Goal: Task Accomplishment & Management: Complete application form

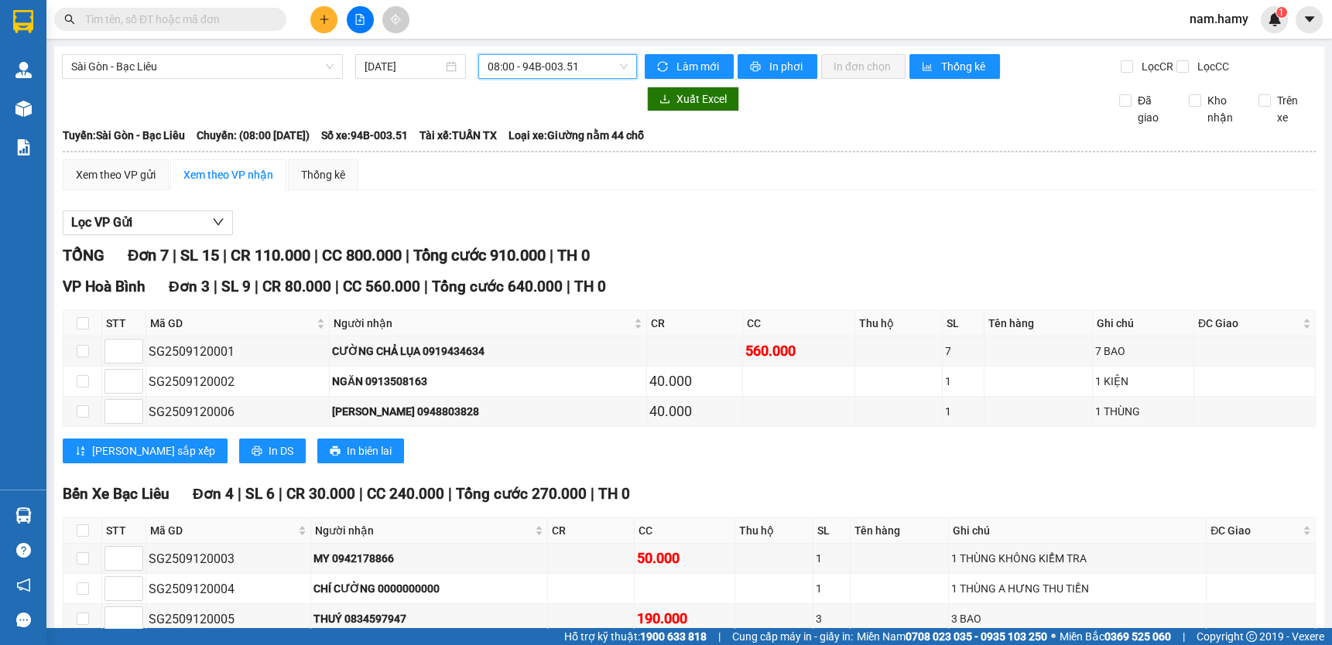
scroll to position [127, 0]
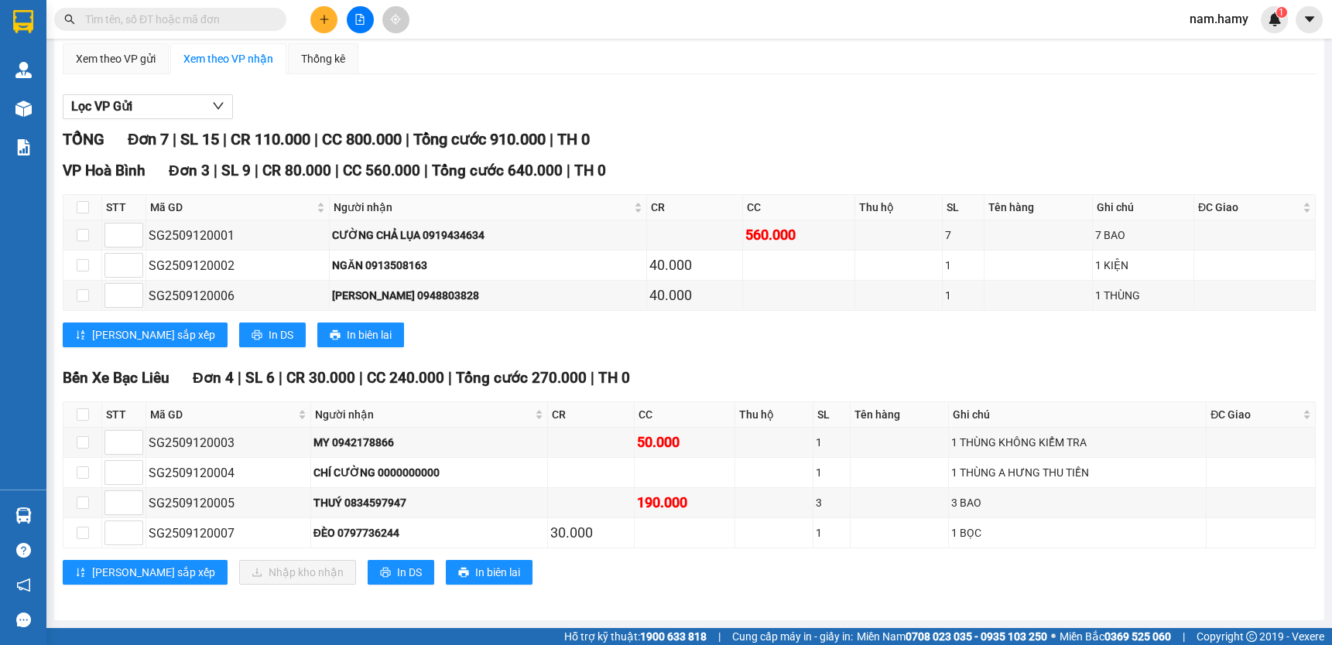
click at [328, 17] on icon "plus" at bounding box center [324, 19] width 11 height 11
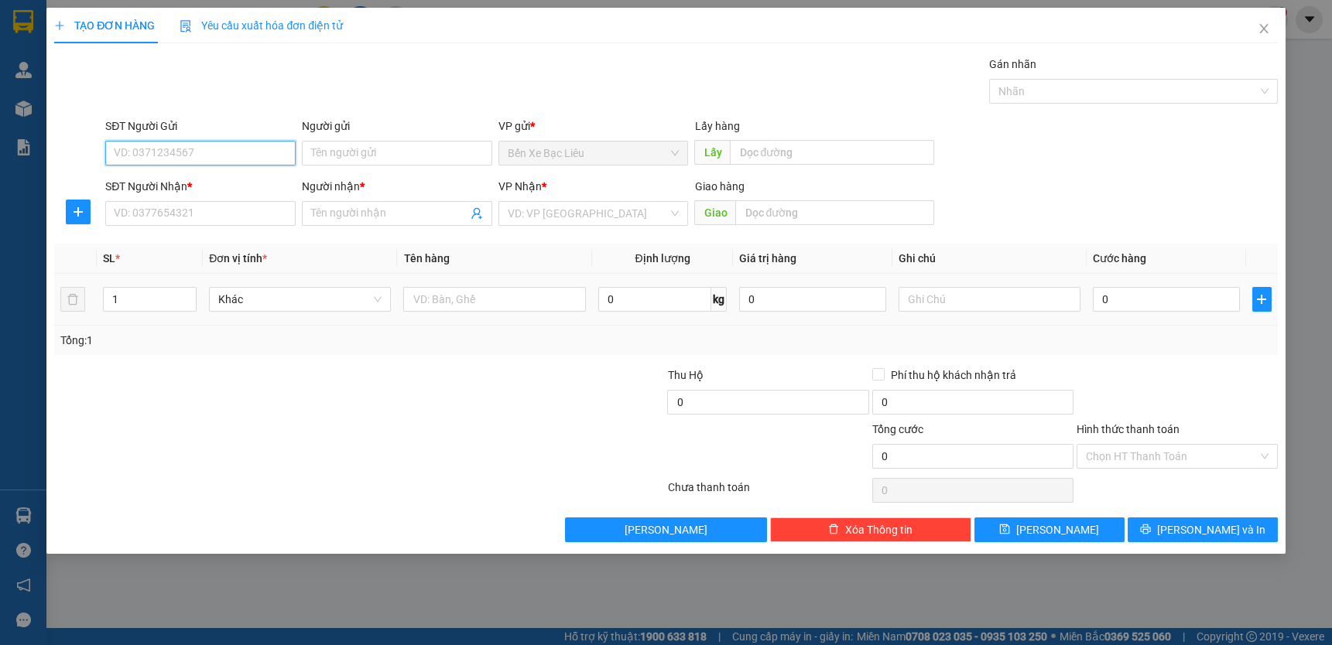
drag, startPoint x: 239, startPoint y: 293, endPoint x: 234, endPoint y: 318, distance: 25.3
drag, startPoint x: 234, startPoint y: 318, endPoint x: 201, endPoint y: 214, distance: 108.7
click at [201, 214] on input "SĐT Người Nhận *" at bounding box center [200, 213] width 190 height 25
type input "0854830230"
click at [344, 215] on input "Người nhận *" at bounding box center [389, 213] width 156 height 17
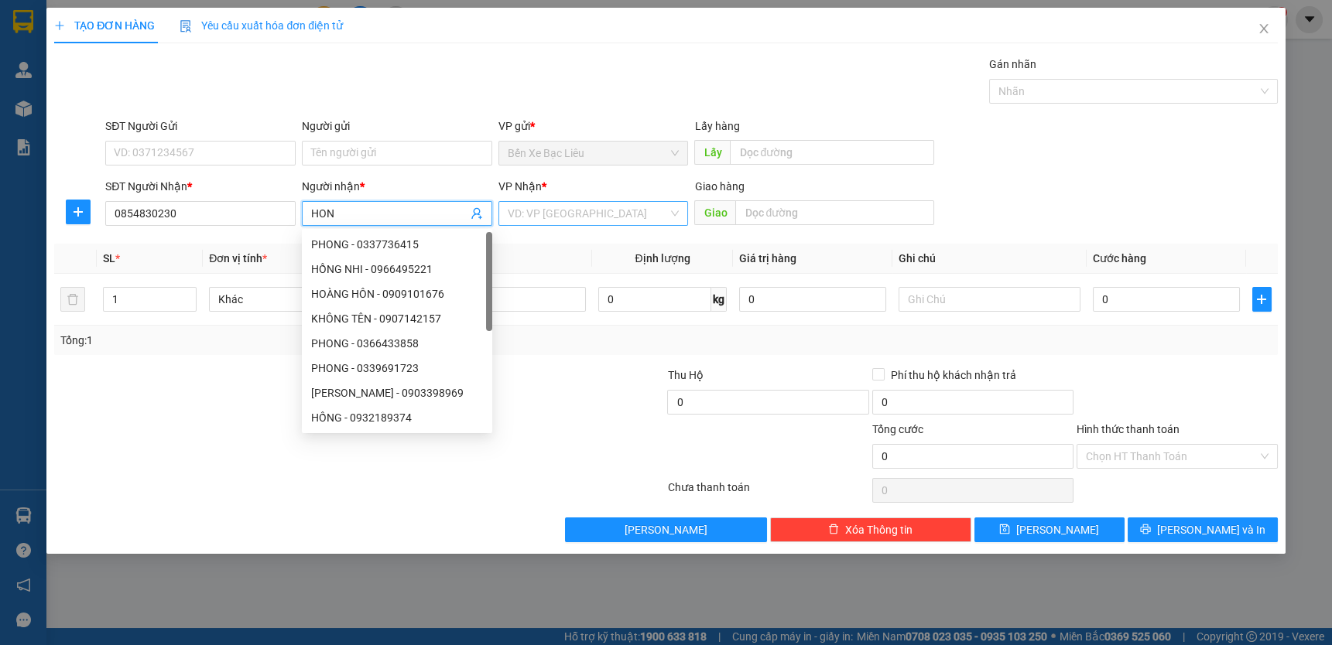
type input "HON"
click at [552, 215] on input "search" at bounding box center [588, 213] width 161 height 23
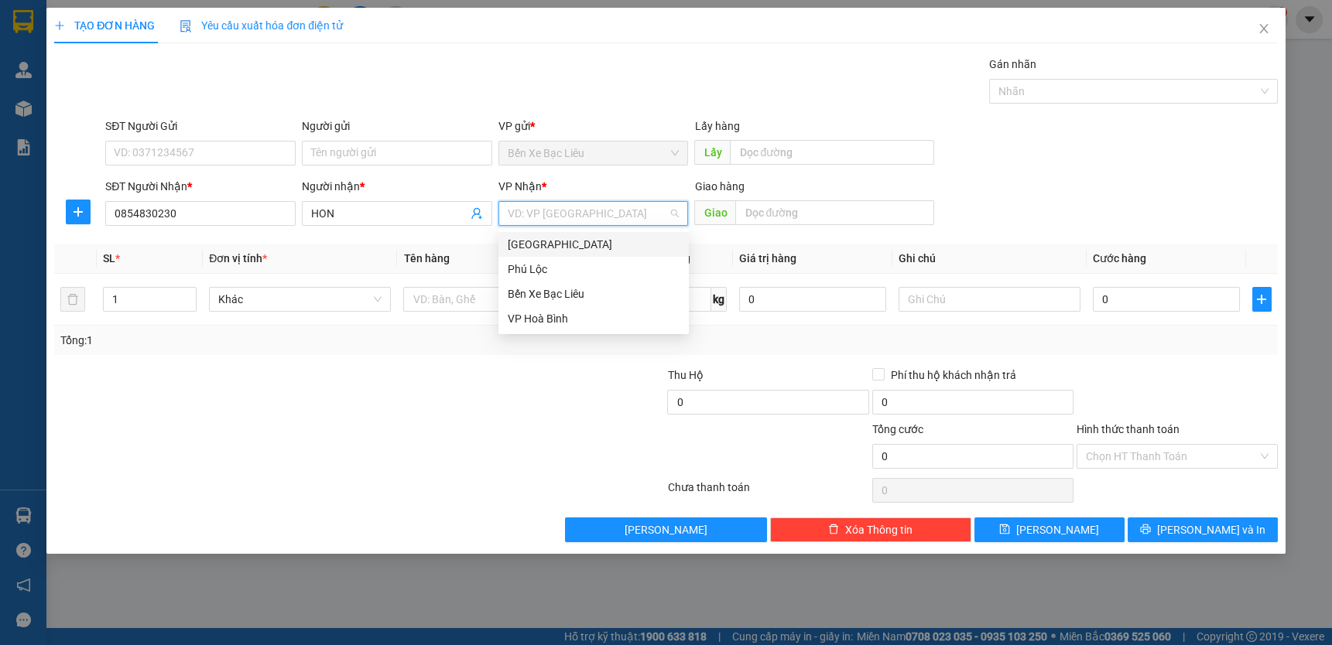
click at [553, 241] on div "[GEOGRAPHIC_DATA]" at bounding box center [594, 244] width 172 height 17
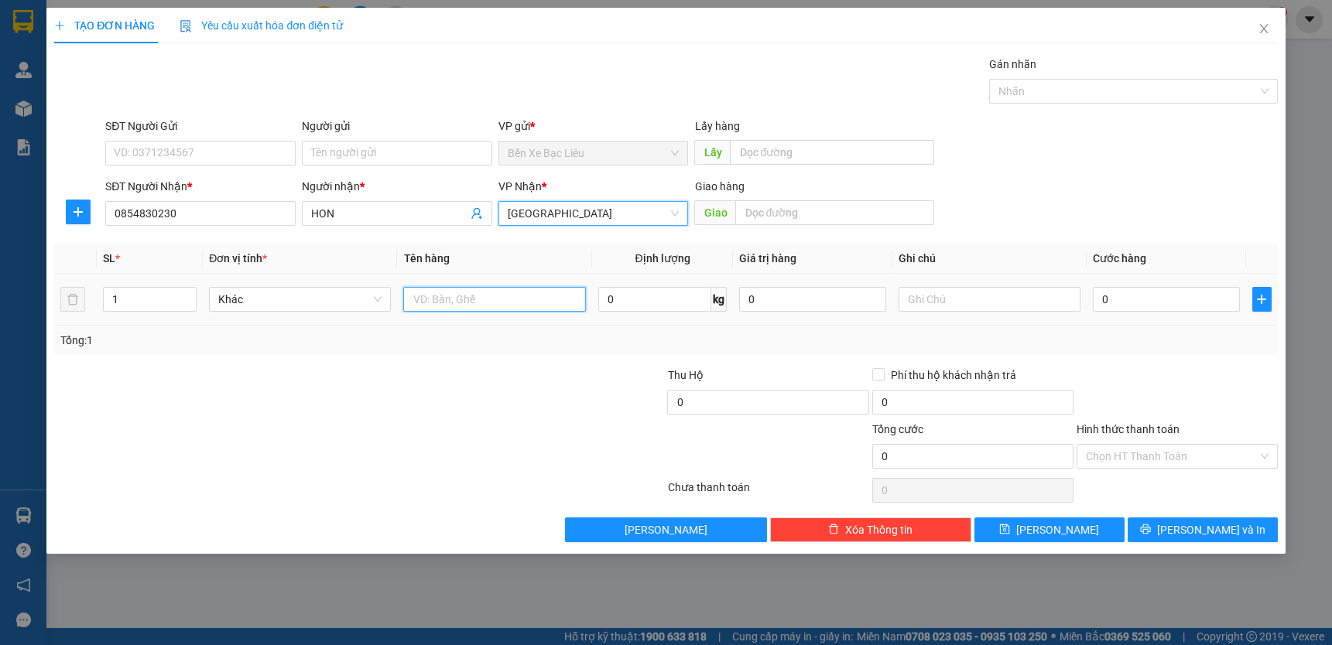
click at [468, 295] on input "text" at bounding box center [494, 299] width 182 height 25
type input "1 BỌC"
click at [1149, 297] on input "0" at bounding box center [1166, 299] width 147 height 25
type input "30"
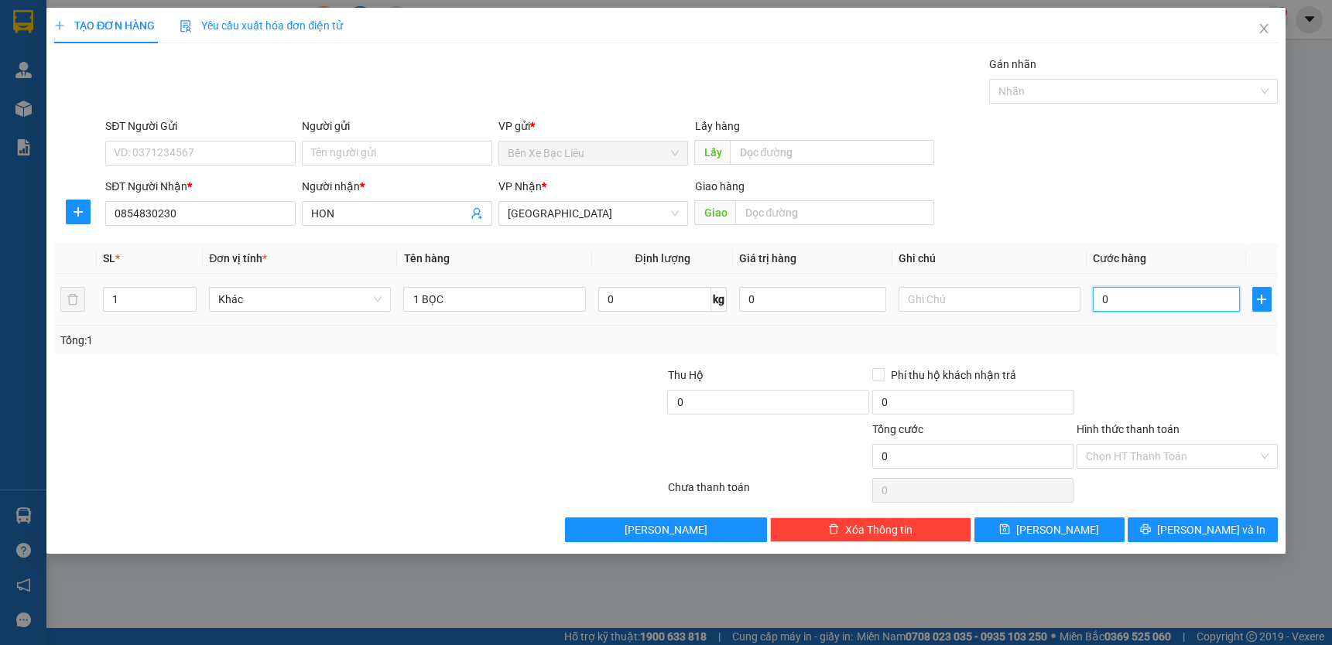
type input "30"
click at [1148, 297] on input "30" at bounding box center [1166, 299] width 147 height 25
type input "30.000"
click at [1177, 449] on input "Hình thức thanh toán" at bounding box center [1172, 456] width 172 height 23
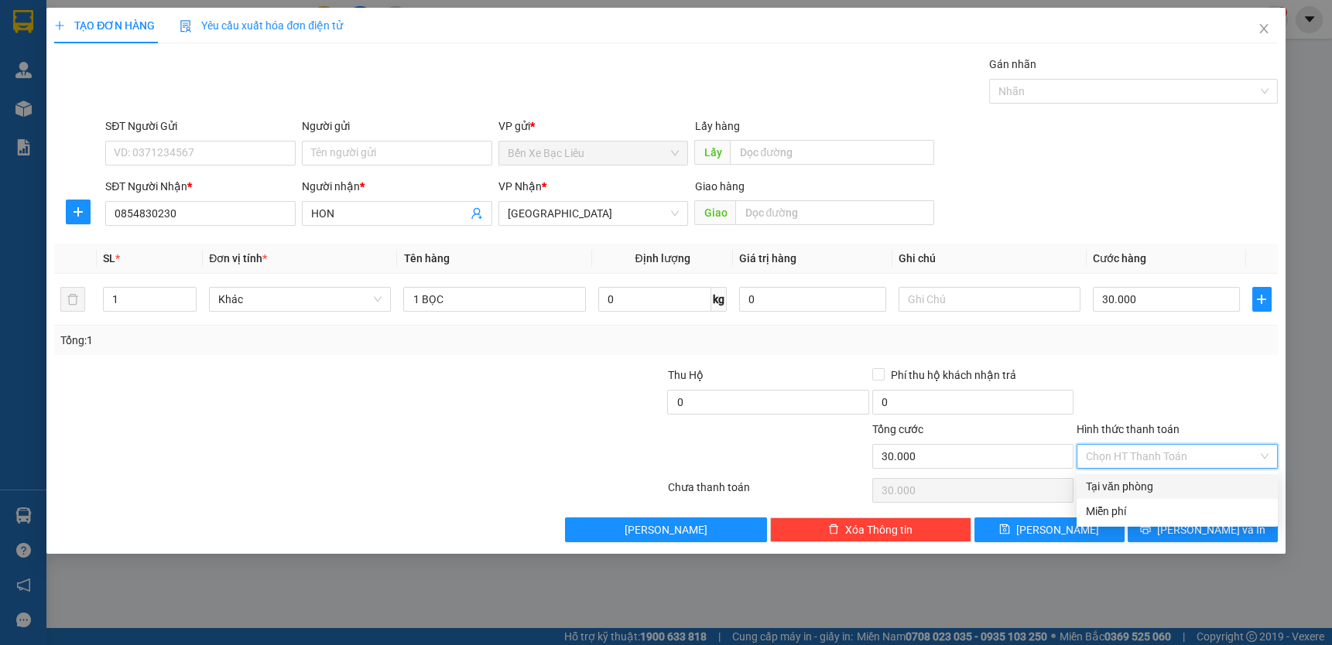
click at [1158, 484] on div "Tại văn phòng" at bounding box center [1177, 486] width 183 height 17
type input "0"
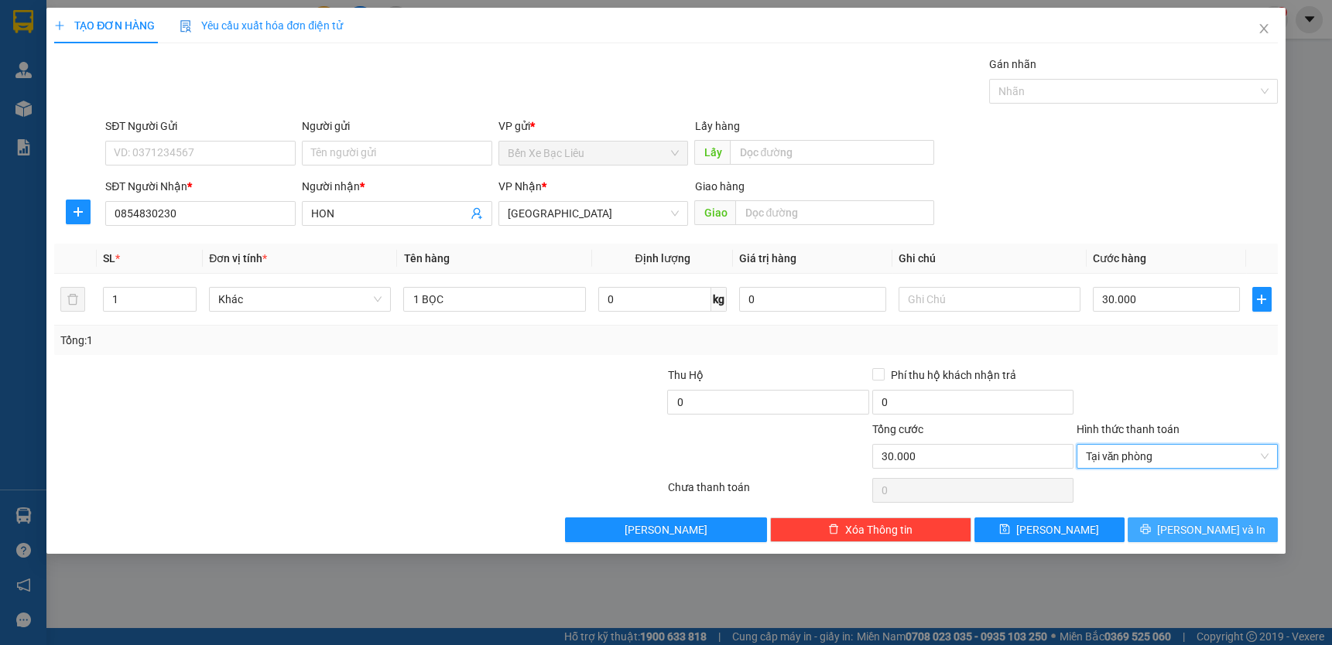
click at [1183, 527] on button "[PERSON_NAME] và In" at bounding box center [1202, 530] width 150 height 25
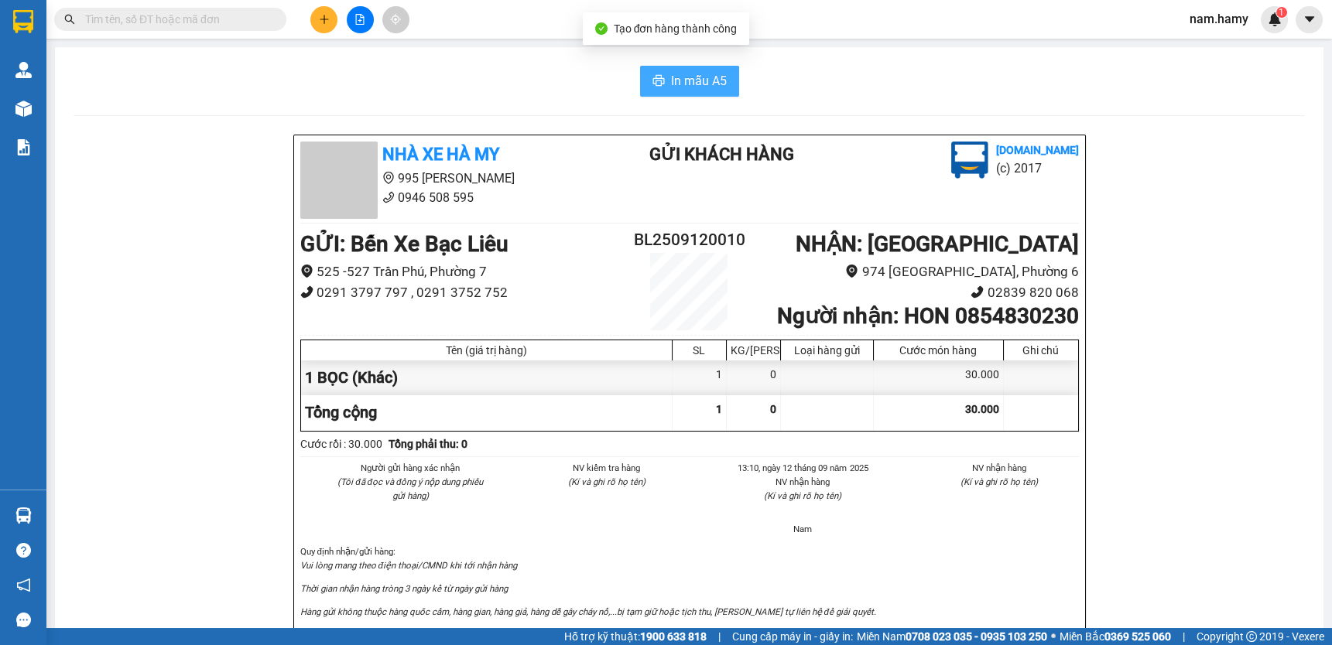
click at [660, 88] on button "In mẫu A5" at bounding box center [689, 81] width 99 height 31
click at [495, 282] on li "0291 3797 797 , 0291 3752 752" at bounding box center [462, 292] width 324 height 21
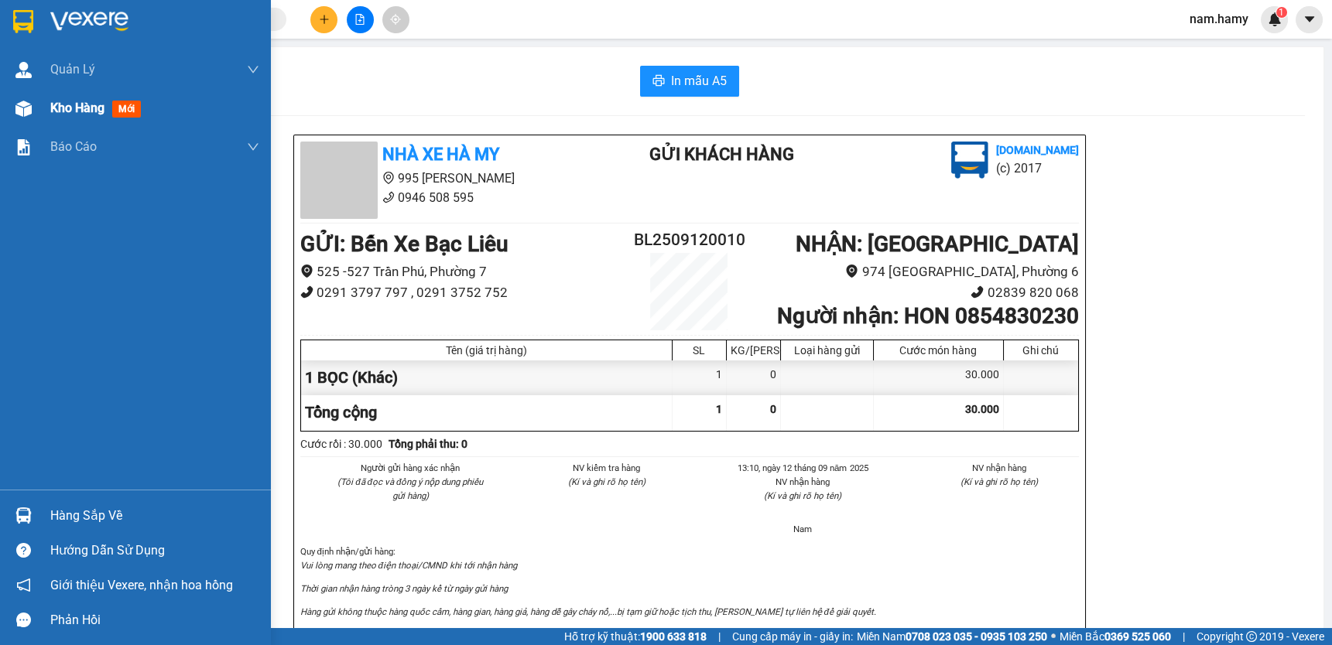
click at [50, 101] on span "Kho hàng" at bounding box center [77, 108] width 54 height 15
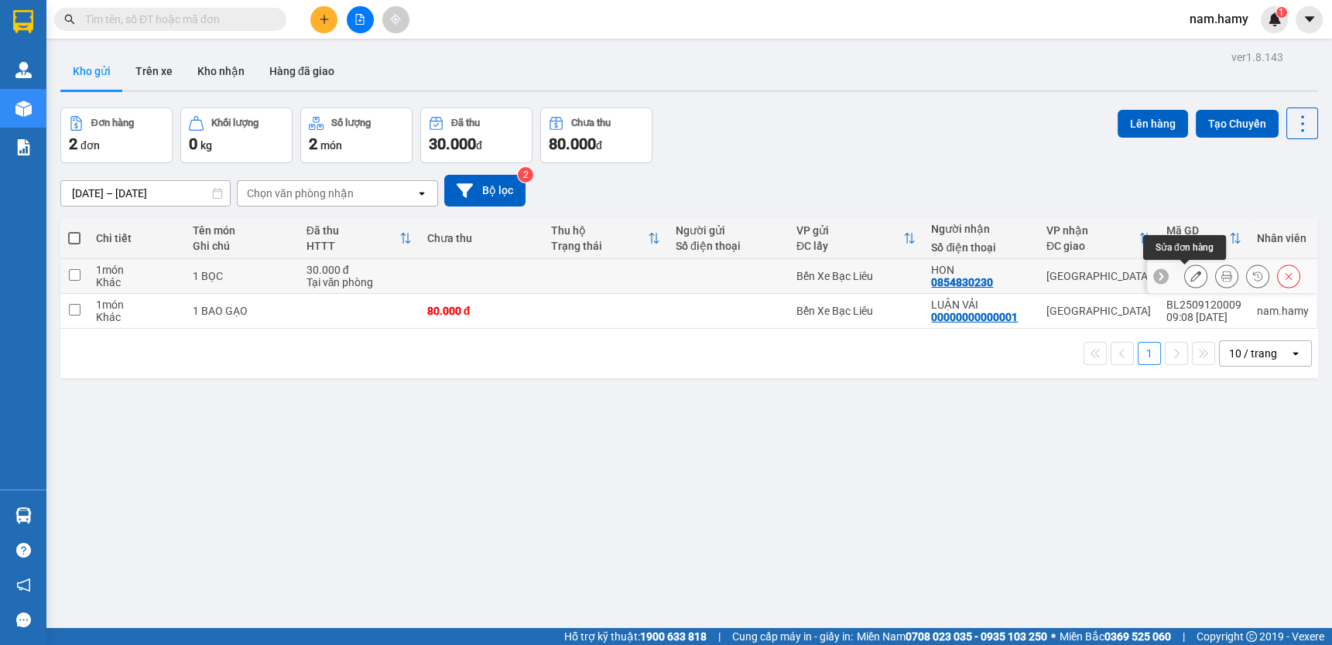
click at [1185, 270] on button at bounding box center [1196, 276] width 22 height 27
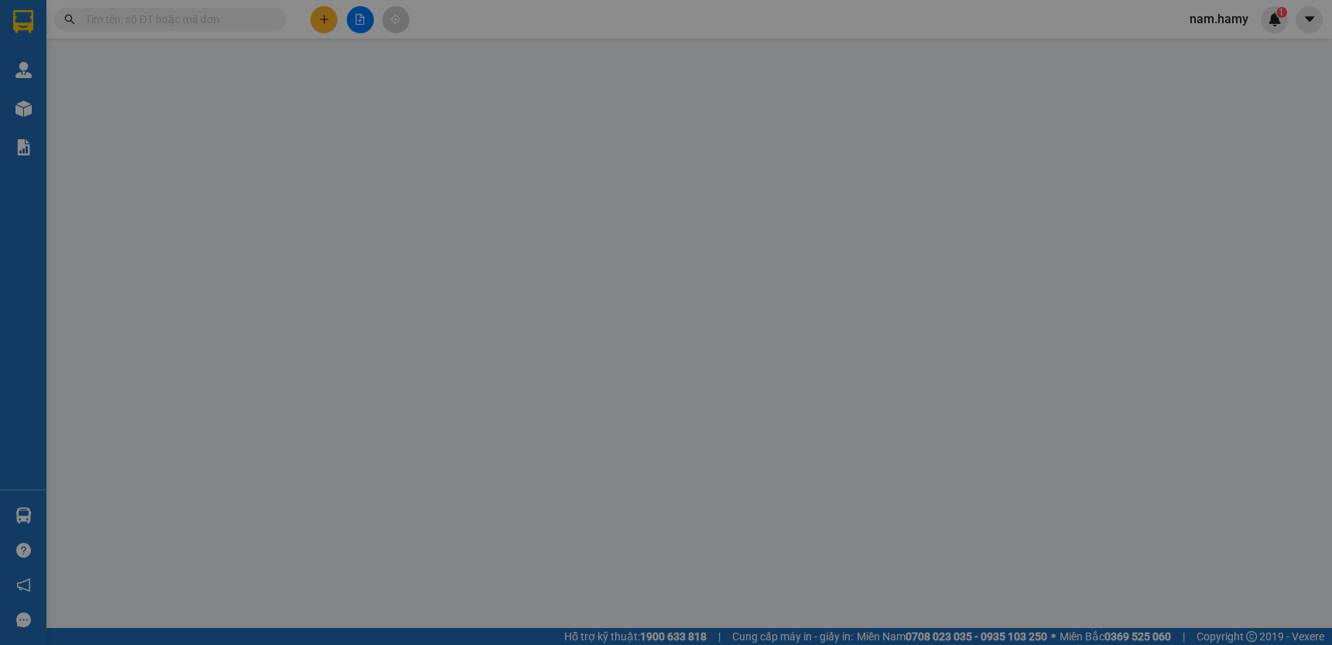
type input "0854830230"
type input "HON"
type input "30.000"
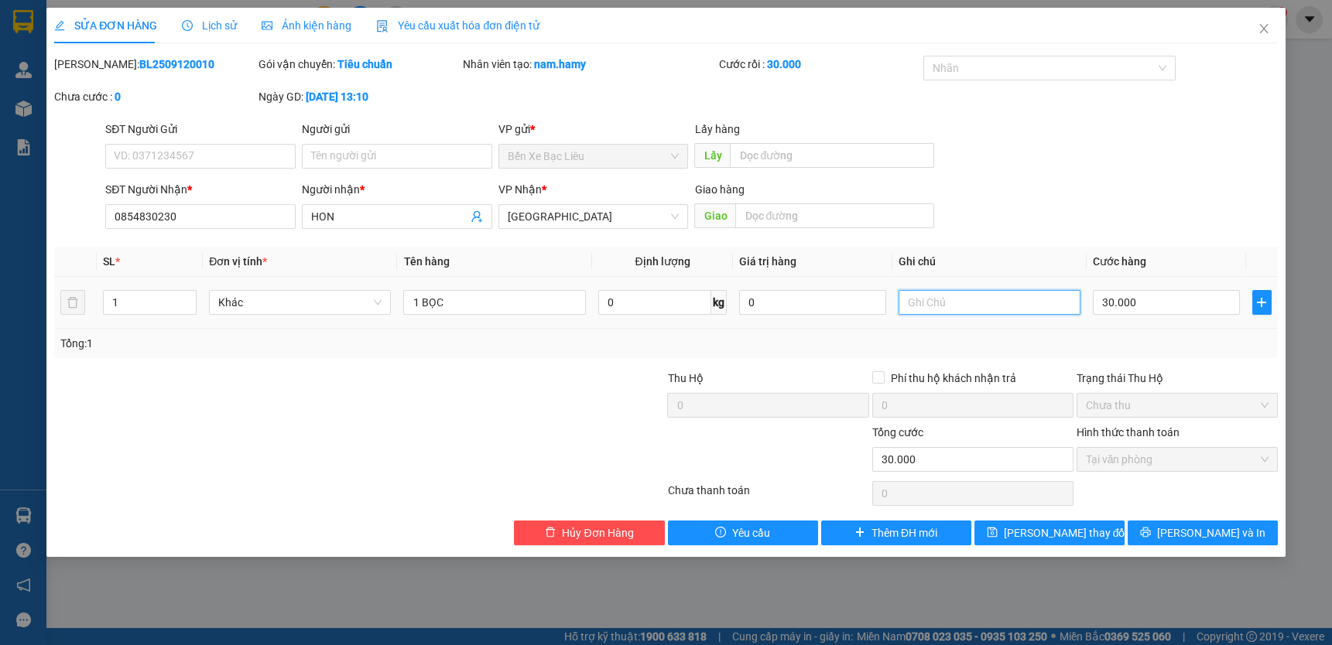
click at [944, 306] on input "text" at bounding box center [989, 302] width 182 height 25
type input "TT"
click at [1161, 526] on button "[PERSON_NAME] và In" at bounding box center [1202, 533] width 150 height 25
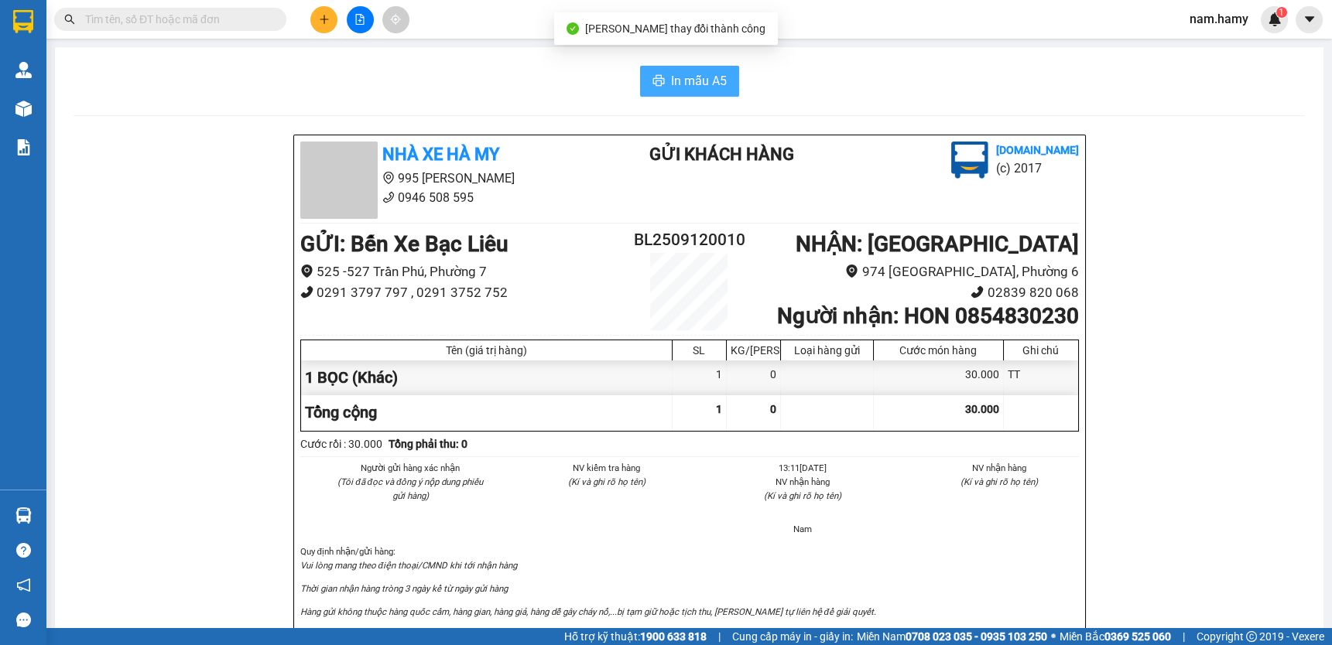
click at [706, 78] on span "In mẫu A5" at bounding box center [699, 80] width 56 height 19
click at [327, 16] on icon "plus" at bounding box center [324, 19] width 11 height 11
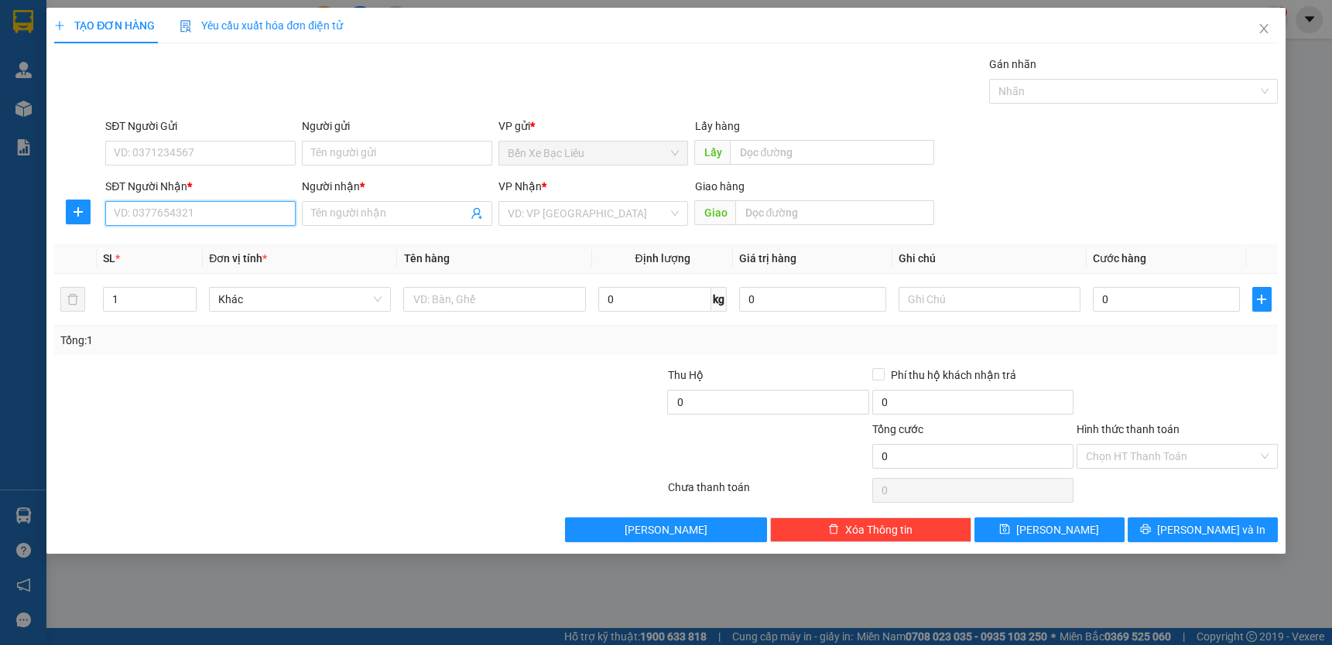
click at [251, 221] on input "SĐT Người Nhận *" at bounding box center [200, 213] width 190 height 25
click at [135, 217] on input "0765067034" at bounding box center [200, 213] width 190 height 25
click at [139, 214] on input "0765067034" at bounding box center [200, 213] width 190 height 25
click at [190, 218] on input "0765067034" at bounding box center [200, 213] width 190 height 25
type input "0765067034"
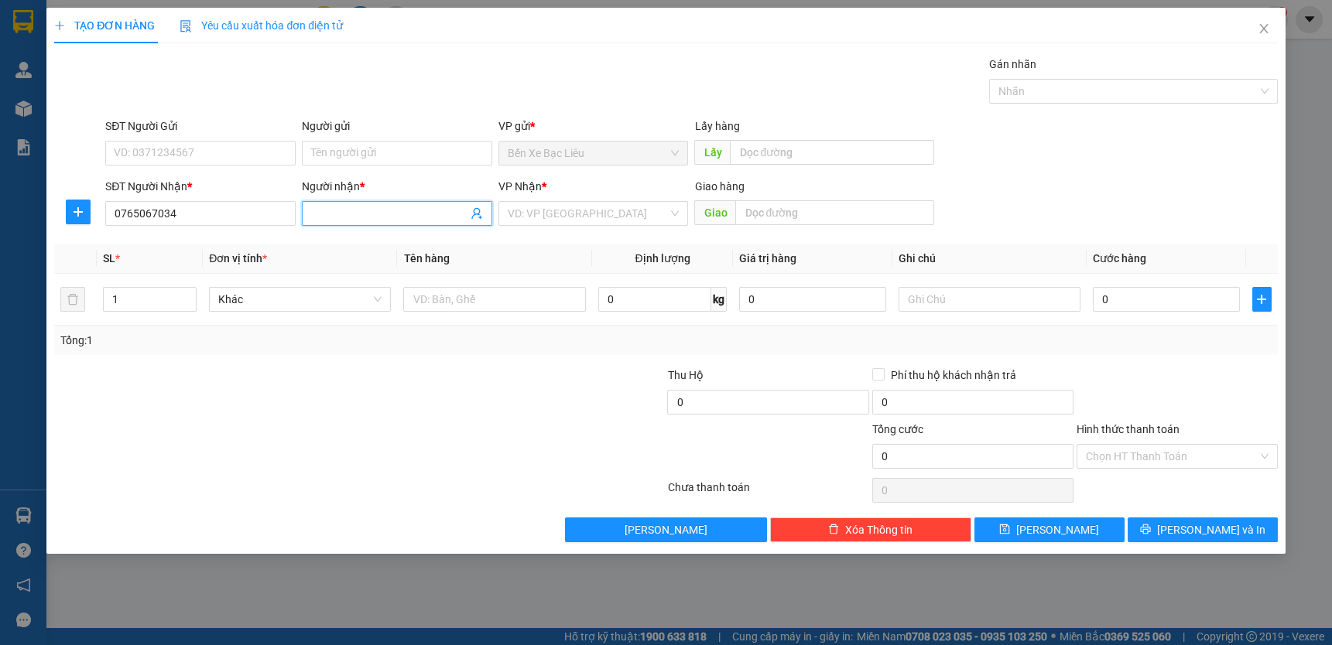
click at [378, 218] on input "Người nhận *" at bounding box center [389, 213] width 156 height 17
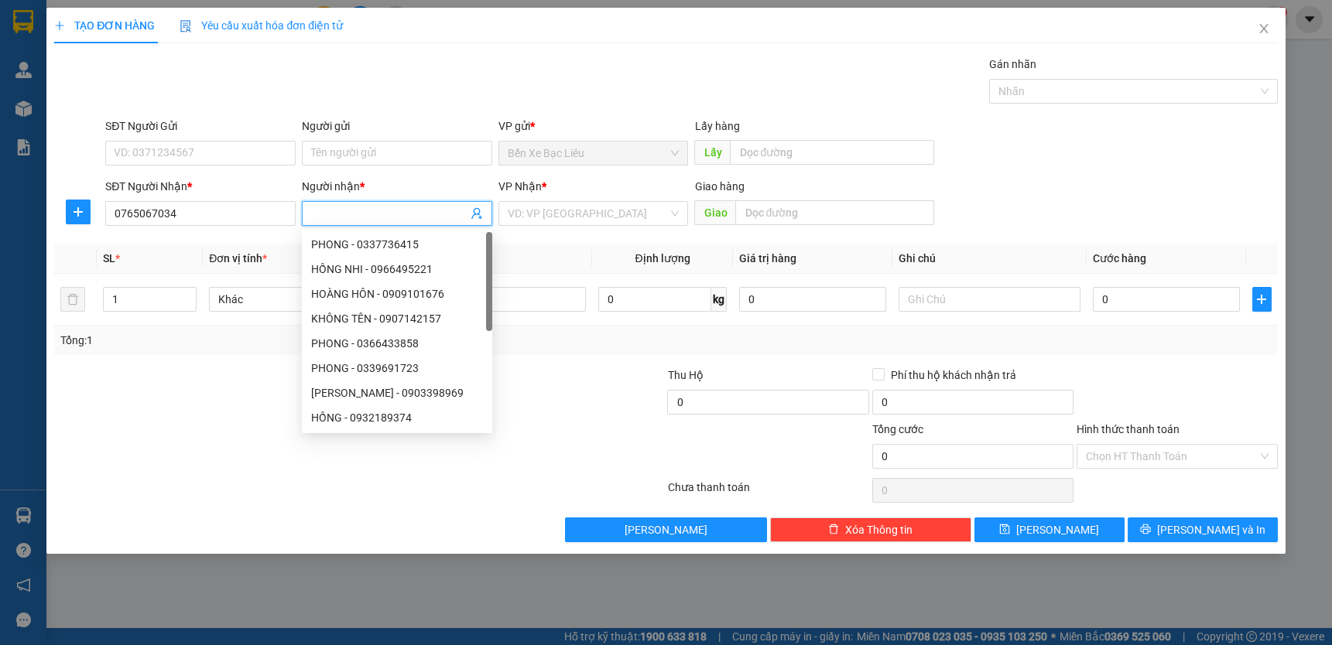
type input "N"
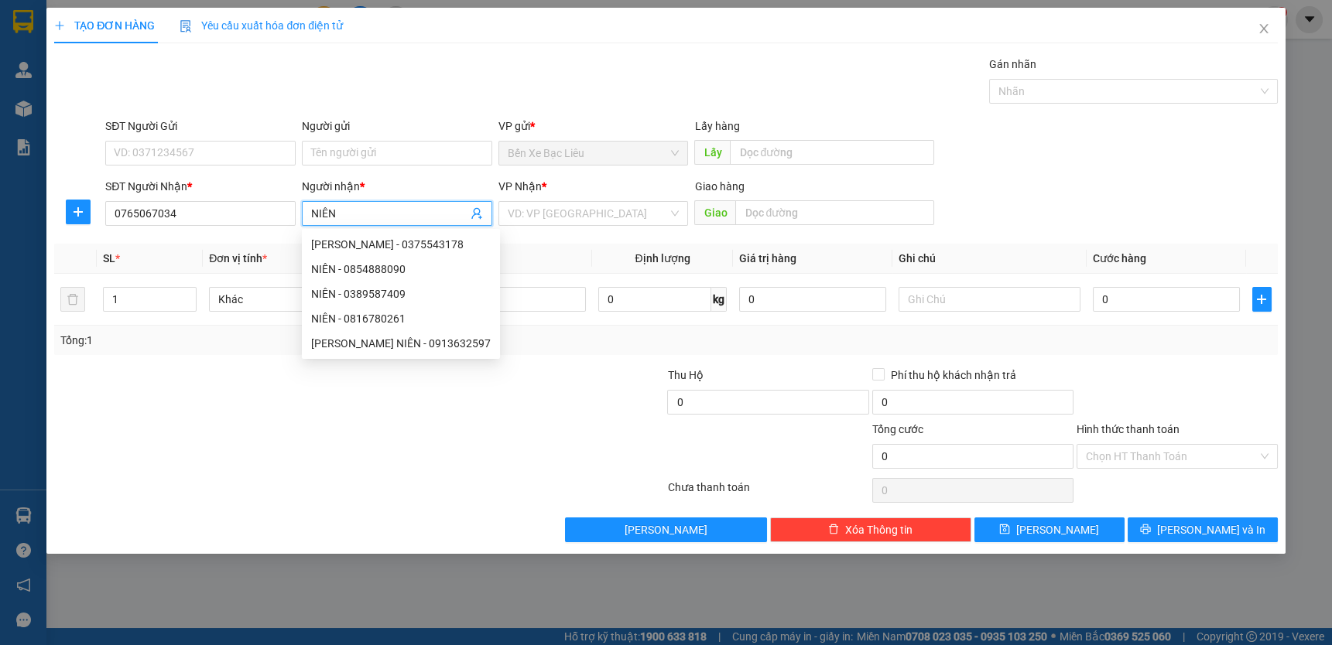
click at [375, 217] on input "NIÊN" at bounding box center [389, 213] width 156 height 17
type input "NIÊN"
click at [614, 363] on div "Transit Pickup Surcharge Ids Transit Deliver Surcharge Ids Transit Deliver Surc…" at bounding box center [665, 299] width 1223 height 487
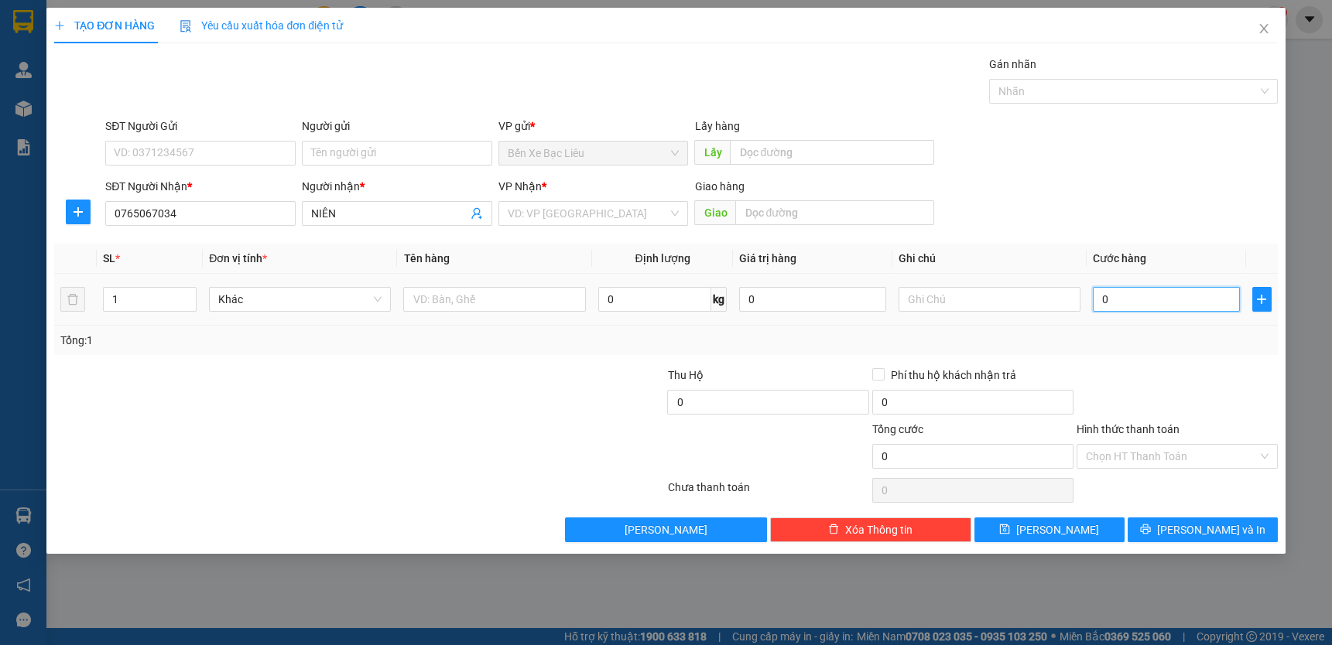
click at [1126, 306] on input "0" at bounding box center [1166, 299] width 147 height 25
type input "30"
click at [1137, 310] on input "30" at bounding box center [1166, 299] width 147 height 25
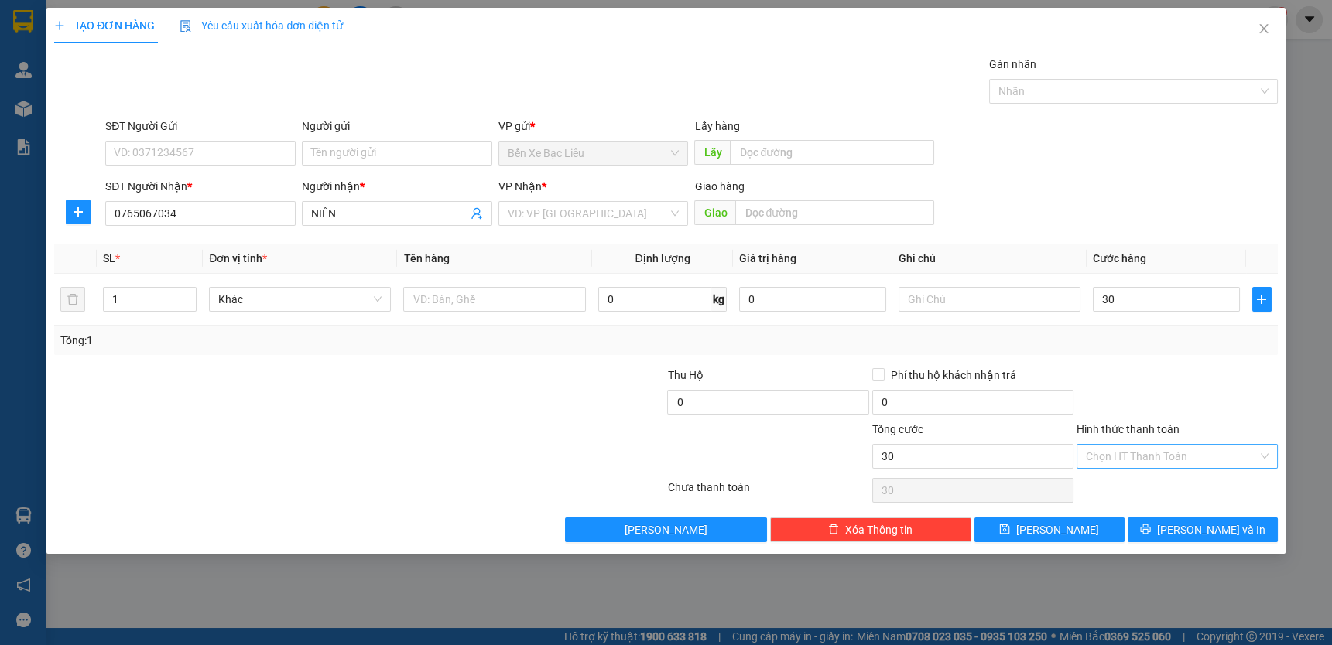
type input "30.000"
click at [1147, 455] on input "Hình thức thanh toán" at bounding box center [1172, 456] width 172 height 23
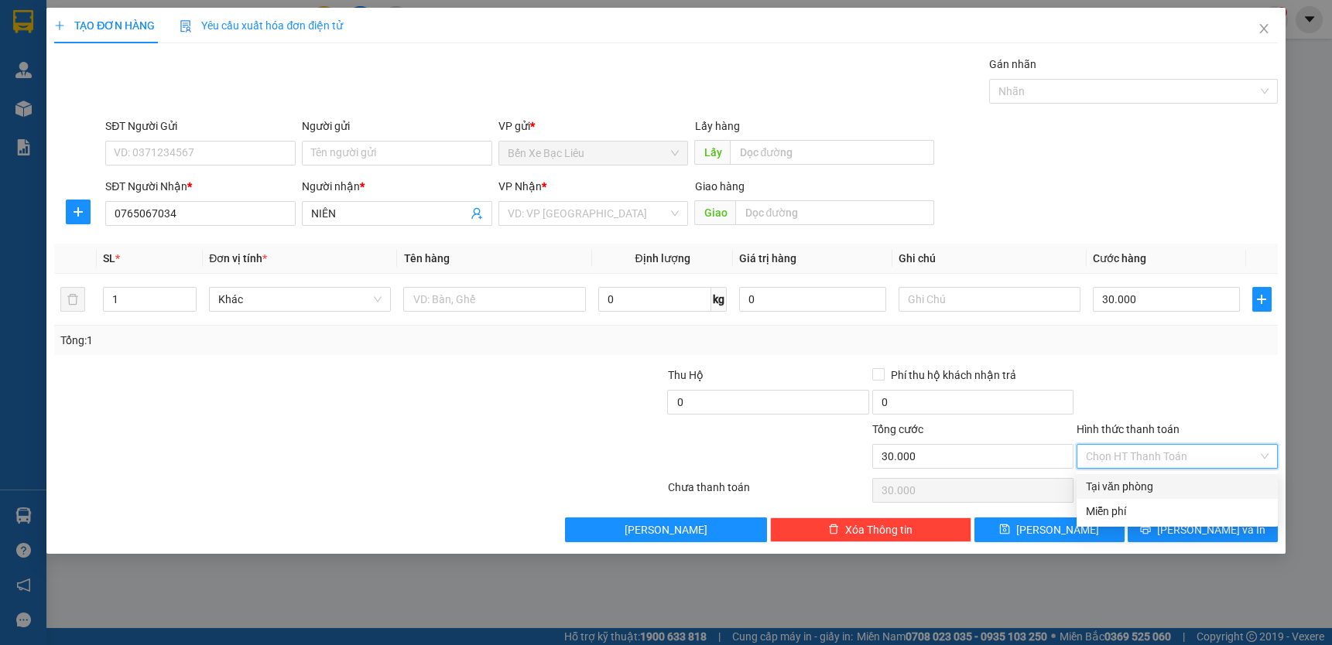
click at [1141, 485] on div "Tại văn phòng" at bounding box center [1177, 486] width 183 height 17
type input "0"
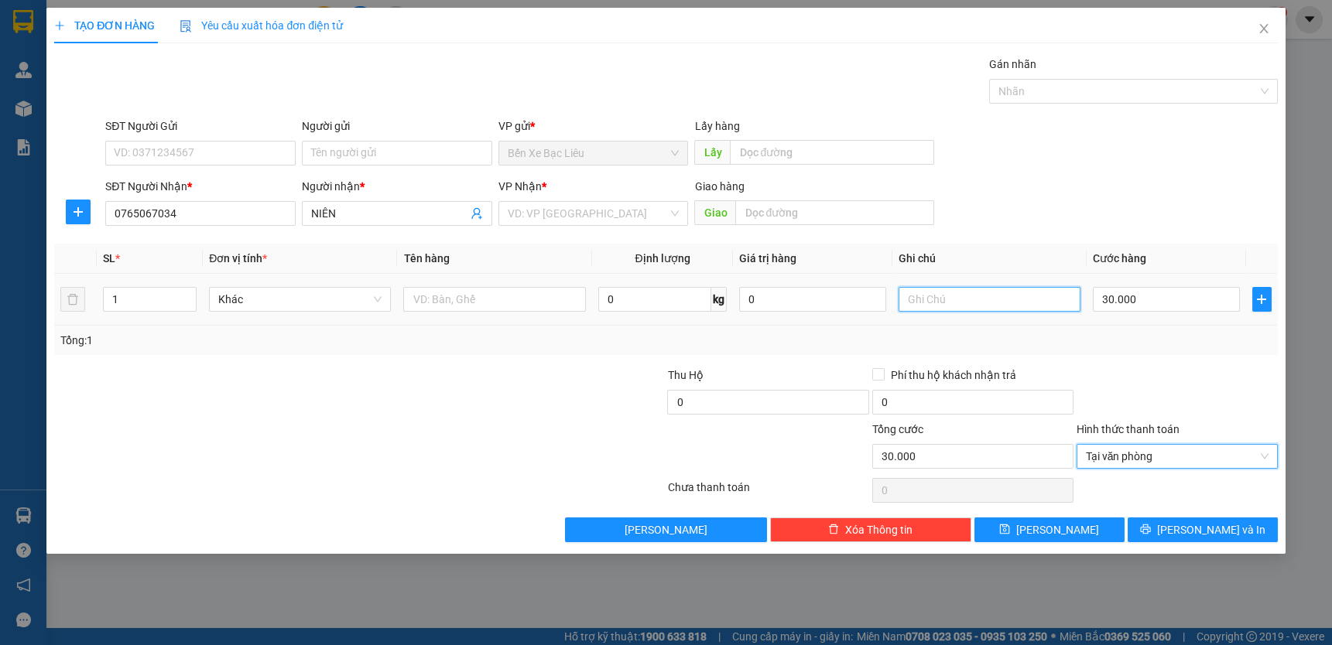
click at [930, 302] on input "text" at bounding box center [989, 299] width 182 height 25
type input "TT"
click at [512, 297] on input "text" at bounding box center [494, 299] width 182 height 25
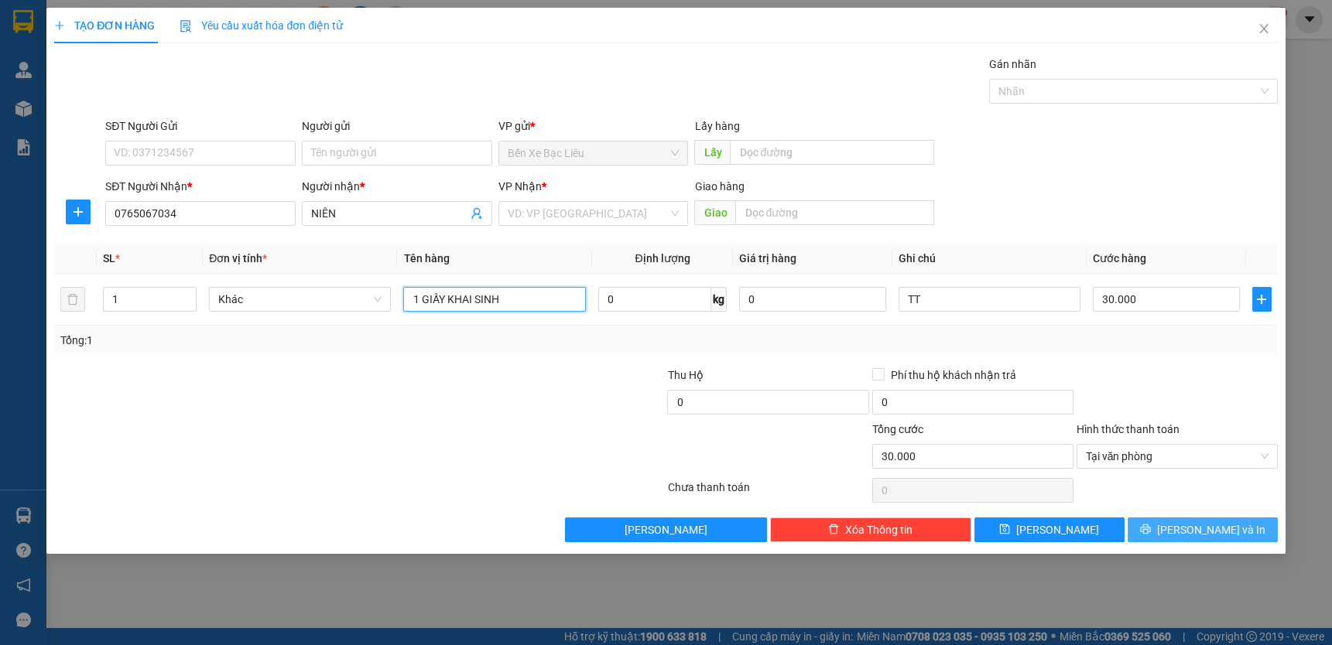
type input "1 GIẤY KHAI SINH"
click at [1199, 518] on button "[PERSON_NAME] và In" at bounding box center [1202, 530] width 150 height 25
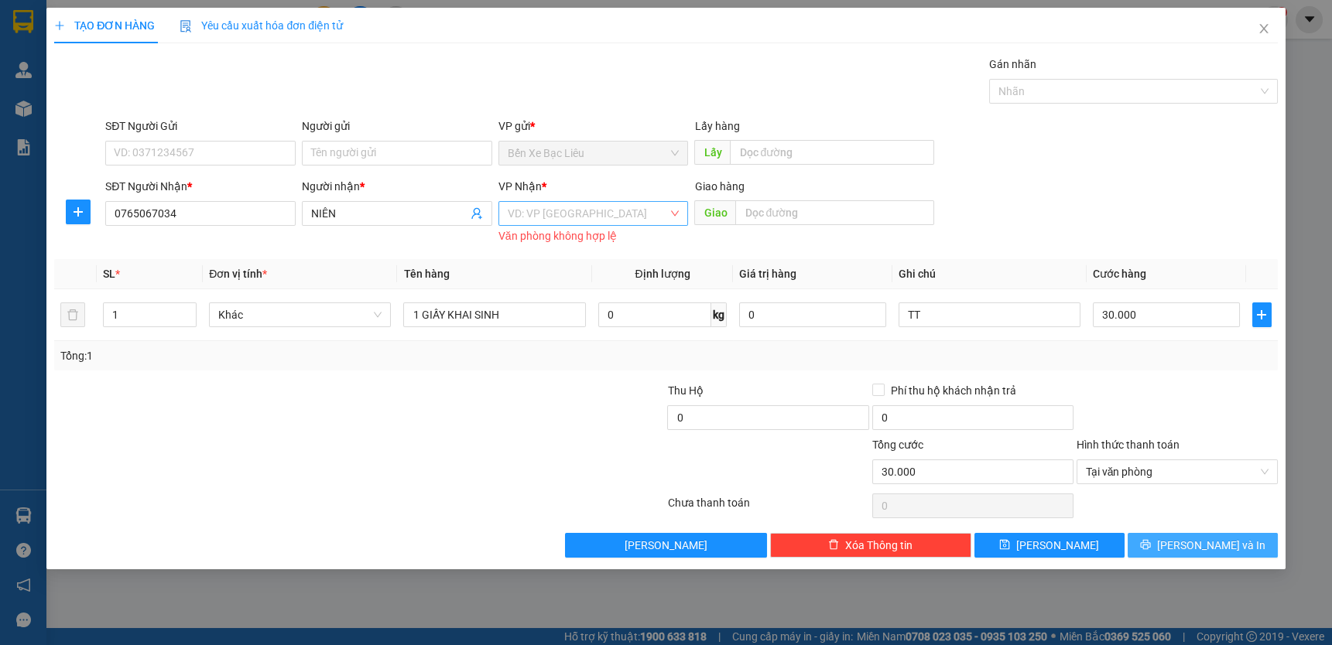
click at [673, 208] on div "VD: VP [GEOGRAPHIC_DATA]" at bounding box center [593, 213] width 190 height 25
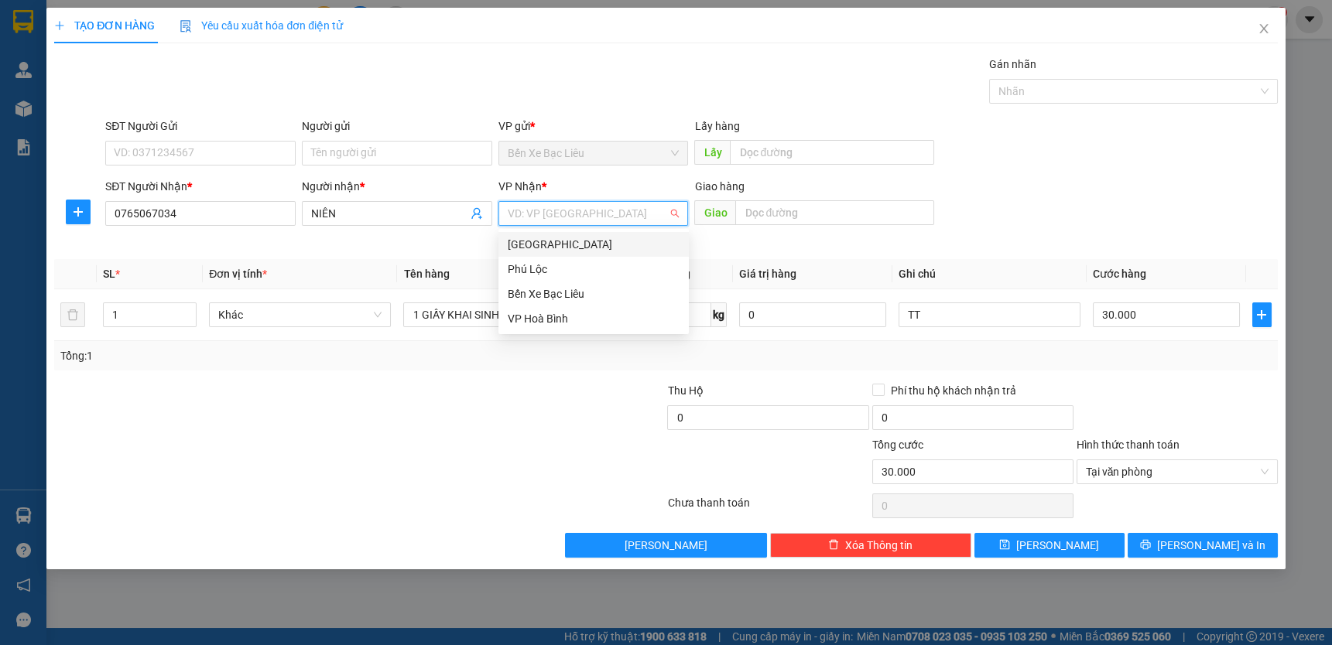
click at [617, 245] on div "[GEOGRAPHIC_DATA]" at bounding box center [594, 244] width 172 height 17
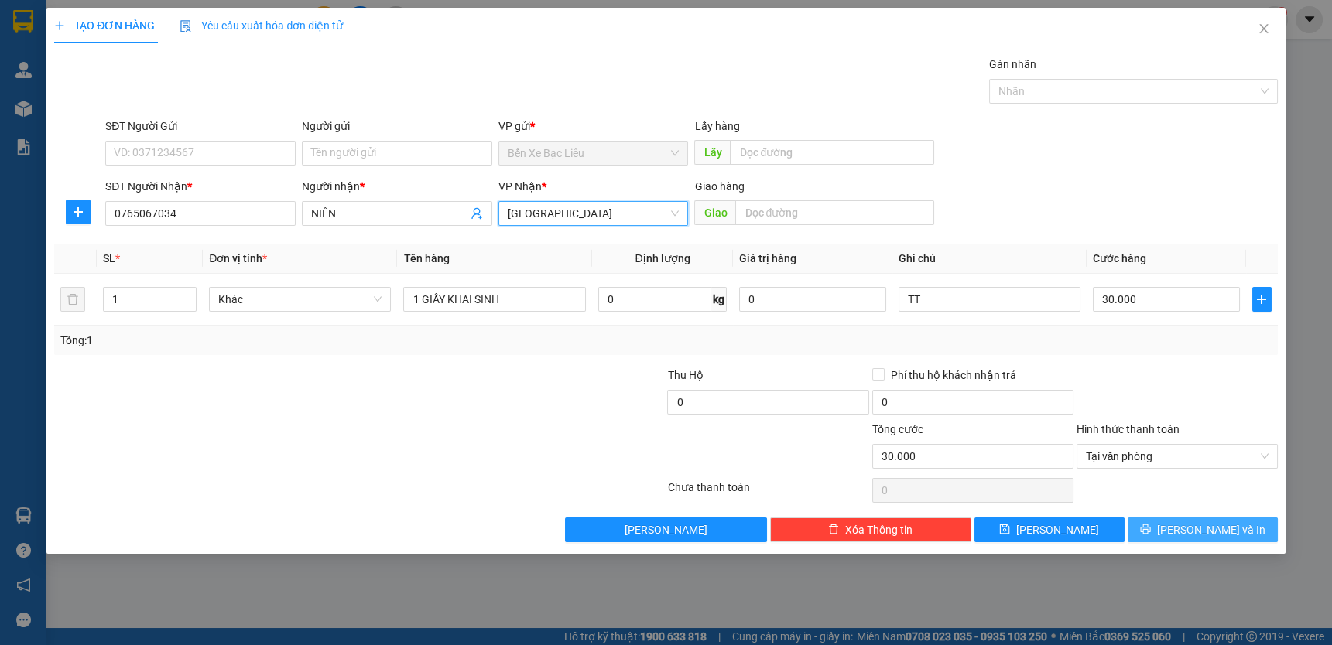
click at [1151, 528] on icon "printer" at bounding box center [1145, 529] width 11 height 11
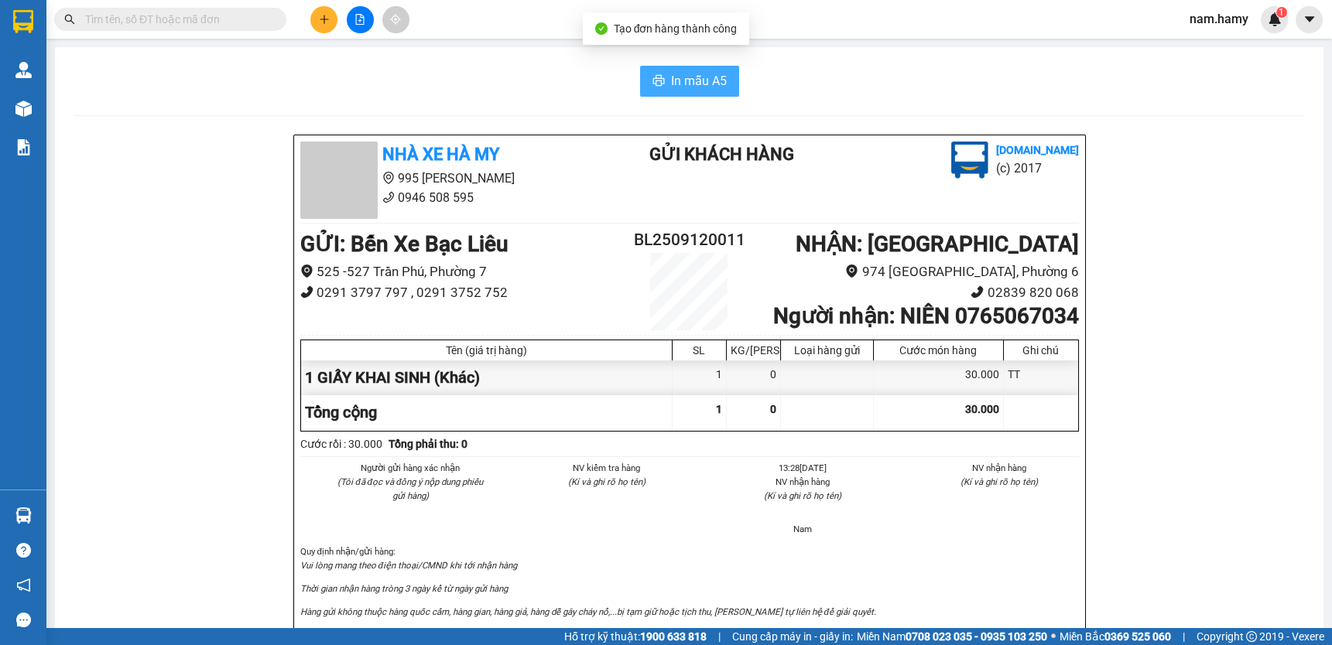
click at [690, 76] on span "In mẫu A5" at bounding box center [699, 80] width 56 height 19
drag, startPoint x: 868, startPoint y: 412, endPoint x: 881, endPoint y: 412, distance: 13.2
click at [878, 412] on div "30.000" at bounding box center [939, 412] width 130 height 35
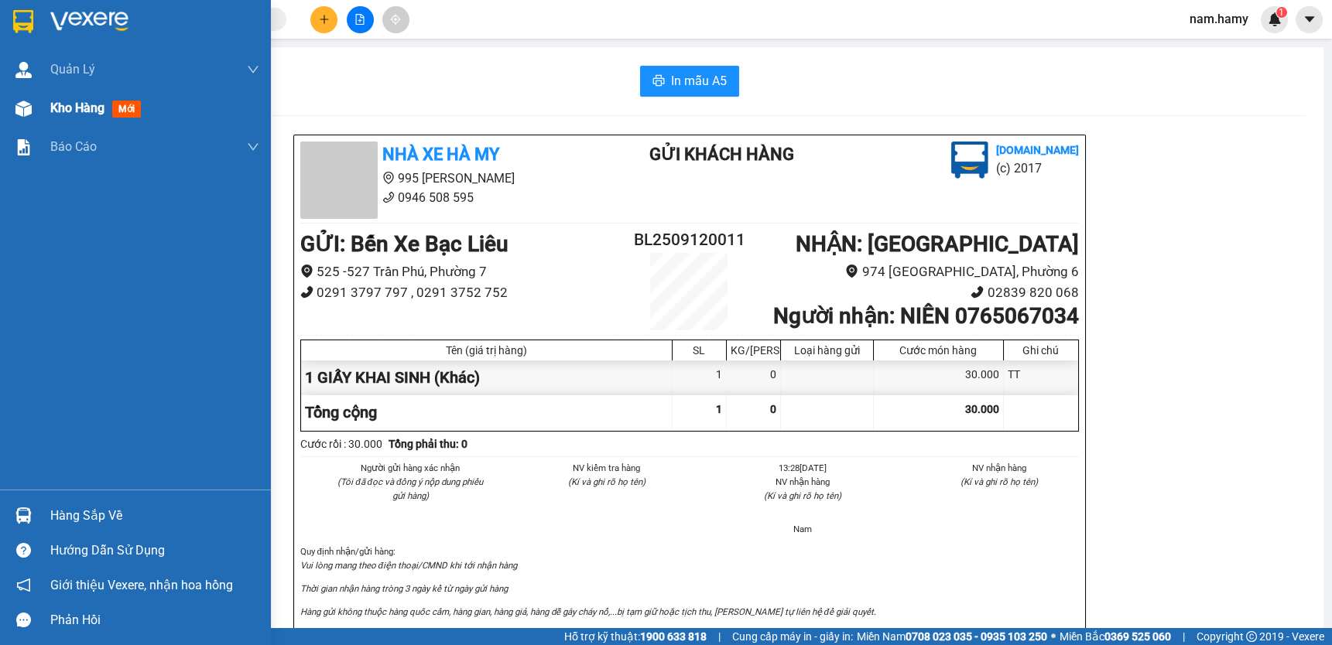
click at [39, 118] on div "Kho hàng mới" at bounding box center [135, 108] width 271 height 39
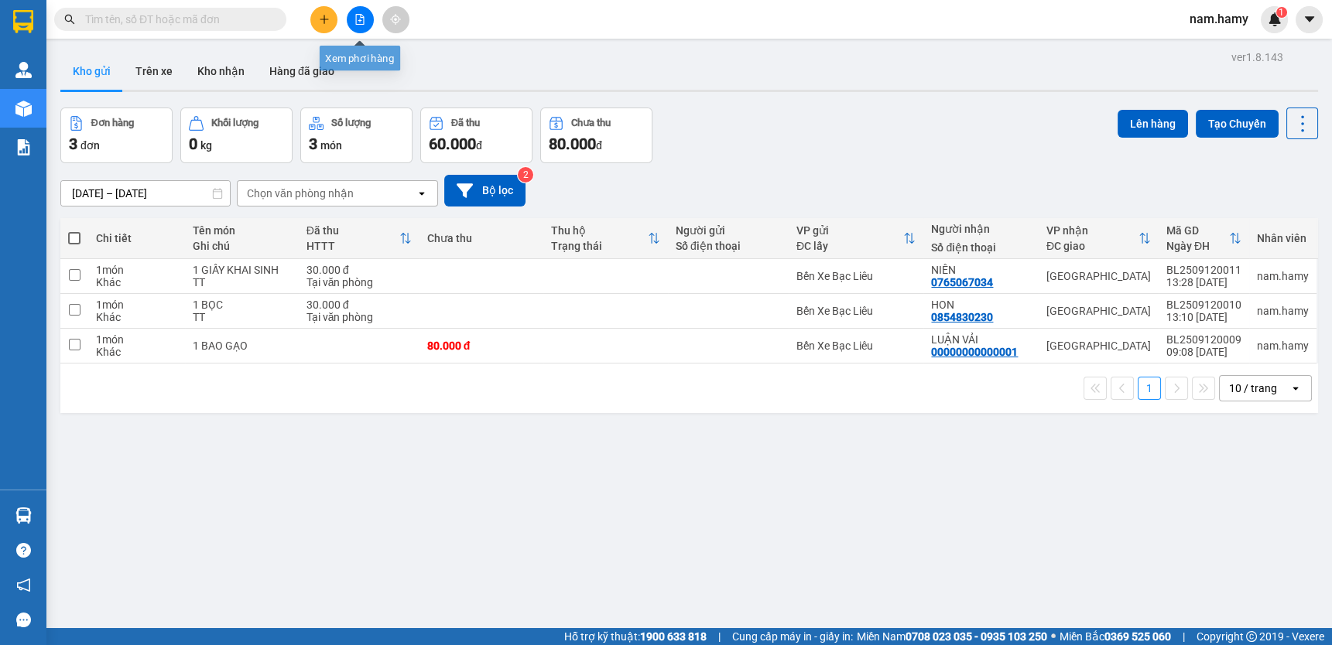
click at [361, 19] on icon "file-add" at bounding box center [359, 19] width 11 height 11
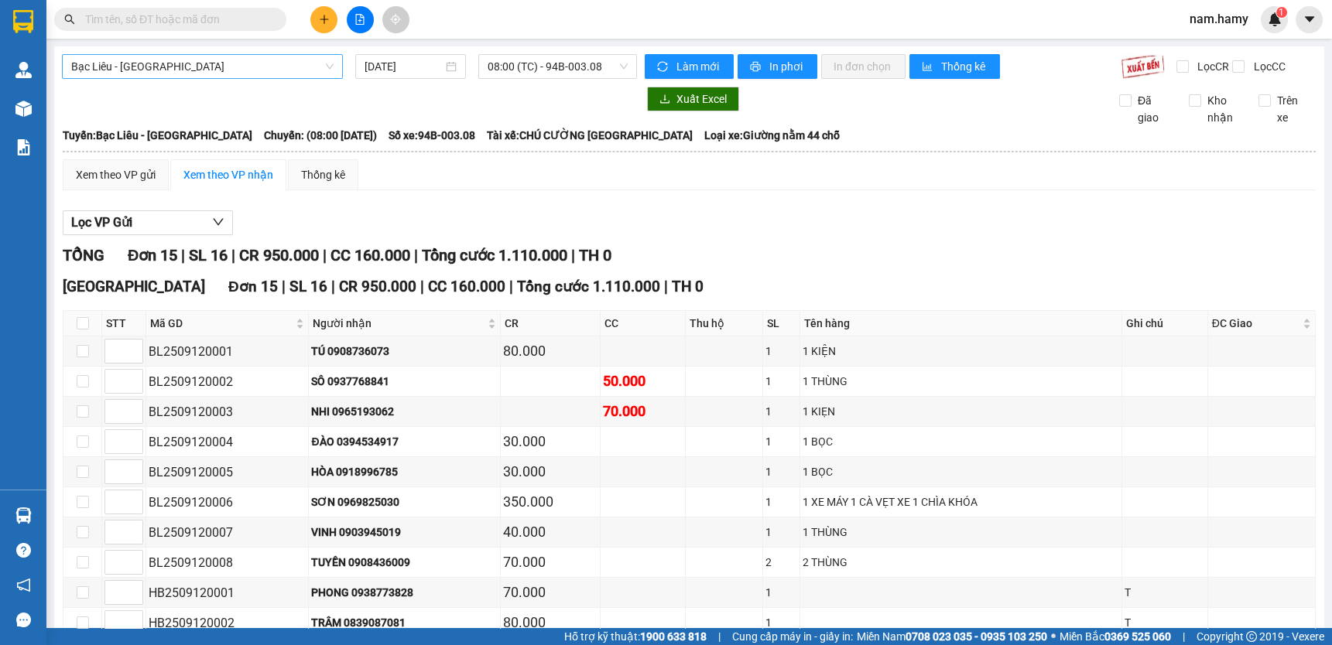
click at [248, 60] on span "Bạc Liêu - [GEOGRAPHIC_DATA]" at bounding box center [202, 66] width 262 height 23
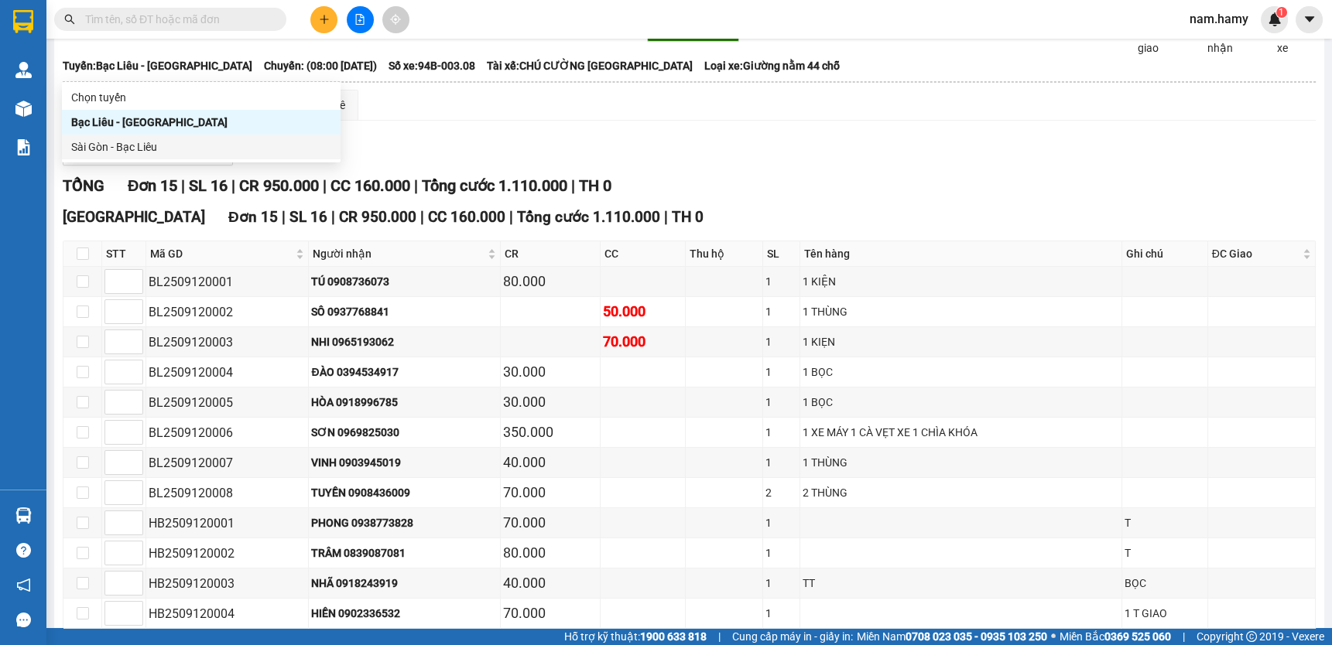
scroll to position [140, 0]
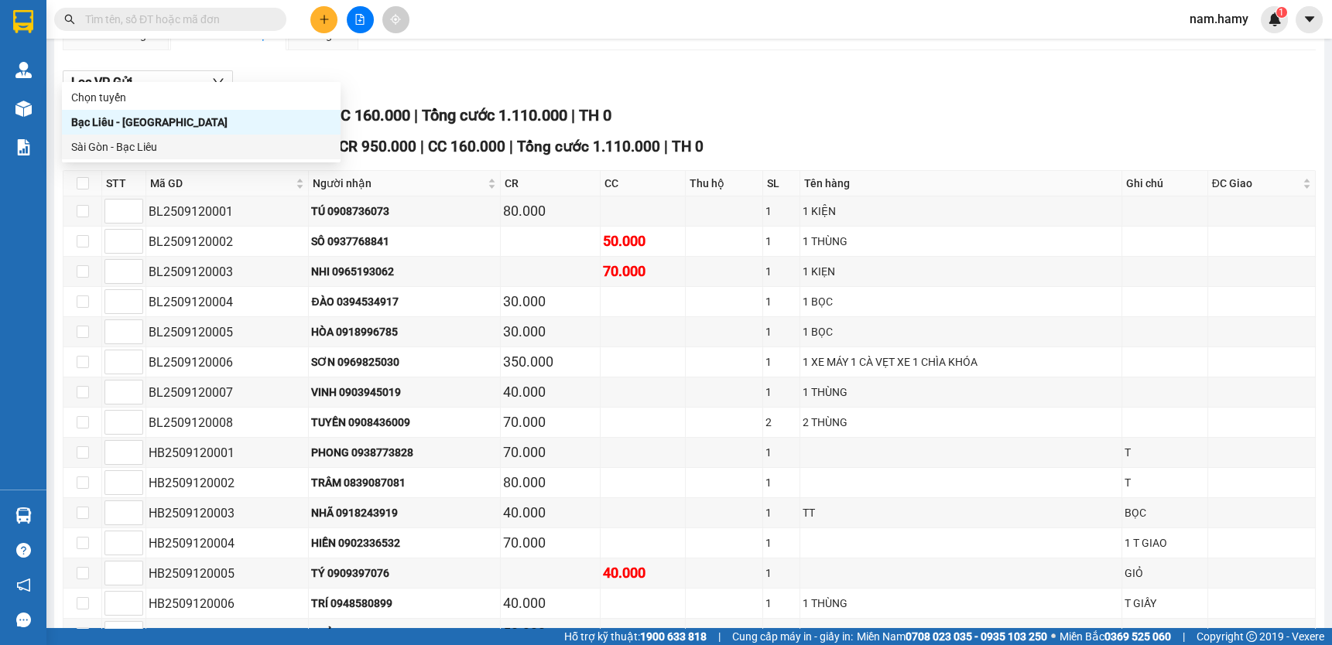
click at [213, 148] on div "Sài Gòn - Bạc Liêu" at bounding box center [201, 147] width 260 height 17
type input "[DATE]"
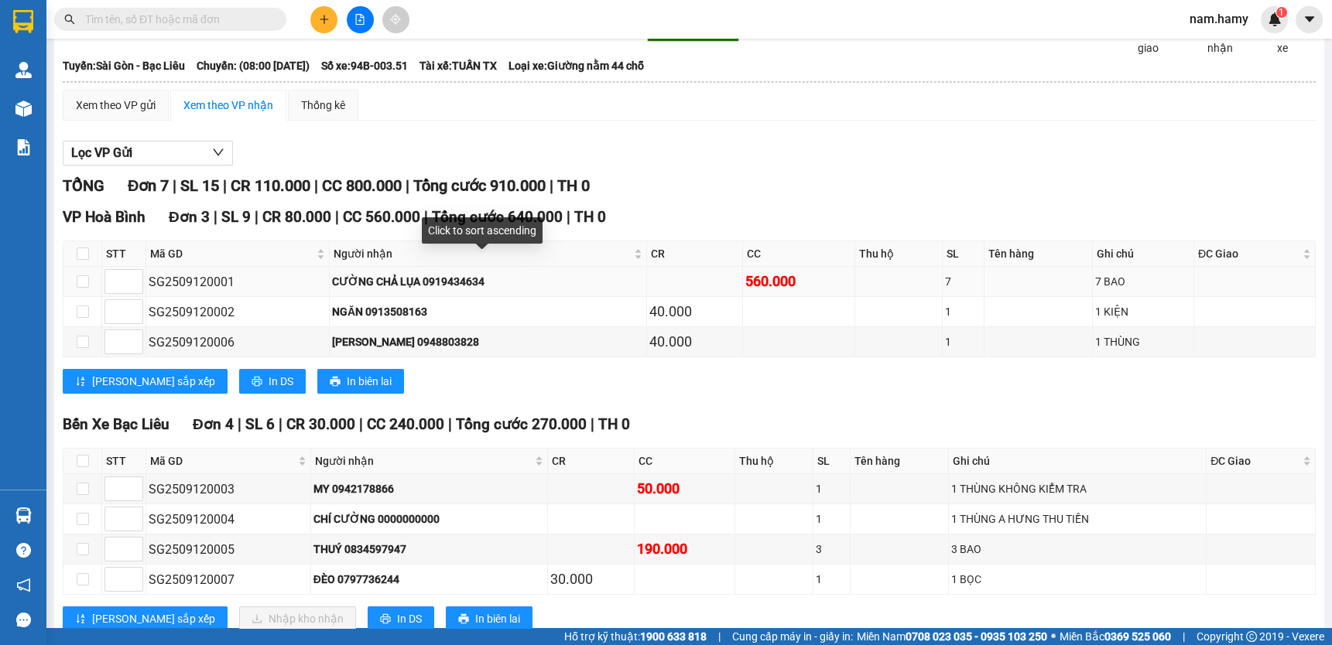
scroll to position [127, 0]
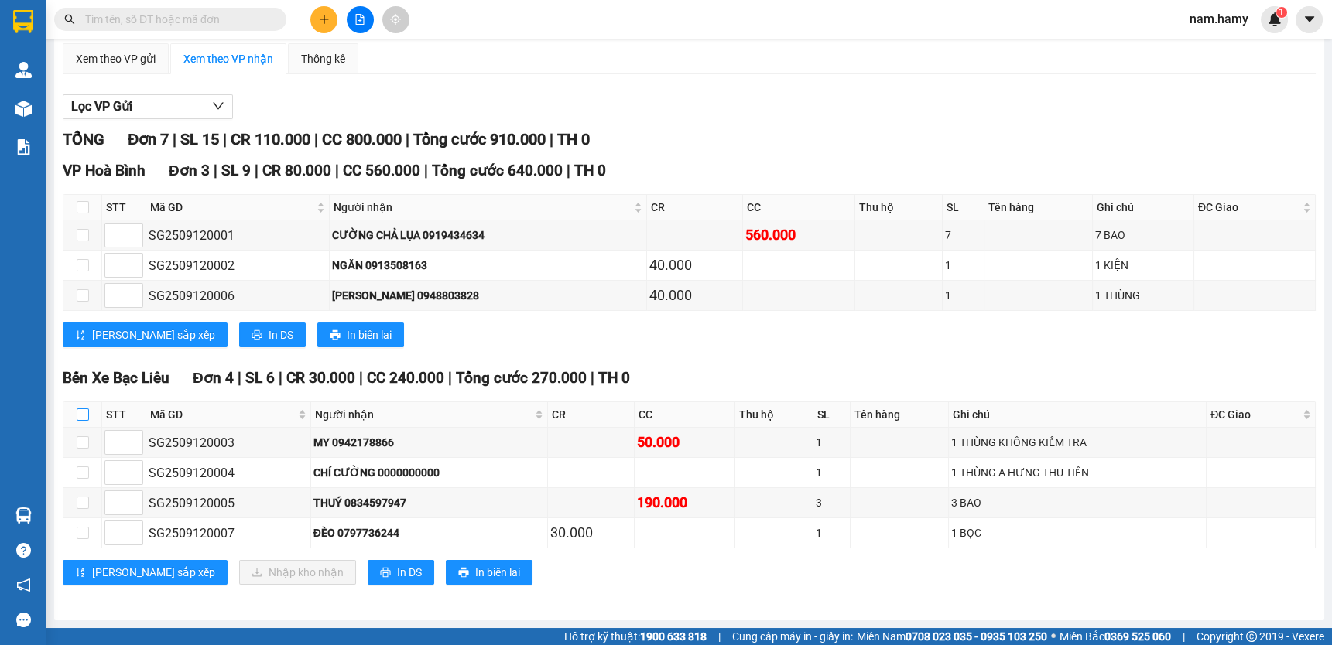
click at [84, 416] on input "checkbox" at bounding box center [83, 415] width 12 height 12
checkbox input "true"
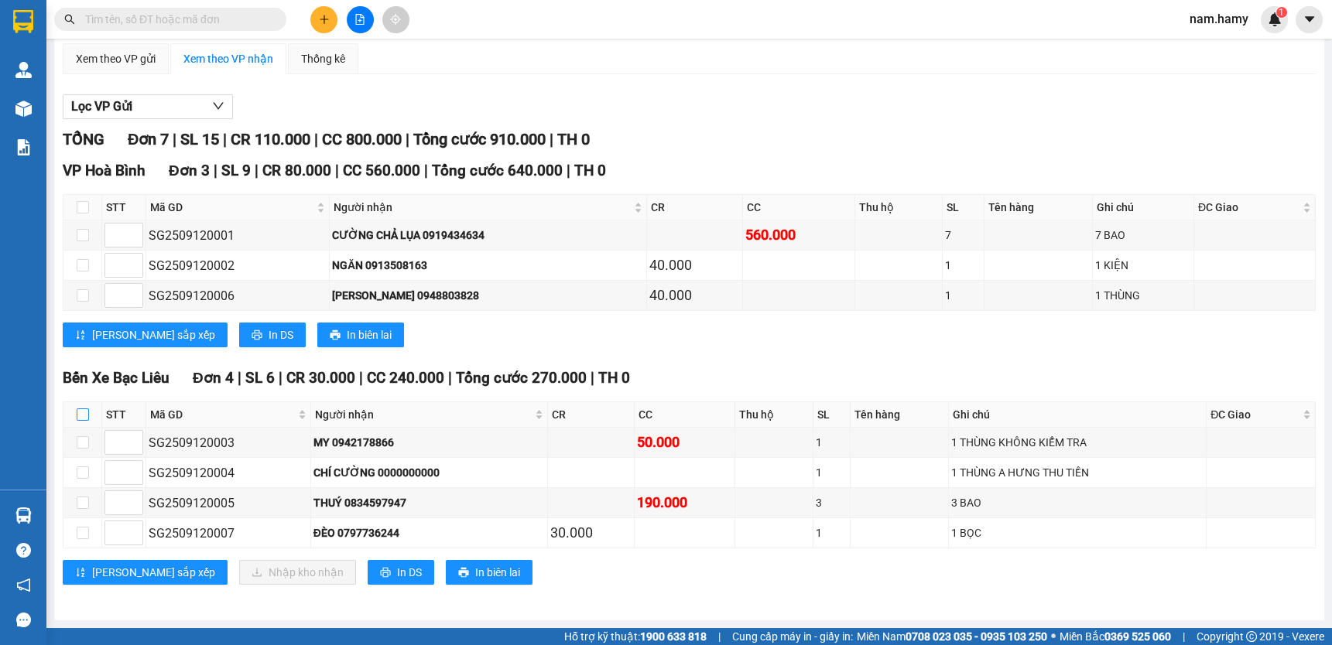
checkbox input "true"
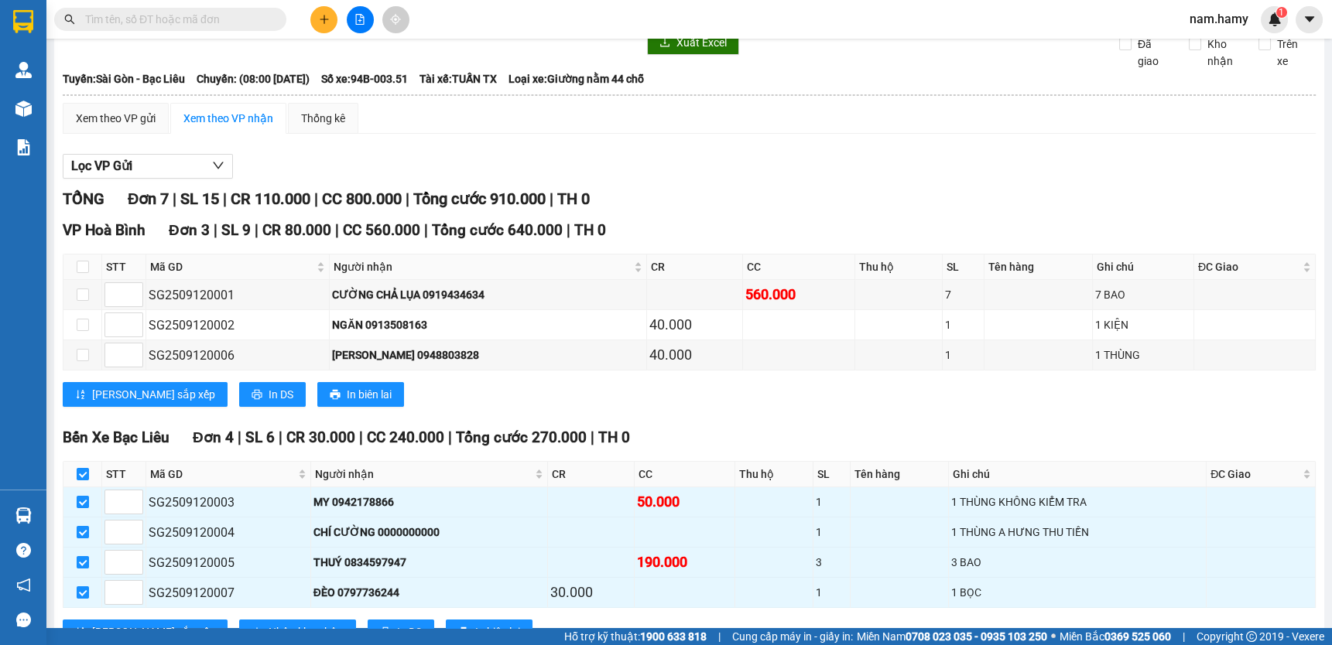
scroll to position [0, 0]
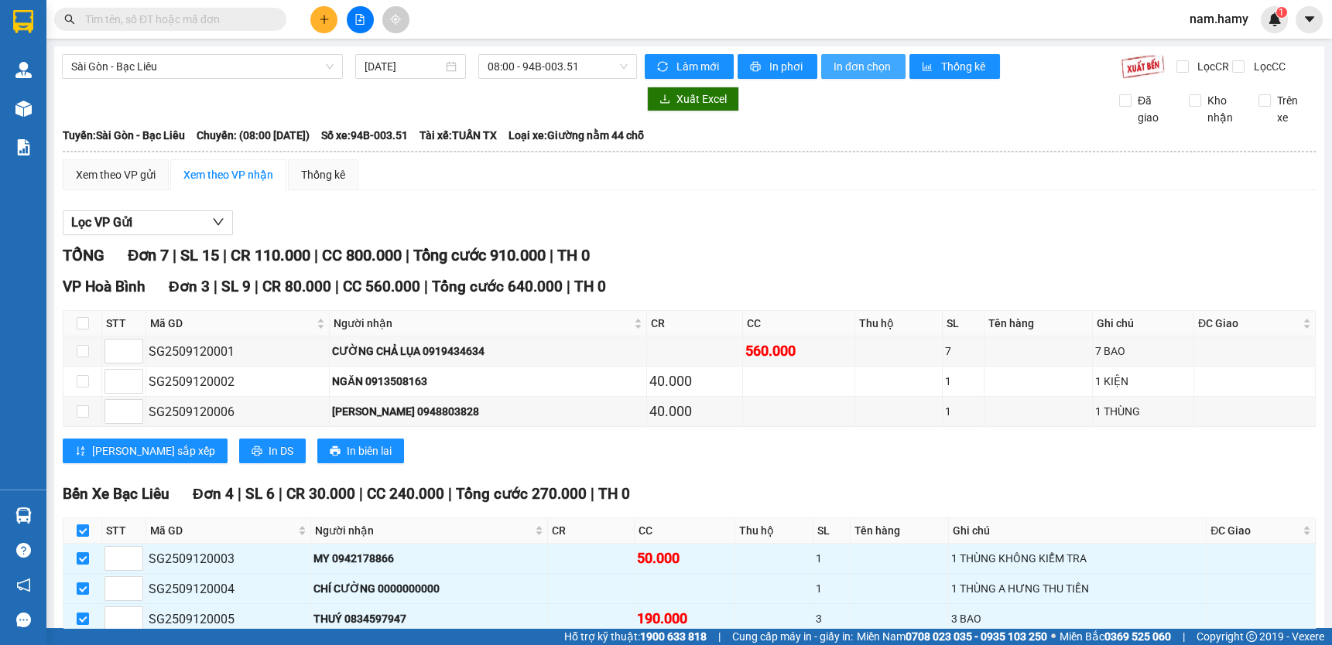
click at [867, 70] on span "In đơn chọn" at bounding box center [863, 66] width 60 height 17
click at [327, 23] on icon "plus" at bounding box center [324, 19] width 11 height 11
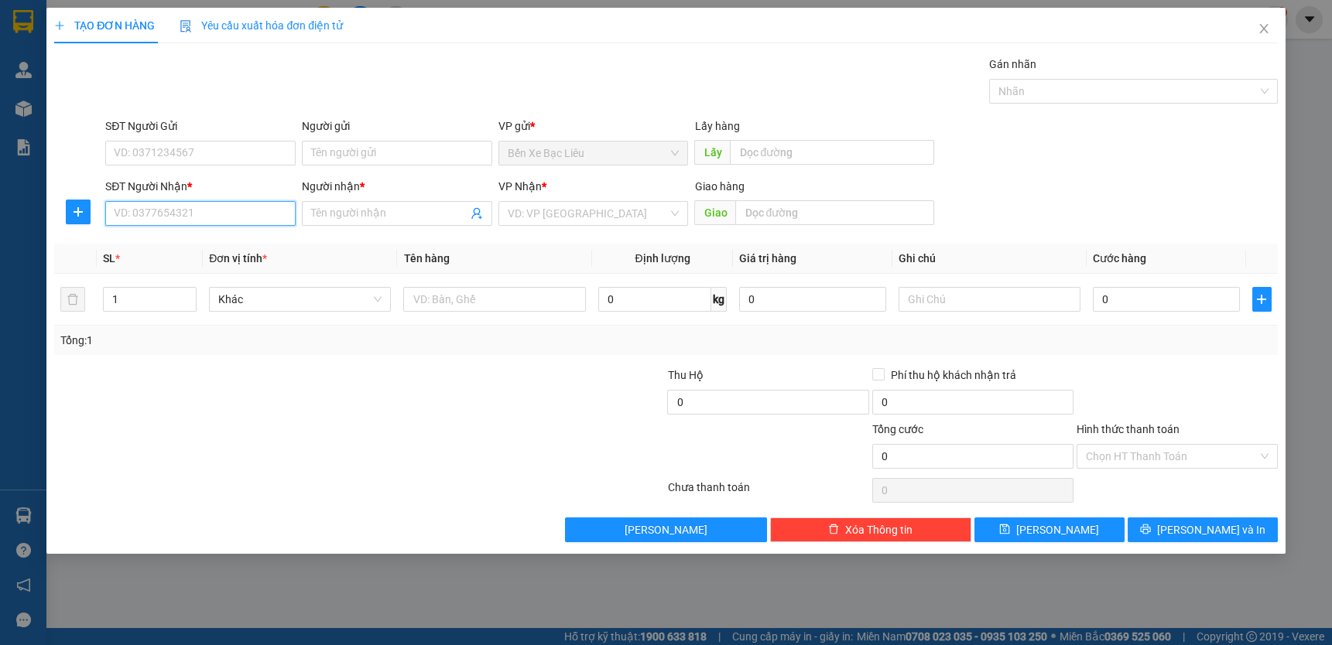
click at [231, 207] on input "SĐT Người Nhận *" at bounding box center [200, 213] width 190 height 25
click at [200, 237] on div "0918569623 - PHONG" at bounding box center [201, 244] width 172 height 17
type input "0918569623"
type input "PHONG"
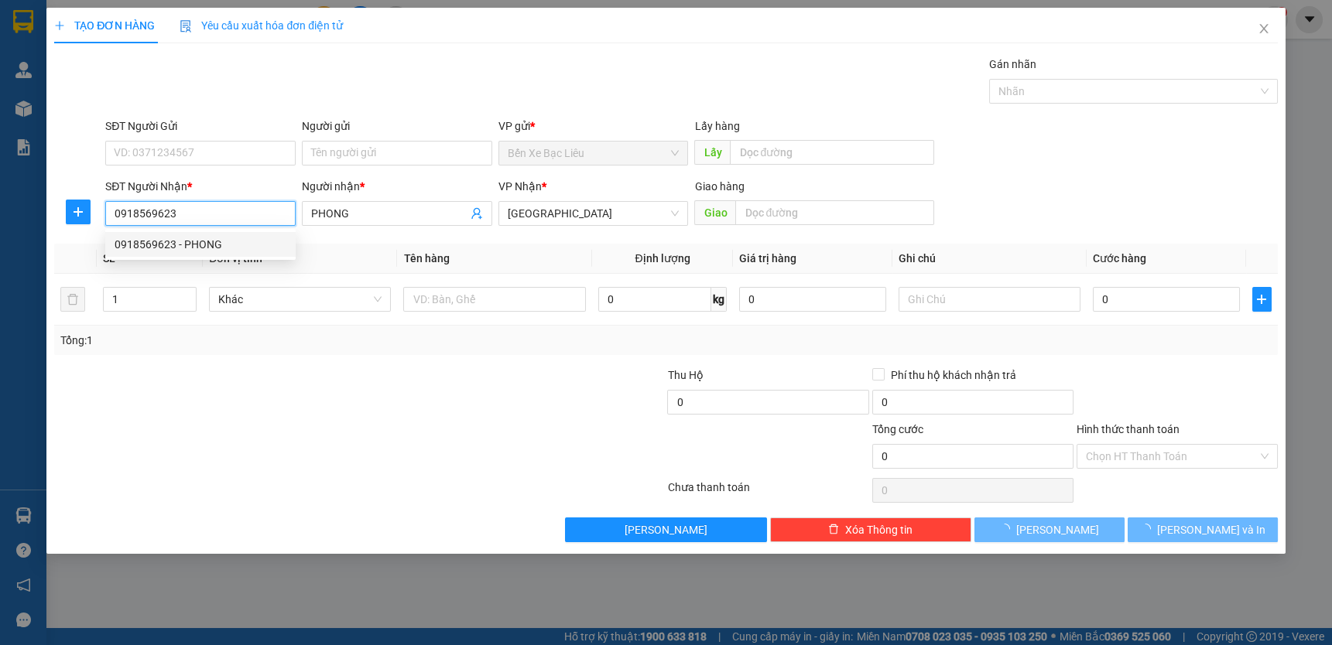
type input "30.000"
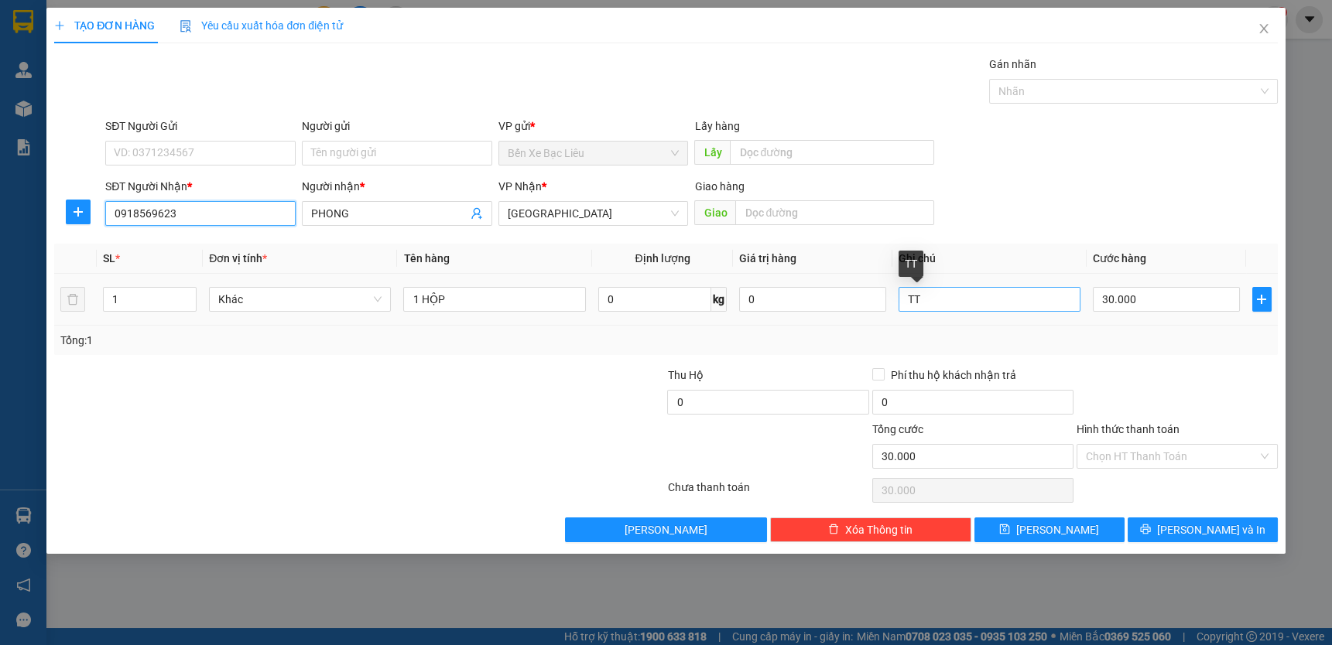
type input "0918569623"
drag, startPoint x: 937, startPoint y: 300, endPoint x: 1329, endPoint y: -88, distance: 552.1
drag, startPoint x: 1329, startPoint y: -88, endPoint x: 464, endPoint y: 296, distance: 946.4
click at [464, 296] on input "1 HỘP" at bounding box center [494, 299] width 182 height 25
type input "1 CỤC"
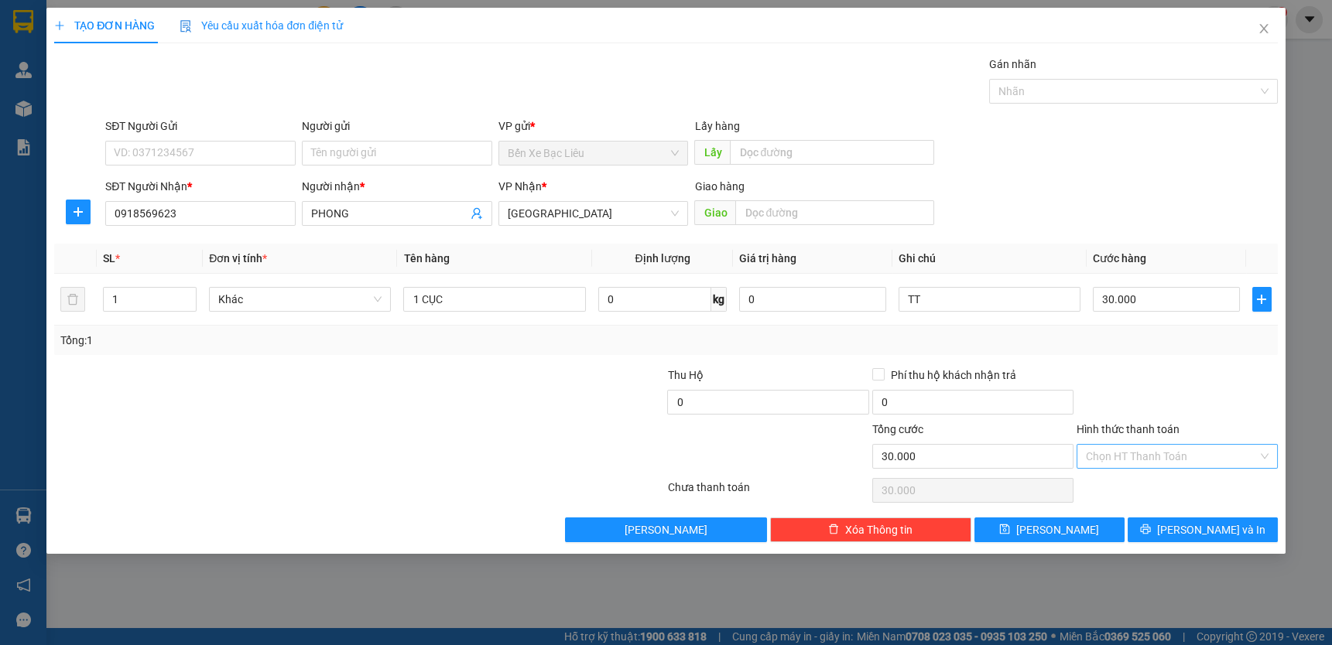
click at [1232, 455] on input "Hình thức thanh toán" at bounding box center [1172, 456] width 172 height 23
click at [1232, 477] on div "Tại văn phòng" at bounding box center [1176, 486] width 201 height 25
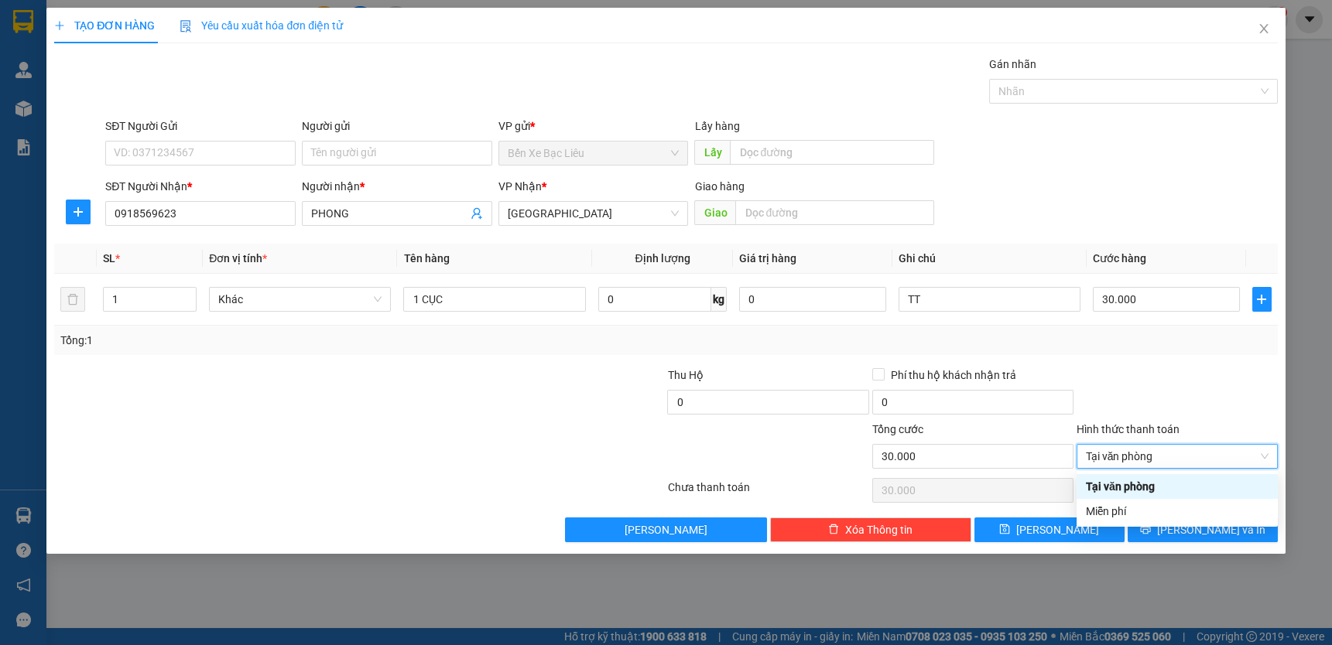
type input "0"
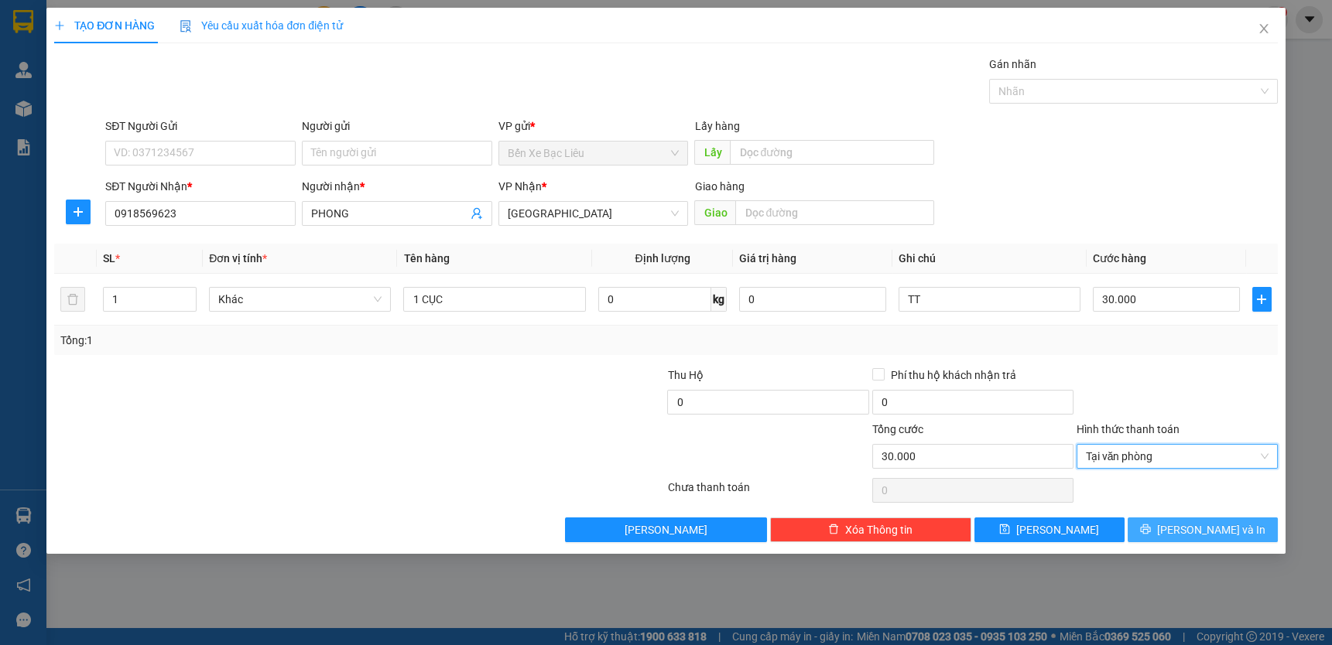
click at [1232, 515] on div "Transit Pickup Surcharge Ids Transit Deliver Surcharge Ids Transit Deliver Surc…" at bounding box center [665, 299] width 1223 height 487
click at [1231, 524] on span "[PERSON_NAME] và In" at bounding box center [1211, 530] width 108 height 17
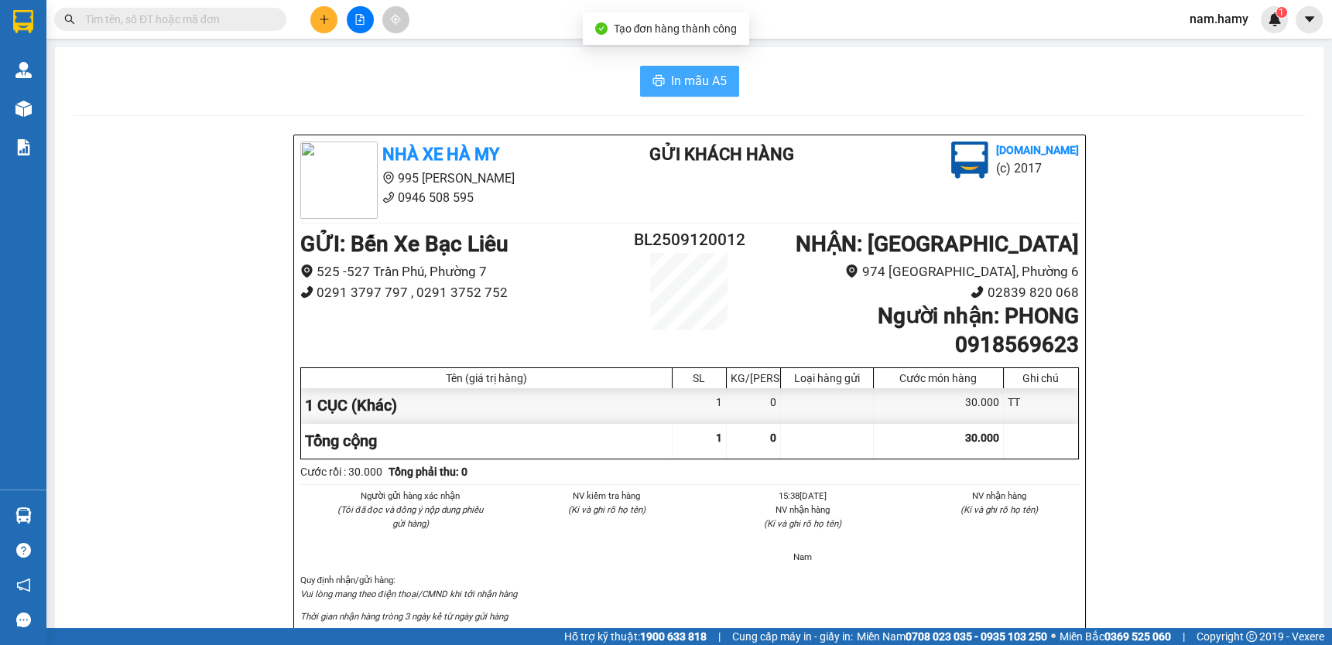
click at [686, 73] on span "In mẫu A5" at bounding box center [699, 80] width 56 height 19
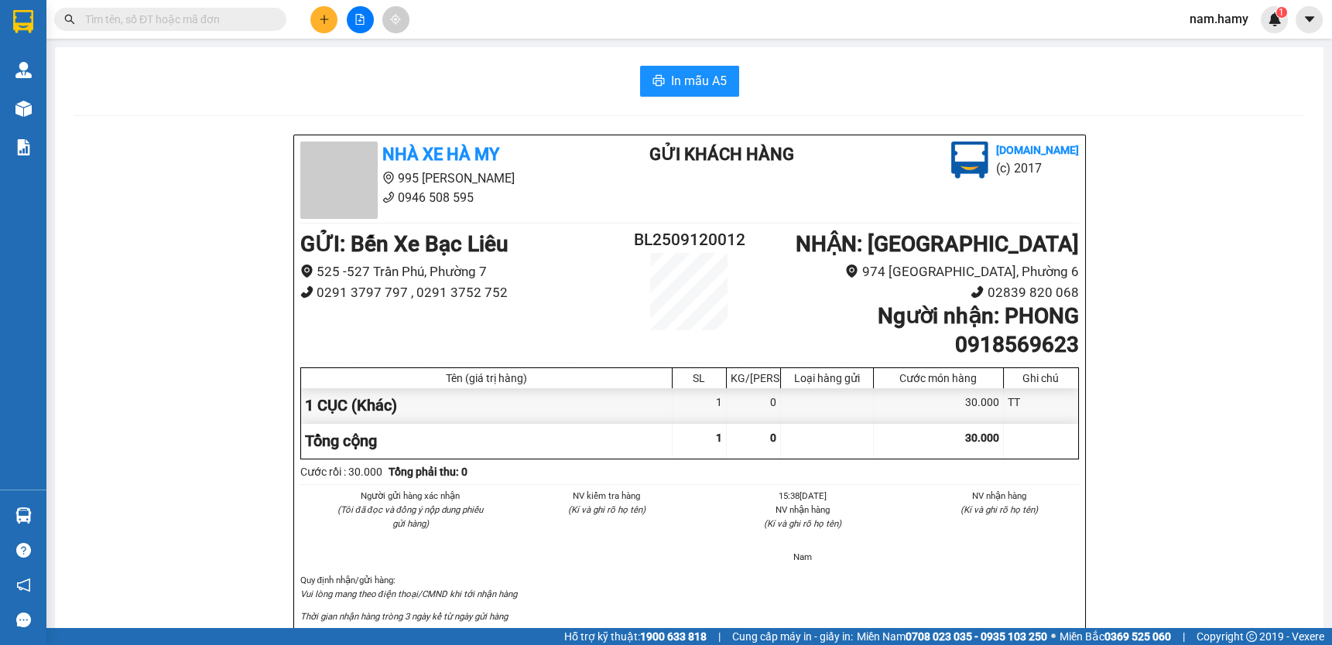
click at [220, 16] on input "text" at bounding box center [176, 19] width 183 height 17
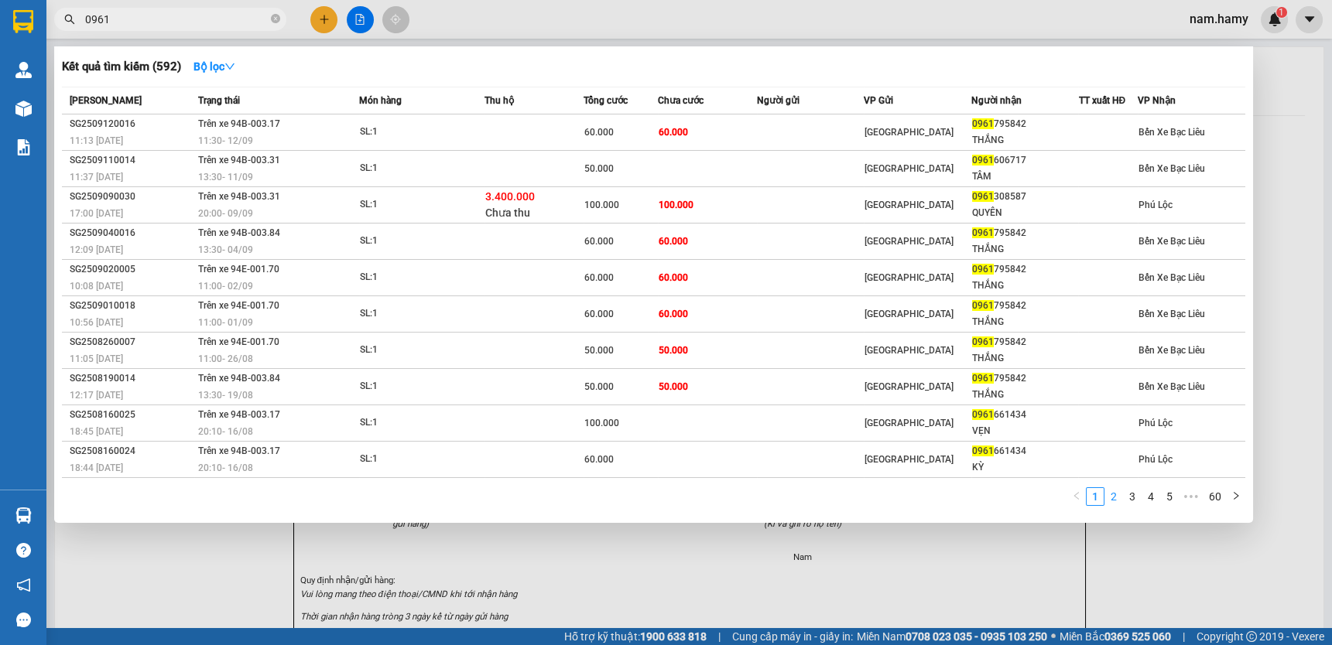
type input "0961"
click at [1114, 491] on link "2" at bounding box center [1113, 496] width 17 height 17
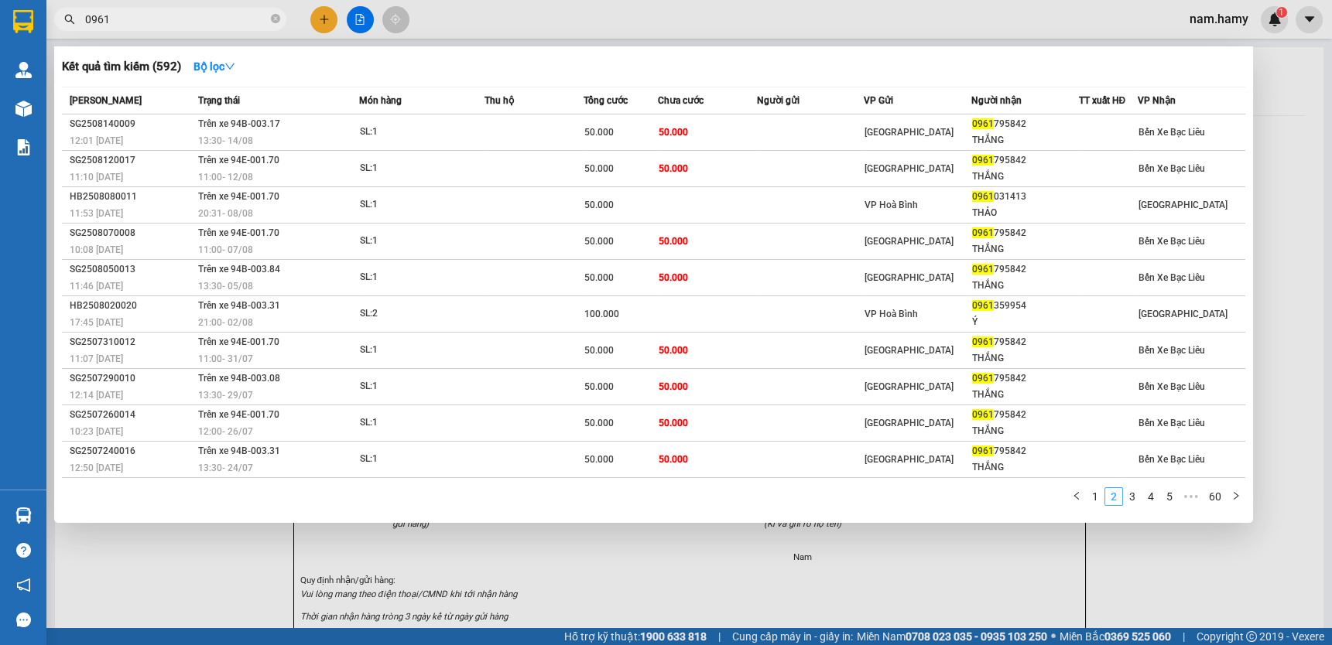
click at [1114, 491] on link "2" at bounding box center [1113, 496] width 17 height 17
click at [1123, 492] on li "3" at bounding box center [1132, 496] width 19 height 19
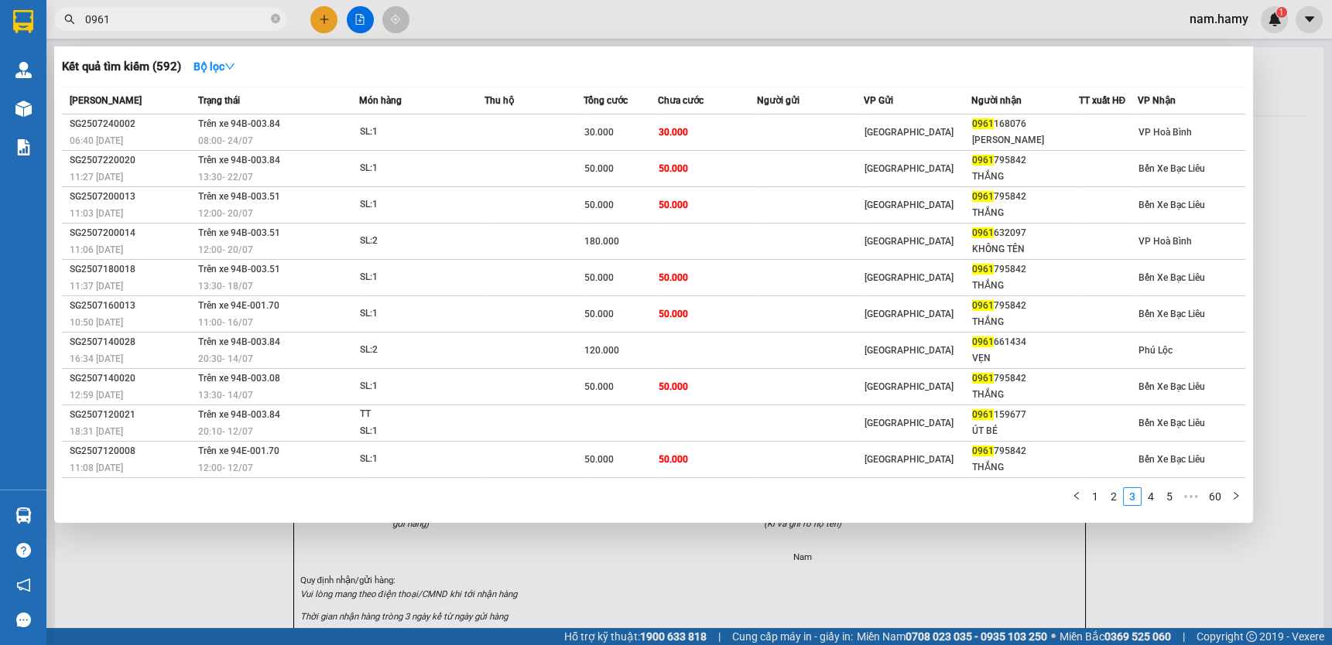
click at [601, 563] on div at bounding box center [666, 322] width 1332 height 645
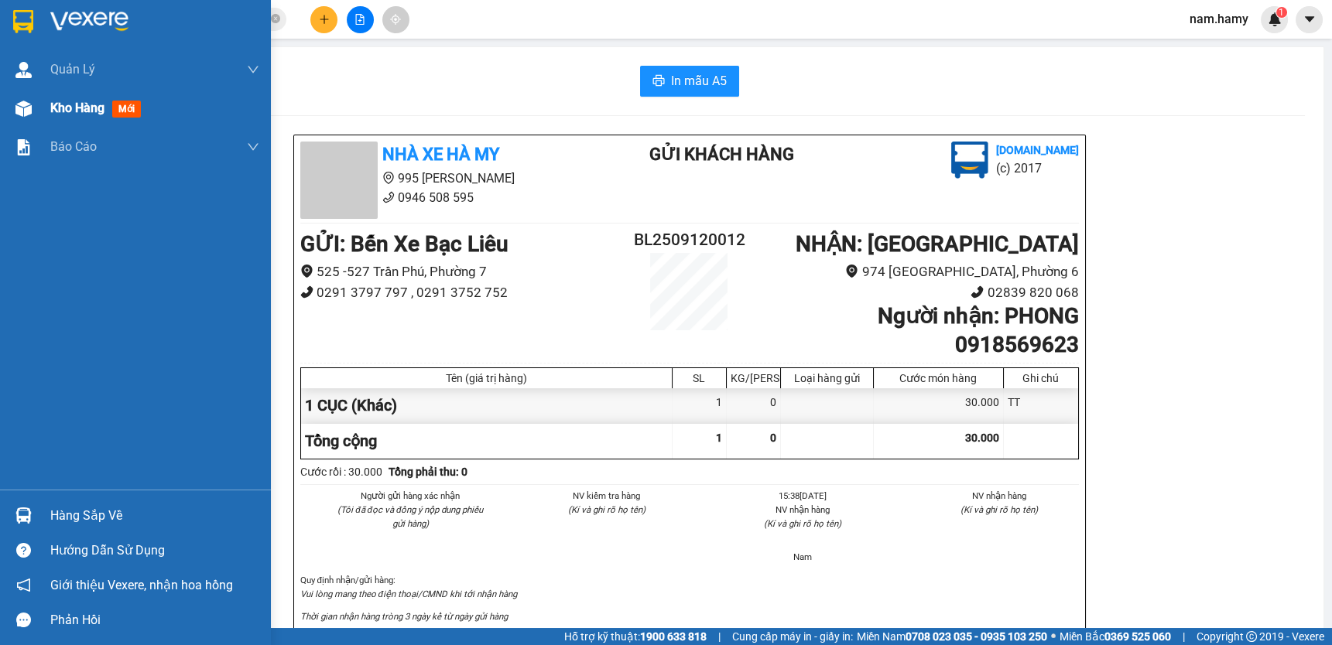
click at [39, 105] on div "Kho hàng mới" at bounding box center [135, 108] width 271 height 39
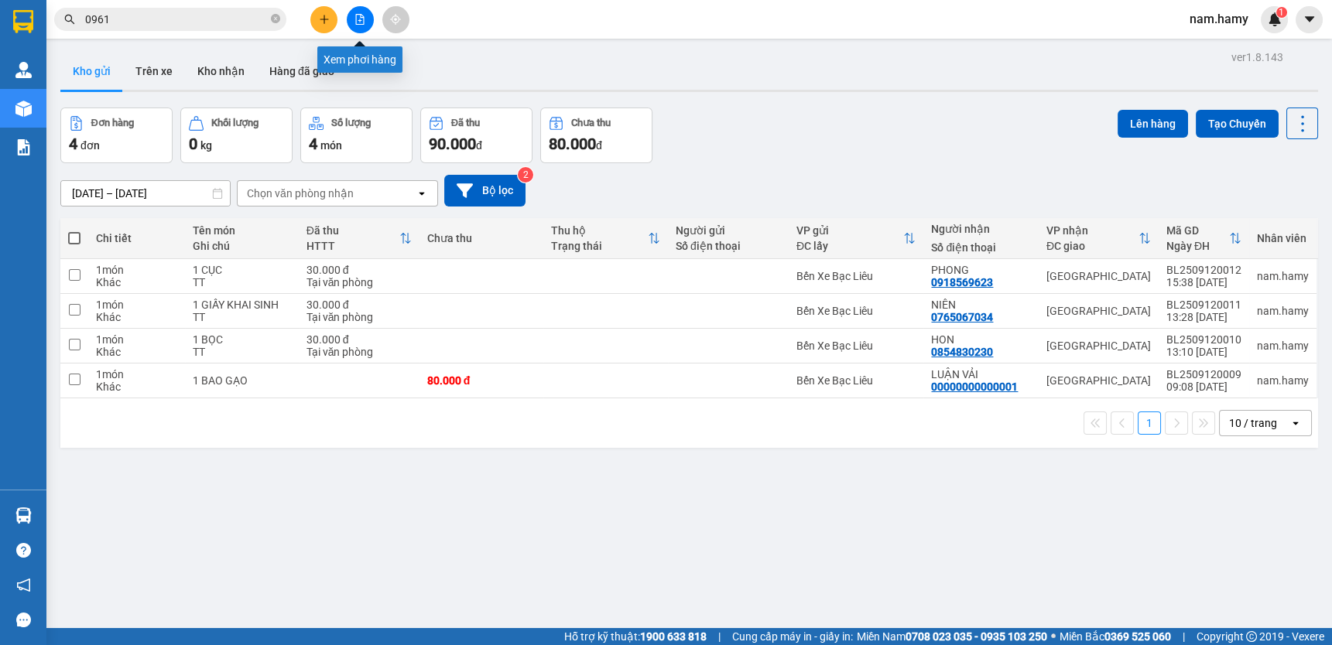
drag, startPoint x: 357, startPoint y: 22, endPoint x: 255, endPoint y: 412, distance: 403.7
click at [357, 22] on icon "file-add" at bounding box center [359, 19] width 11 height 11
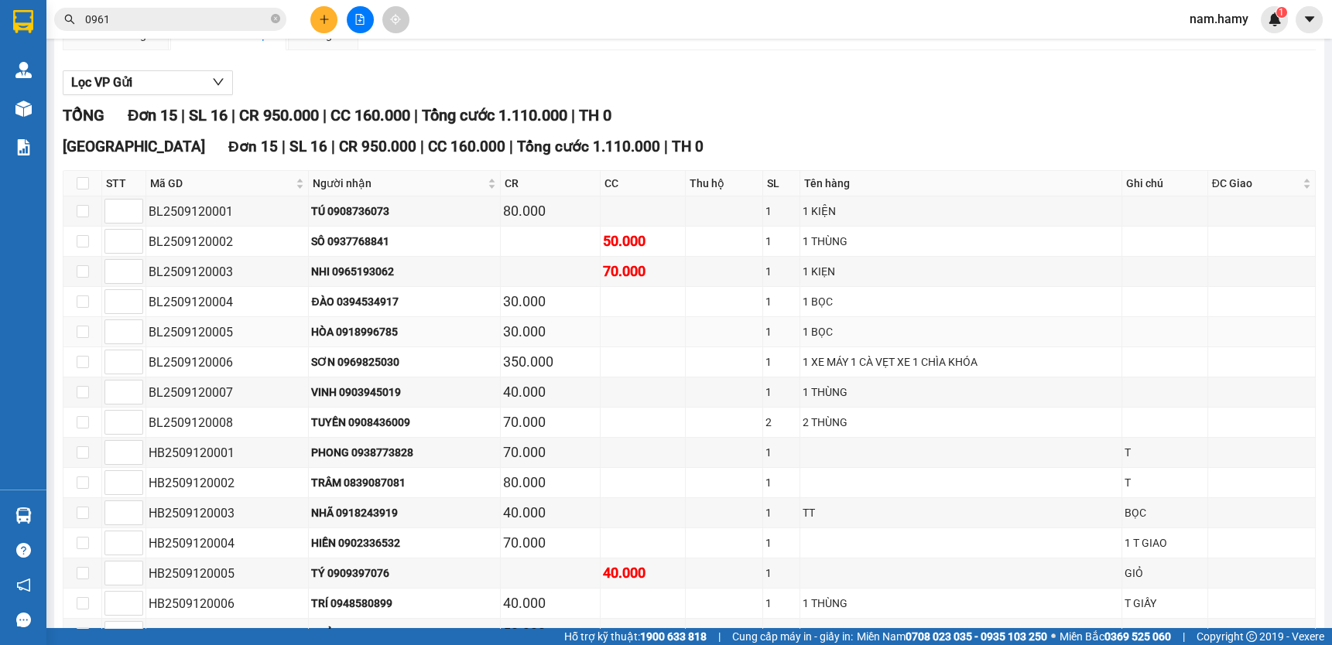
scroll to position [250, 0]
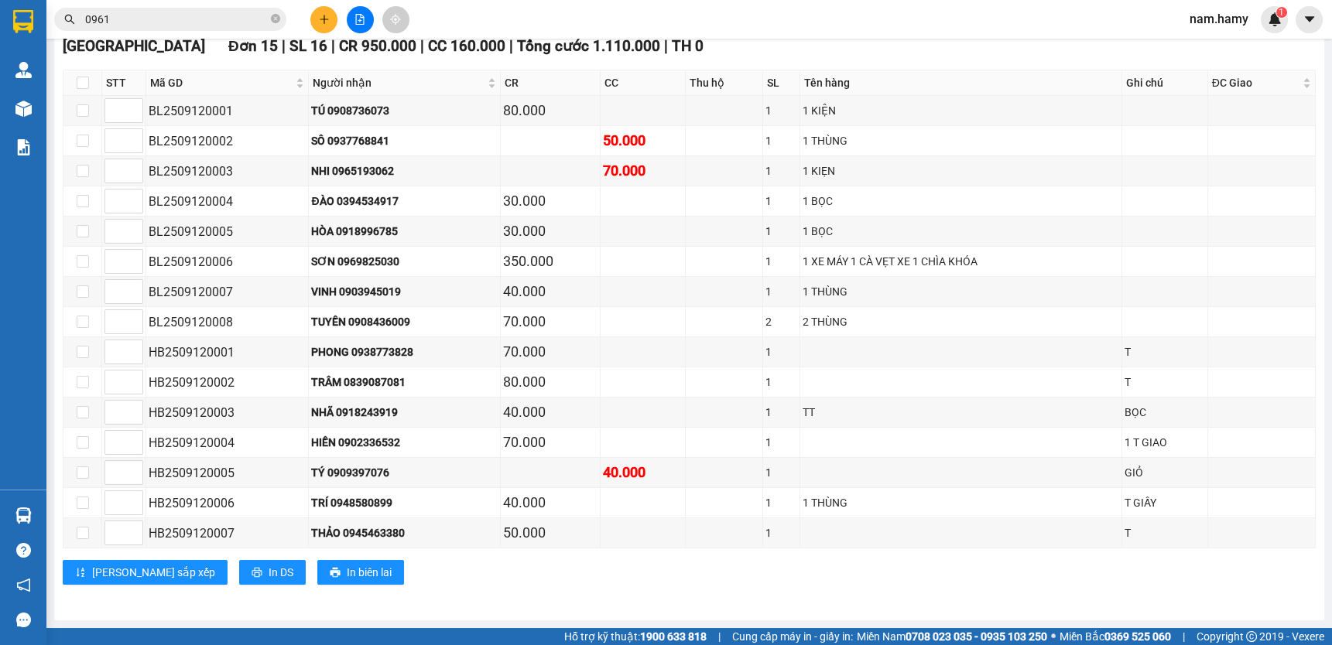
click at [339, 22] on div at bounding box center [360, 19] width 116 height 27
click at [319, 18] on icon "plus" at bounding box center [324, 19] width 11 height 11
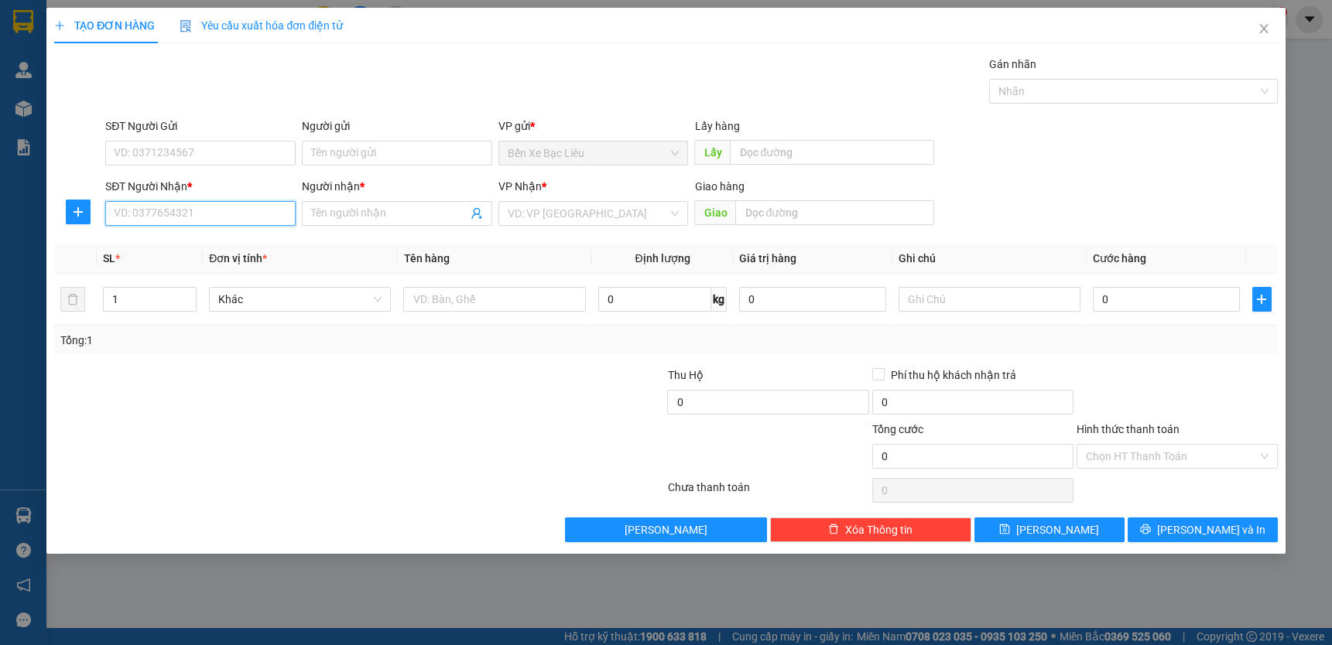
click at [283, 219] on input "SĐT Người Nhận *" at bounding box center [200, 213] width 190 height 25
type input "0889288610"
click at [347, 202] on span at bounding box center [397, 213] width 190 height 25
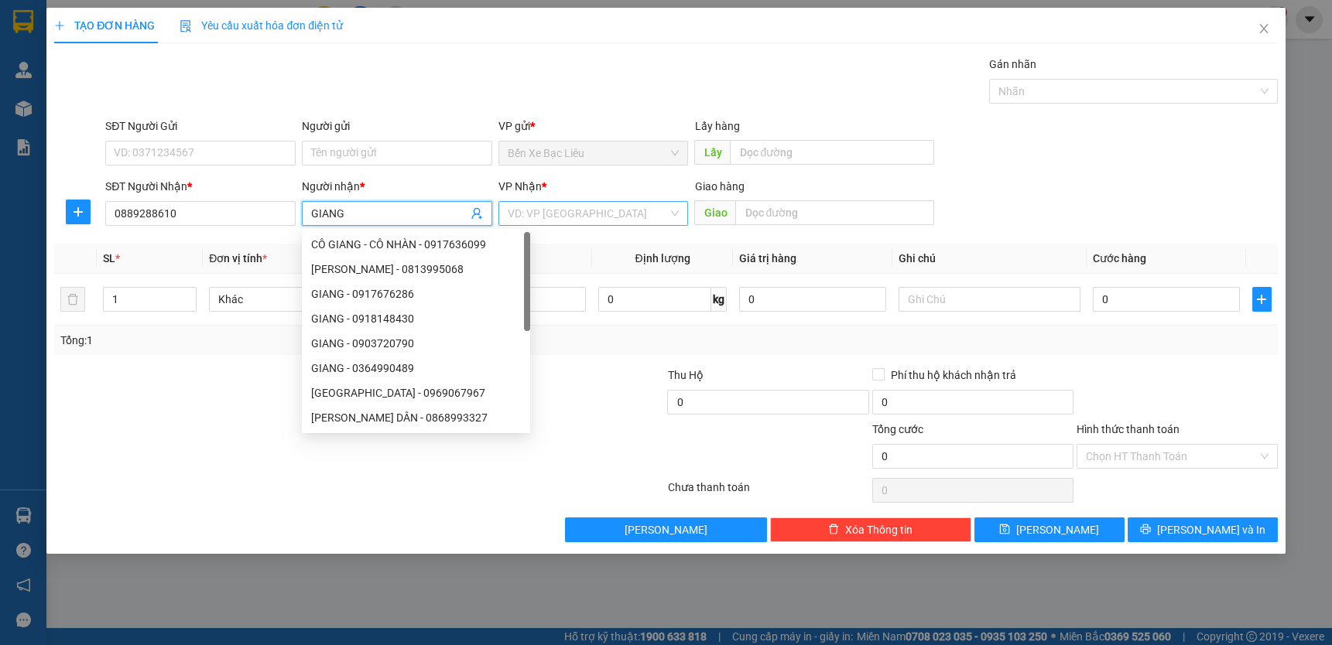
type input "GIANG"
click at [602, 213] on input "search" at bounding box center [588, 213] width 161 height 23
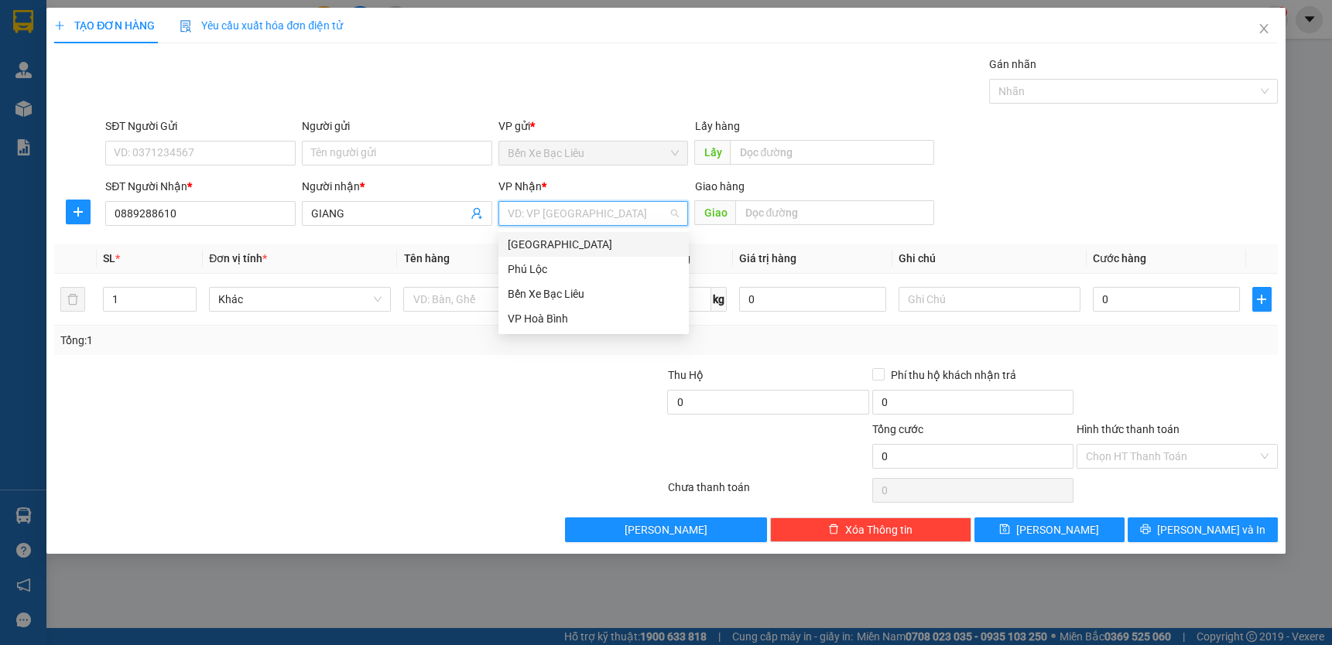
click at [607, 234] on div "[GEOGRAPHIC_DATA]" at bounding box center [593, 244] width 190 height 25
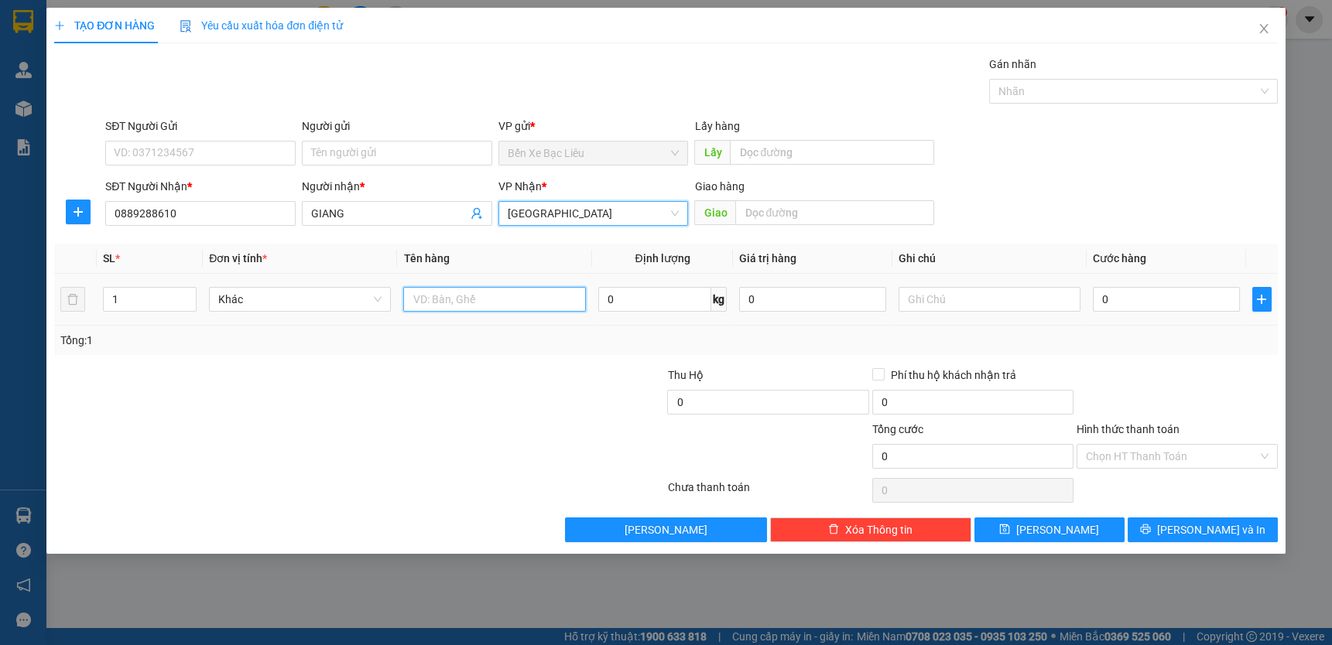
click at [479, 304] on input "text" at bounding box center [494, 299] width 182 height 25
type input "2 THÙNG"
click at [139, 297] on input "1" at bounding box center [150, 299] width 92 height 23
type input "2"
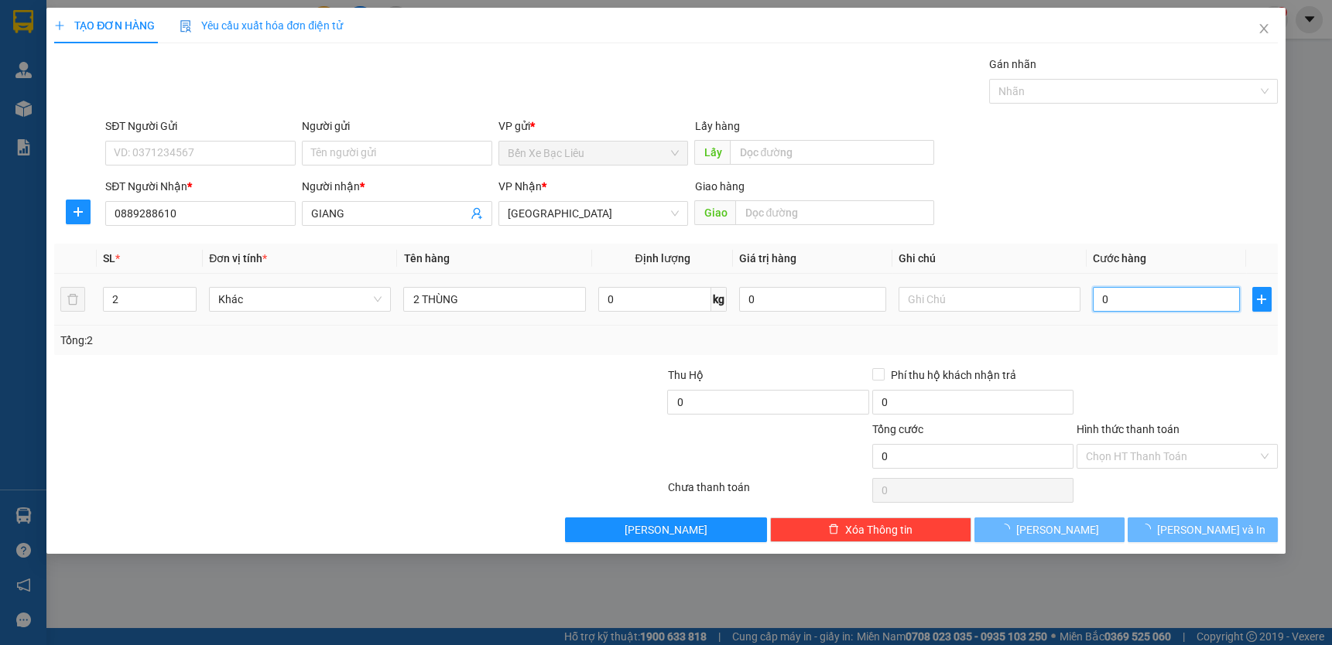
click at [1100, 302] on input "0" at bounding box center [1166, 299] width 147 height 25
type input "1"
type input "14"
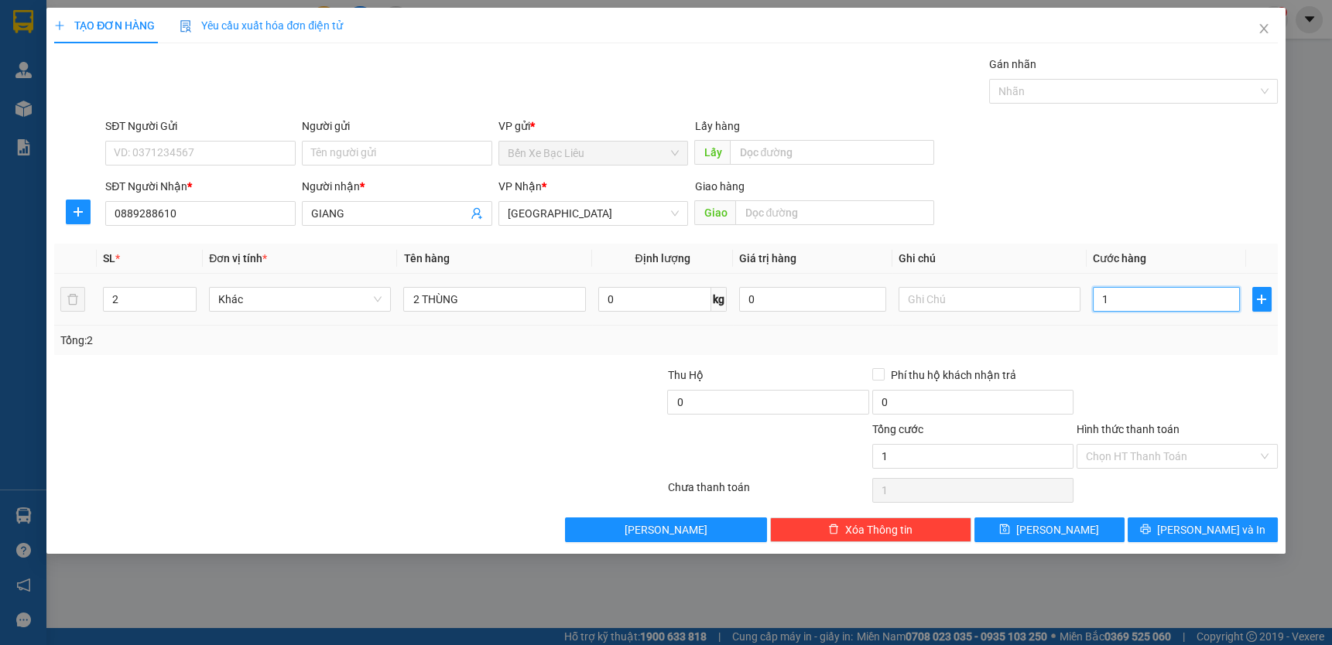
type input "14"
type input "140"
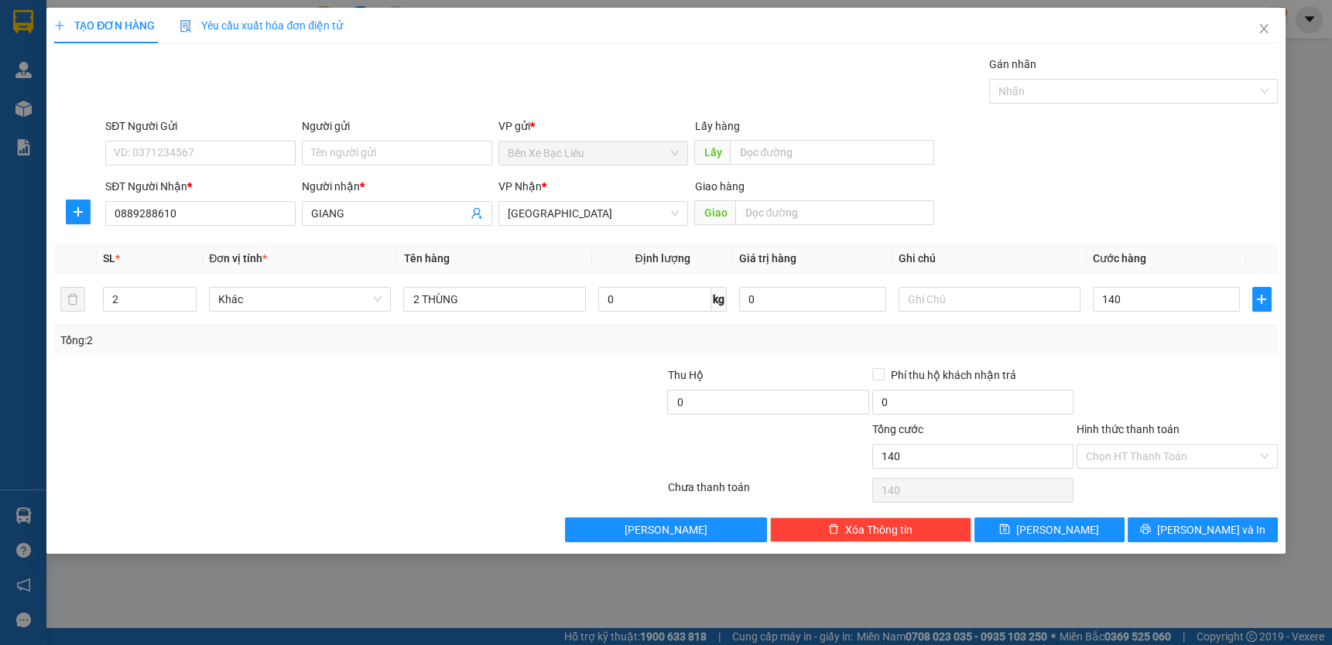
type input "140.000"
click at [1139, 347] on div "Tổng: 2" at bounding box center [665, 340] width 1211 height 17
click at [1180, 453] on input "Hình thức thanh toán" at bounding box center [1172, 456] width 172 height 23
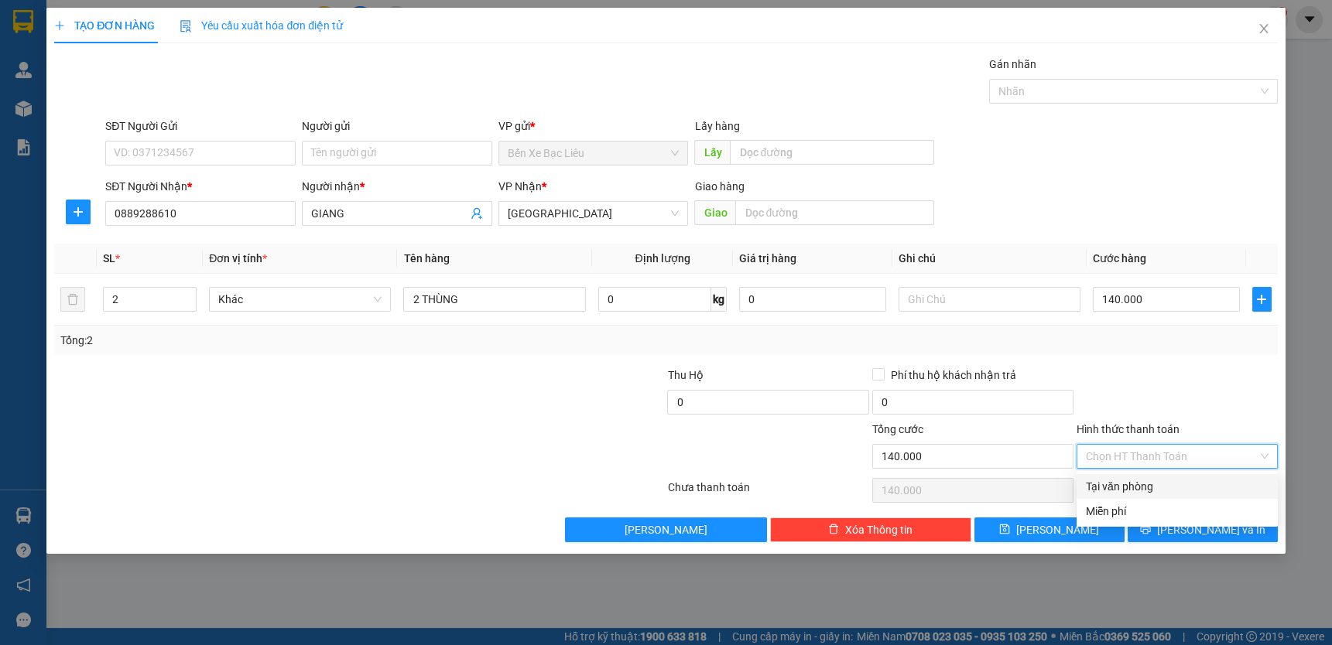
click at [1188, 477] on div "Tại văn phòng" at bounding box center [1176, 486] width 201 height 25
type input "0"
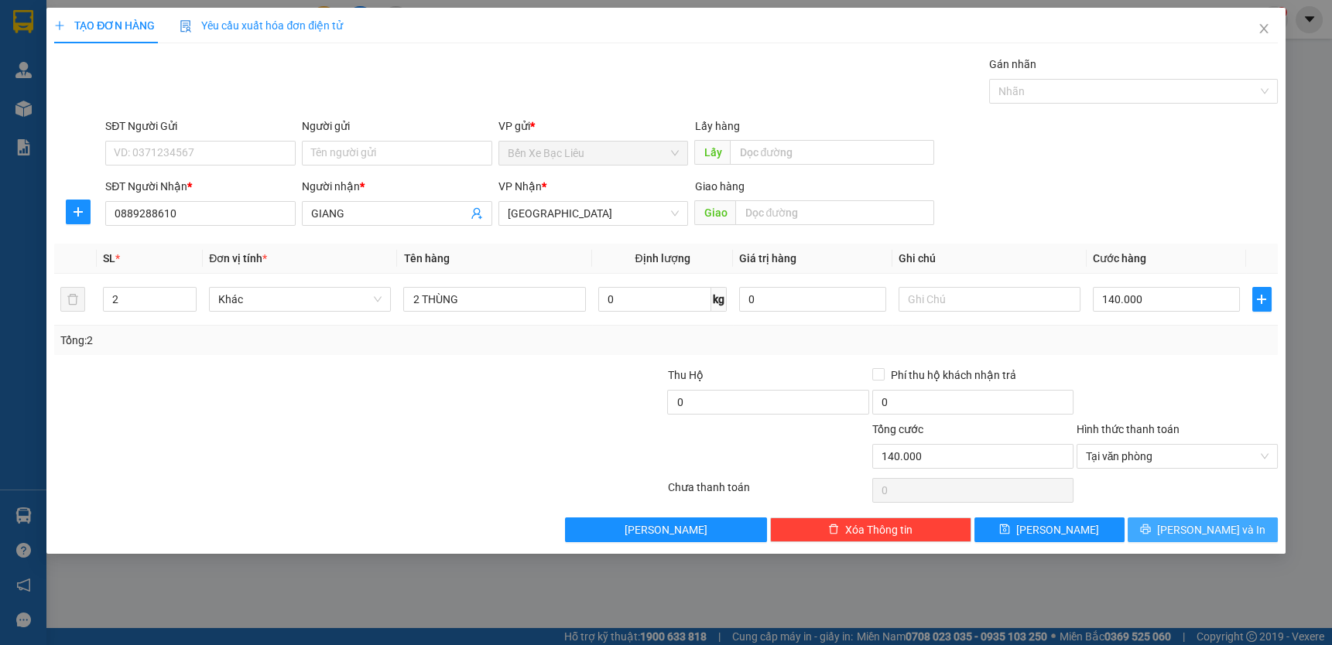
click at [1215, 534] on span "[PERSON_NAME] và In" at bounding box center [1211, 530] width 108 height 17
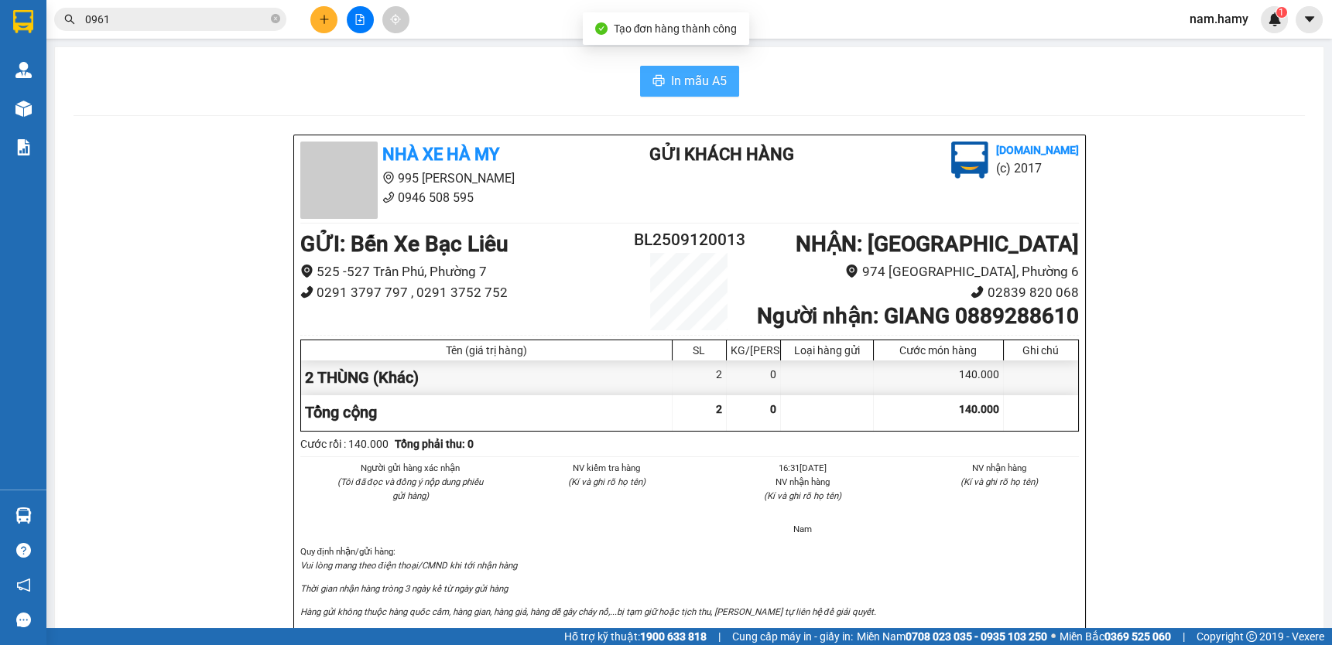
click at [697, 84] on span "In mẫu A5" at bounding box center [699, 80] width 56 height 19
click at [652, 75] on icon "printer" at bounding box center [658, 80] width 12 height 12
click at [275, 22] on icon "close-circle" at bounding box center [275, 18] width 9 height 9
click at [364, 16] on icon "file-add" at bounding box center [359, 19] width 11 height 11
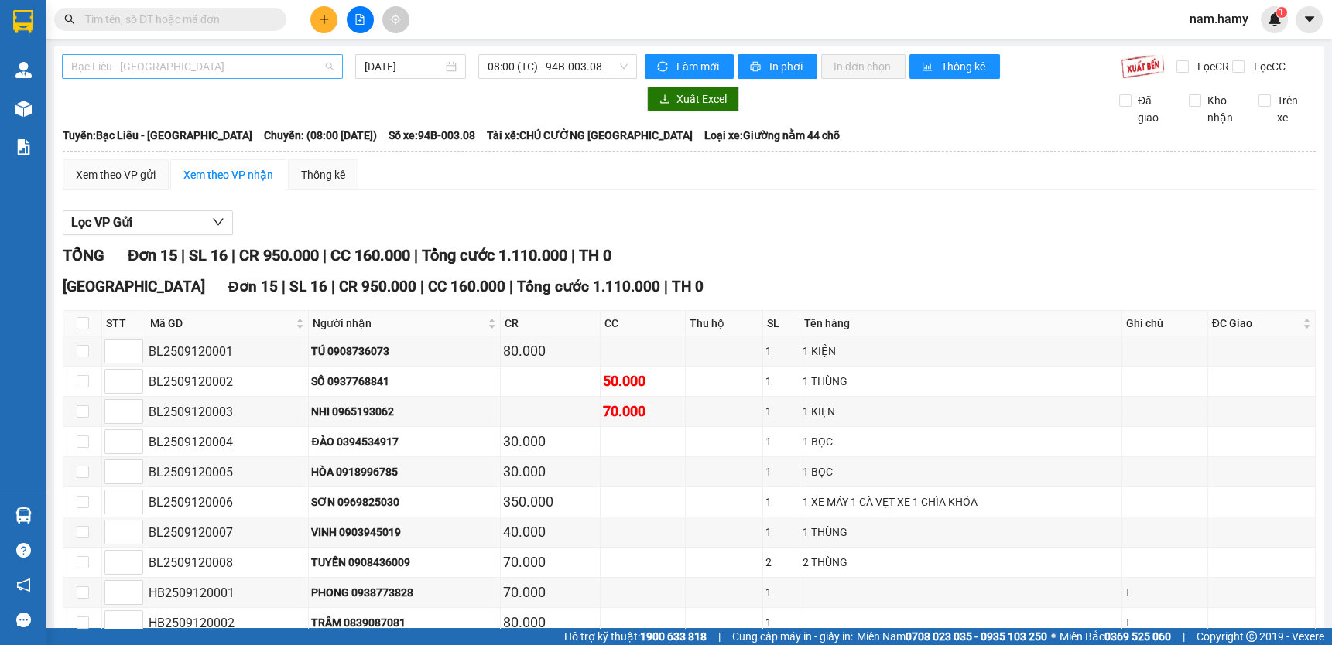
click at [282, 65] on span "Bạc Liêu - [GEOGRAPHIC_DATA]" at bounding box center [202, 66] width 262 height 23
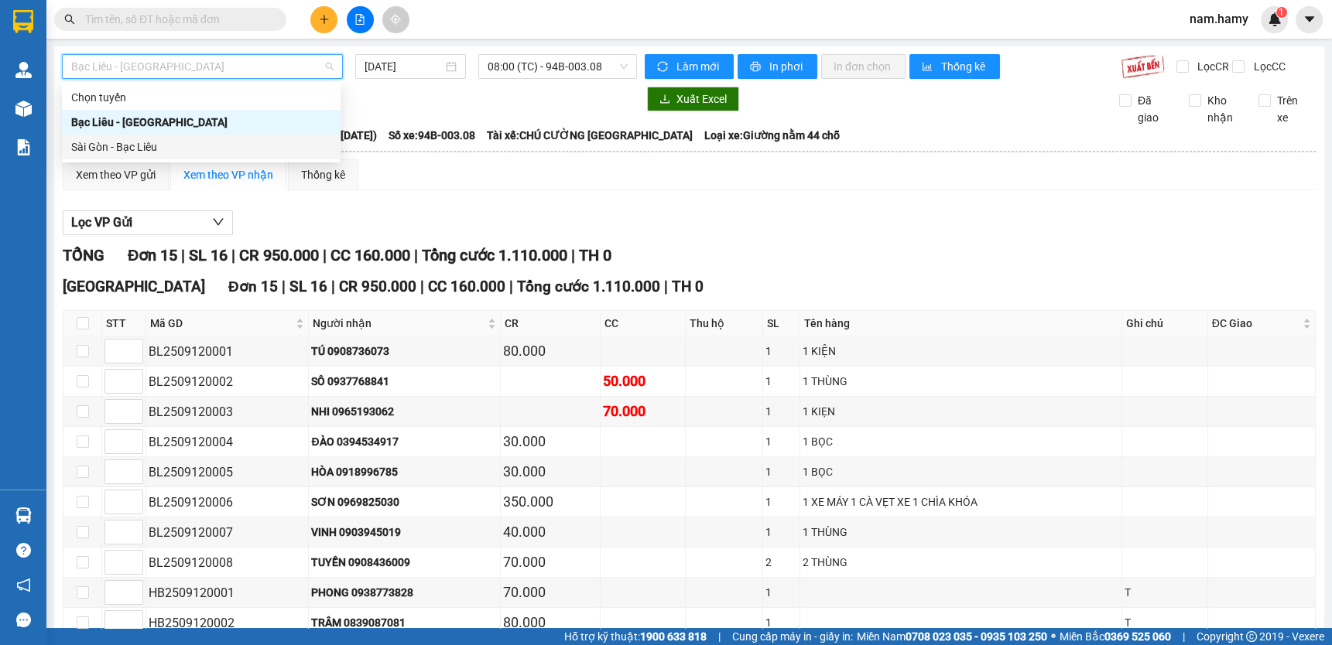
click at [292, 139] on div "Sài Gòn - Bạc Liêu" at bounding box center [201, 147] width 260 height 17
type input "[DATE]"
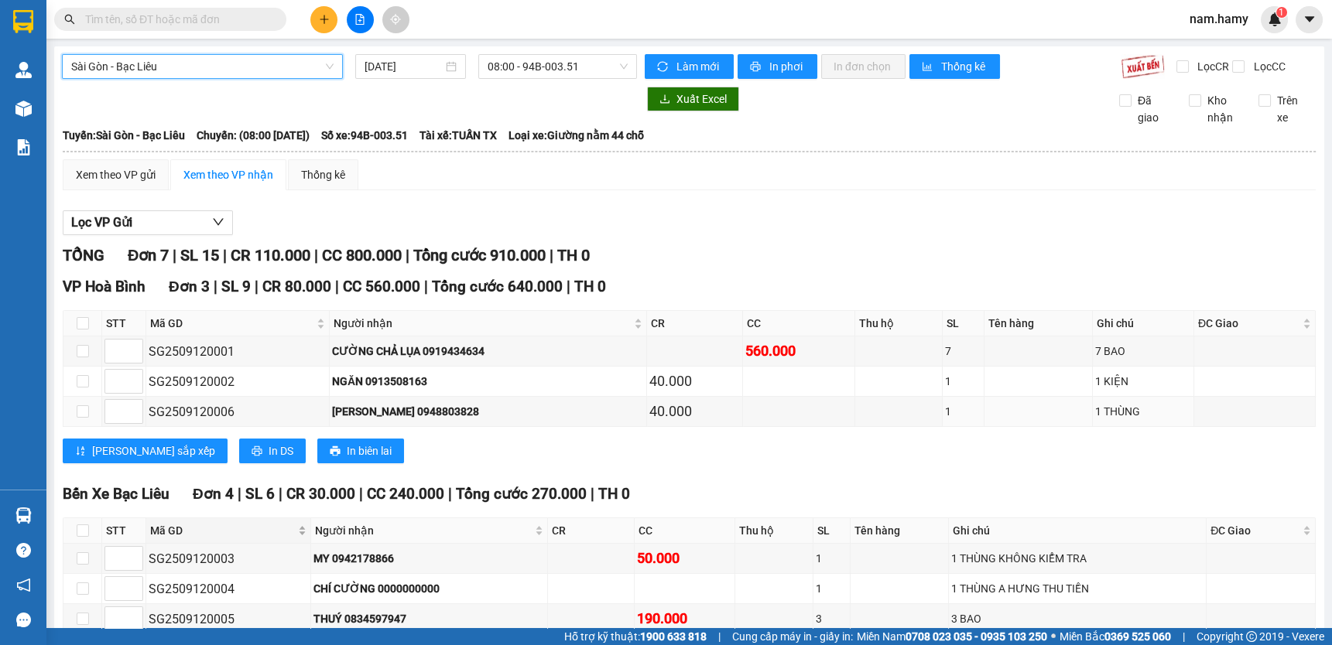
scroll to position [127, 0]
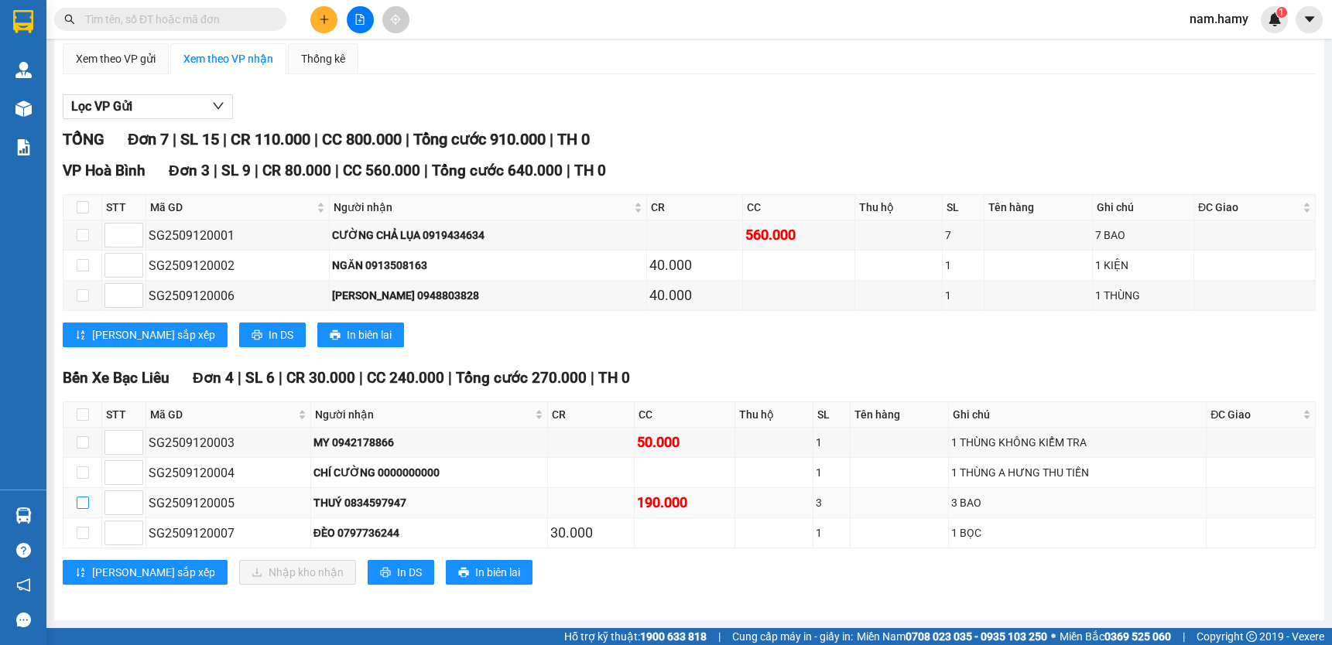
click at [84, 509] on input "checkbox" at bounding box center [83, 503] width 12 height 12
checkbox input "true"
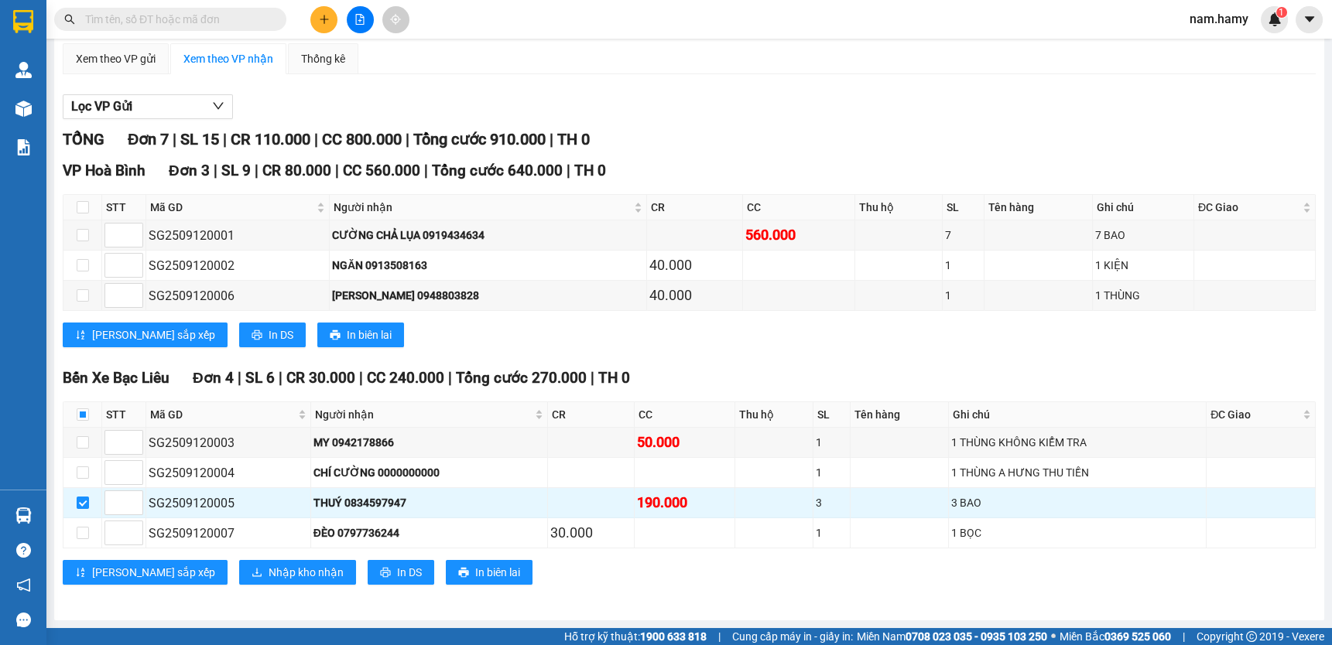
scroll to position [0, 0]
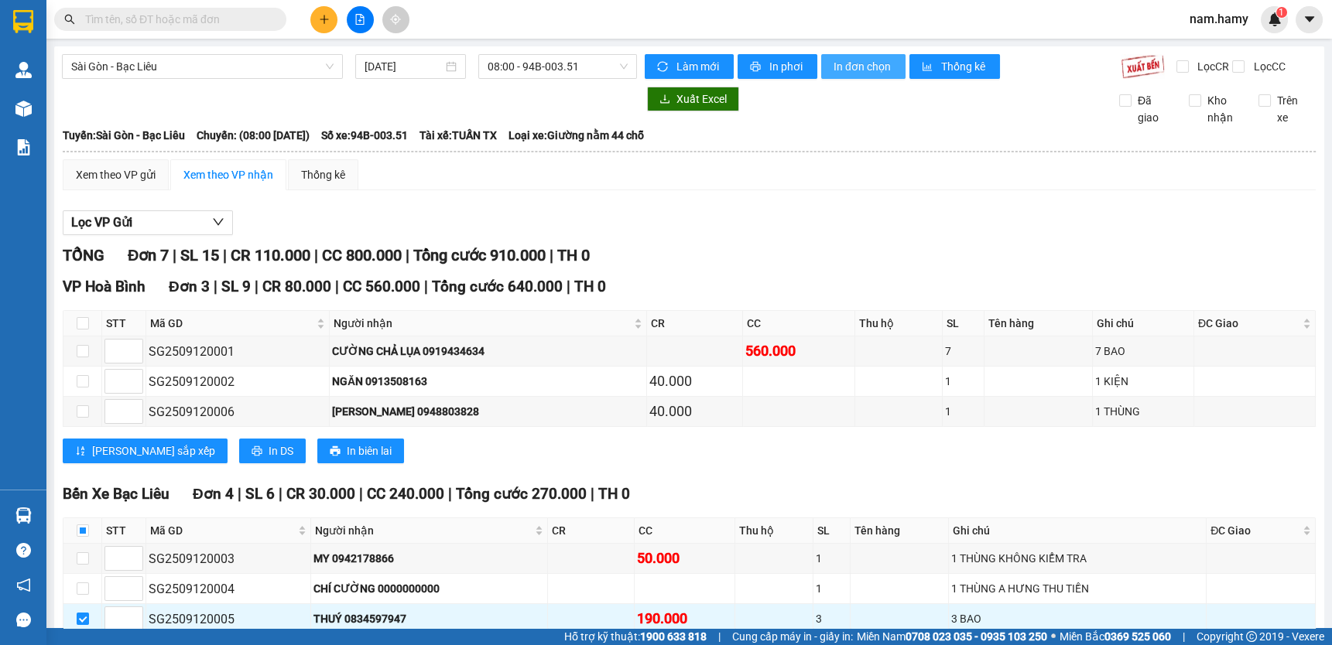
click at [866, 63] on span "In đơn chọn" at bounding box center [863, 66] width 60 height 17
click at [329, 22] on icon "plus" at bounding box center [324, 19] width 11 height 11
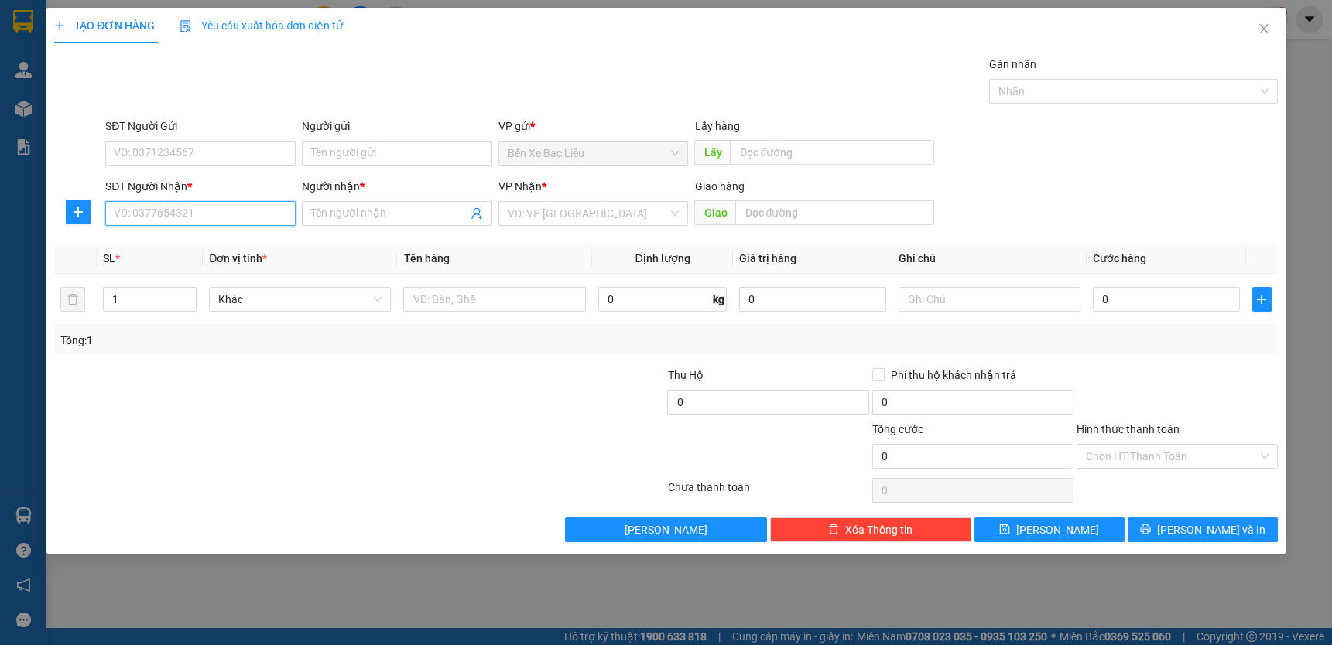
click at [271, 217] on input "SĐT Người Nhận *" at bounding box center [200, 213] width 190 height 25
type input "0908285864"
click at [245, 236] on div "0908285864 - [PERSON_NAME]" at bounding box center [201, 244] width 172 height 17
type input "MINH"
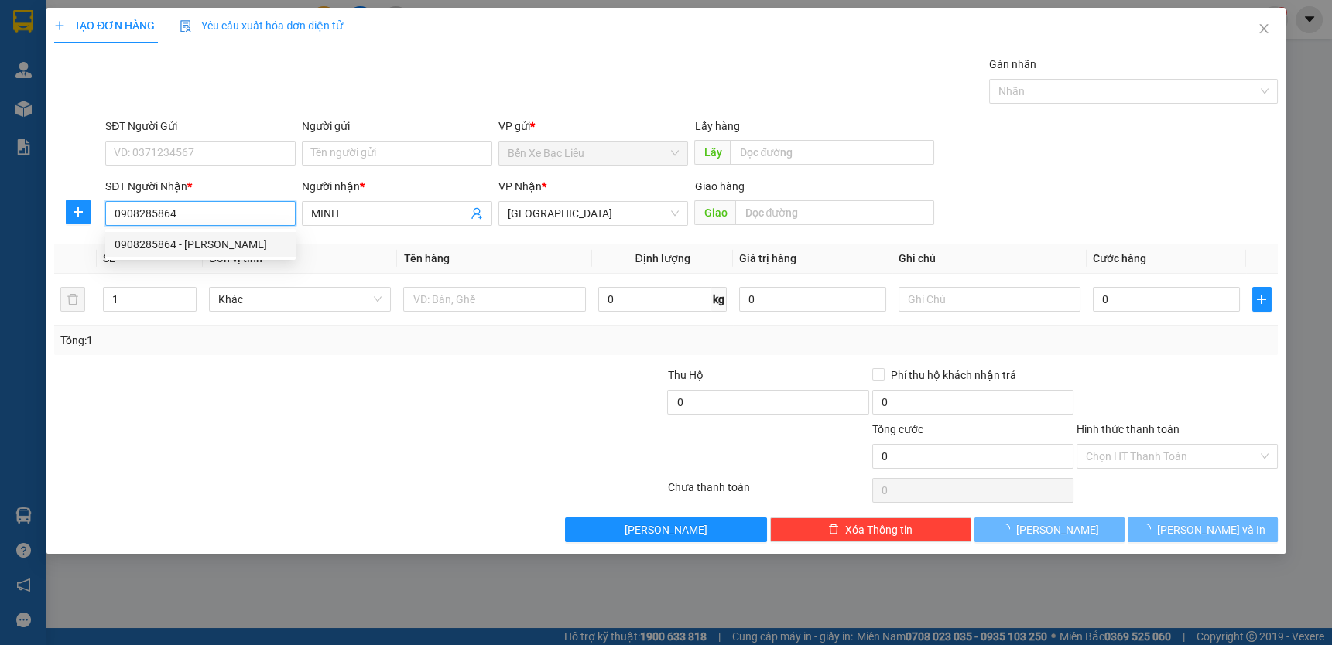
type input "120.000"
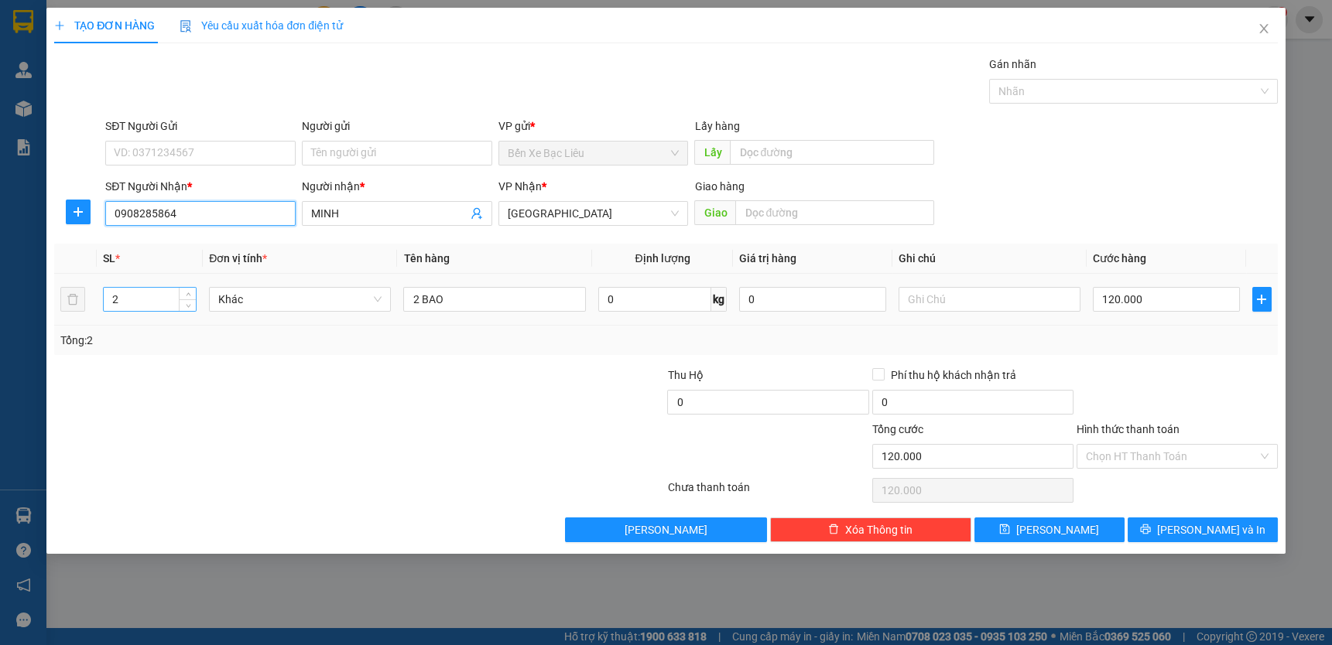
type input "0908285864"
click at [127, 300] on input "2" at bounding box center [150, 299] width 92 height 23
type input "3"
click at [419, 305] on input "2 BAO" at bounding box center [494, 299] width 182 height 25
type input "0"
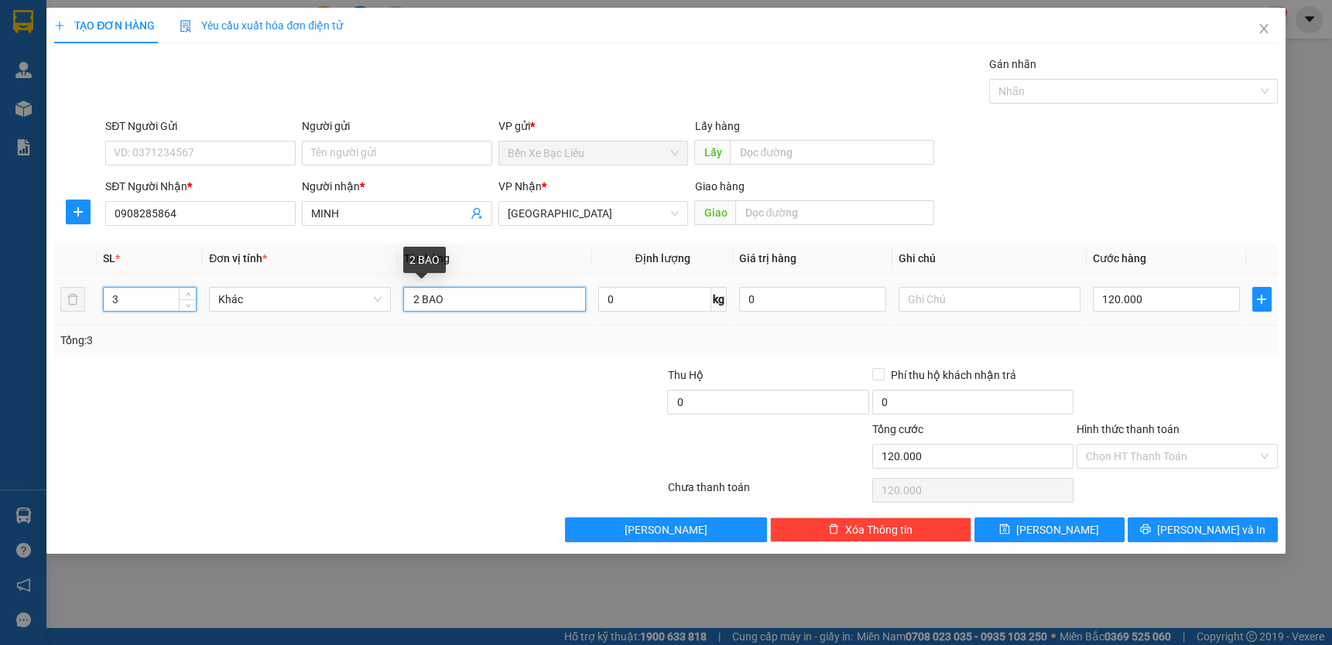
type input "0"
type input "3 BAO"
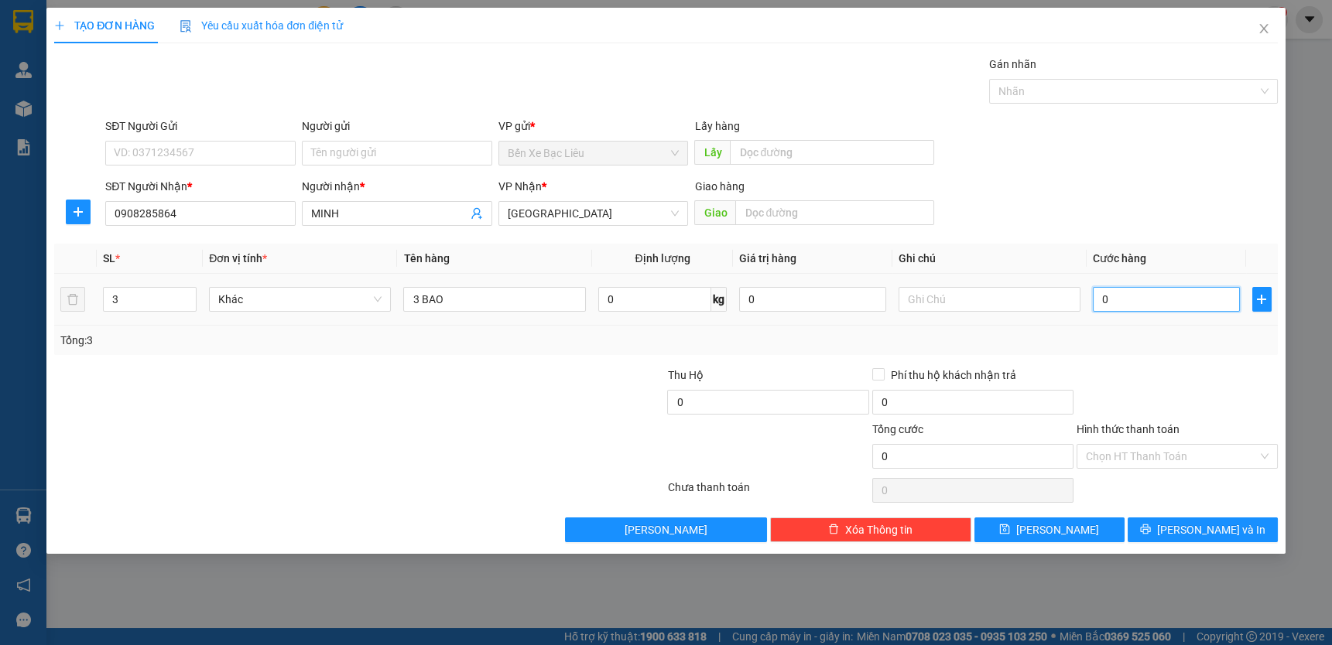
click at [1099, 302] on input "0" at bounding box center [1166, 299] width 147 height 25
type input "2"
type input "21"
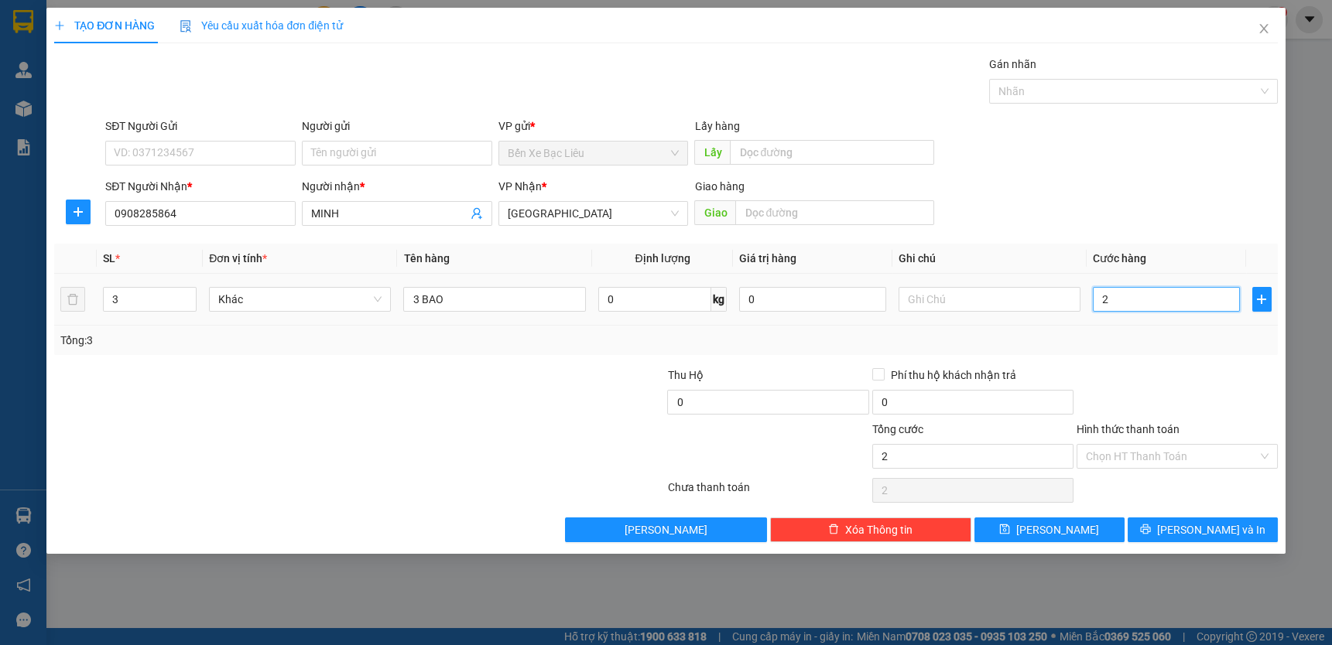
type input "21"
type input "210"
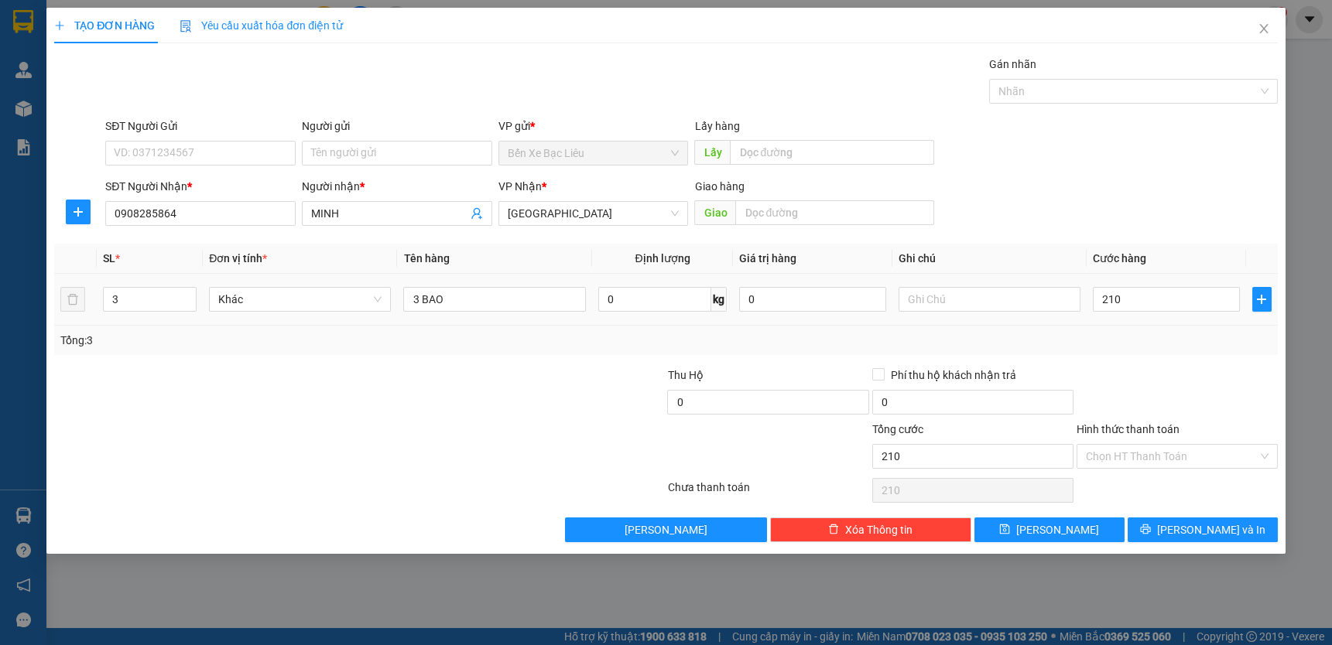
type input "210.000"
click at [1153, 372] on div at bounding box center [1177, 394] width 204 height 54
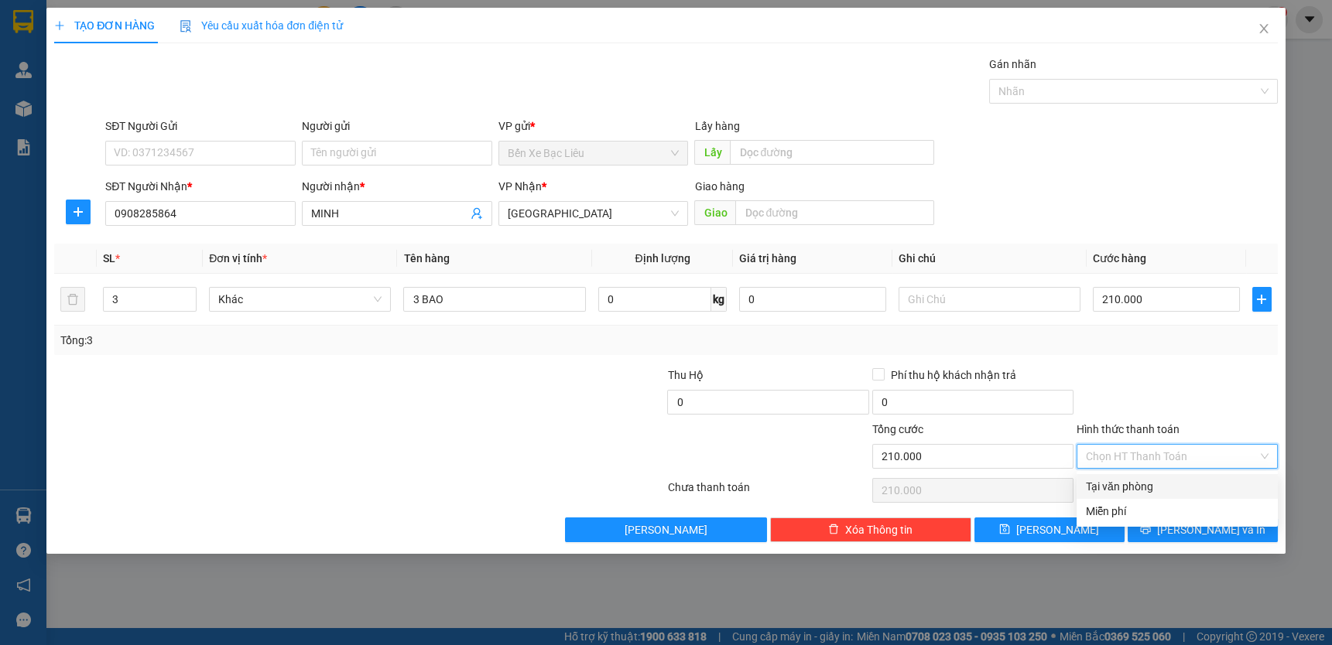
drag, startPoint x: 1150, startPoint y: 452, endPoint x: 1152, endPoint y: 460, distance: 8.1
click at [1151, 453] on input "Hình thức thanh toán" at bounding box center [1172, 456] width 172 height 23
click at [1157, 487] on div "Tại văn phòng" at bounding box center [1177, 486] width 183 height 17
type input "0"
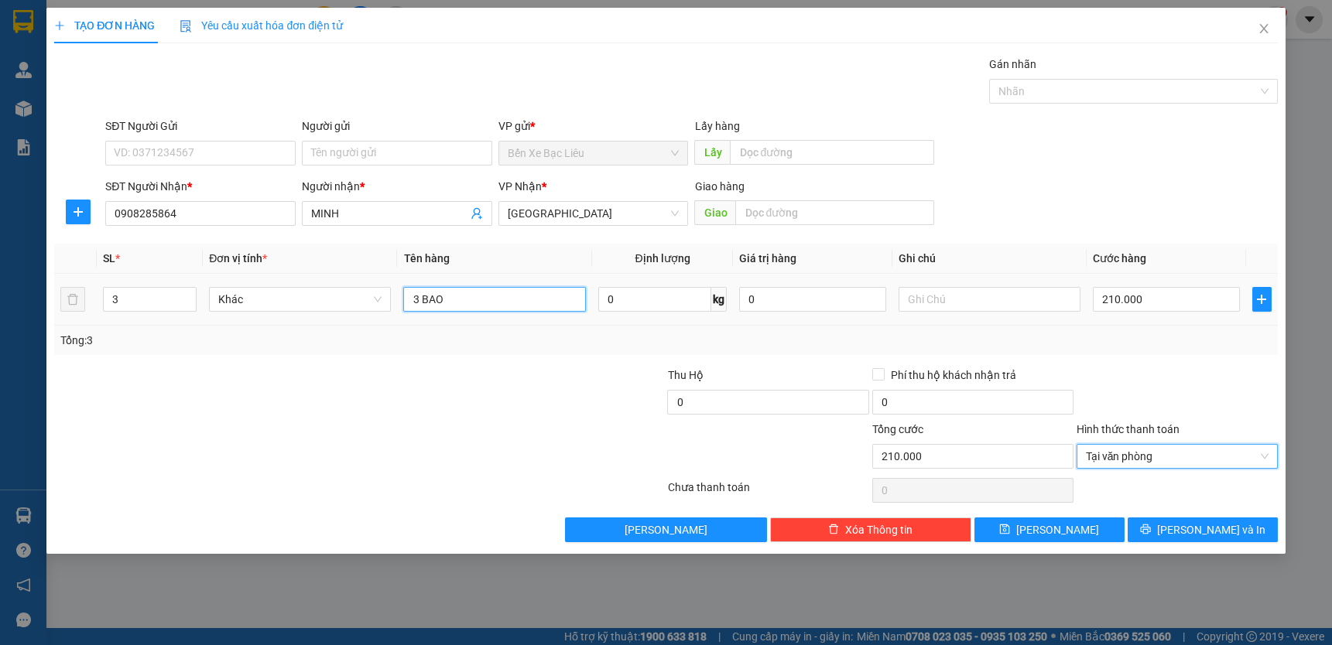
click at [491, 296] on input "3 BAO" at bounding box center [494, 299] width 182 height 25
type input "3 BAO VẢI"
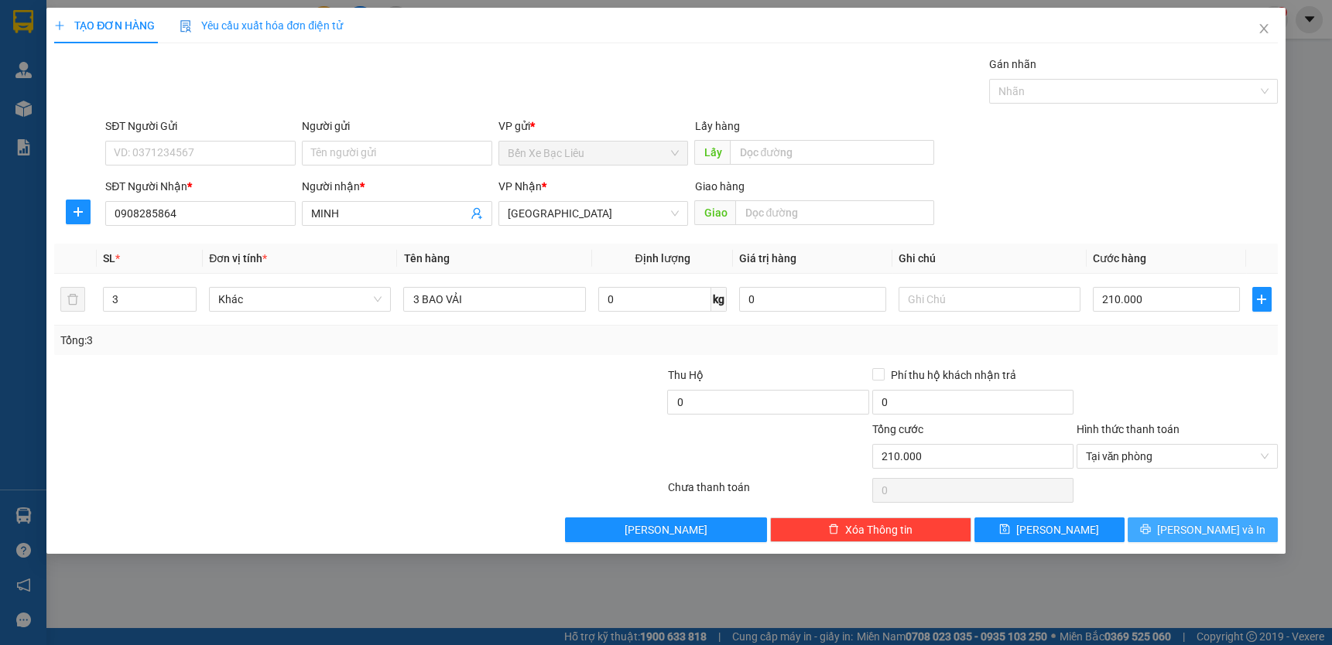
click at [1206, 523] on span "[PERSON_NAME] và In" at bounding box center [1211, 530] width 108 height 17
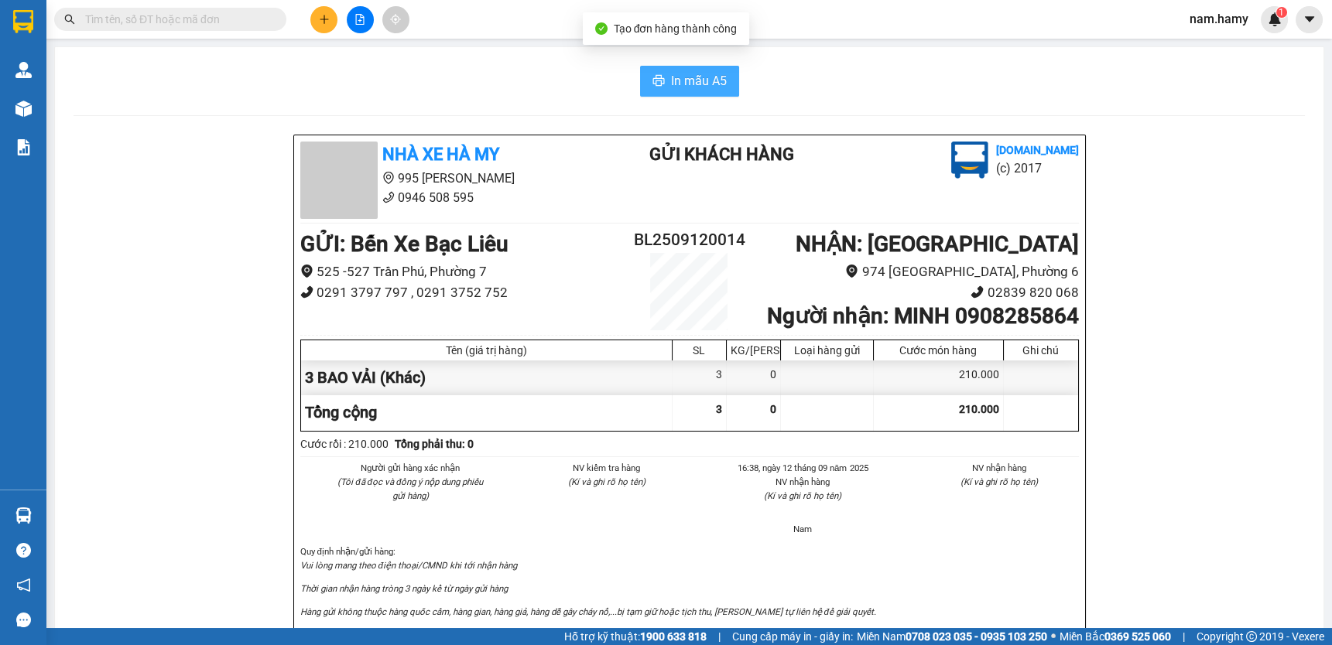
click at [682, 77] on span "In mẫu A5" at bounding box center [699, 80] width 56 height 19
click at [317, 14] on button at bounding box center [323, 19] width 27 height 27
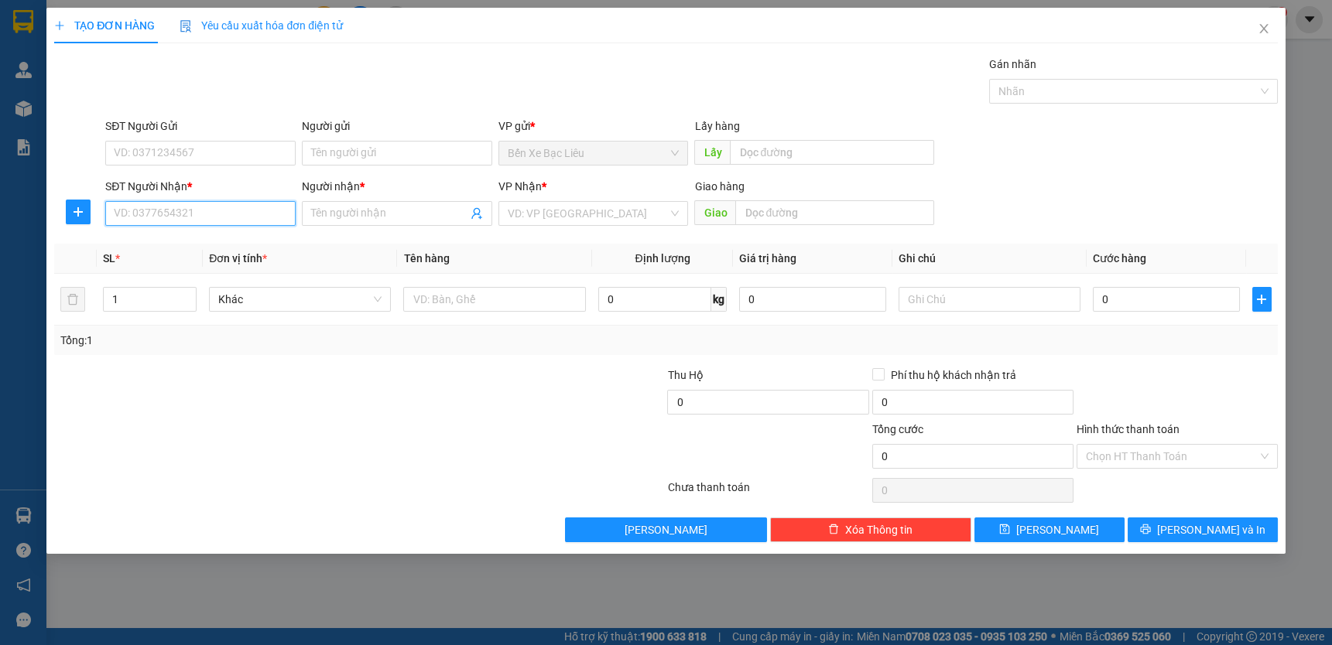
click at [265, 212] on input "SĐT Người Nhận *" at bounding box center [200, 213] width 190 height 25
click at [1271, 28] on span "Close" at bounding box center [1263, 29] width 43 height 43
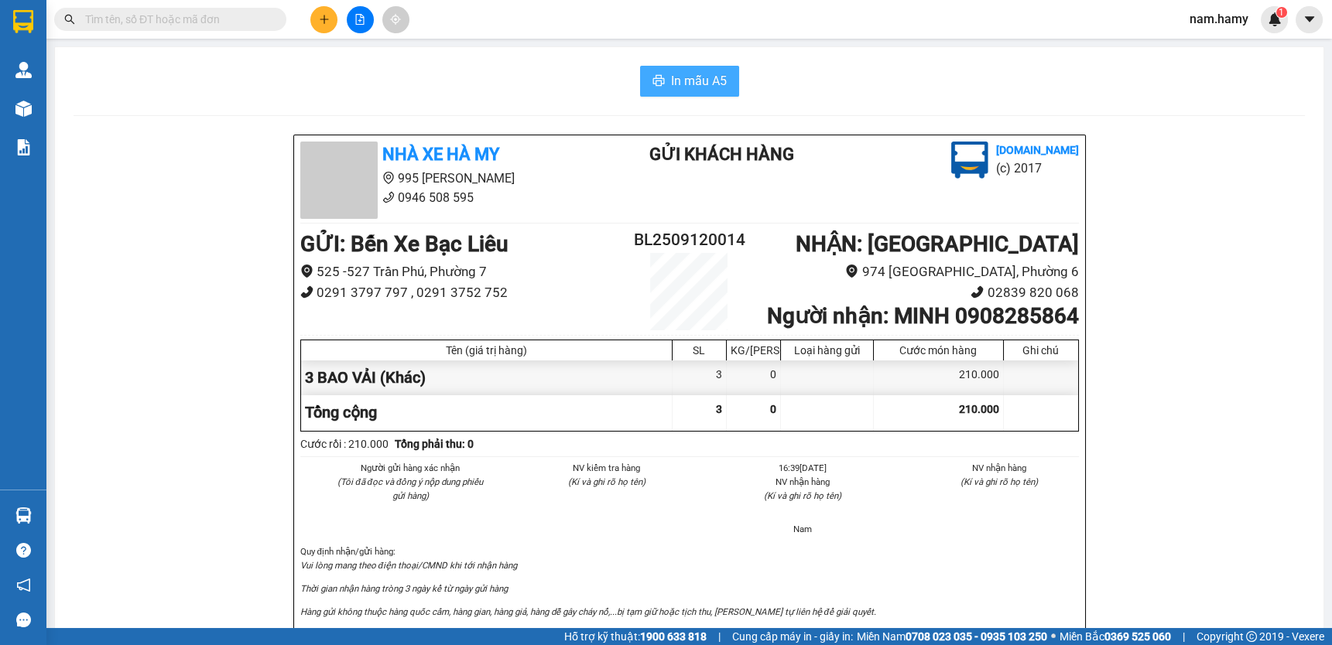
click at [691, 77] on span "In mẫu A5" at bounding box center [699, 80] width 56 height 19
click at [323, 31] on button at bounding box center [323, 19] width 27 height 27
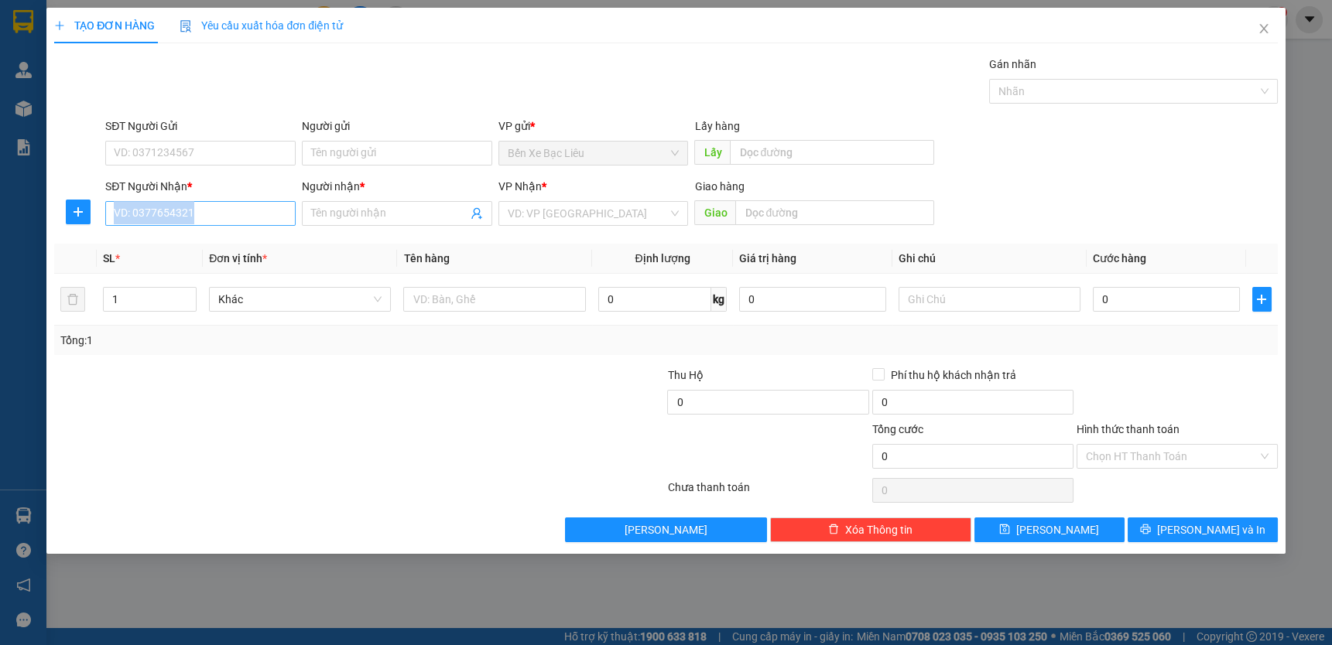
click at [274, 224] on div "SĐT Người Nhận * VD: 0377654321" at bounding box center [200, 205] width 190 height 54
click at [269, 217] on input "SĐT Người Nhận *" at bounding box center [200, 213] width 190 height 25
click at [239, 251] on div "0964523035 - CHUNG" at bounding box center [201, 244] width 172 height 17
type input "0964523035"
type input "CHUNG"
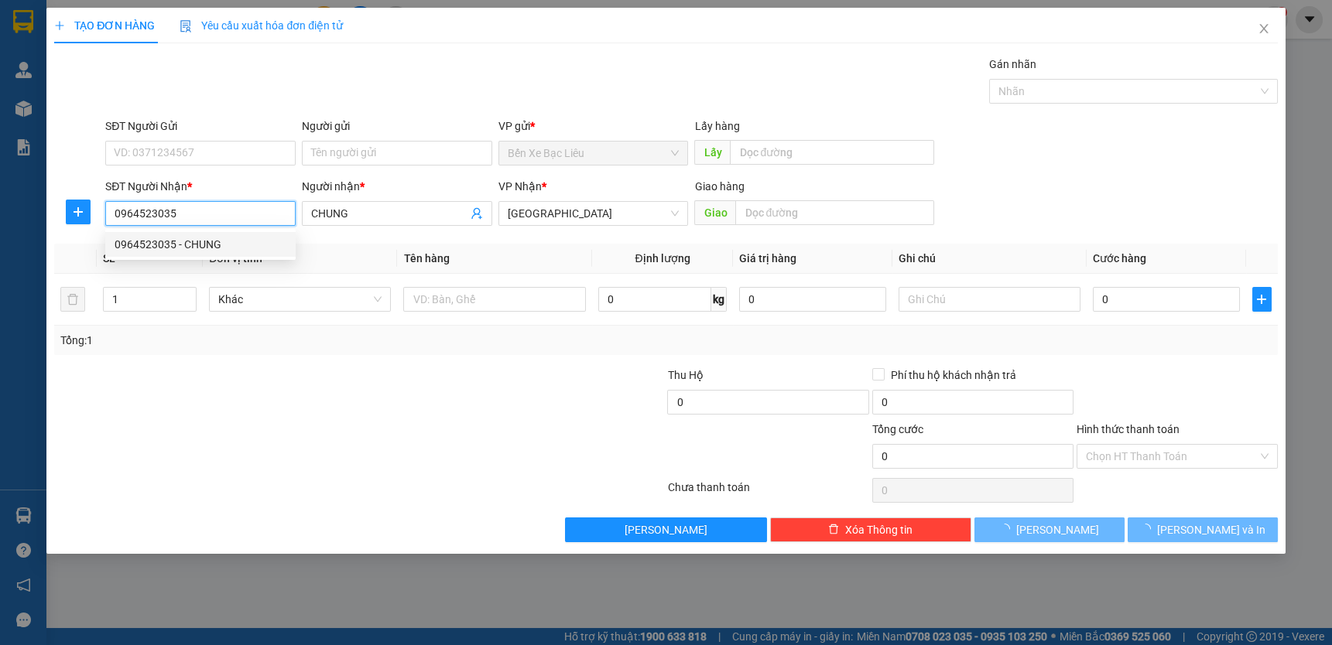
type input "40.000"
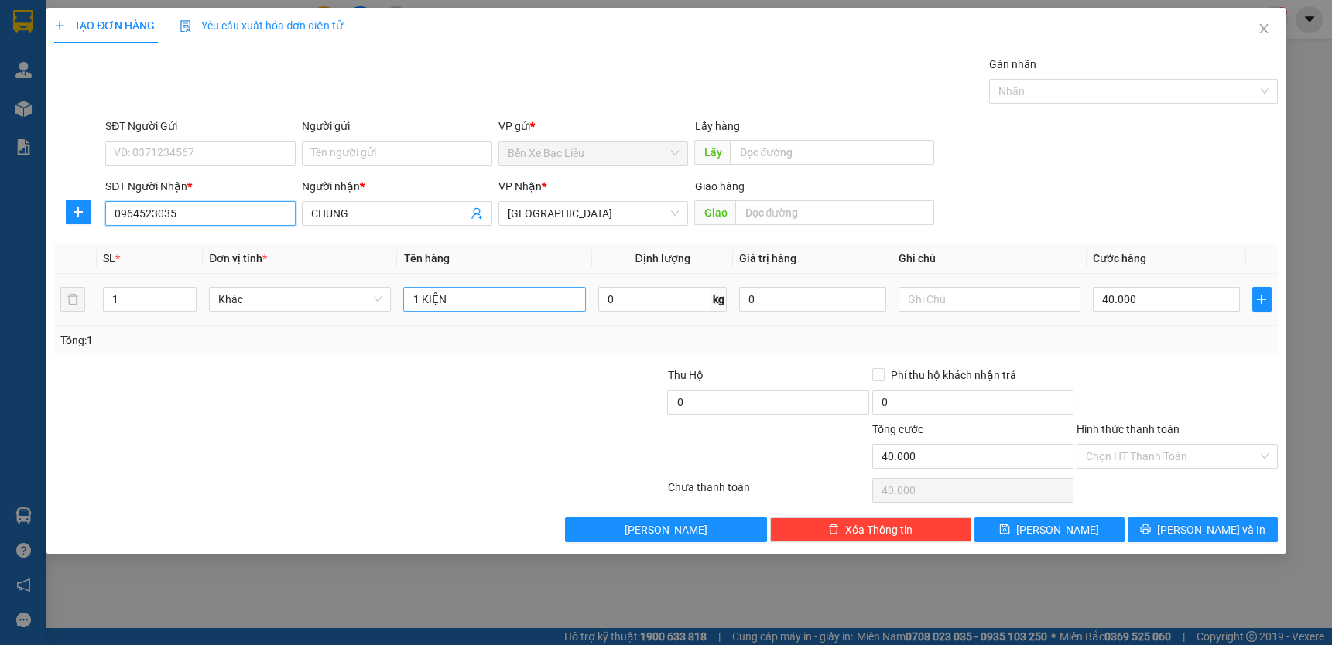
type input "0964523035"
click at [474, 299] on input "1 KIỆN" at bounding box center [494, 299] width 182 height 25
type input "1 BAO"
click at [1188, 296] on input "40.000" at bounding box center [1166, 299] width 147 height 25
type input "0"
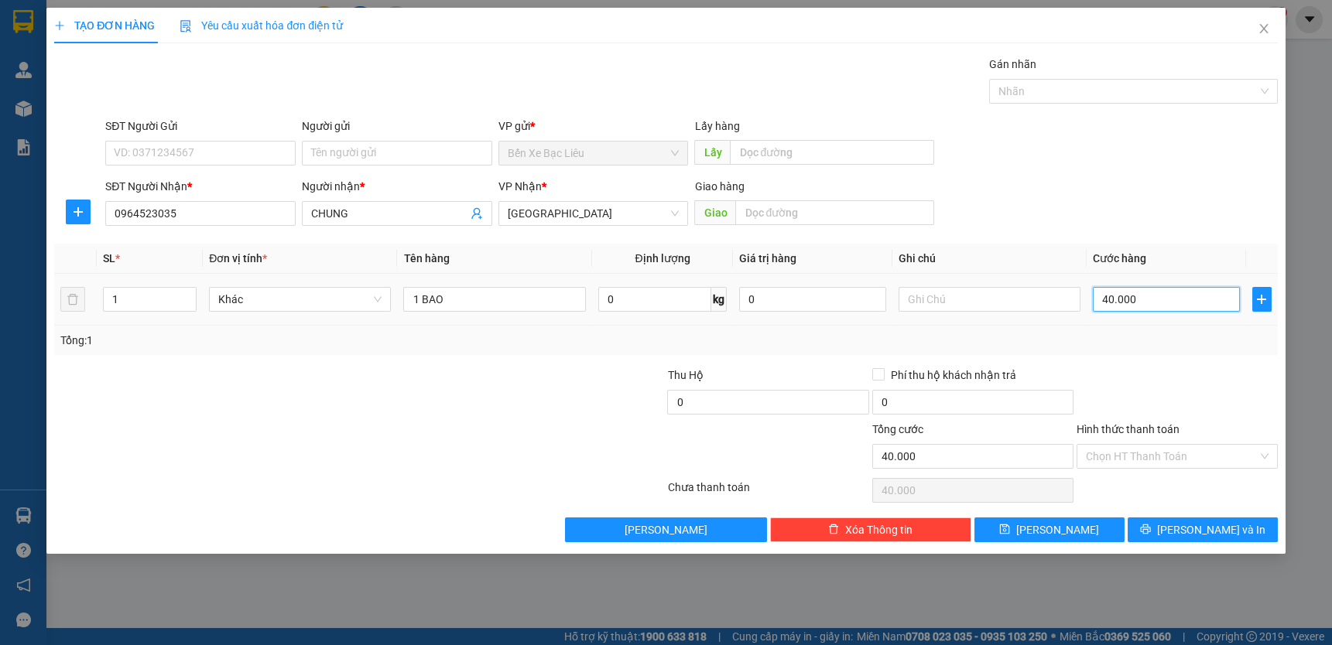
type input "0"
click at [1093, 299] on input "0" at bounding box center [1166, 299] width 147 height 25
type input "60"
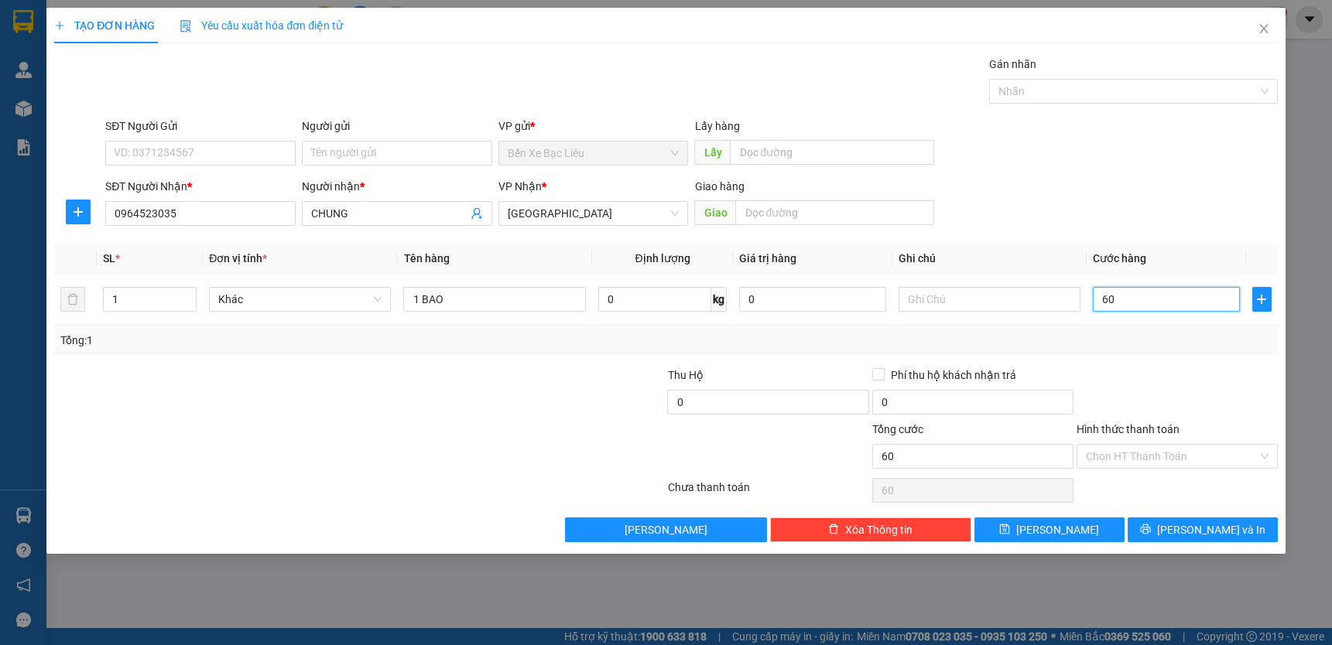
type input "60"
type input "60.000"
click at [1181, 385] on div at bounding box center [1177, 394] width 204 height 54
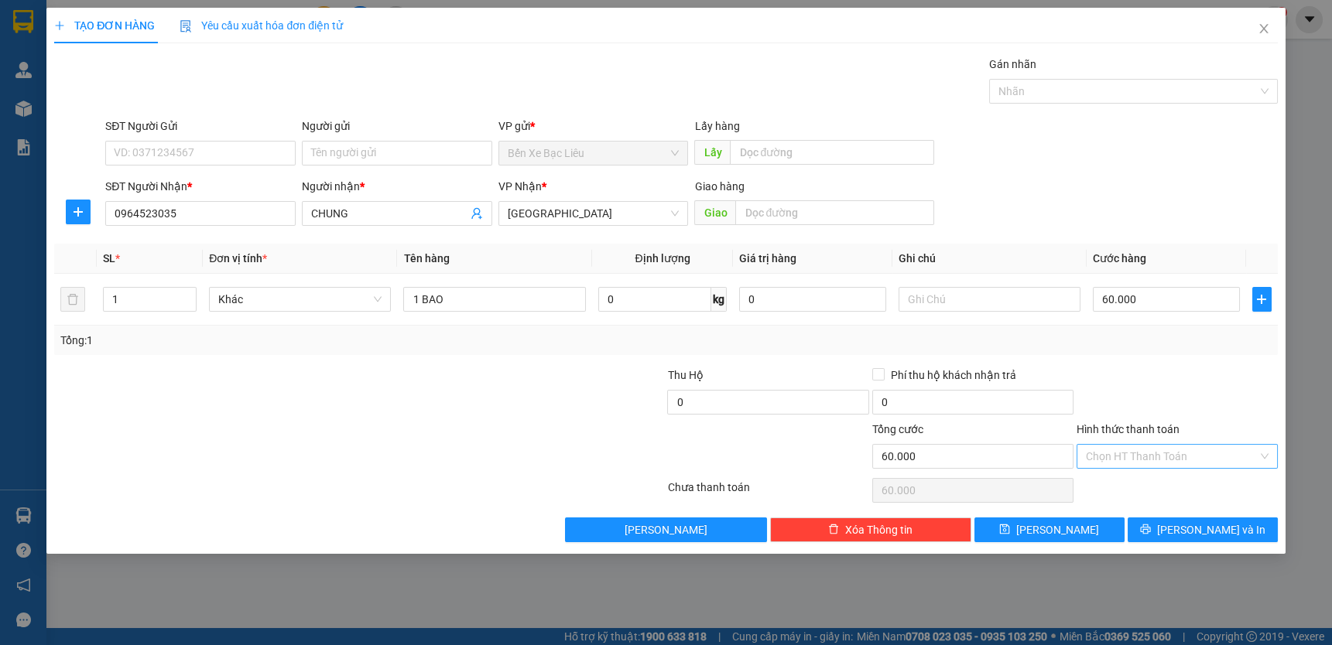
click at [1181, 454] on input "Hình thức thanh toán" at bounding box center [1172, 456] width 172 height 23
click at [1190, 482] on div "Tại văn phòng" at bounding box center [1177, 486] width 183 height 17
type input "0"
click at [561, 309] on input "1 BAO" at bounding box center [494, 299] width 182 height 25
type input "1 BAO VẢI"
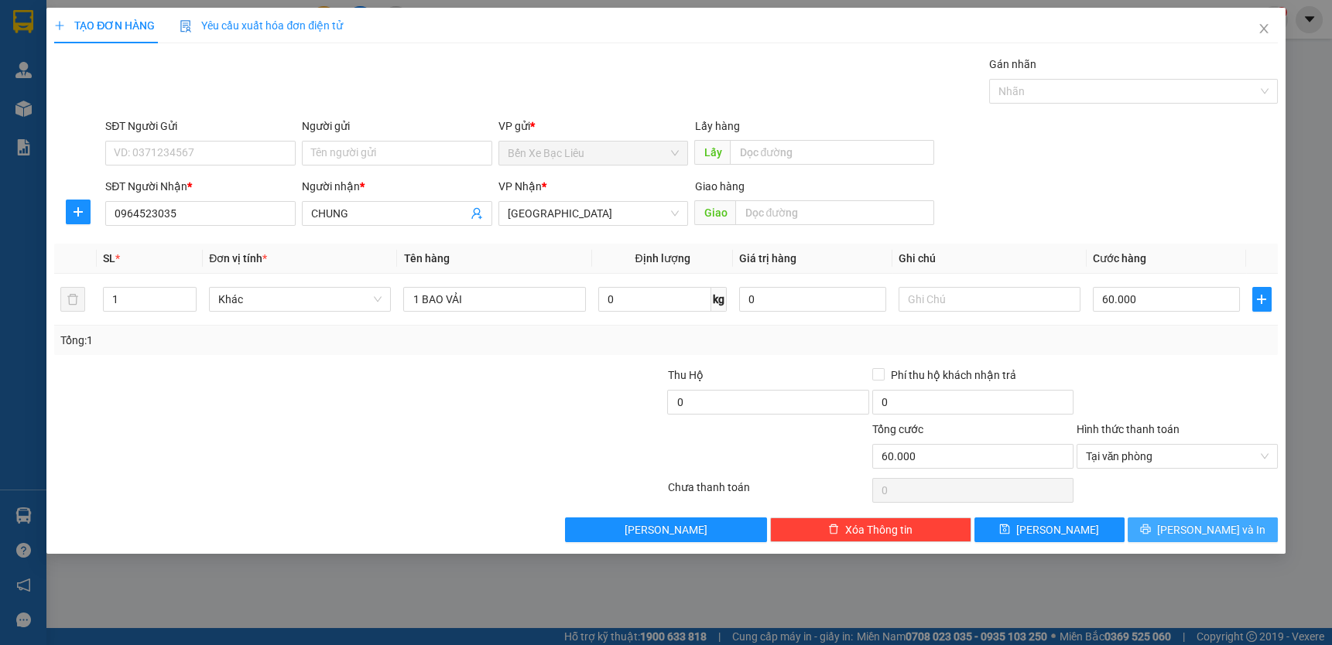
click at [1151, 528] on icon "printer" at bounding box center [1145, 529] width 11 height 11
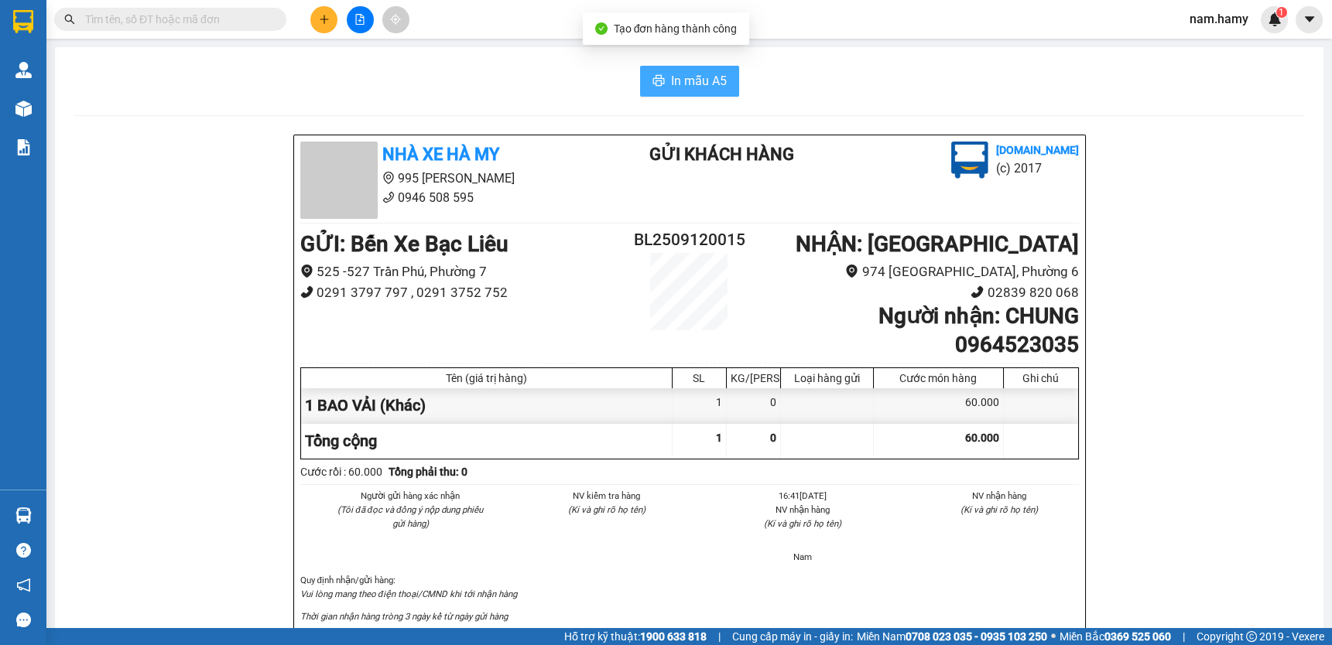
click at [699, 79] on span "In mẫu A5" at bounding box center [699, 80] width 56 height 19
click at [326, 24] on icon "plus" at bounding box center [324, 19] width 11 height 11
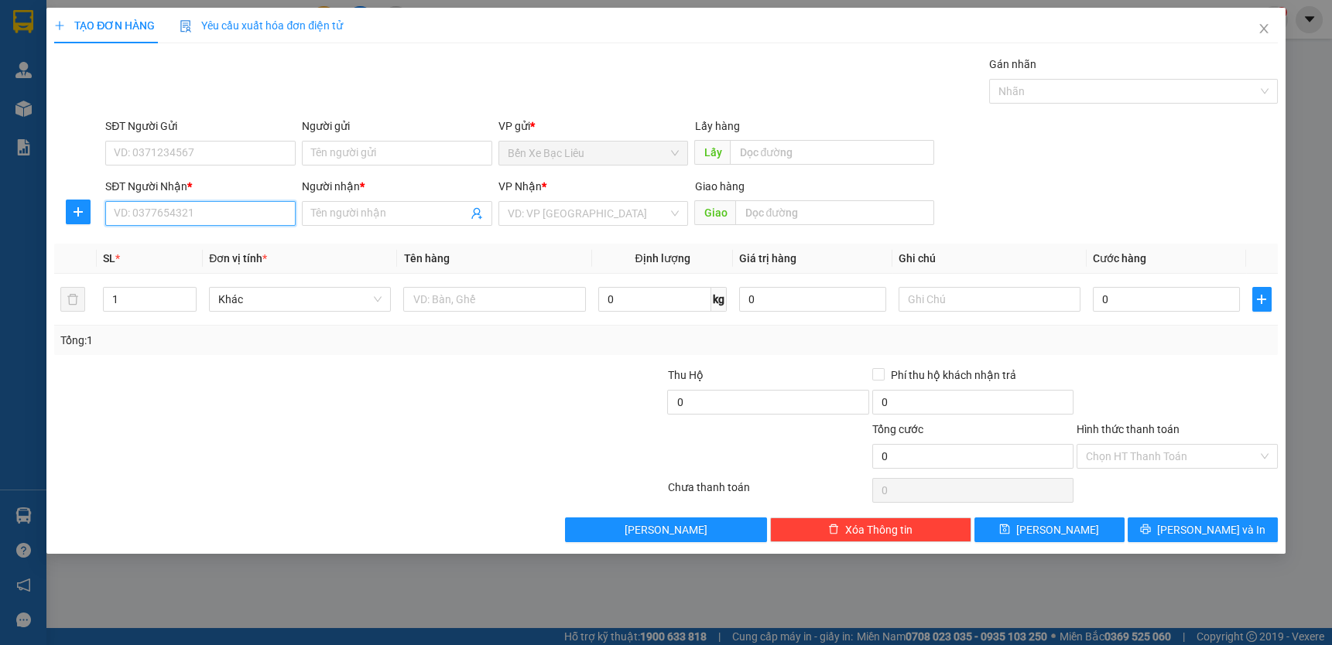
click at [264, 211] on input "SĐT Người Nhận *" at bounding box center [200, 213] width 190 height 25
click at [200, 246] on div "0398576717 - Hợp" at bounding box center [201, 244] width 172 height 17
type input "0398576717"
type input "Hợp"
type input "60.000"
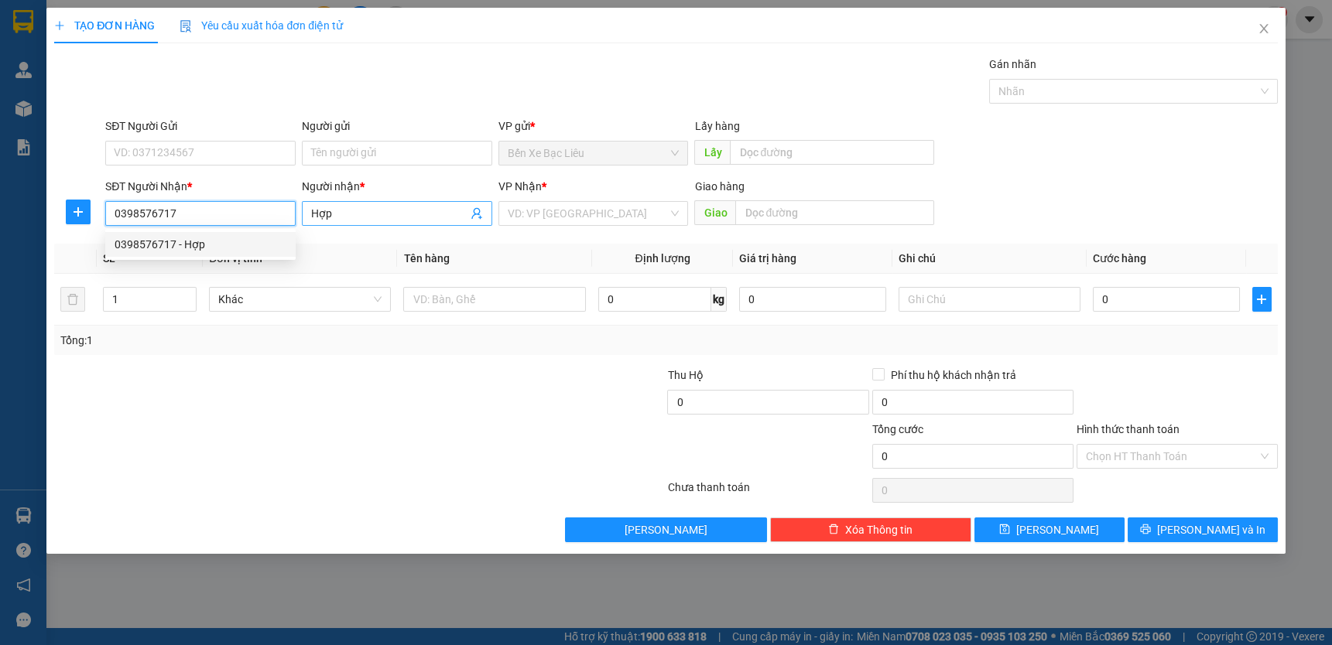
type input "60.000"
type input "0398576717"
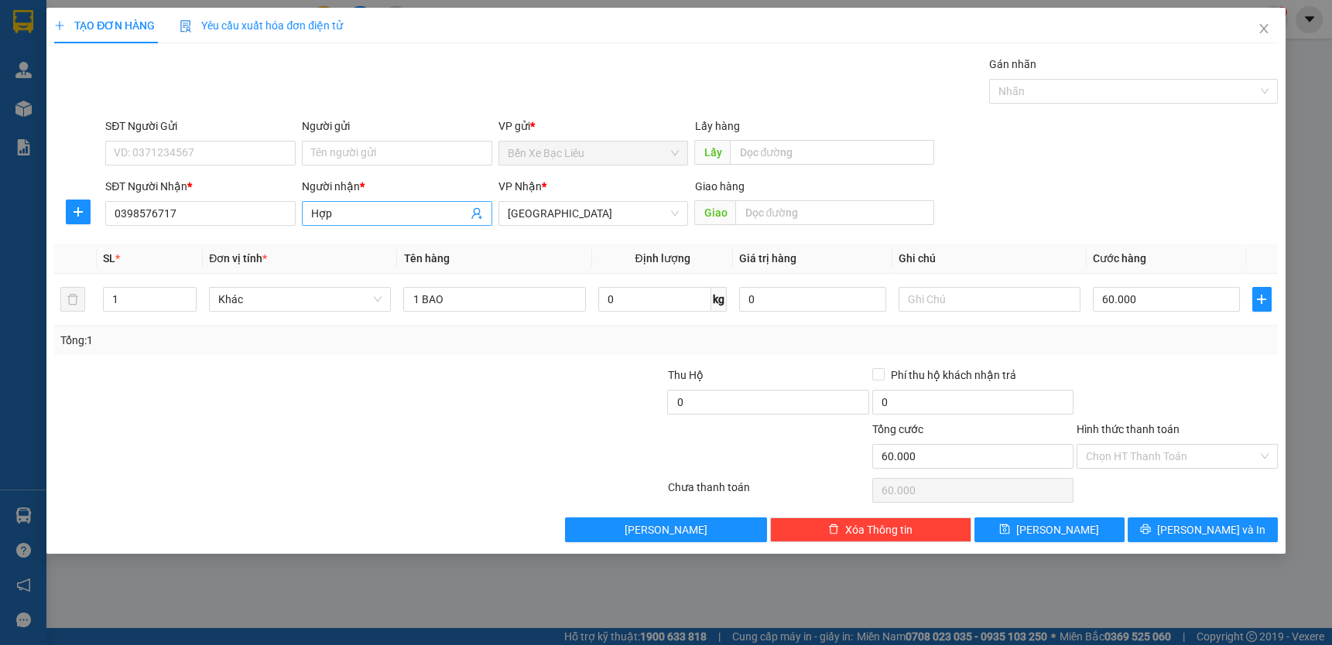
click at [414, 209] on input "Hợp" at bounding box center [389, 213] width 156 height 17
type input "HỢP"
click at [531, 303] on input "1 BAO" at bounding box center [494, 299] width 182 height 25
type input "1 BAO VẢI"
click at [1147, 296] on input "60.000" at bounding box center [1166, 299] width 147 height 25
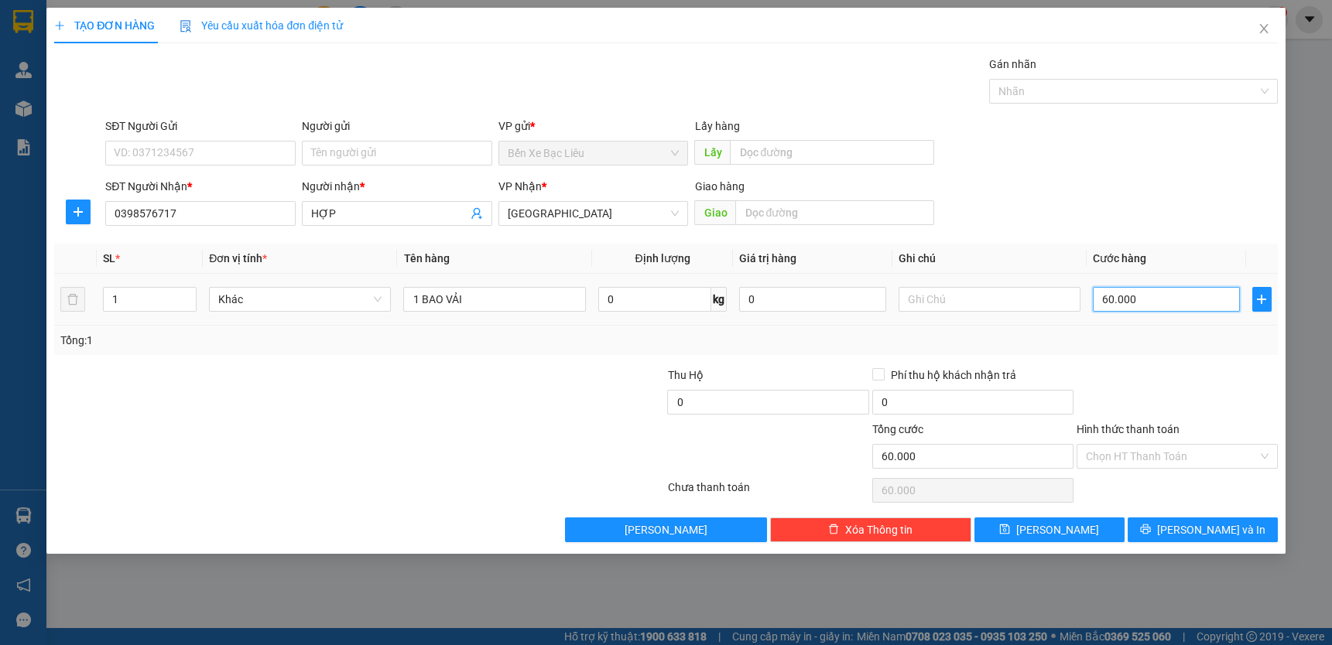
type input "0"
click at [1097, 296] on input "0" at bounding box center [1166, 299] width 147 height 25
type input "40"
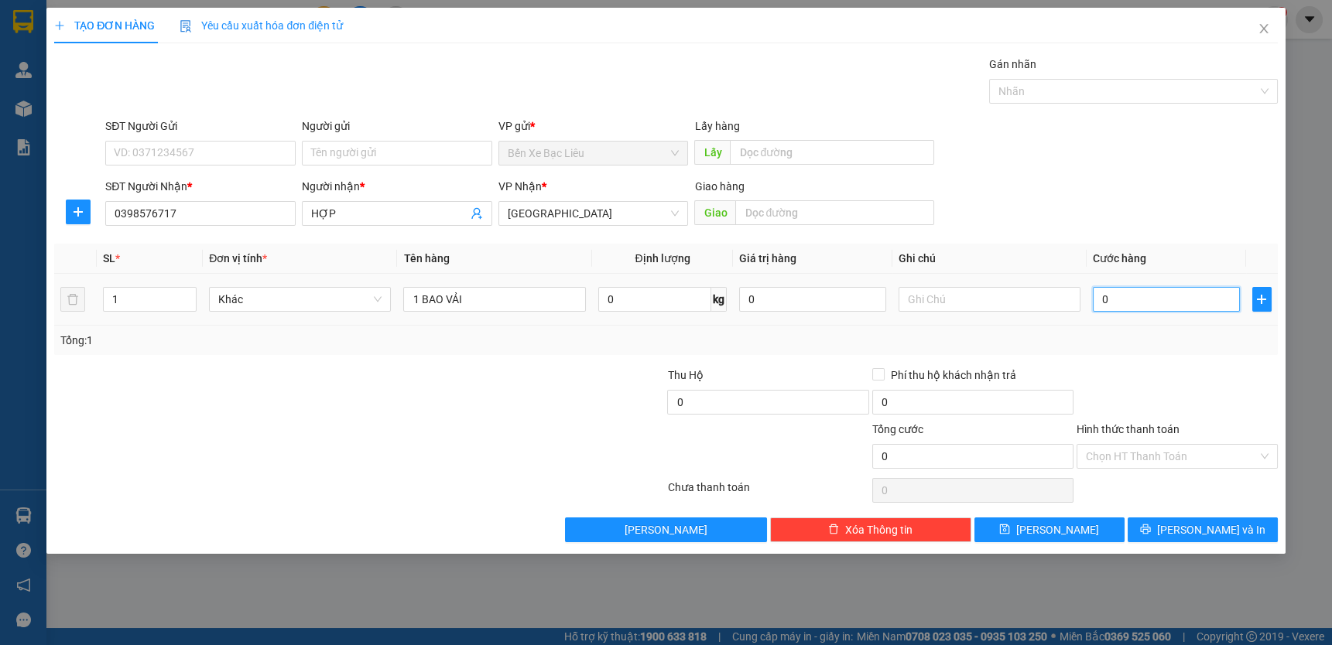
type input "40"
type input "40.000"
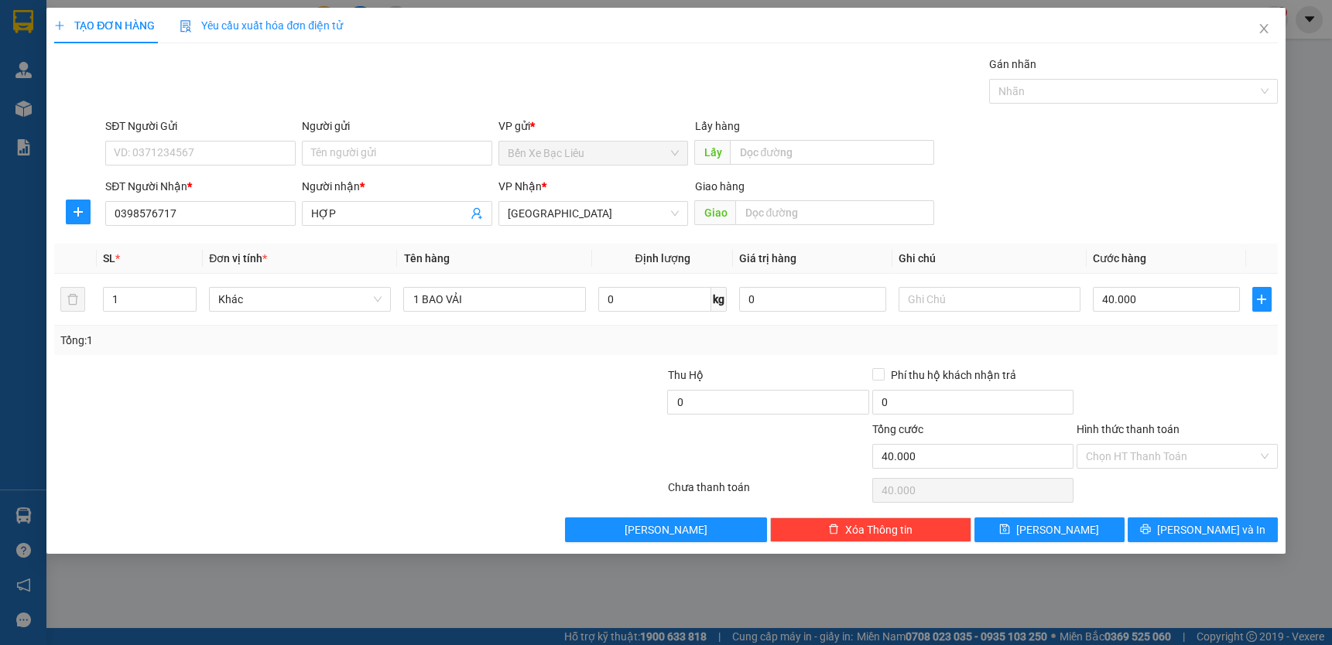
click at [1133, 342] on div "Tổng: 1" at bounding box center [665, 340] width 1211 height 17
click at [1192, 457] on input "Hình thức thanh toán" at bounding box center [1172, 456] width 172 height 23
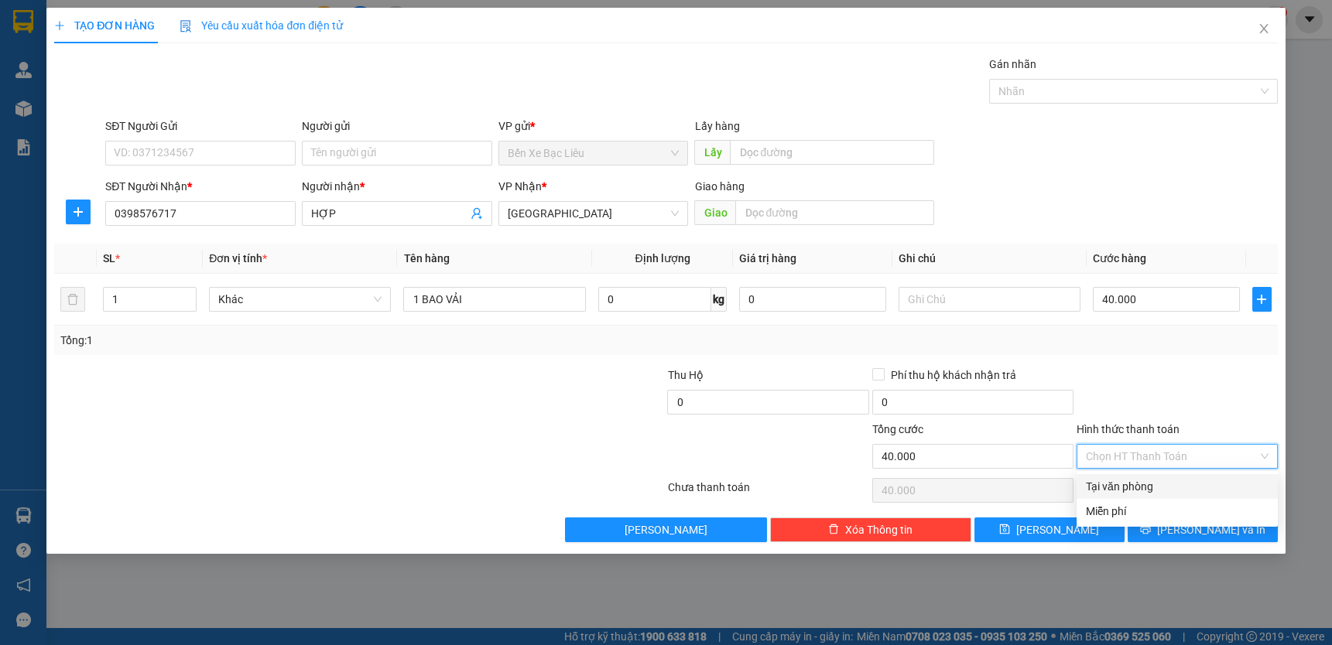
click at [1199, 481] on div "Tại văn phòng" at bounding box center [1177, 486] width 183 height 17
type input "0"
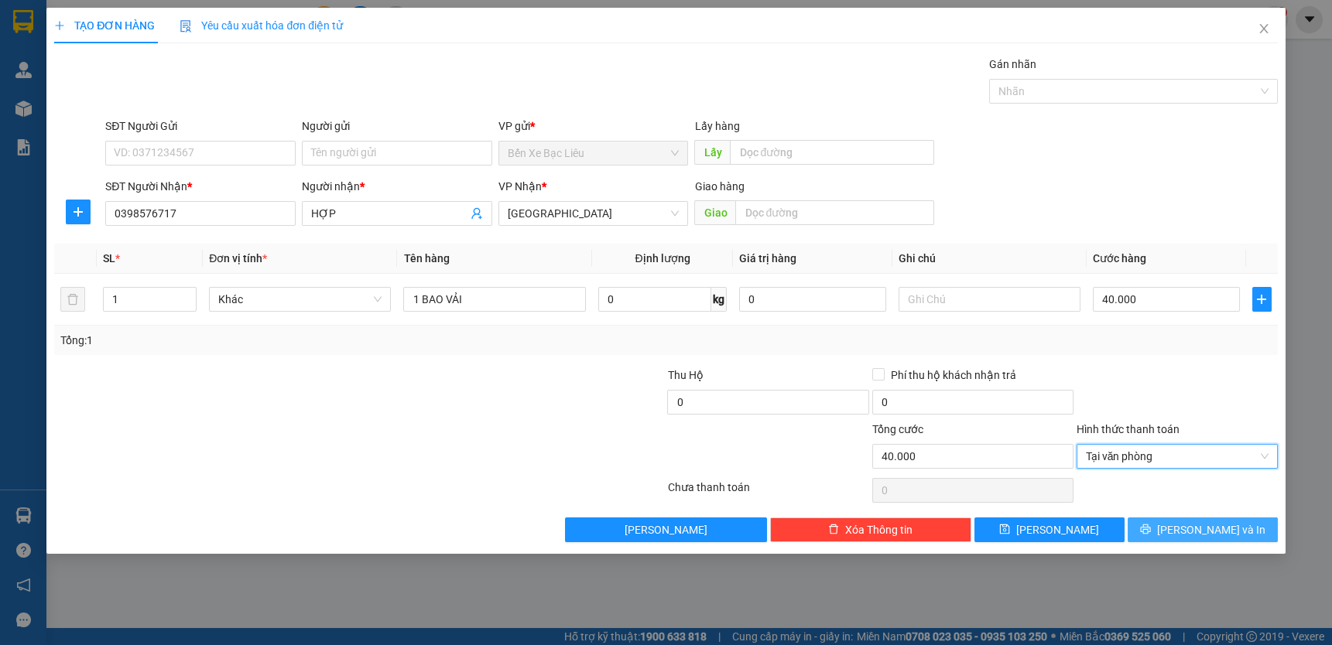
click at [1208, 526] on span "[PERSON_NAME] và In" at bounding box center [1211, 530] width 108 height 17
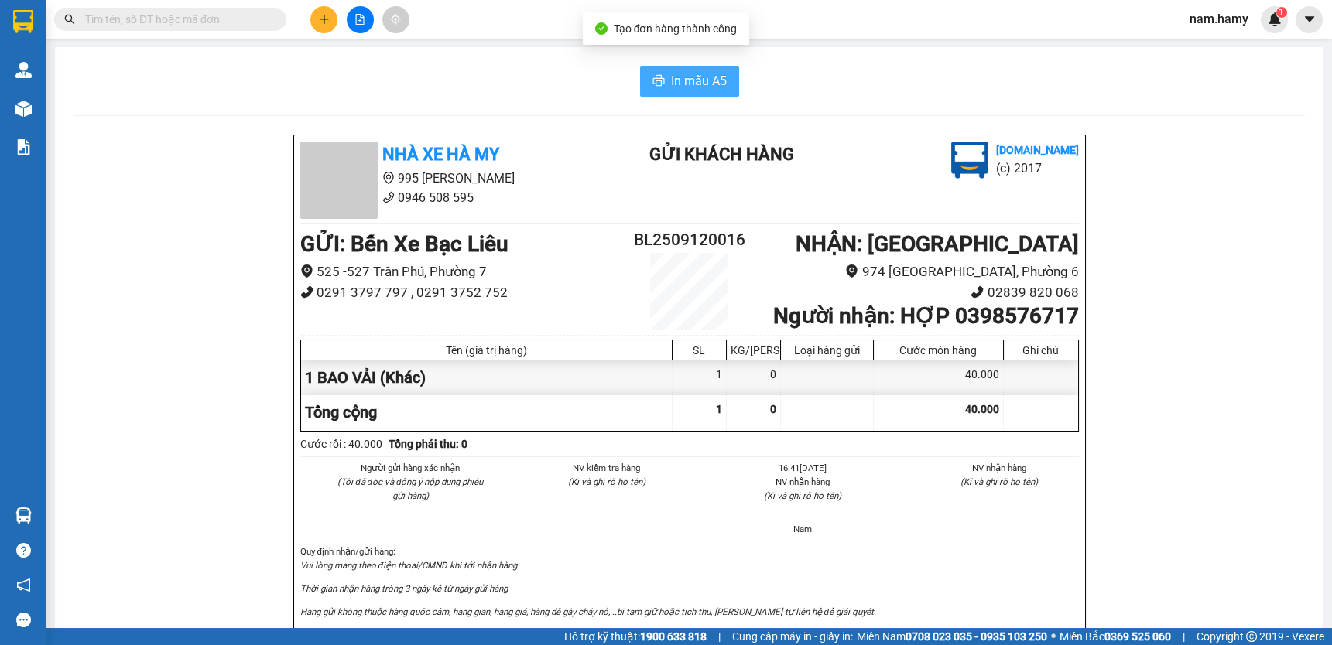
click at [702, 80] on span "In mẫu A5" at bounding box center [699, 80] width 56 height 19
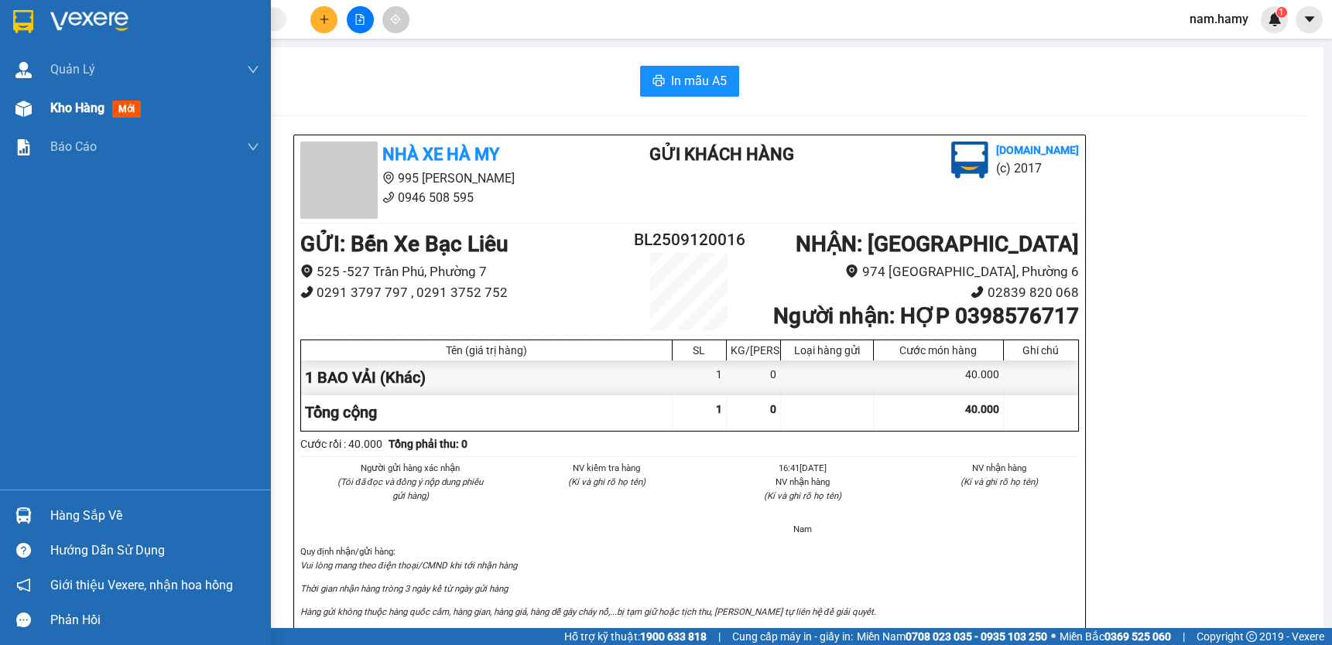
click at [72, 109] on span "Kho hàng" at bounding box center [77, 108] width 54 height 15
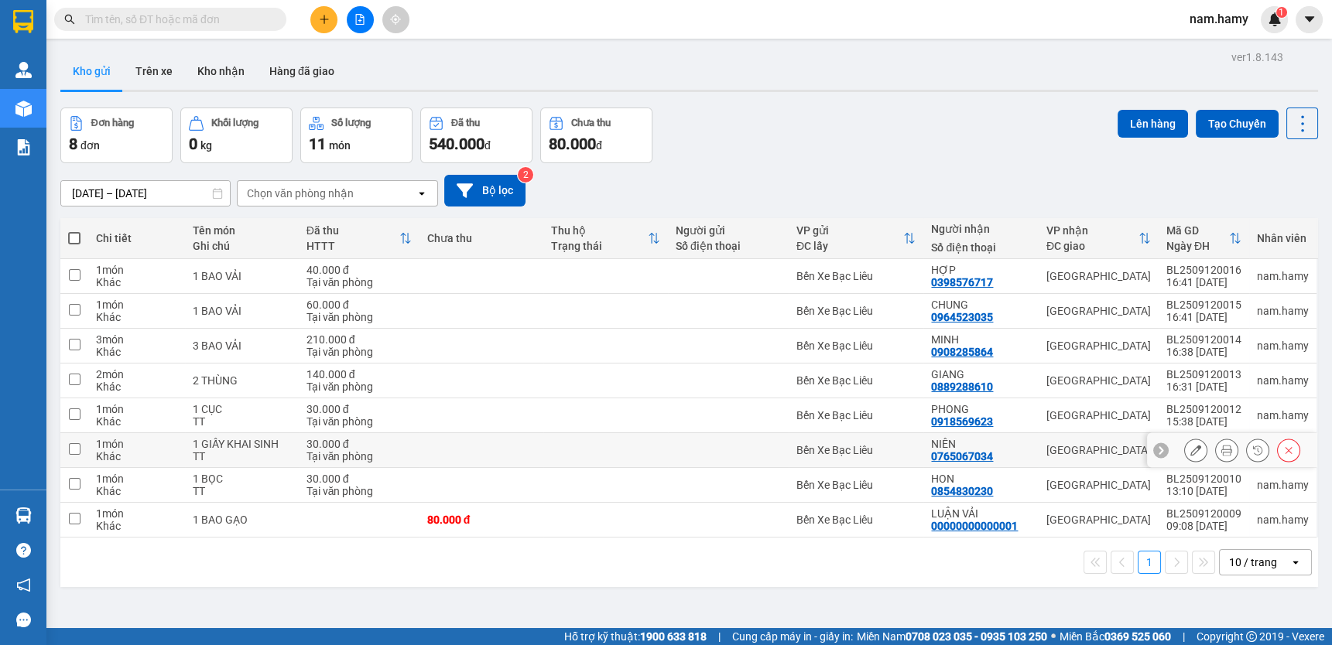
scroll to position [70, 0]
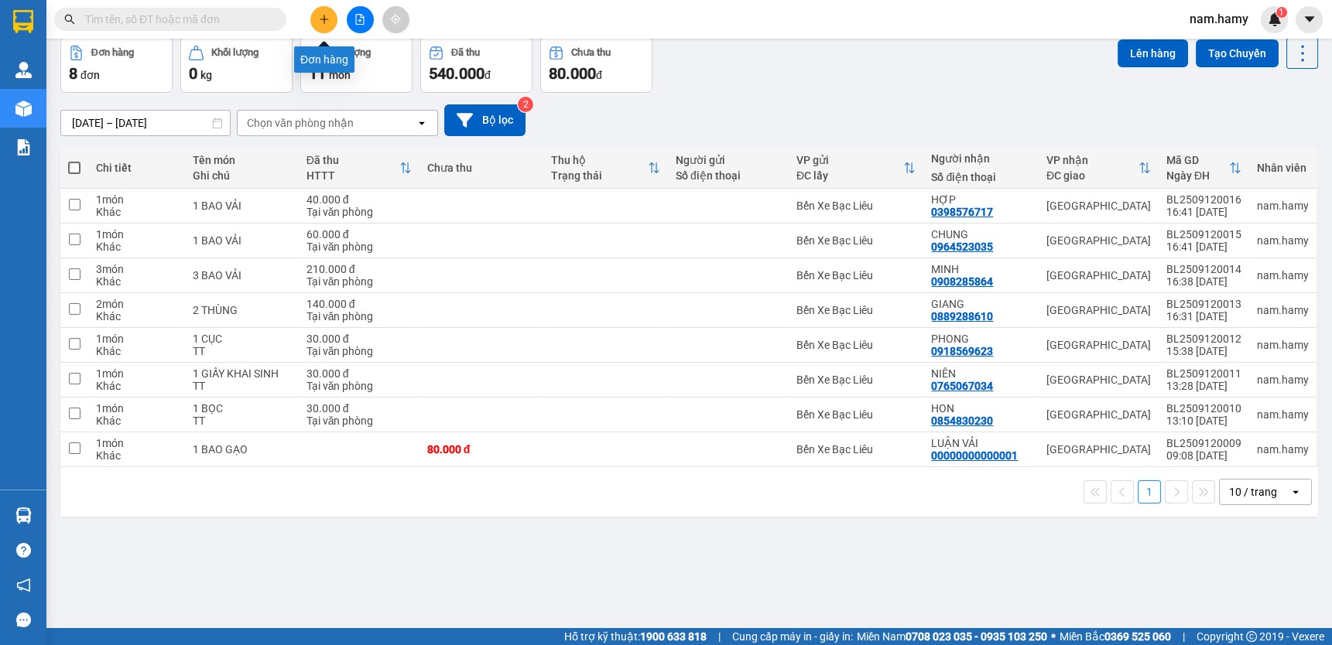
click at [331, 22] on button at bounding box center [323, 19] width 27 height 27
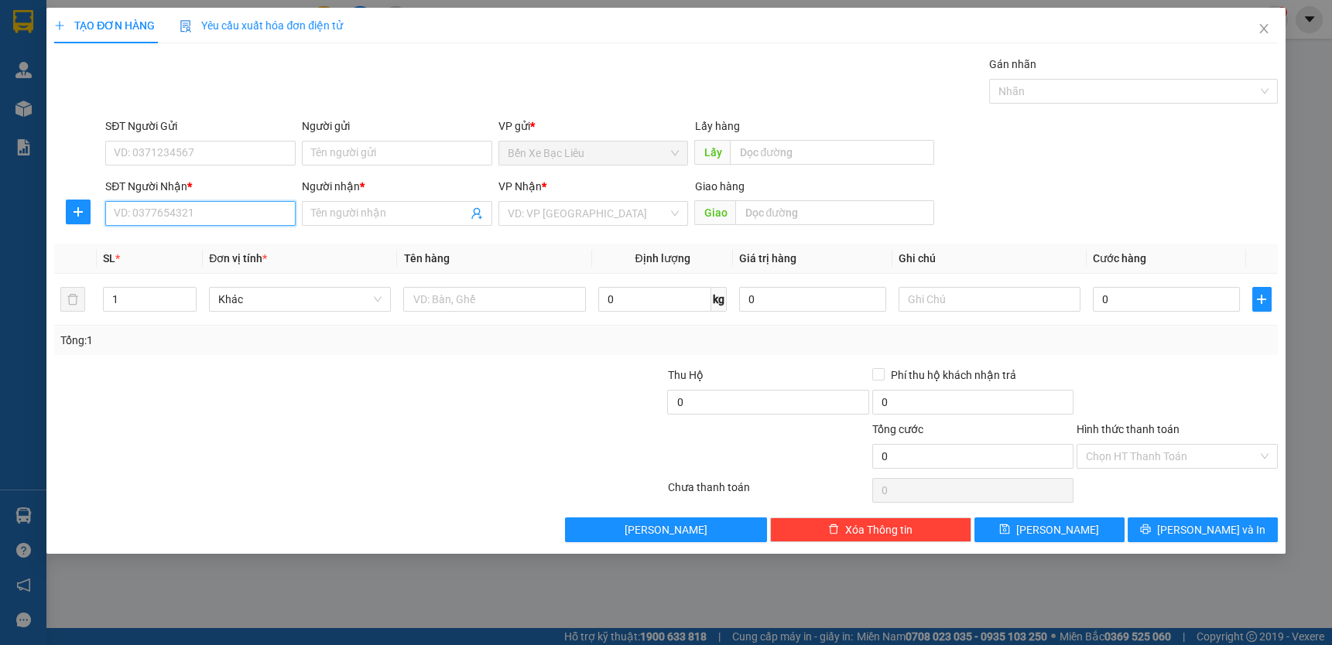
click at [237, 221] on input "SĐT Người Nhận *" at bounding box center [200, 213] width 190 height 25
click at [145, 264] on div "0937758069 - [GEOGRAPHIC_DATA]" at bounding box center [202, 269] width 174 height 17
type input "0937758069"
type input "ANH PHI"
type input "40.000"
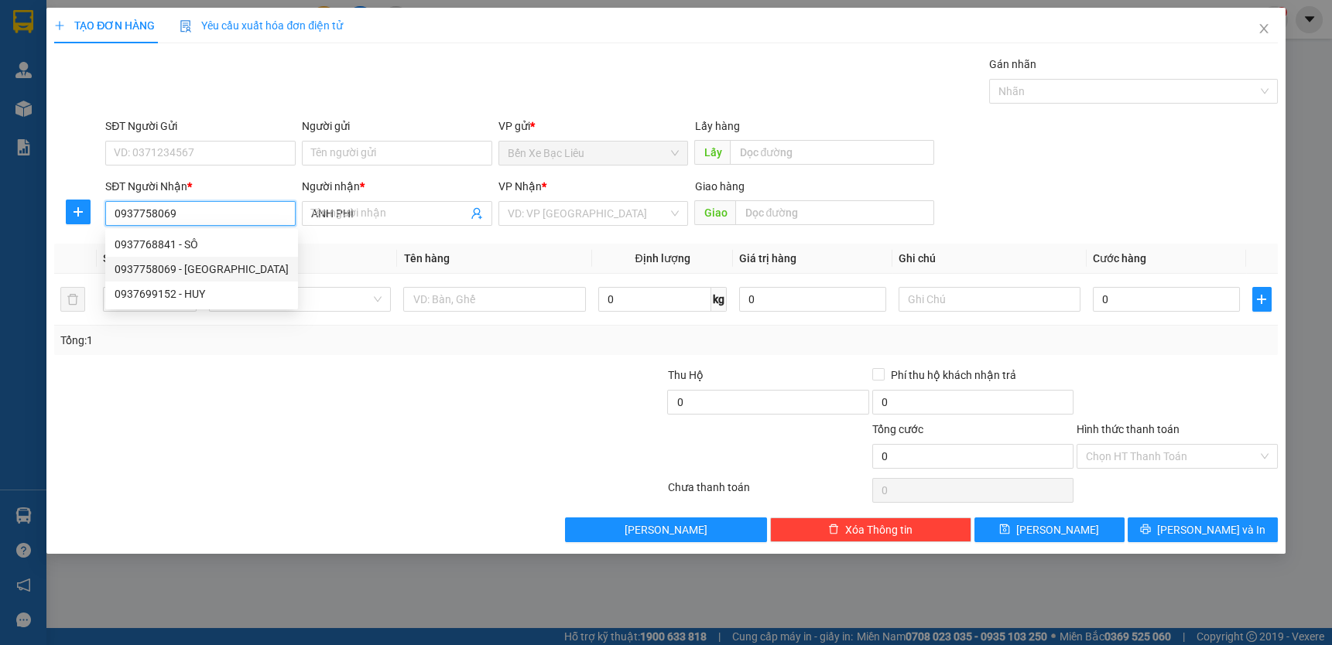
type input "40.000"
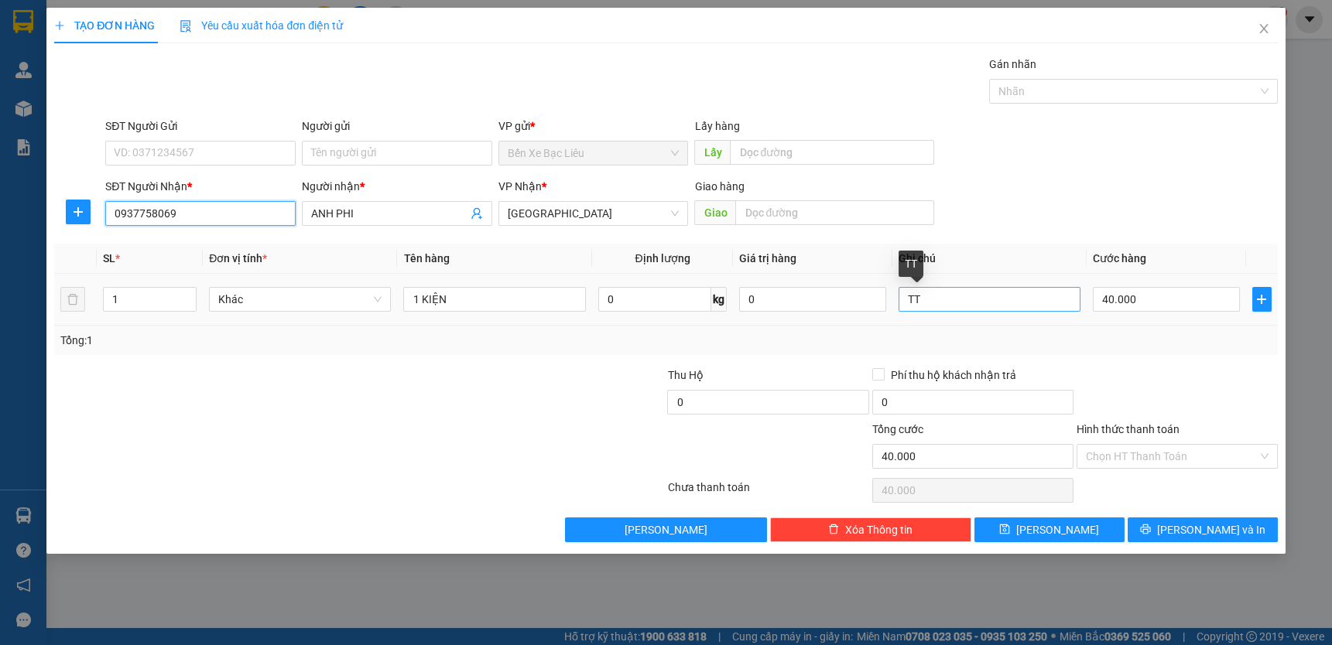
type input "0937758069"
click at [960, 296] on input "TT" at bounding box center [989, 299] width 182 height 25
type input "T"
drag, startPoint x: 1188, startPoint y: 453, endPoint x: 1193, endPoint y: 470, distance: 17.9
click at [1188, 452] on input "Hình thức thanh toán" at bounding box center [1172, 456] width 172 height 23
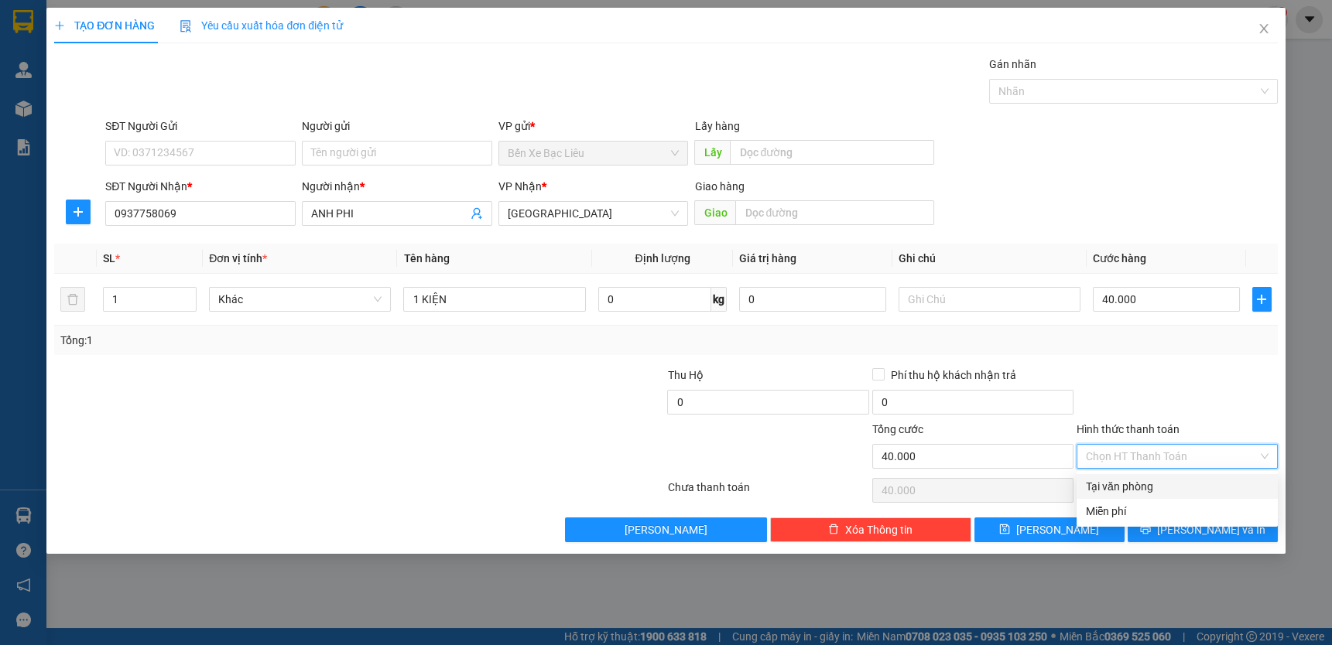
click at [1195, 486] on div "Tại văn phòng" at bounding box center [1177, 486] width 183 height 17
type input "0"
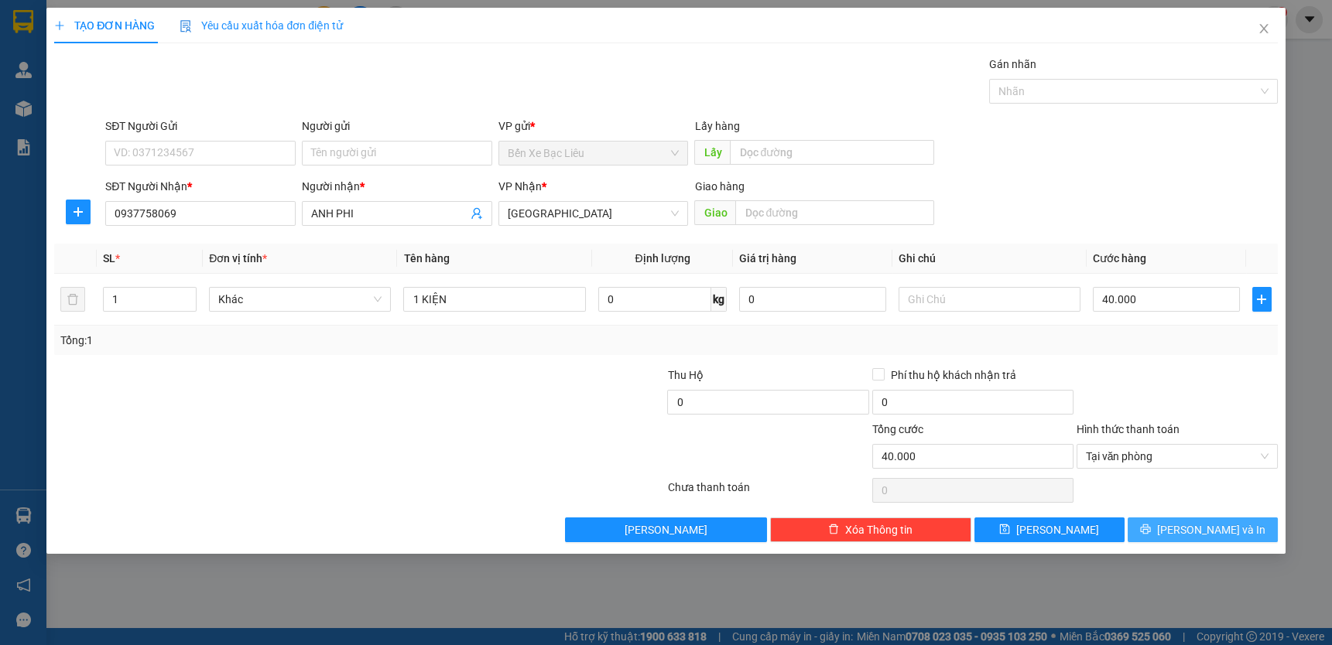
click at [1239, 528] on button "[PERSON_NAME] và In" at bounding box center [1202, 530] width 150 height 25
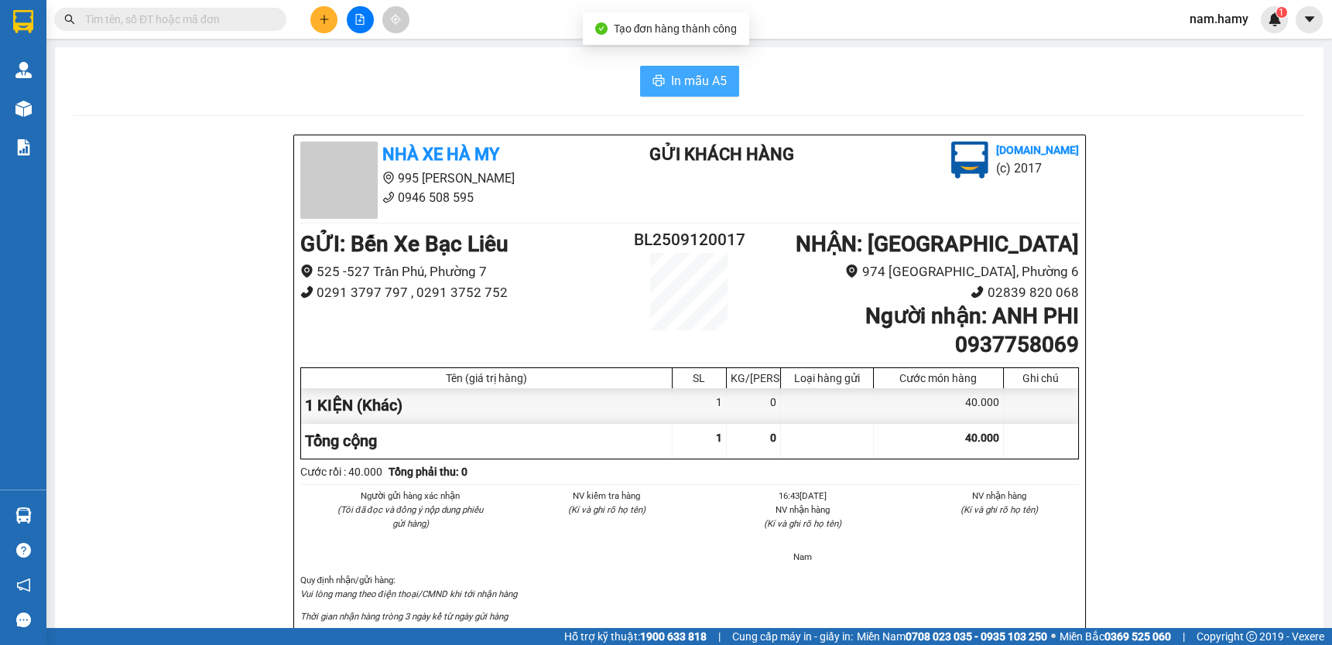
click at [716, 80] on span "In mẫu A5" at bounding box center [699, 80] width 56 height 19
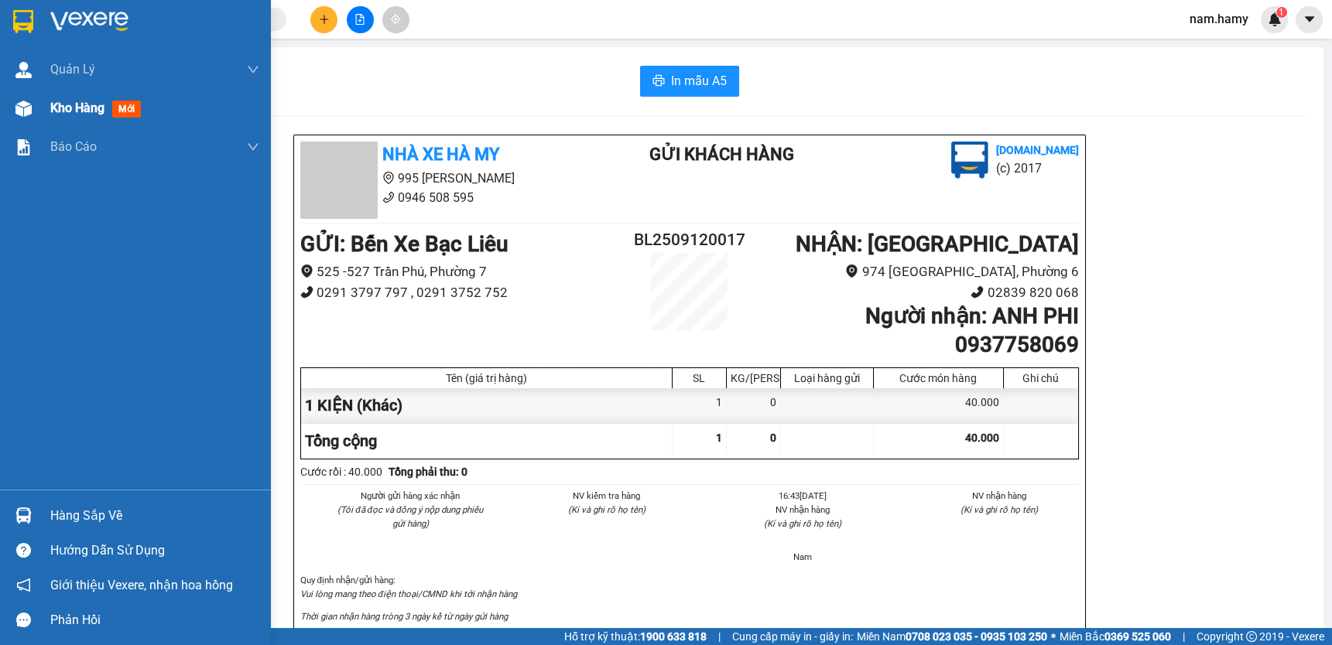
click at [31, 105] on img at bounding box center [23, 109] width 16 height 16
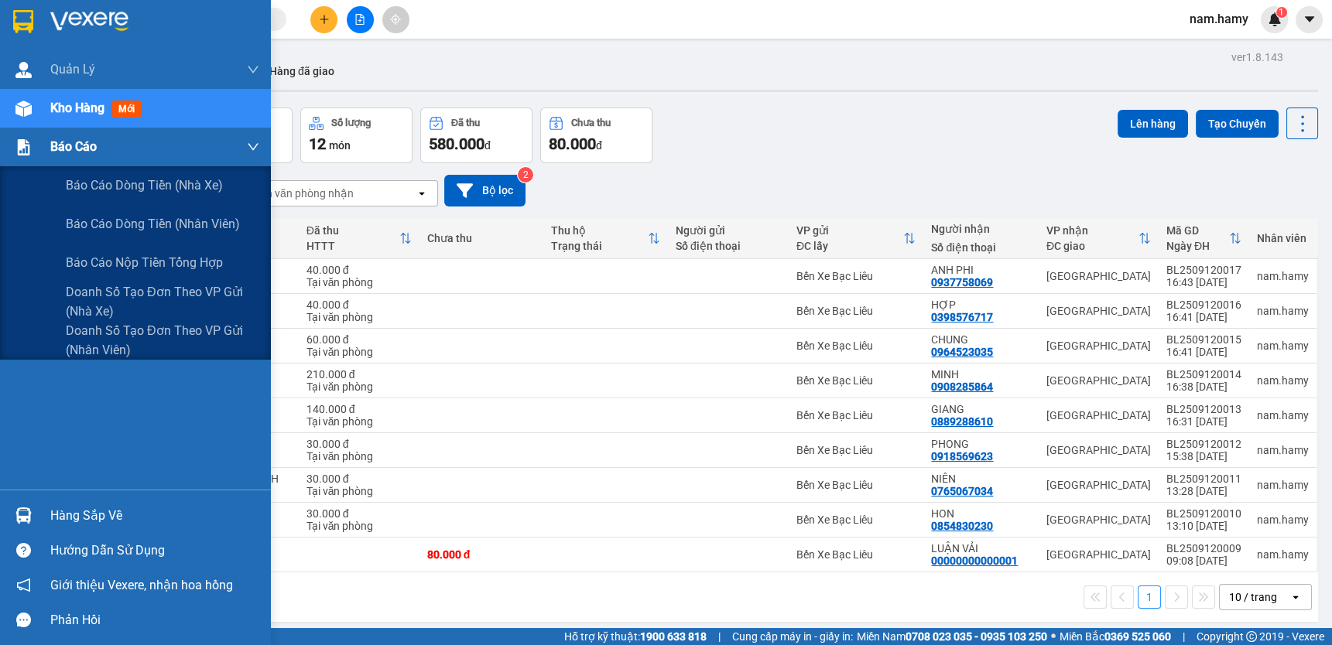
click at [26, 149] on img at bounding box center [23, 147] width 16 height 16
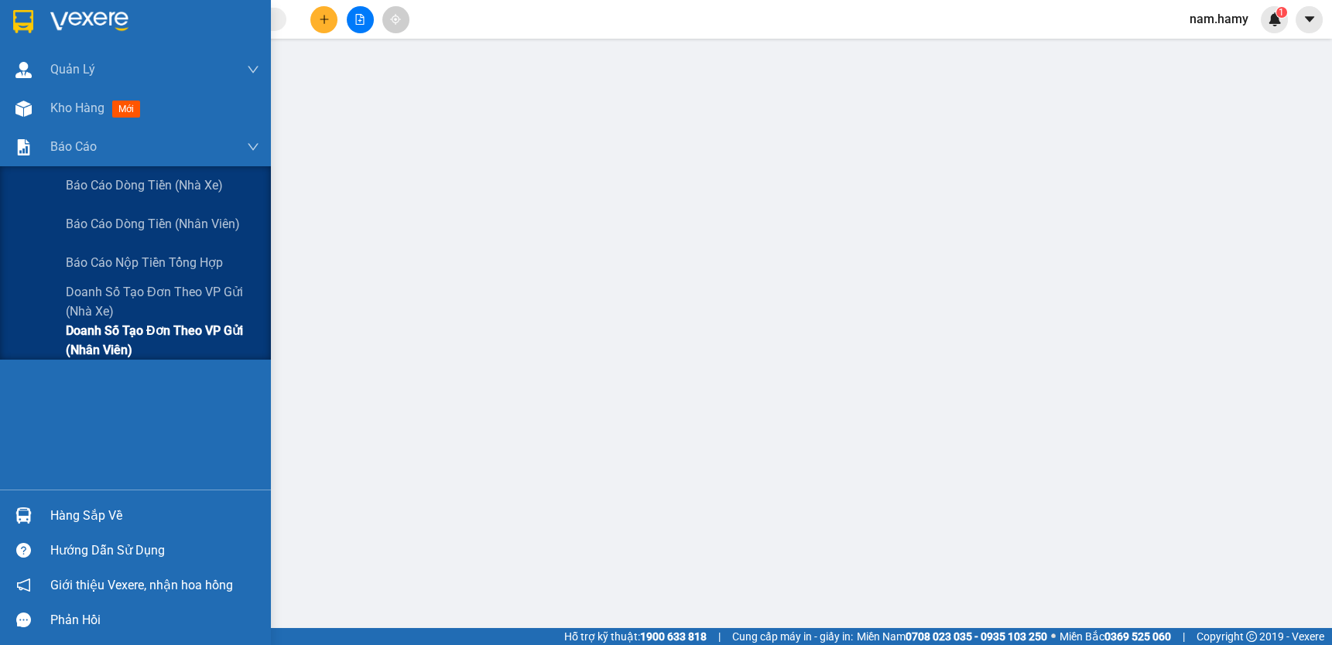
drag, startPoint x: 97, startPoint y: 339, endPoint x: 105, endPoint y: 327, distance: 14.6
click at [97, 340] on span "Doanh số tạo đơn theo VP gửi (nhân viên)" at bounding box center [162, 340] width 193 height 39
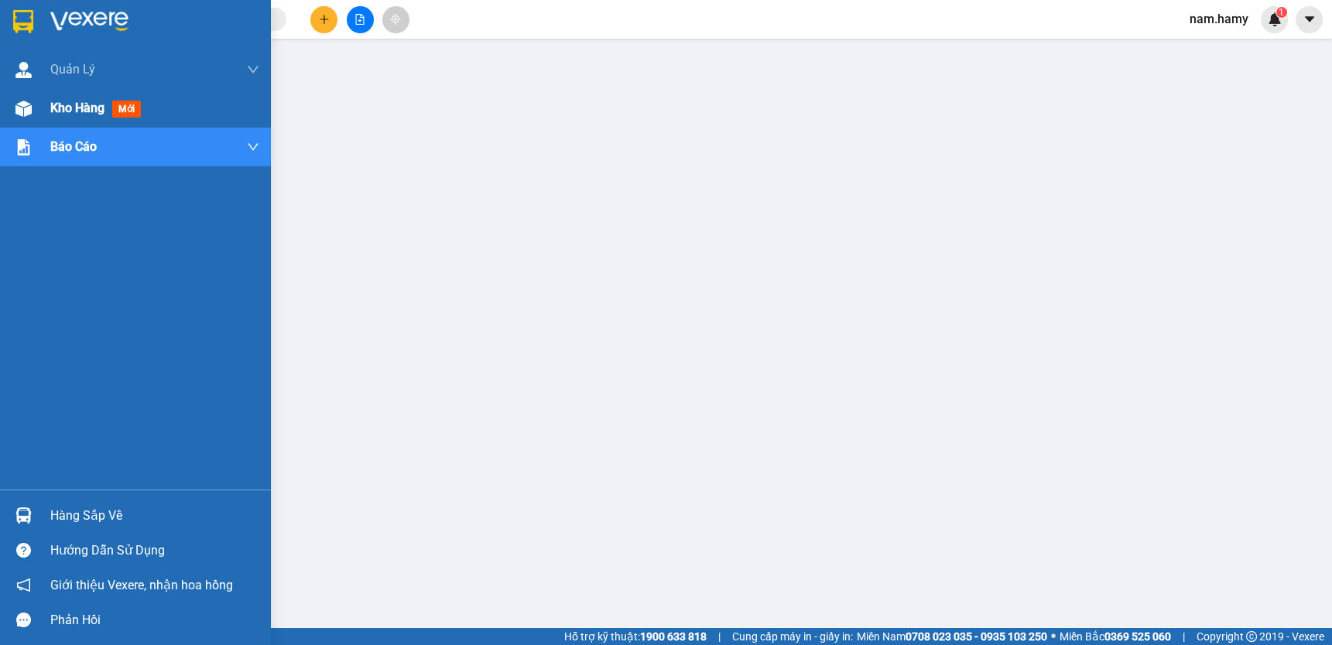
click at [24, 108] on img at bounding box center [23, 109] width 16 height 16
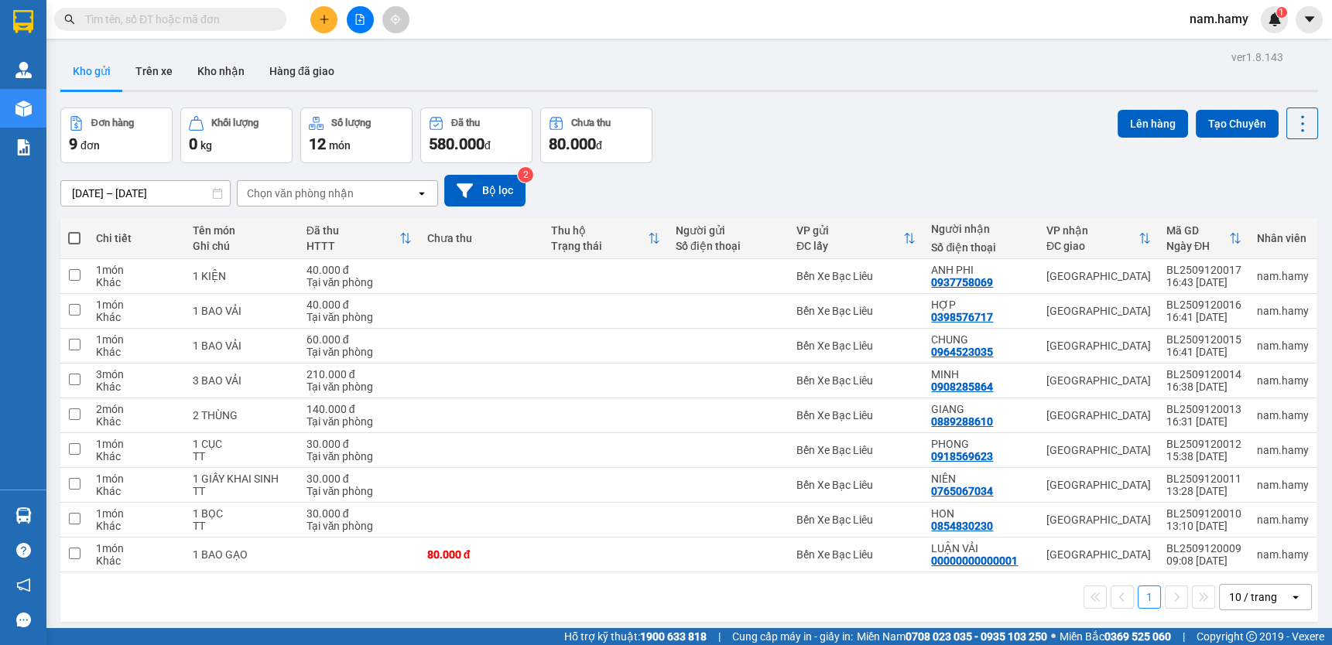
click at [203, 12] on input "text" at bounding box center [176, 19] width 183 height 17
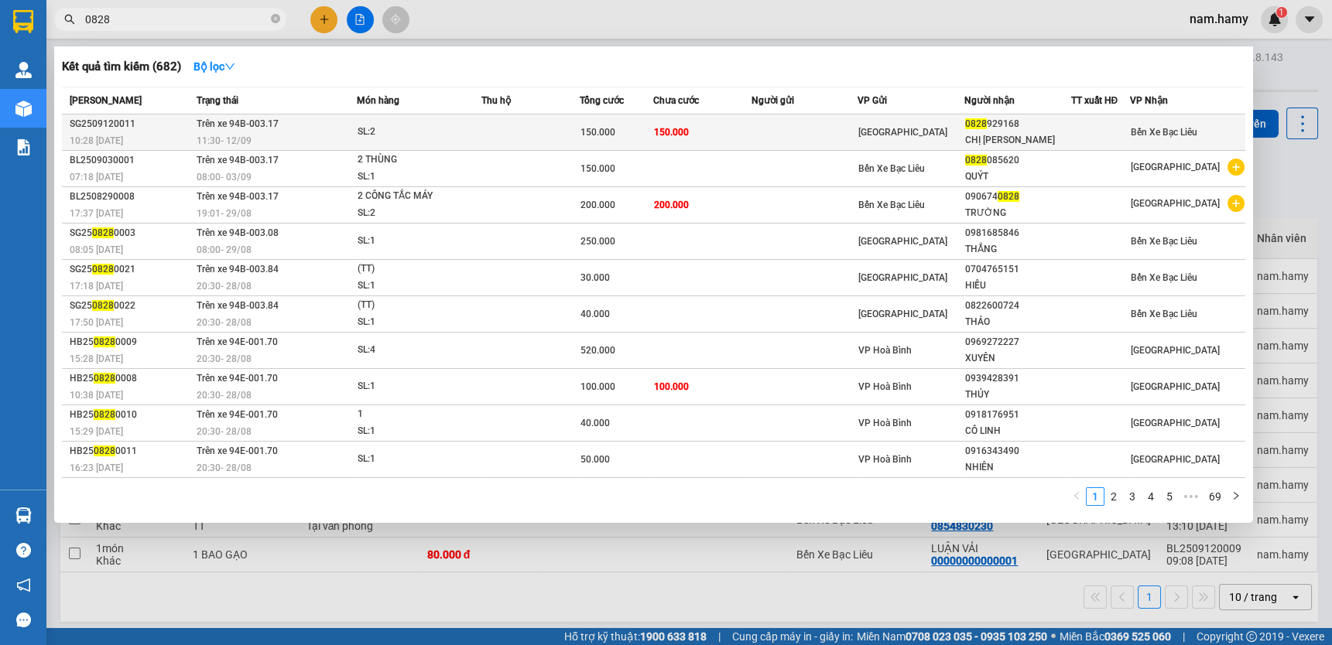
type input "0828"
click at [313, 128] on td "Trên xe 94B-003.17 11:30 [DATE]" at bounding box center [275, 133] width 164 height 36
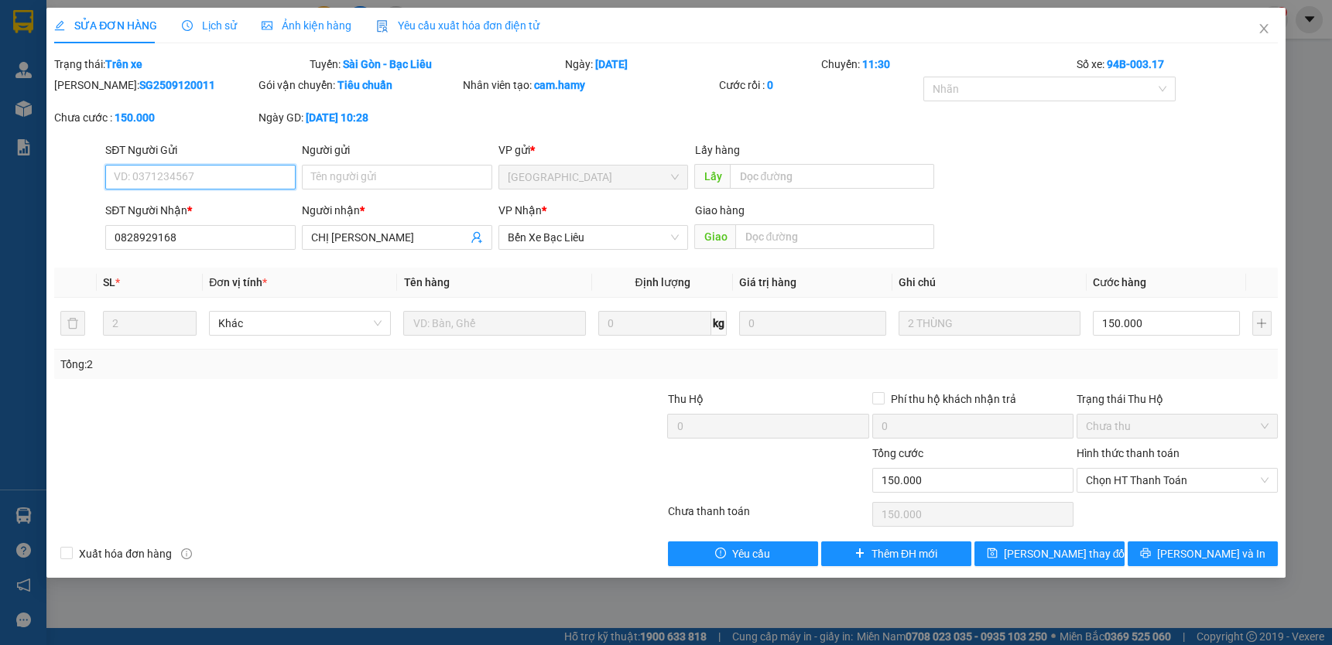
type input "0828929168"
type input "CHỊ [PERSON_NAME]"
type input "150.000"
click at [1267, 31] on icon "close" at bounding box center [1263, 28] width 12 height 12
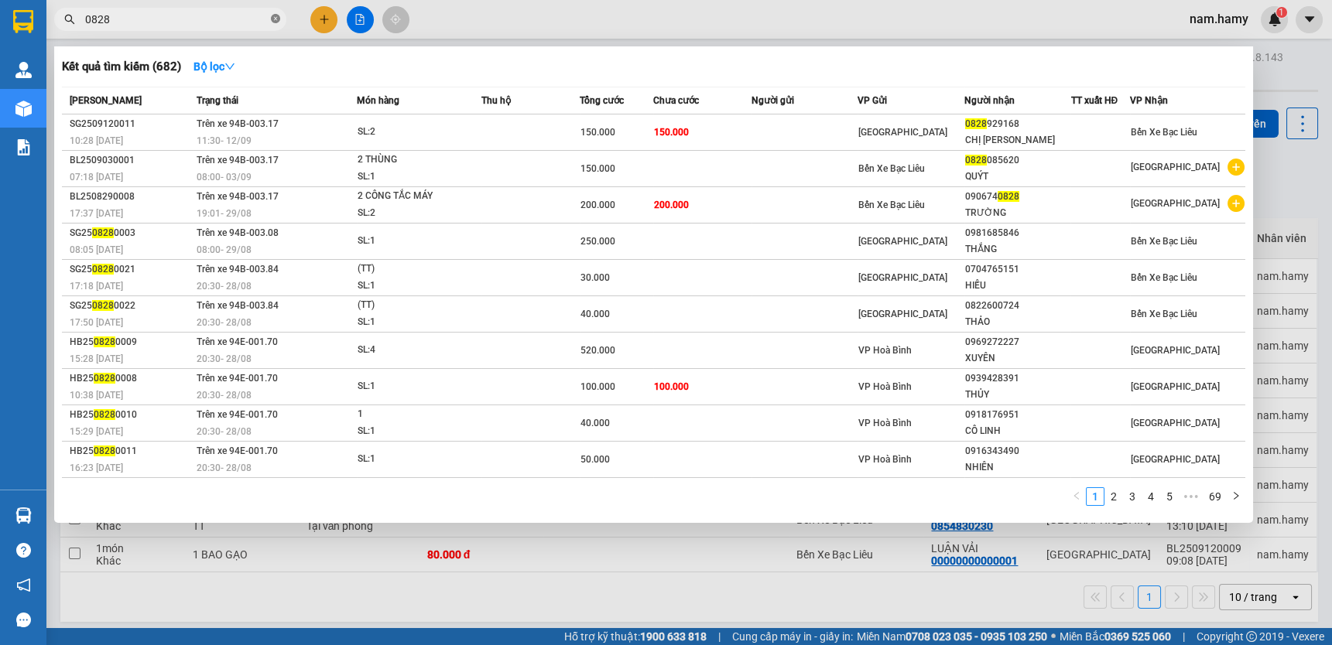
click at [278, 19] on icon "close-circle" at bounding box center [275, 18] width 9 height 9
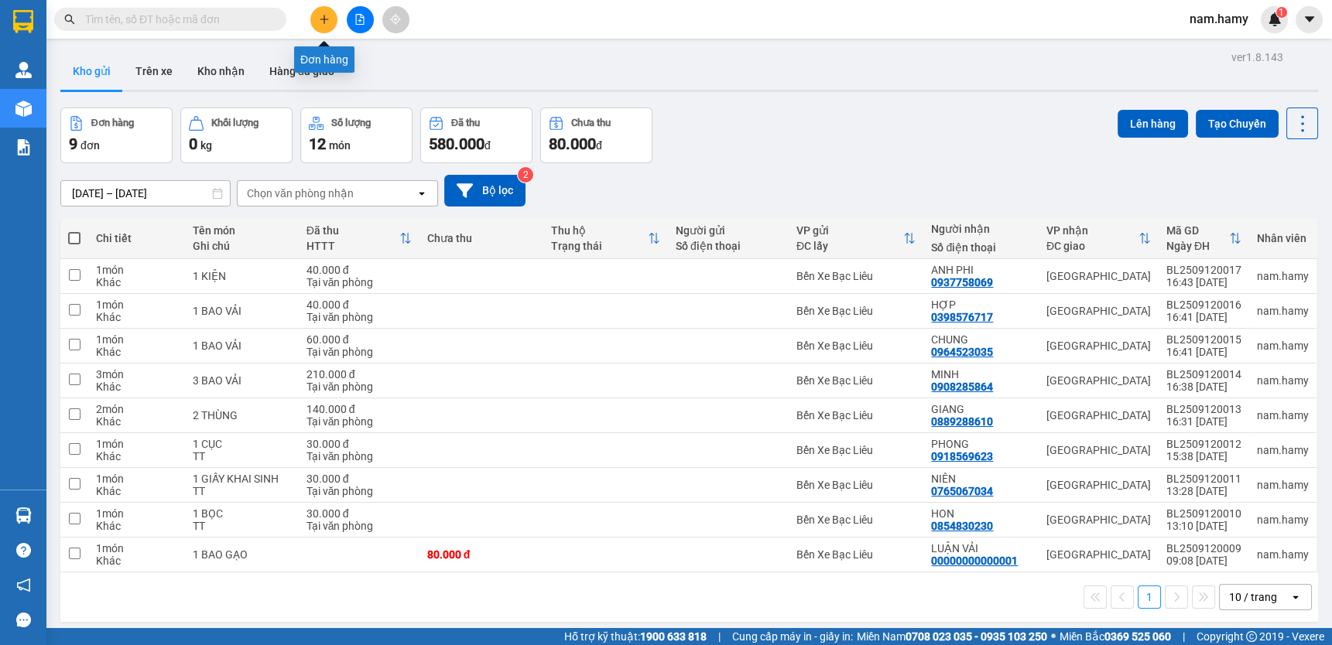
click at [316, 15] on button at bounding box center [323, 19] width 27 height 27
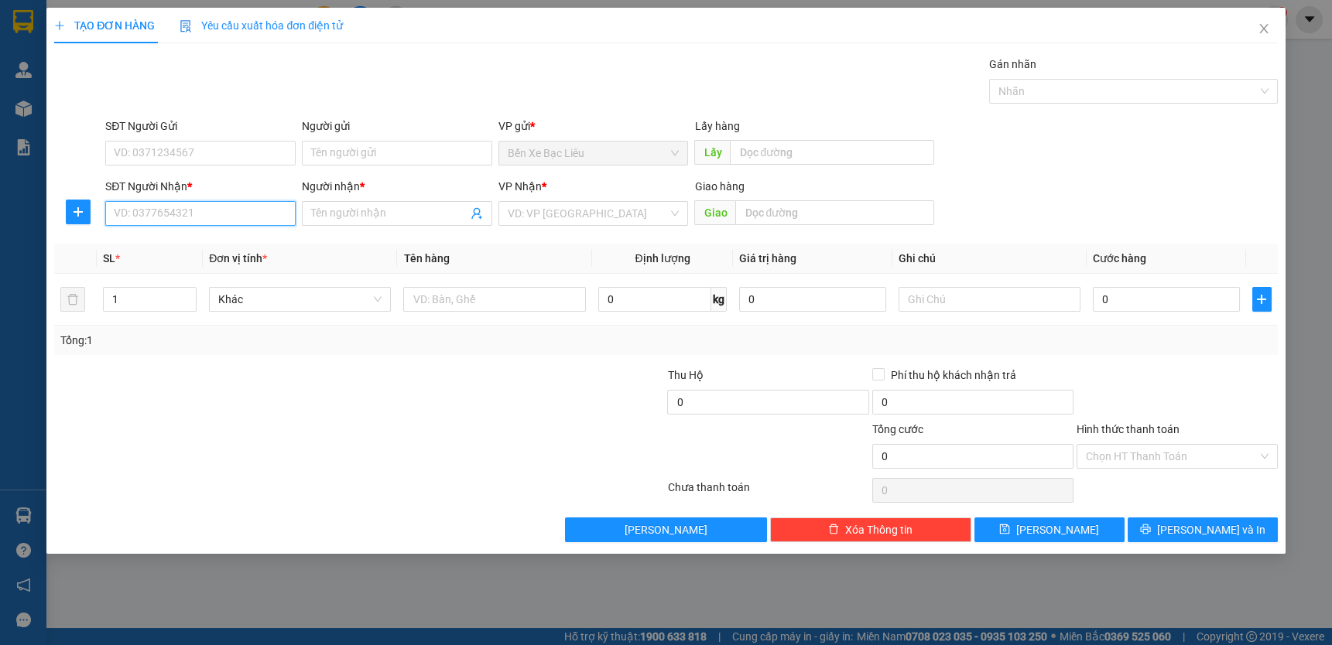
click at [267, 224] on input "SĐT Người Nhận *" at bounding box center [200, 213] width 190 height 25
type input "0929069906"
click at [203, 232] on div "0929069906 - NHÍ" at bounding box center [200, 244] width 190 height 25
type input "NHÍ"
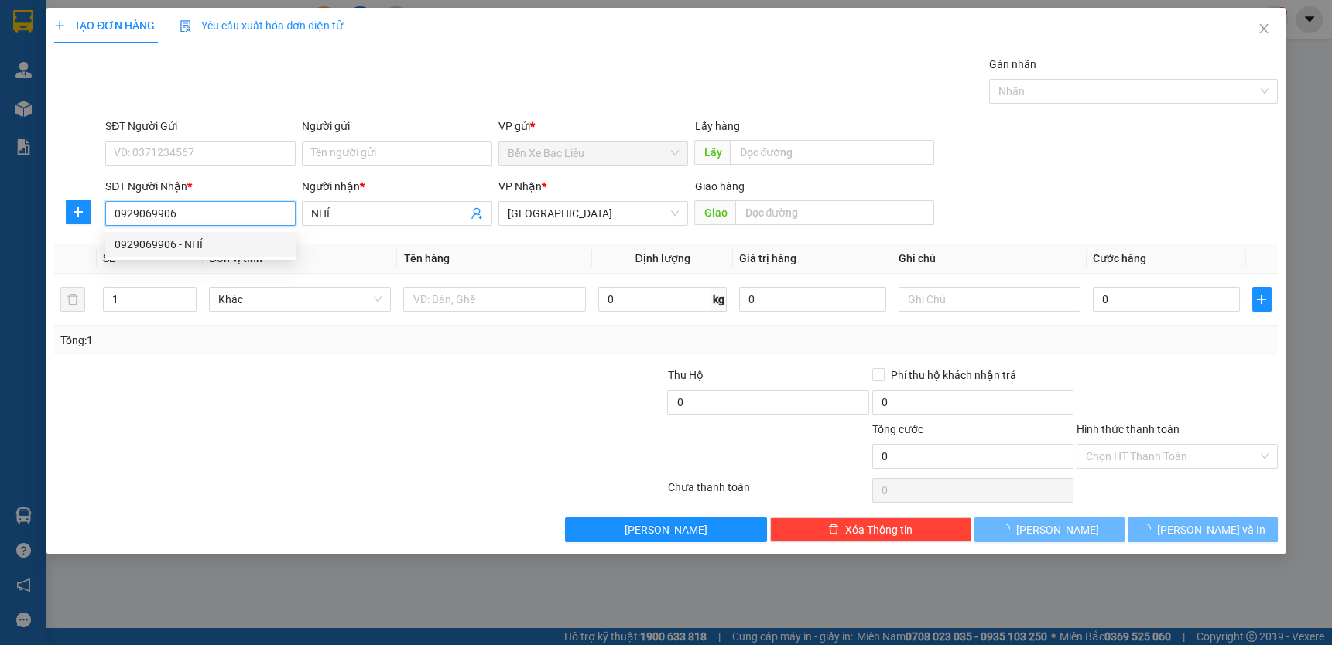
type input "40.000"
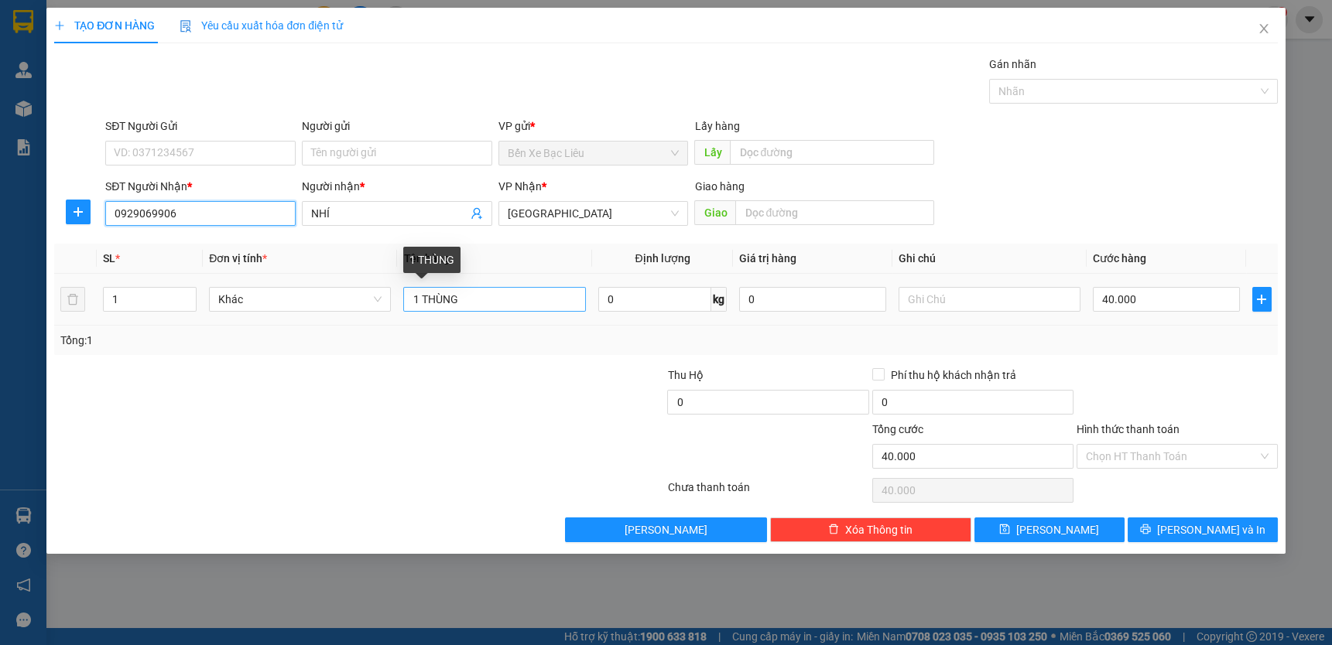
type input "0929069906"
click at [546, 302] on input "1 THÙNG" at bounding box center [494, 299] width 182 height 25
type input "1"
type input "1 CHAI"
click at [1142, 282] on td "40.000" at bounding box center [1165, 300] width 159 height 52
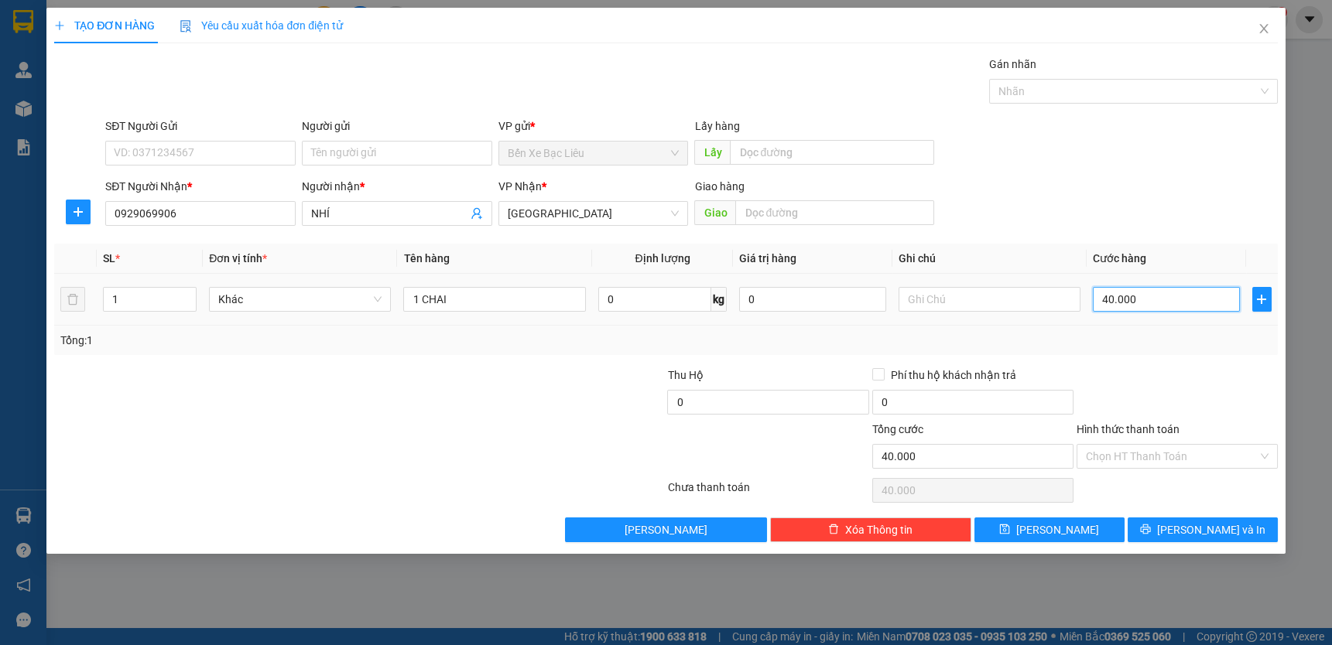
click at [1141, 288] on input "40.000" at bounding box center [1166, 299] width 147 height 25
type input "0"
click at [1098, 298] on input "0" at bounding box center [1166, 299] width 147 height 25
type input "0"
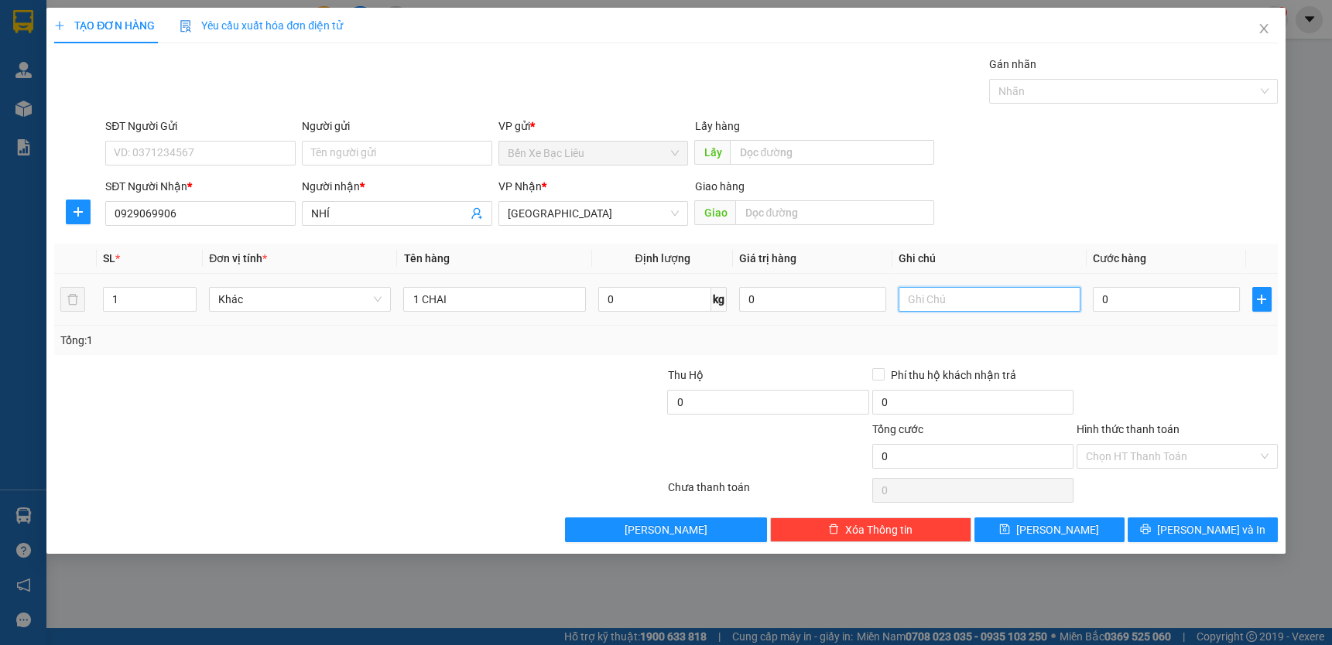
click at [978, 296] on input "text" at bounding box center [989, 299] width 182 height 25
type input "TT"
click at [1096, 294] on input "0" at bounding box center [1166, 299] width 147 height 25
type input "3"
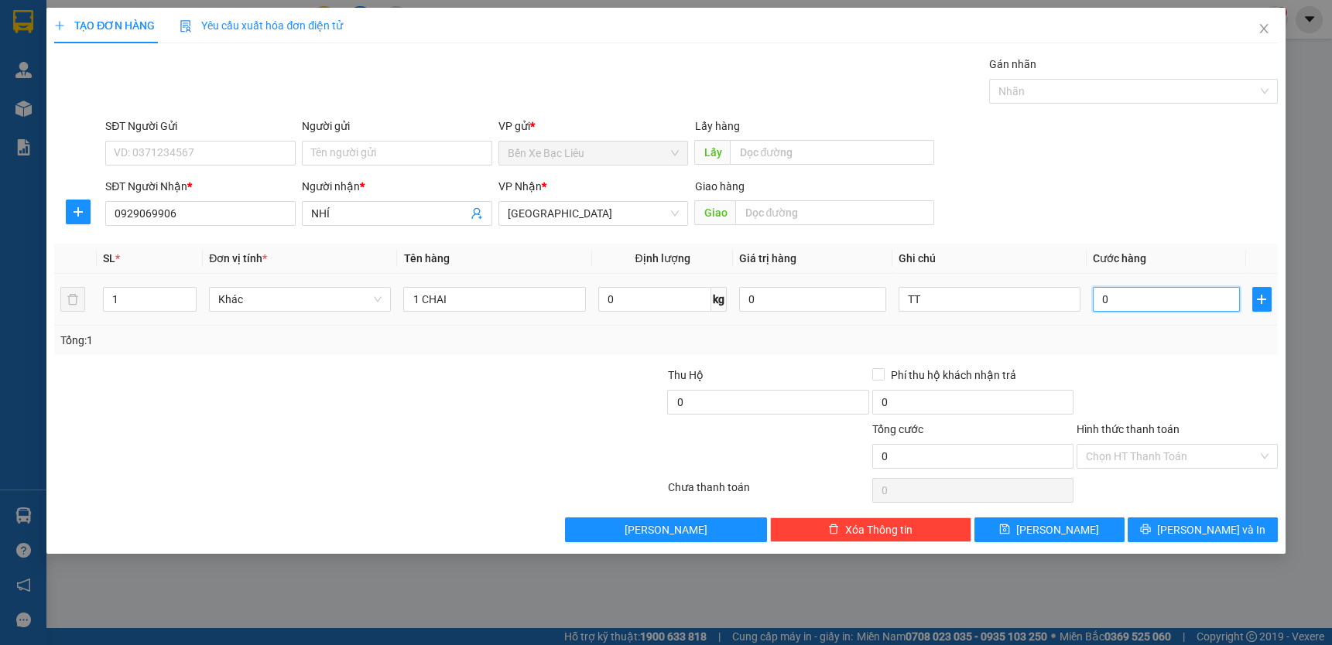
type input "3"
type input "30"
click at [1137, 310] on input "30" at bounding box center [1166, 299] width 147 height 25
type input "30"
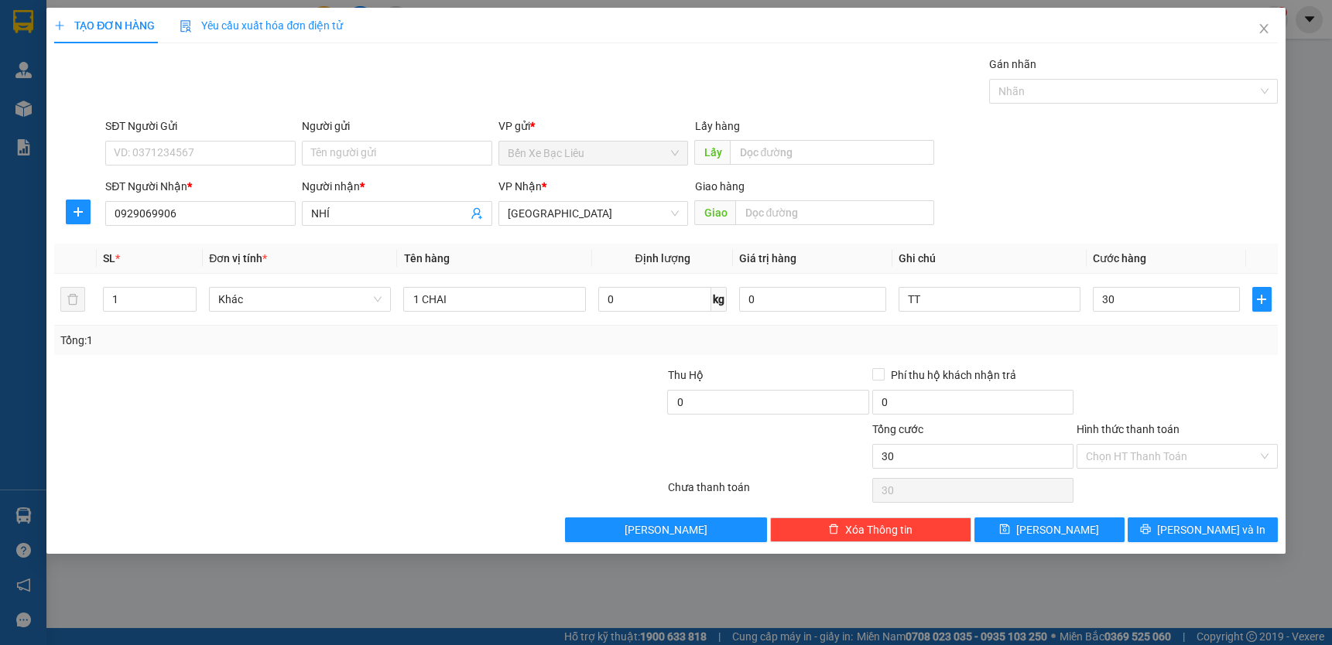
type input "30.000"
click at [1159, 351] on div "Tổng: 1" at bounding box center [665, 340] width 1223 height 29
drag, startPoint x: 1185, startPoint y: 449, endPoint x: 1185, endPoint y: 463, distance: 13.9
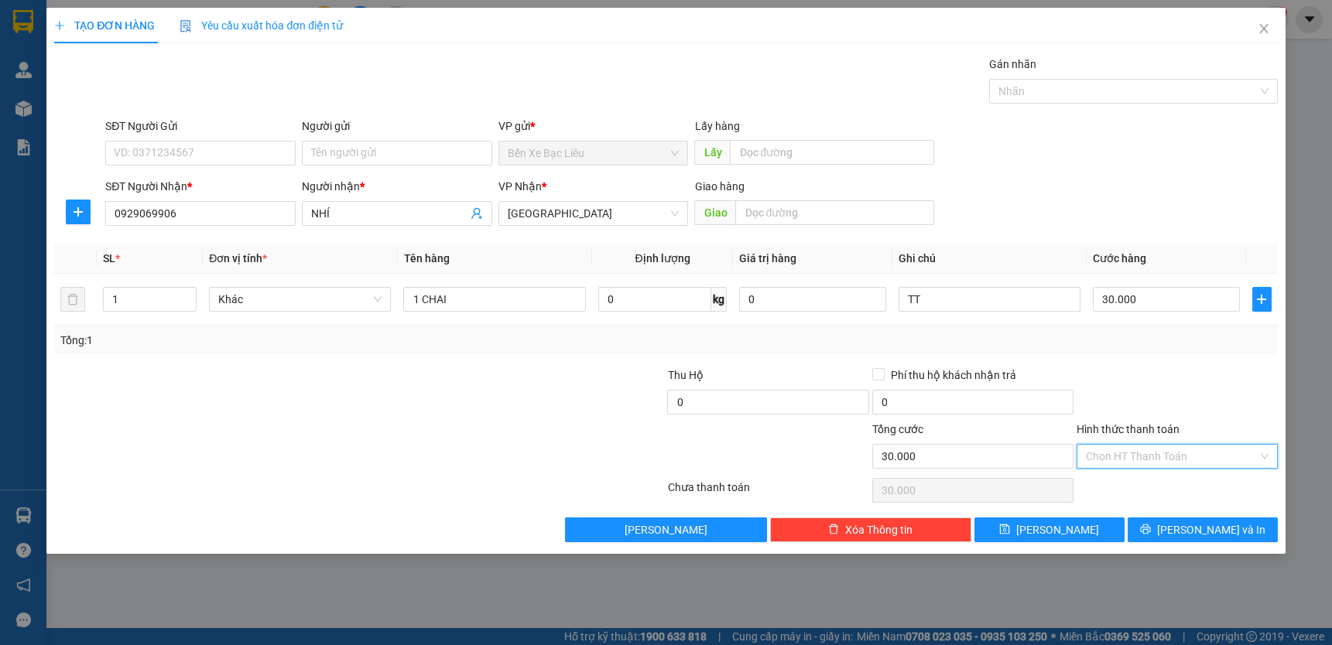
click at [1185, 450] on input "Hình thức thanh toán" at bounding box center [1172, 456] width 172 height 23
click at [1192, 485] on div "Tại văn phòng" at bounding box center [1177, 486] width 183 height 17
type input "0"
click at [1201, 527] on span "[PERSON_NAME] và In" at bounding box center [1211, 530] width 108 height 17
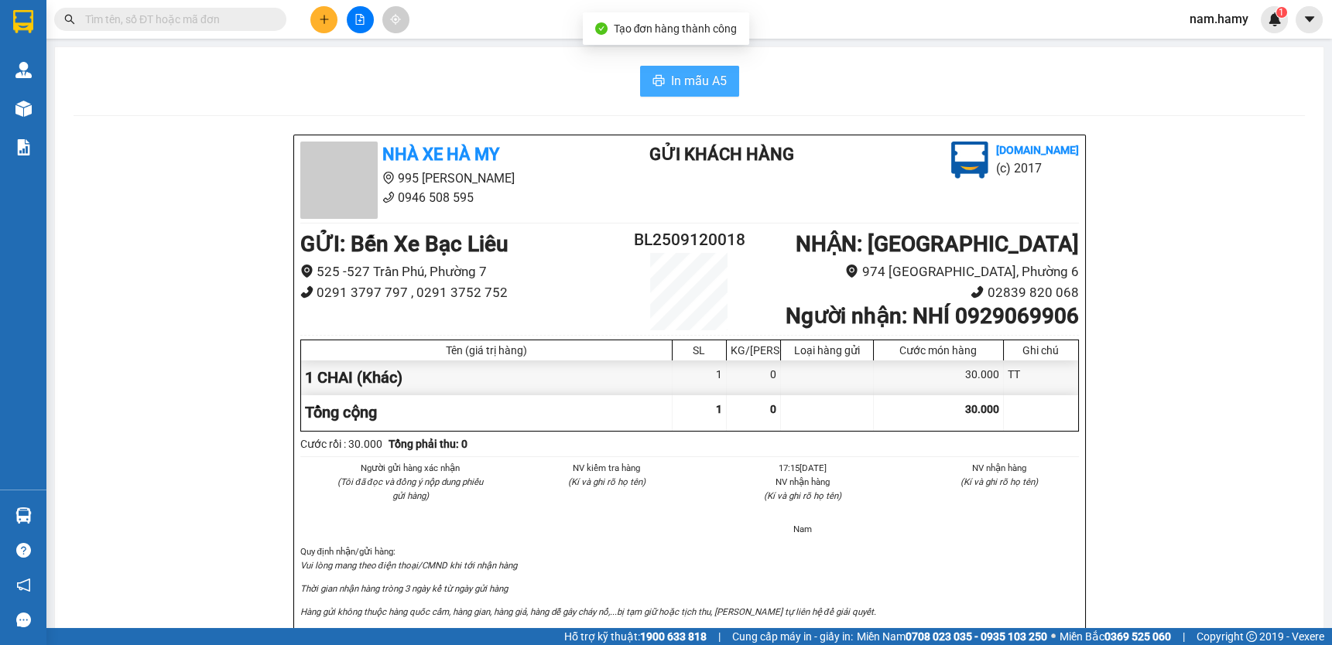
click at [704, 94] on button "In mẫu A5" at bounding box center [689, 81] width 99 height 31
drag, startPoint x: 197, startPoint y: 25, endPoint x: 1182, endPoint y: 273, distance: 1016.6
click at [252, 26] on input "text" at bounding box center [176, 19] width 183 height 17
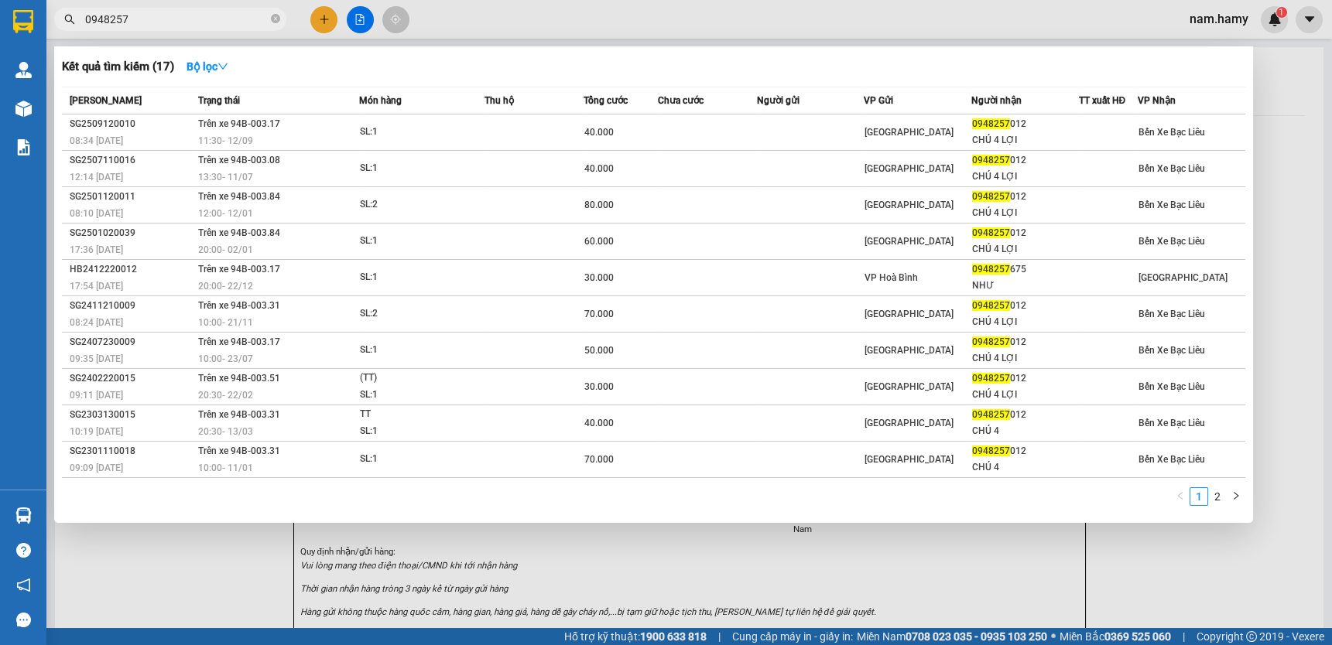
type input "0948257"
click at [363, 19] on div at bounding box center [666, 322] width 1332 height 645
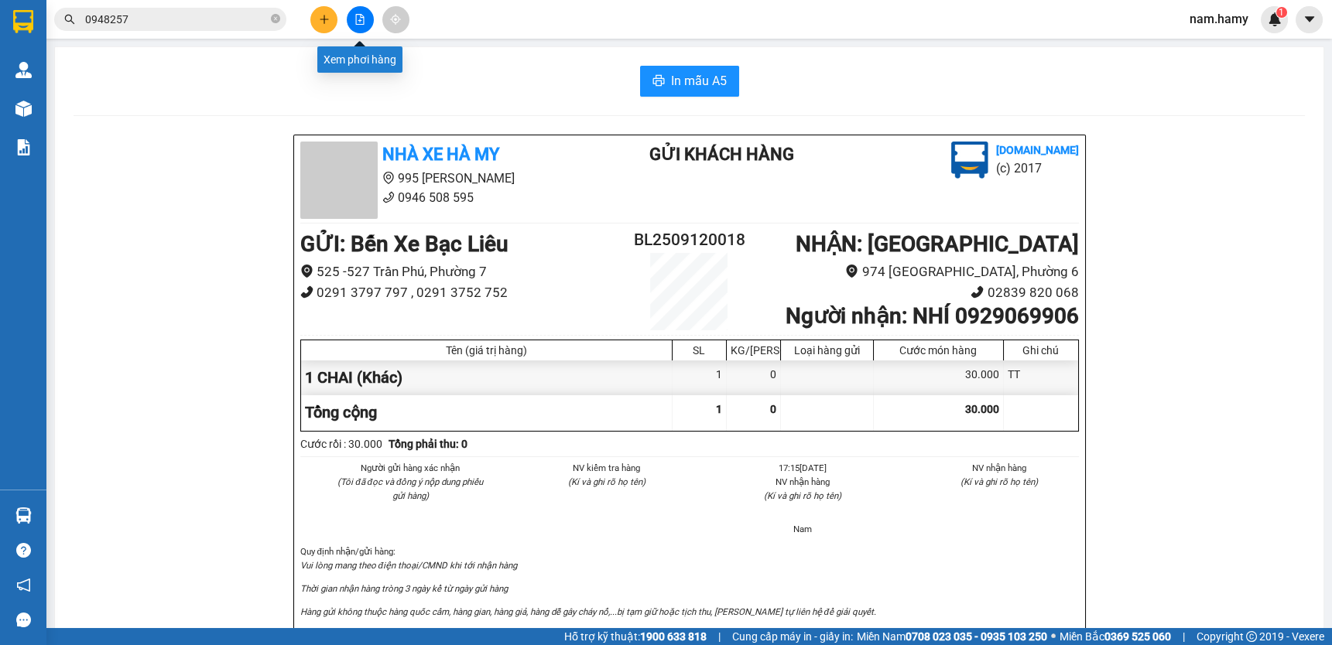
click at [361, 5] on div "Kết quả tìm kiếm ( 17 ) Bộ lọc Mã ĐH Trạng thái Món hàng Thu hộ Tổng cước Chưa …" at bounding box center [666, 19] width 1332 height 39
click at [357, 14] on icon "file-add" at bounding box center [360, 19] width 9 height 11
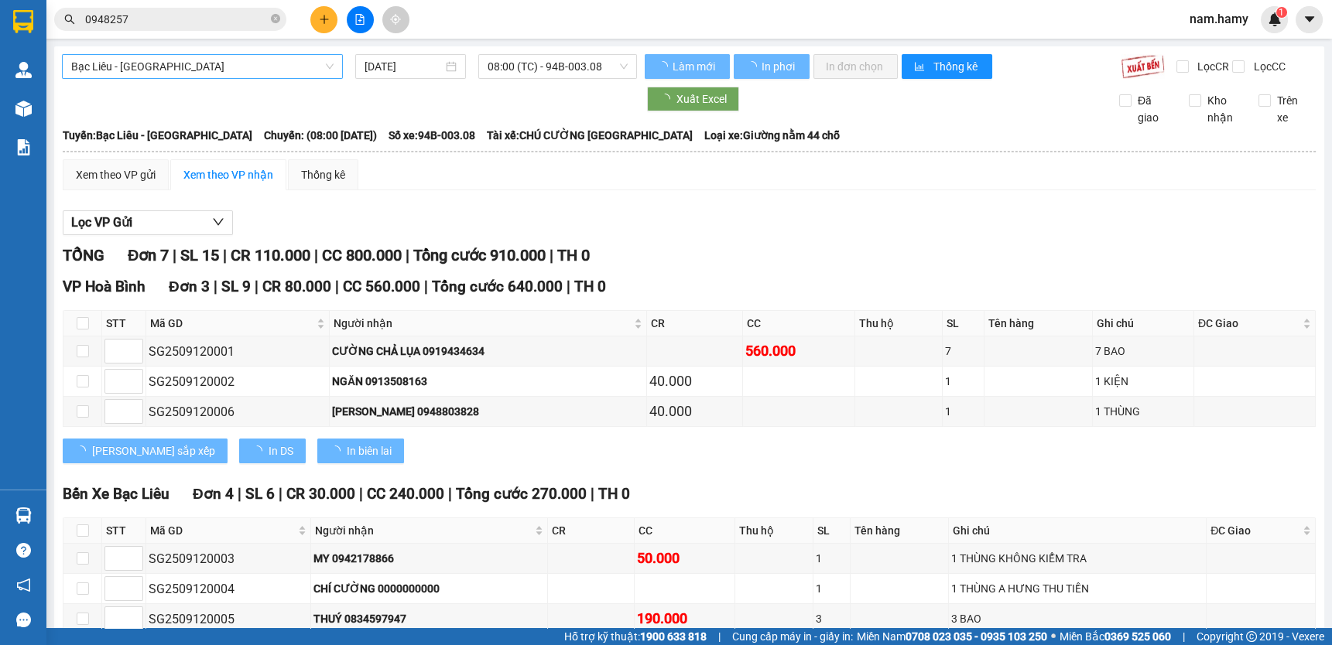
click at [317, 73] on span "Bạc Liêu - [GEOGRAPHIC_DATA]" at bounding box center [202, 66] width 262 height 23
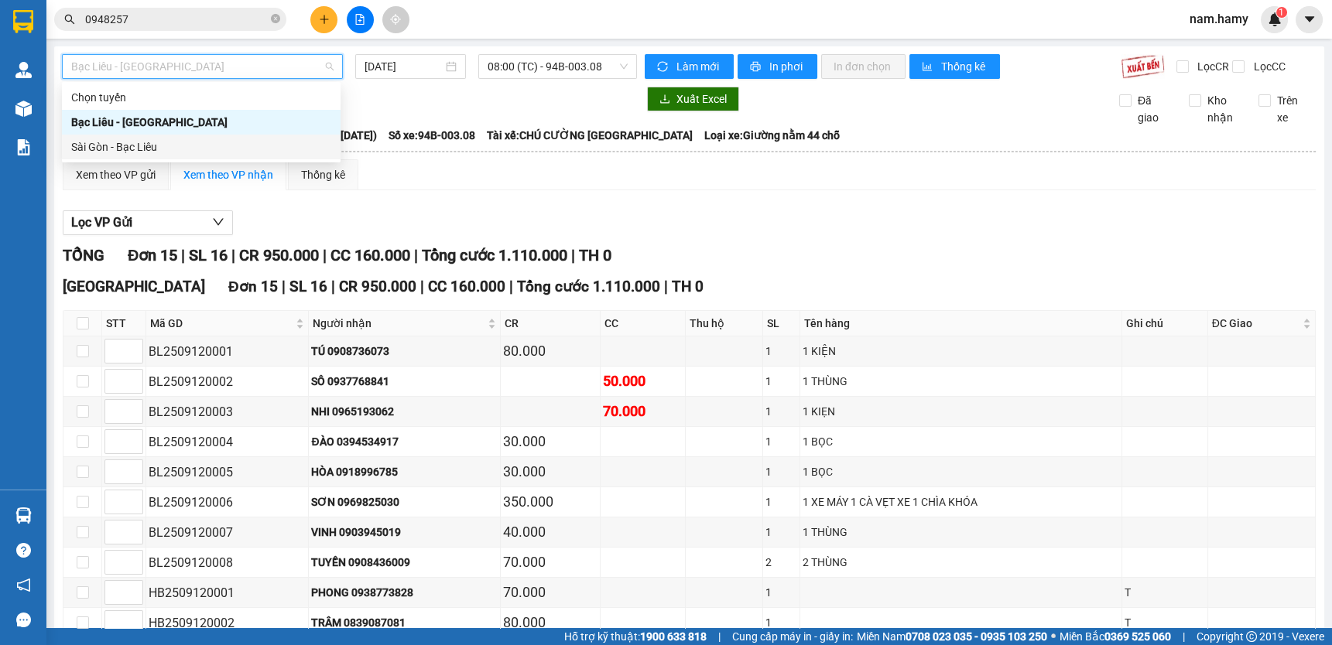
click at [218, 145] on div "Sài Gòn - Bạc Liêu" at bounding box center [201, 147] width 260 height 17
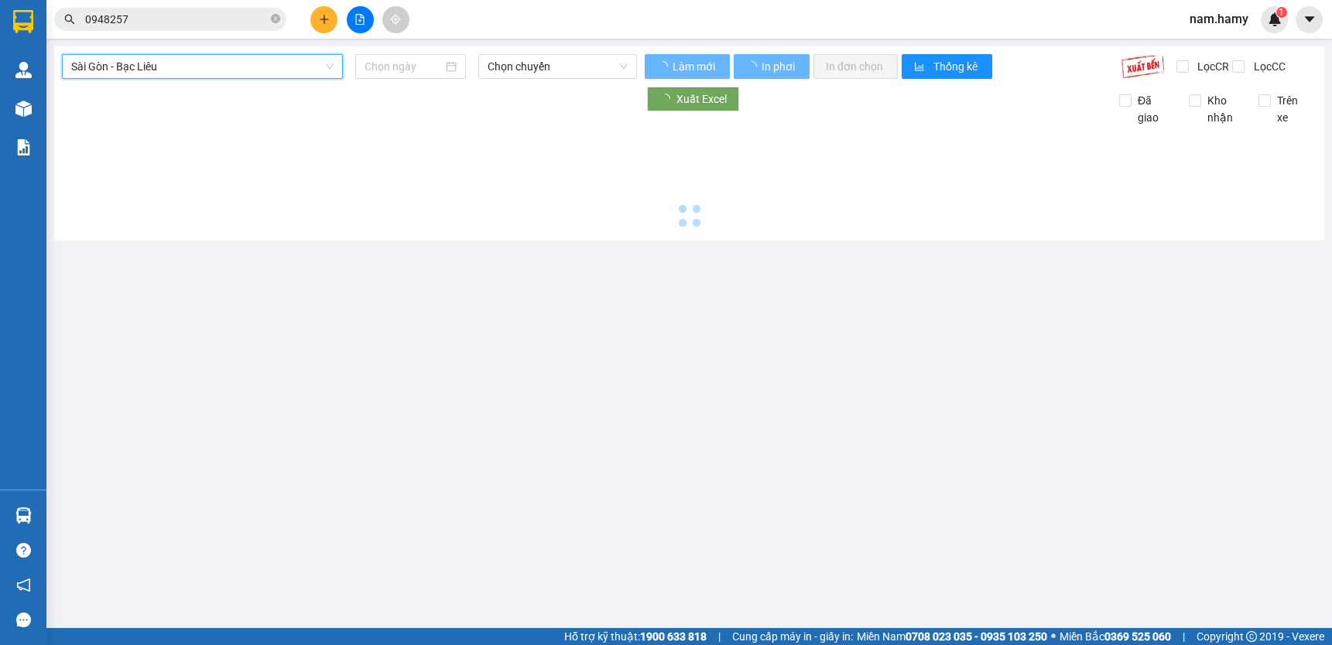
type input "[DATE]"
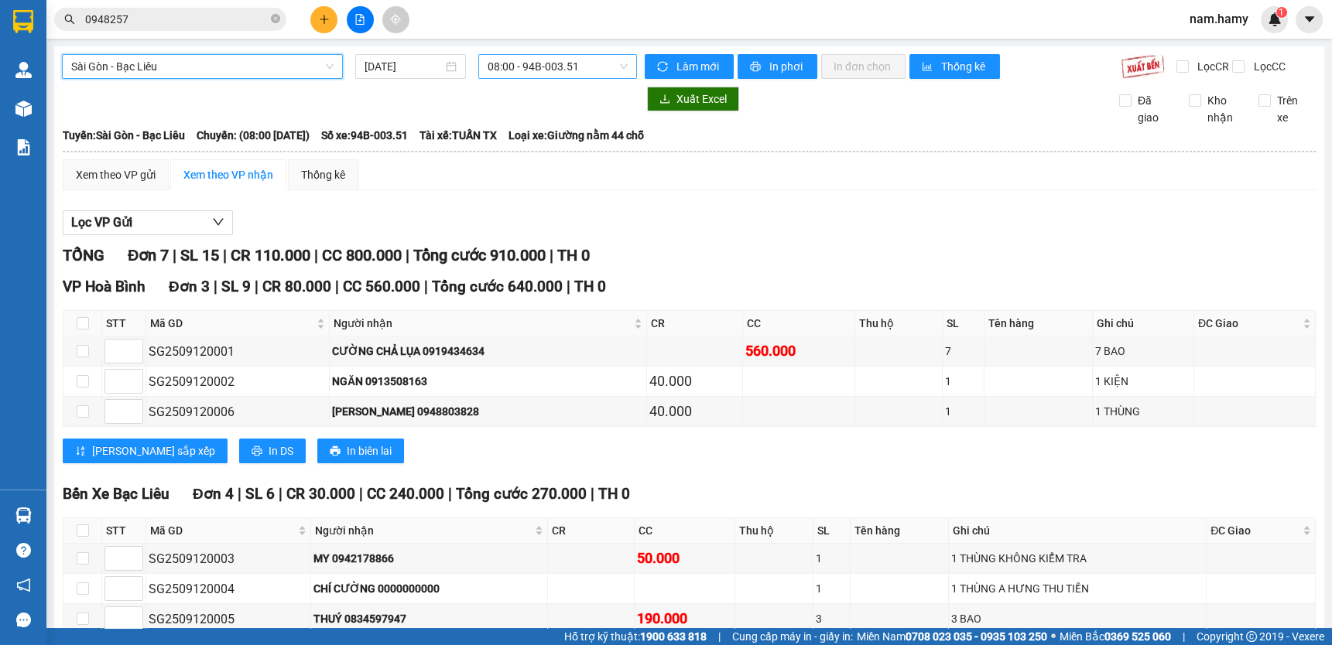
click at [573, 70] on span "08:00 - 94B-003.51" at bounding box center [557, 66] width 140 height 23
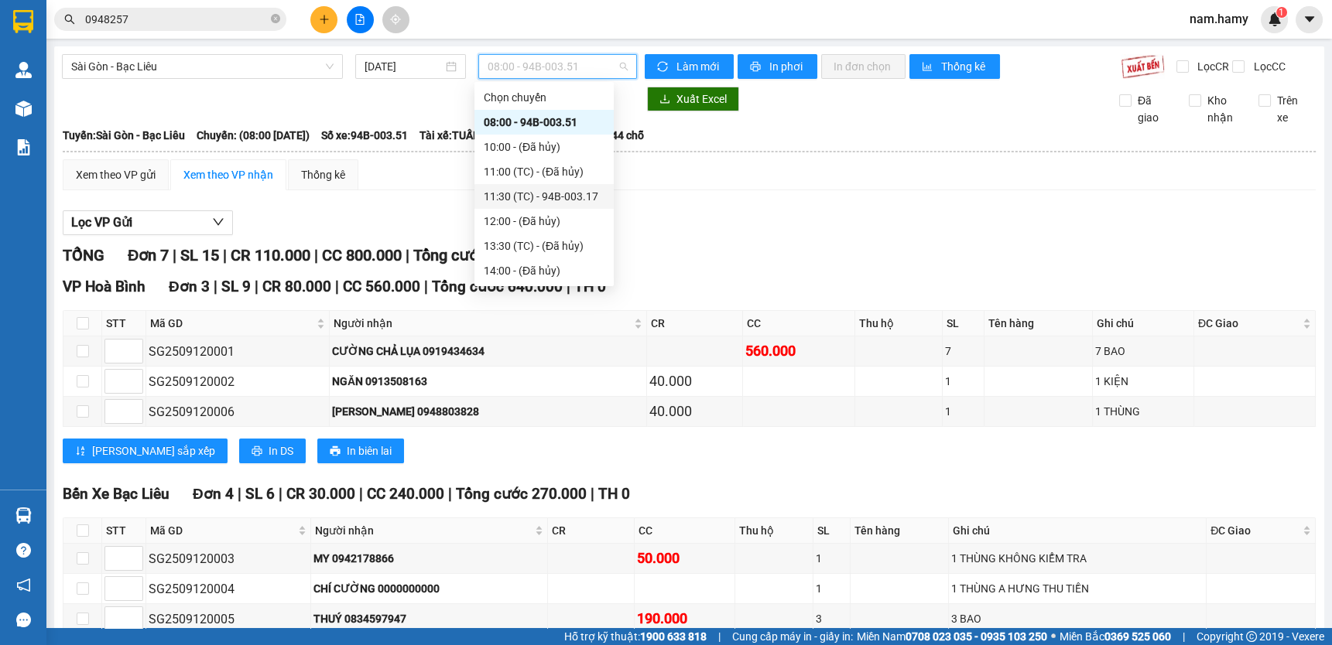
click at [559, 195] on div "11:30 (TC) - 94B-003.17" at bounding box center [544, 196] width 121 height 17
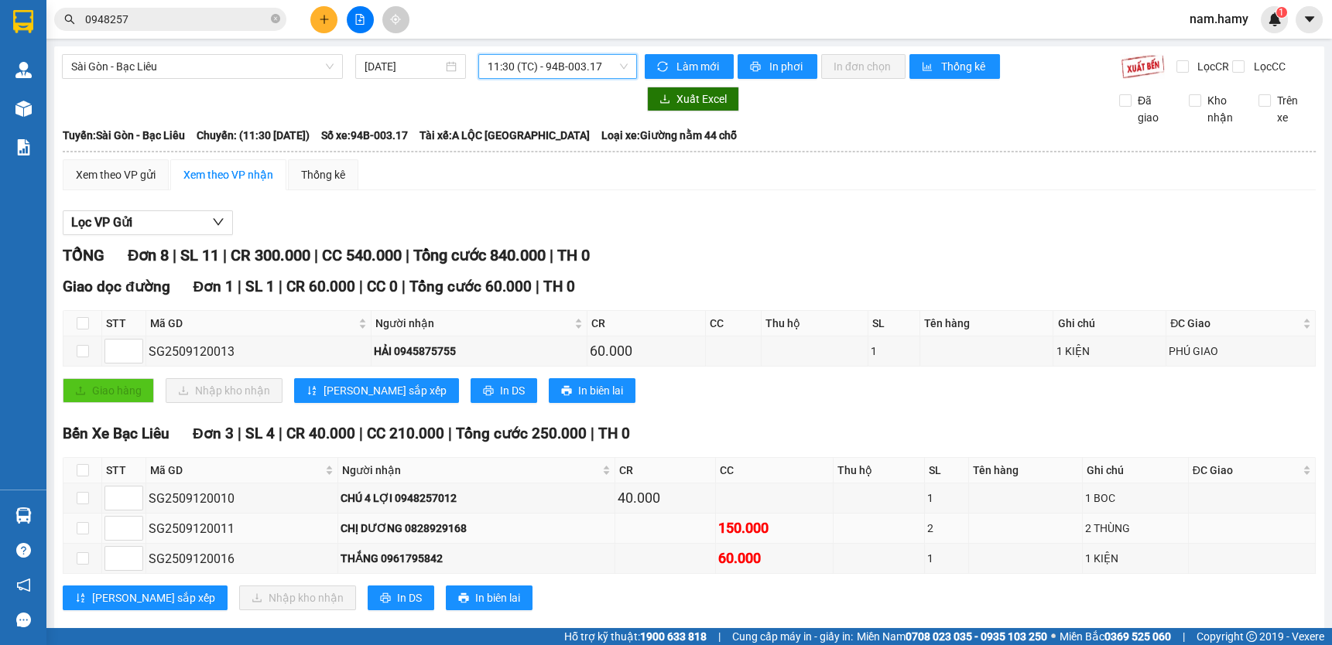
scroll to position [140, 0]
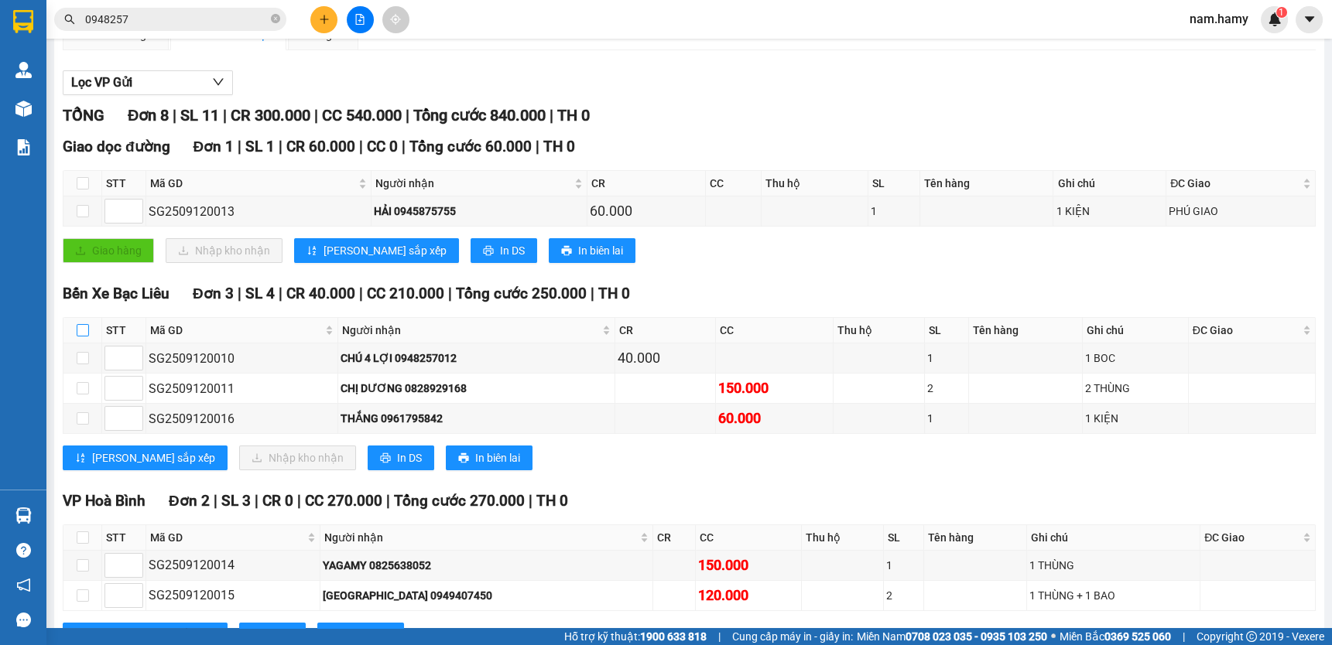
click at [81, 337] on input "checkbox" at bounding box center [83, 330] width 12 height 12
checkbox input "true"
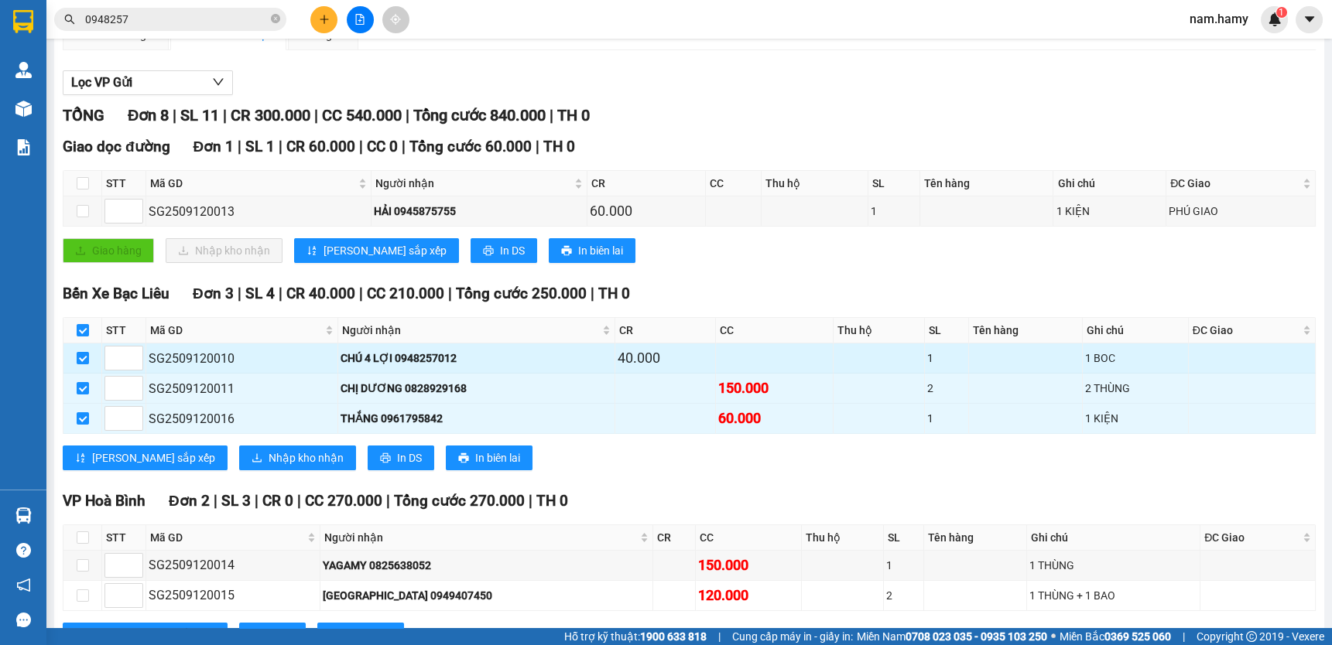
scroll to position [0, 0]
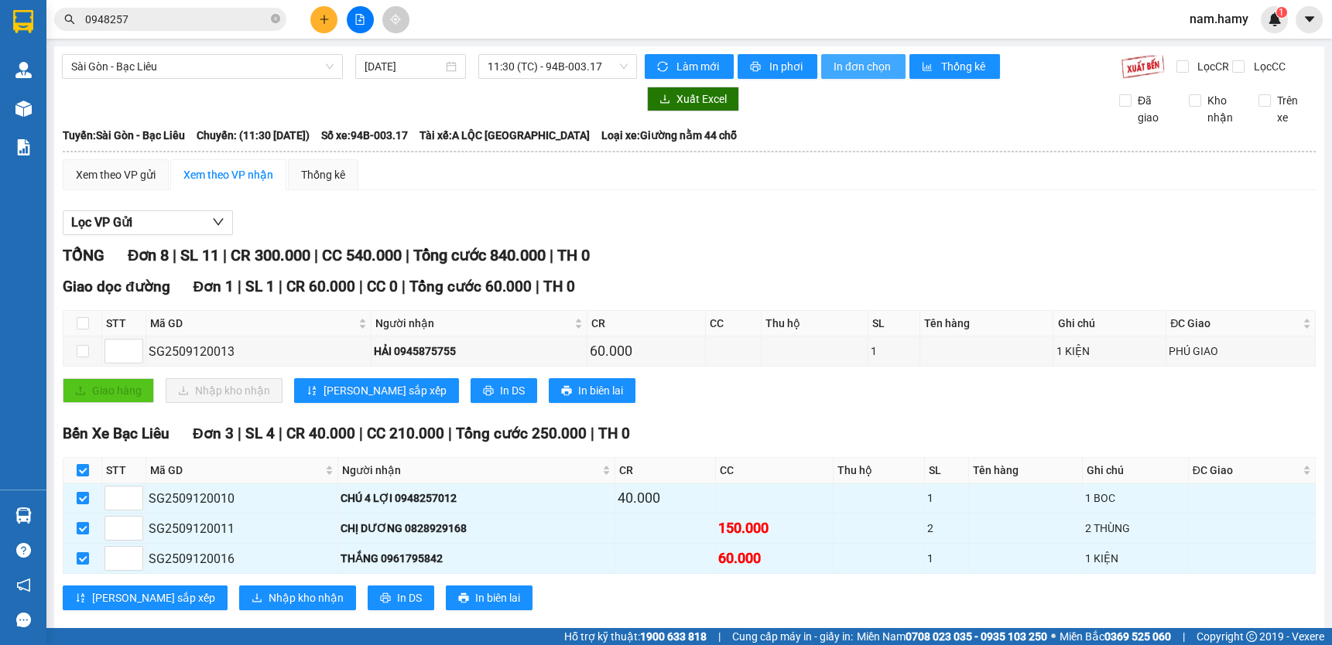
click at [835, 65] on span "In đơn chọn" at bounding box center [863, 66] width 60 height 17
click at [327, 19] on icon "plus" at bounding box center [324, 19] width 9 height 1
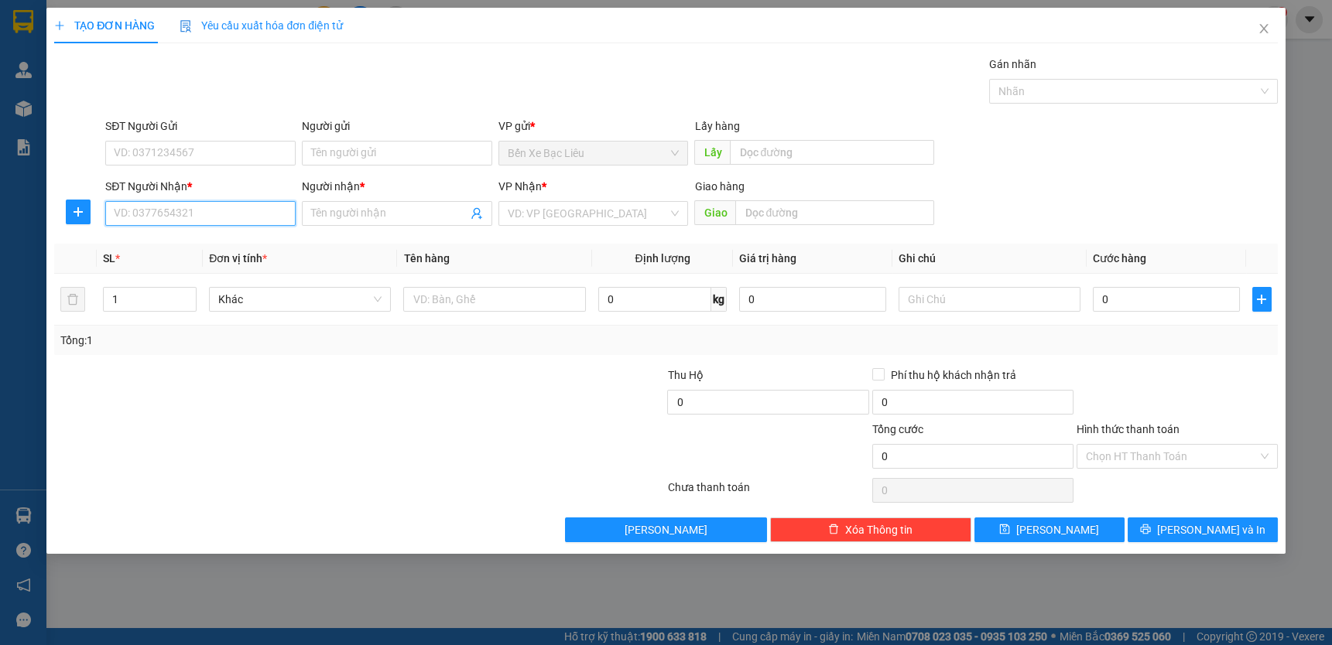
click at [278, 213] on input "SĐT Người Nhận *" at bounding box center [200, 213] width 190 height 25
type input "0906971801"
click at [209, 241] on div "0906971801 - [GEOGRAPHIC_DATA]" at bounding box center [202, 244] width 174 height 17
type input "ĐỨC"
type input "40.000"
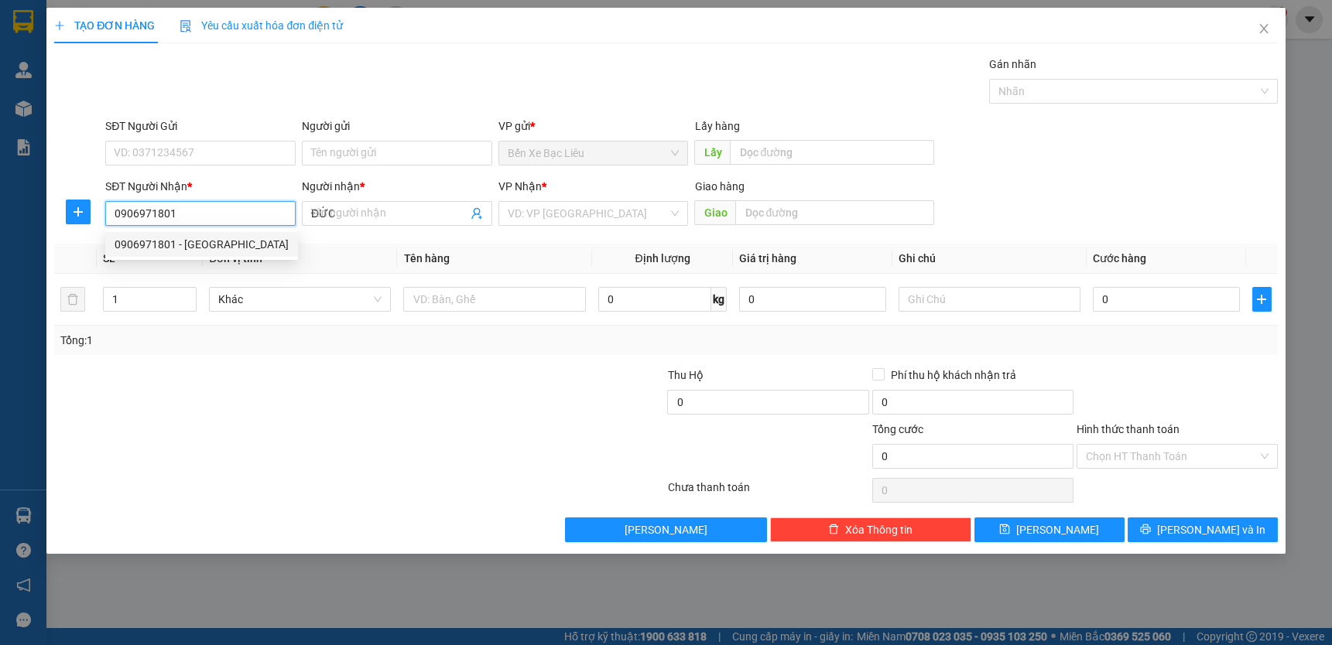
type input "40.000"
type input "0906971801"
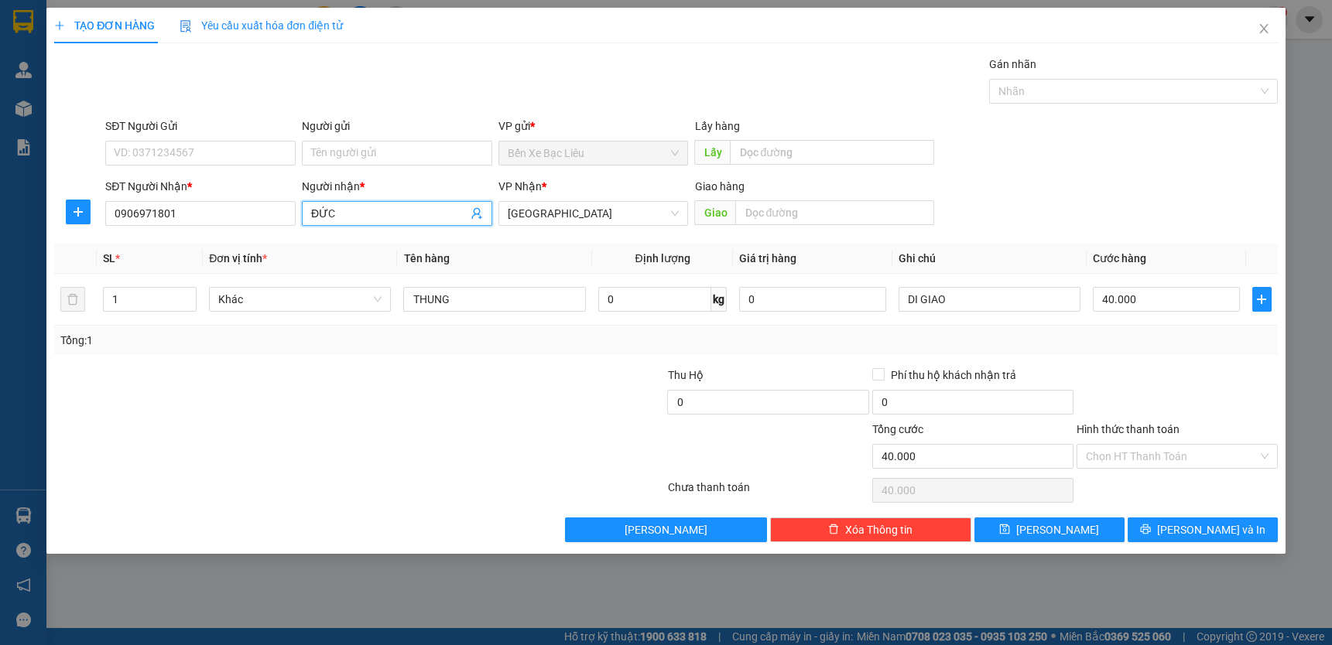
click at [355, 217] on input "ĐỨC" at bounding box center [389, 213] width 156 height 17
type input "Đ"
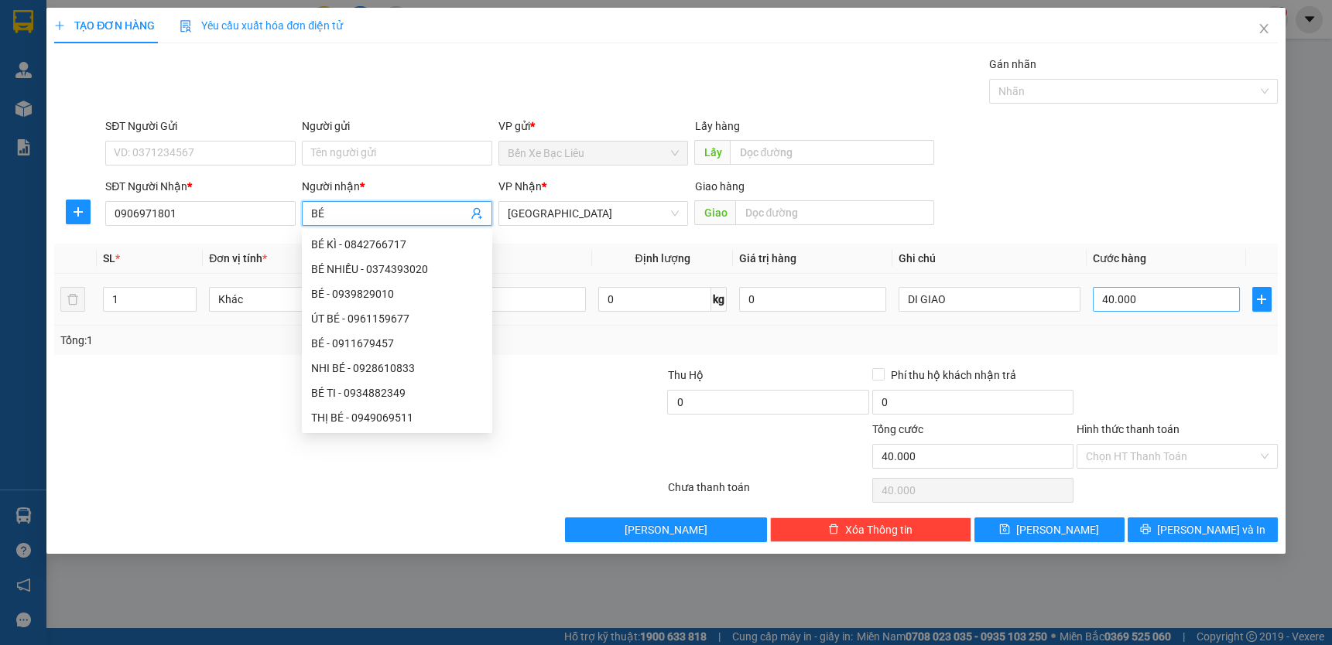
type input "BÉ"
click at [1157, 299] on input "40.000" at bounding box center [1166, 299] width 147 height 25
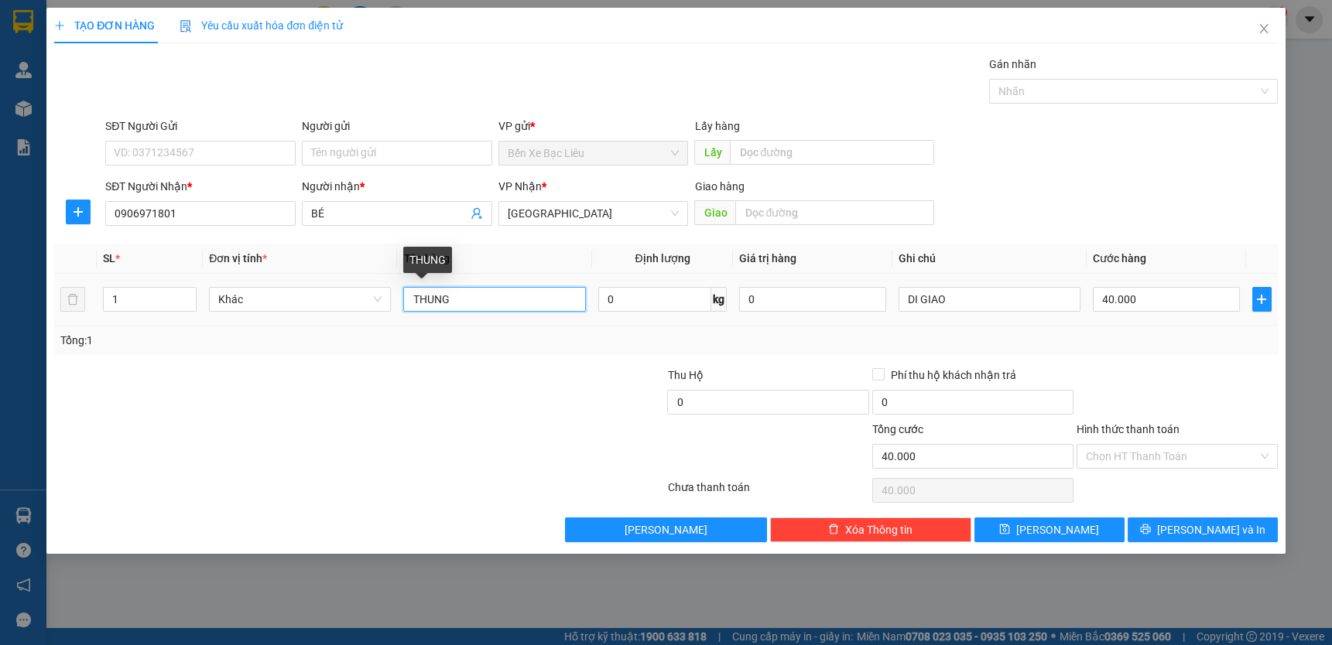
click at [413, 301] on input "THUNG" at bounding box center [494, 299] width 182 height 25
type input "1 THUNG"
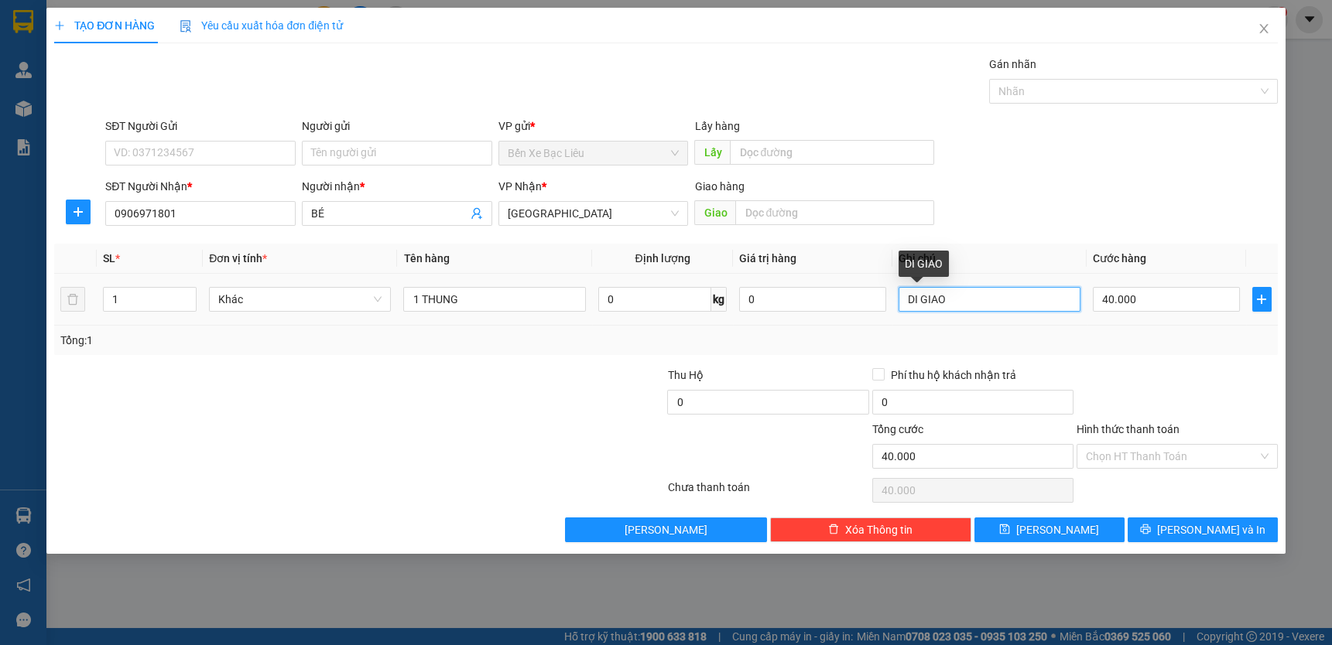
click at [1006, 303] on input "DI GIAO" at bounding box center [989, 299] width 182 height 25
click at [1159, 302] on input "40.000" at bounding box center [1166, 299] width 147 height 25
click at [1158, 456] on input "Hình thức thanh toán" at bounding box center [1172, 456] width 172 height 23
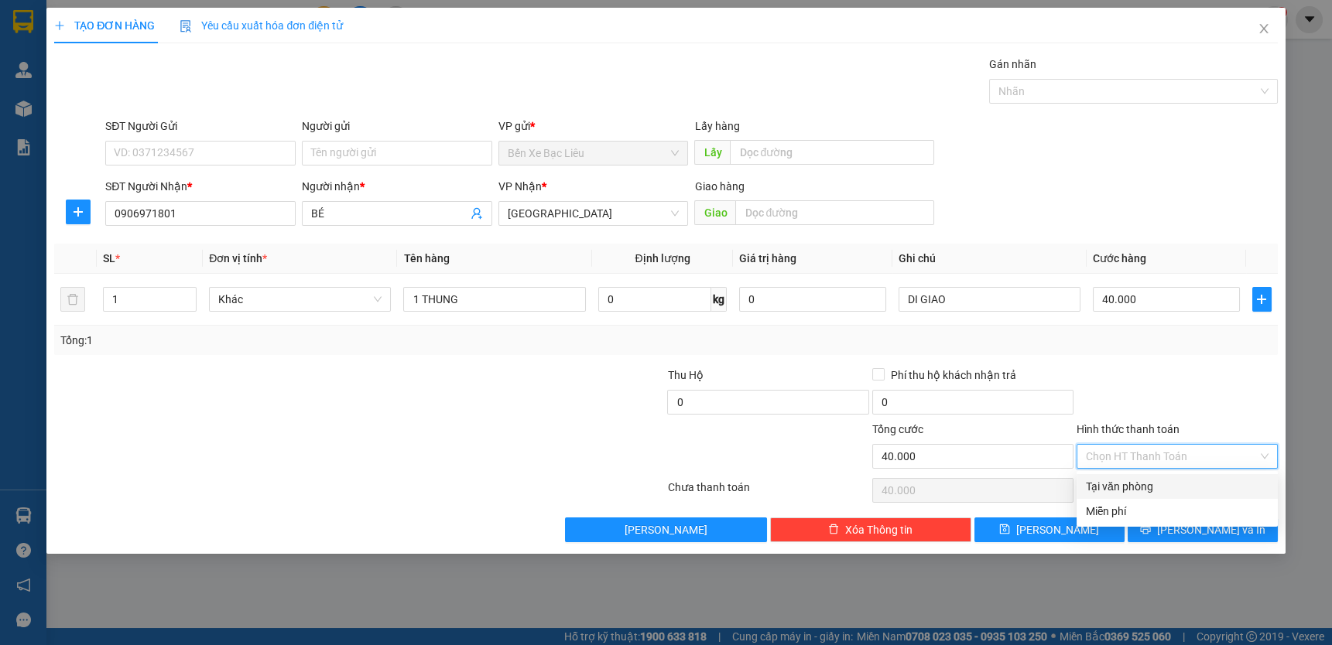
click at [1158, 481] on div "Tại văn phòng" at bounding box center [1177, 486] width 183 height 17
type input "0"
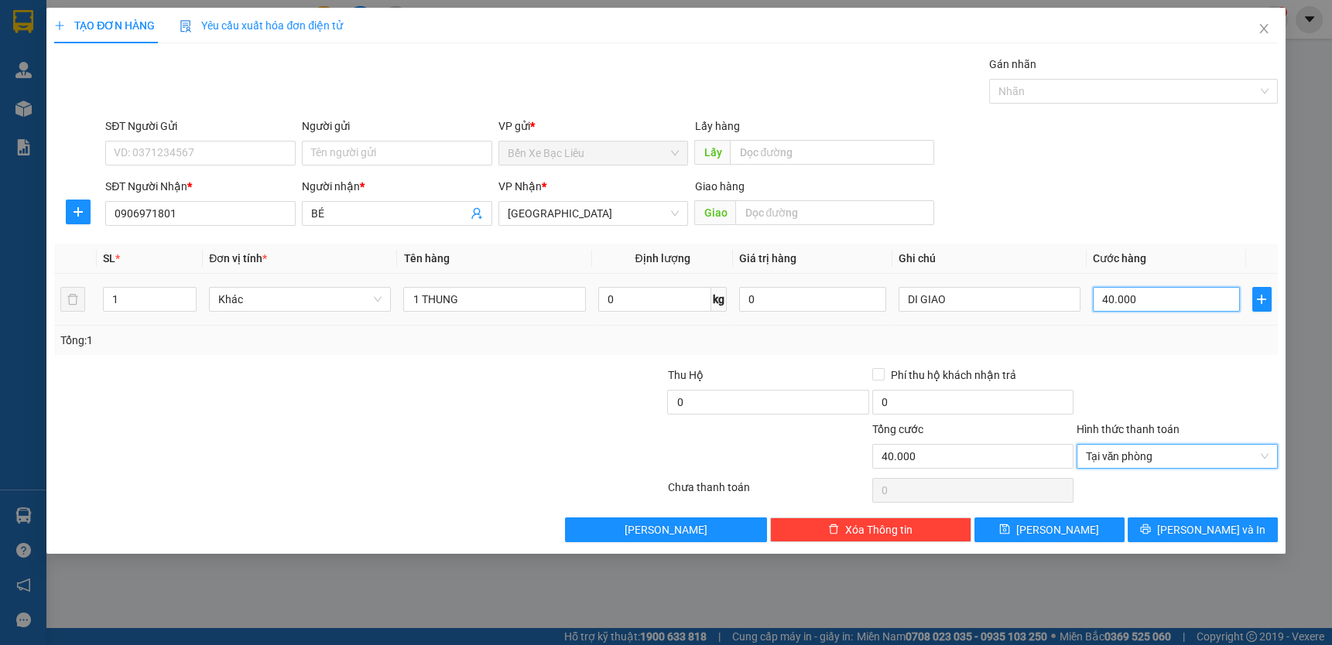
click at [1153, 296] on input "40.000" at bounding box center [1166, 299] width 147 height 25
type input "0"
type input "60"
click at [1153, 296] on input "60" at bounding box center [1166, 299] width 147 height 25
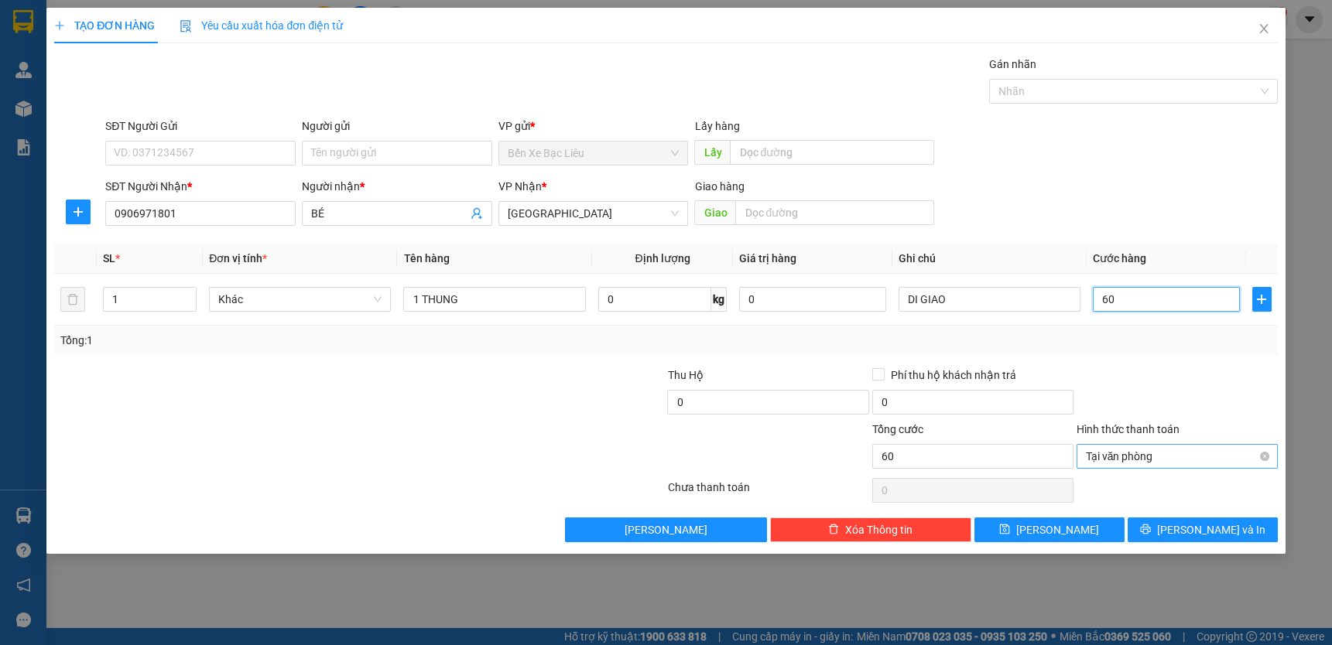
click at [1145, 449] on span "Tại văn phòng" at bounding box center [1177, 456] width 183 height 23
type input "60"
type input "60.000"
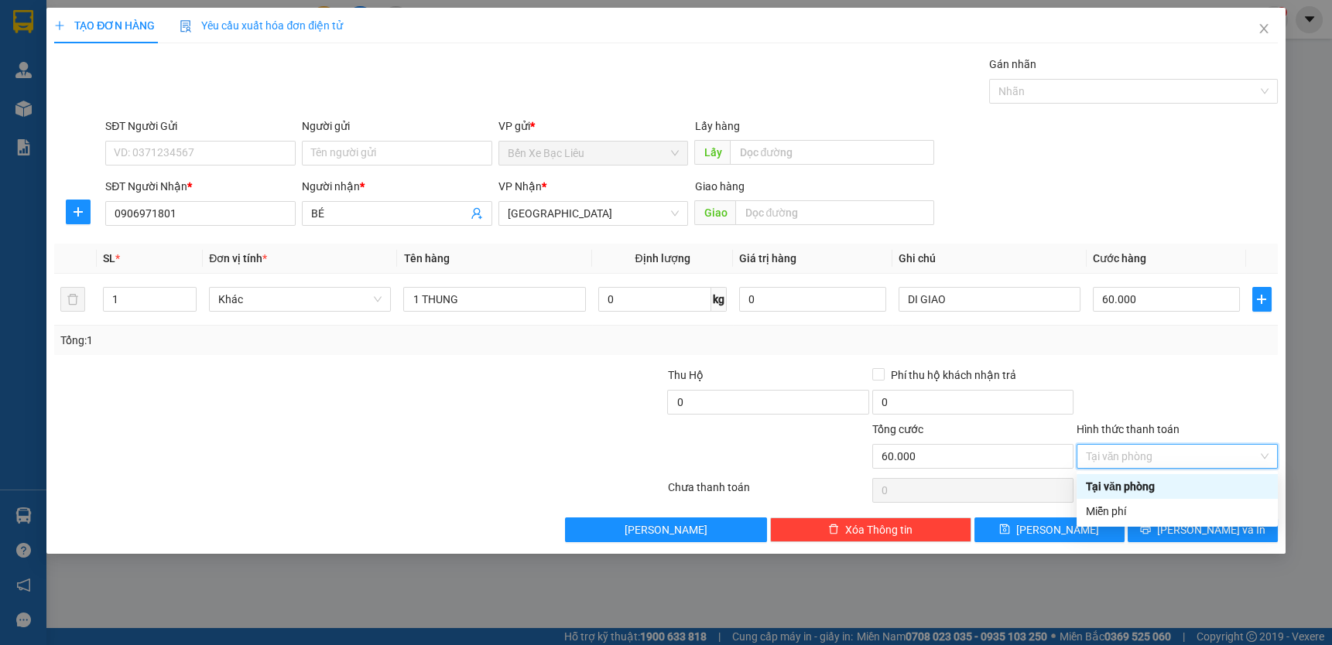
click at [1141, 482] on div "Tại văn phòng" at bounding box center [1177, 486] width 183 height 17
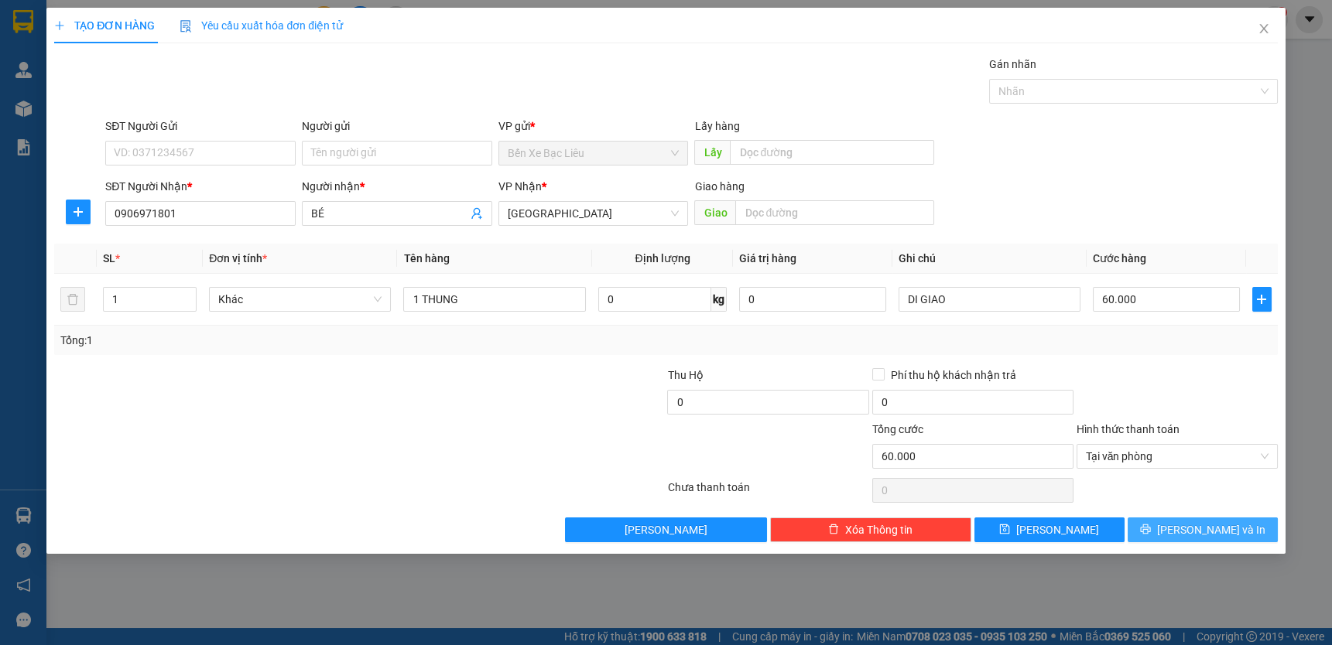
click at [1169, 525] on button "[PERSON_NAME] và In" at bounding box center [1202, 530] width 150 height 25
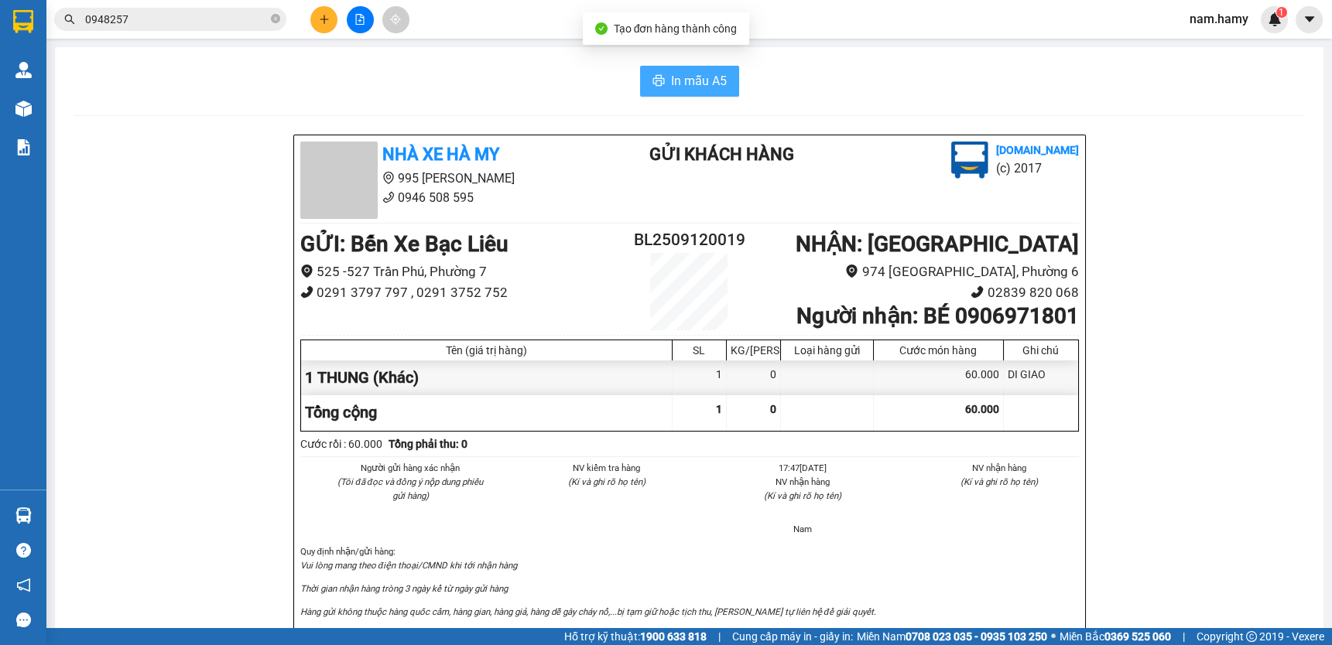
click at [679, 76] on span "In mẫu A5" at bounding box center [699, 80] width 56 height 19
click at [321, 19] on icon "plus" at bounding box center [324, 19] width 9 height 1
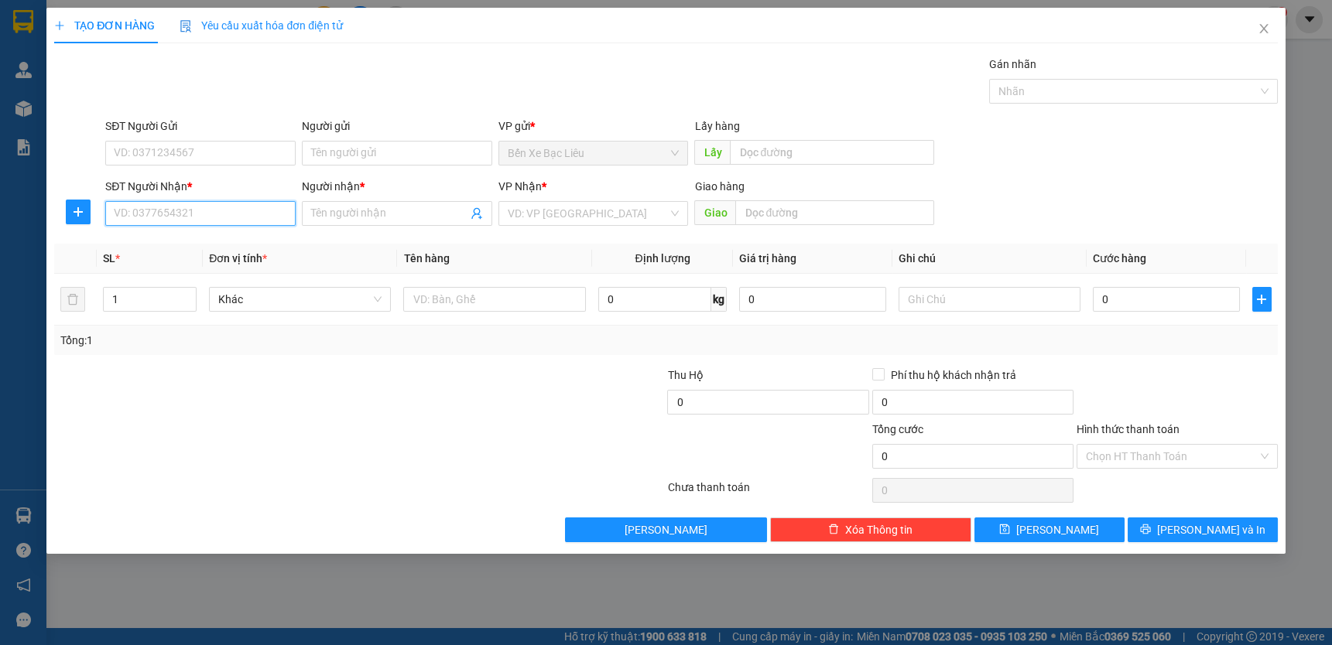
click at [255, 208] on input "SĐT Người Nhận *" at bounding box center [200, 213] width 190 height 25
click at [208, 251] on div "0987079823 - KHANG" at bounding box center [201, 244] width 172 height 17
type input "0987079823"
type input "KHANG"
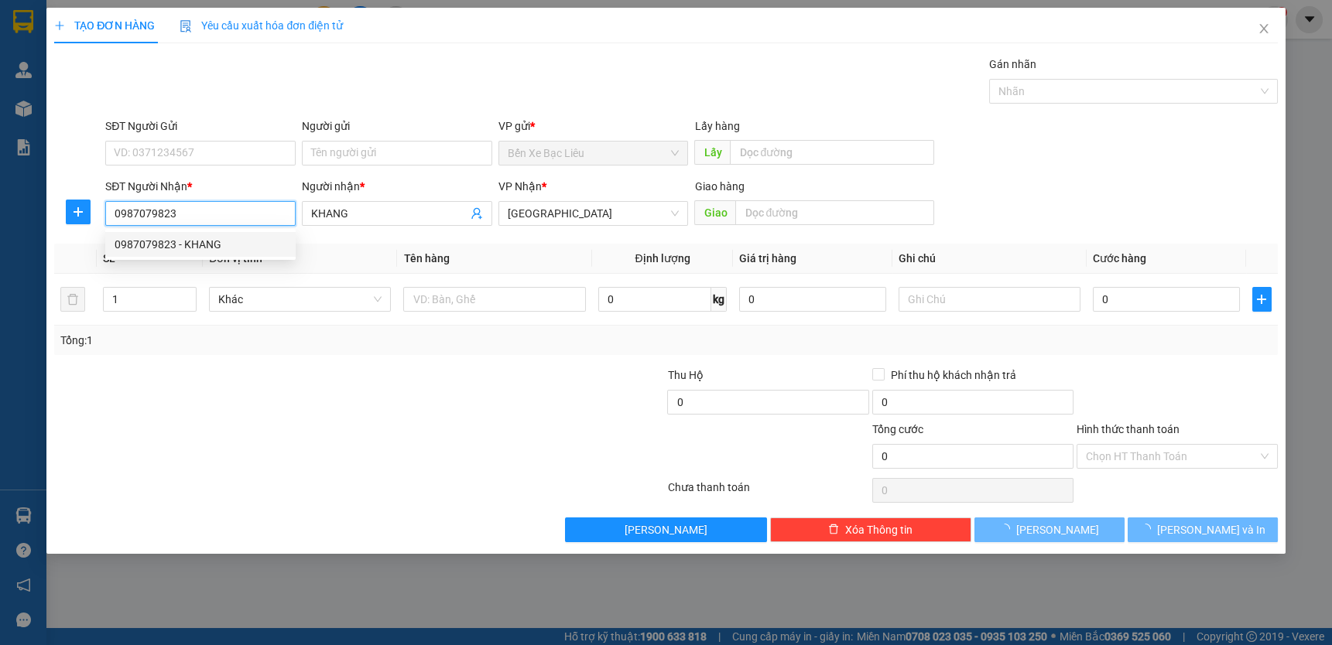
type input "50.000"
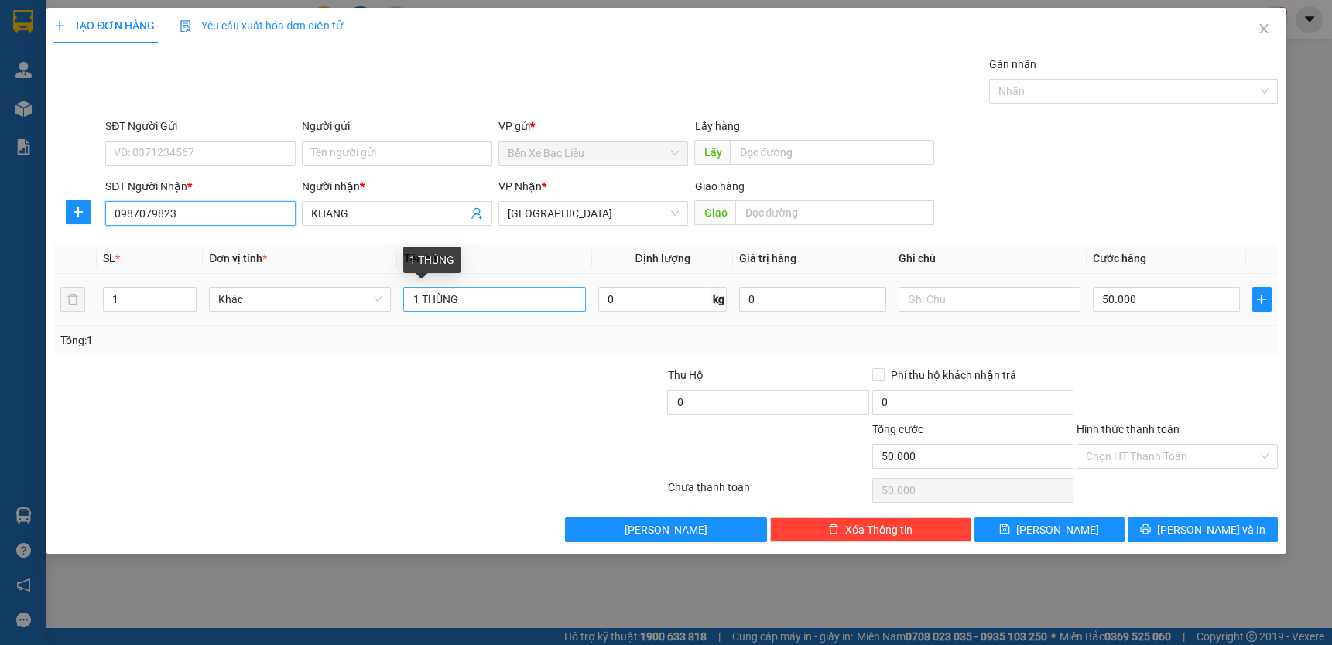
type input "0987079823"
click at [479, 305] on input "1 THÙNG" at bounding box center [494, 299] width 182 height 25
type input "1 KIỆN"
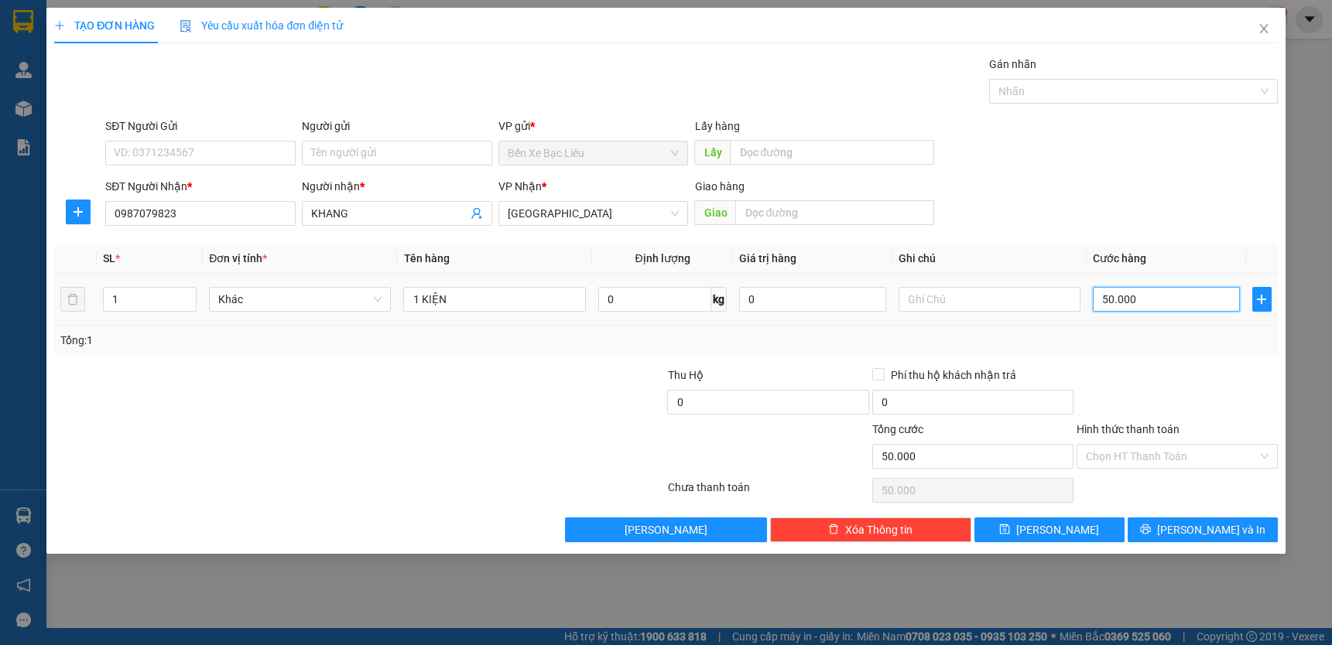
click at [1192, 304] on input "50.000" at bounding box center [1166, 299] width 147 height 25
click at [1176, 453] on input "Hình thức thanh toán" at bounding box center [1172, 456] width 172 height 23
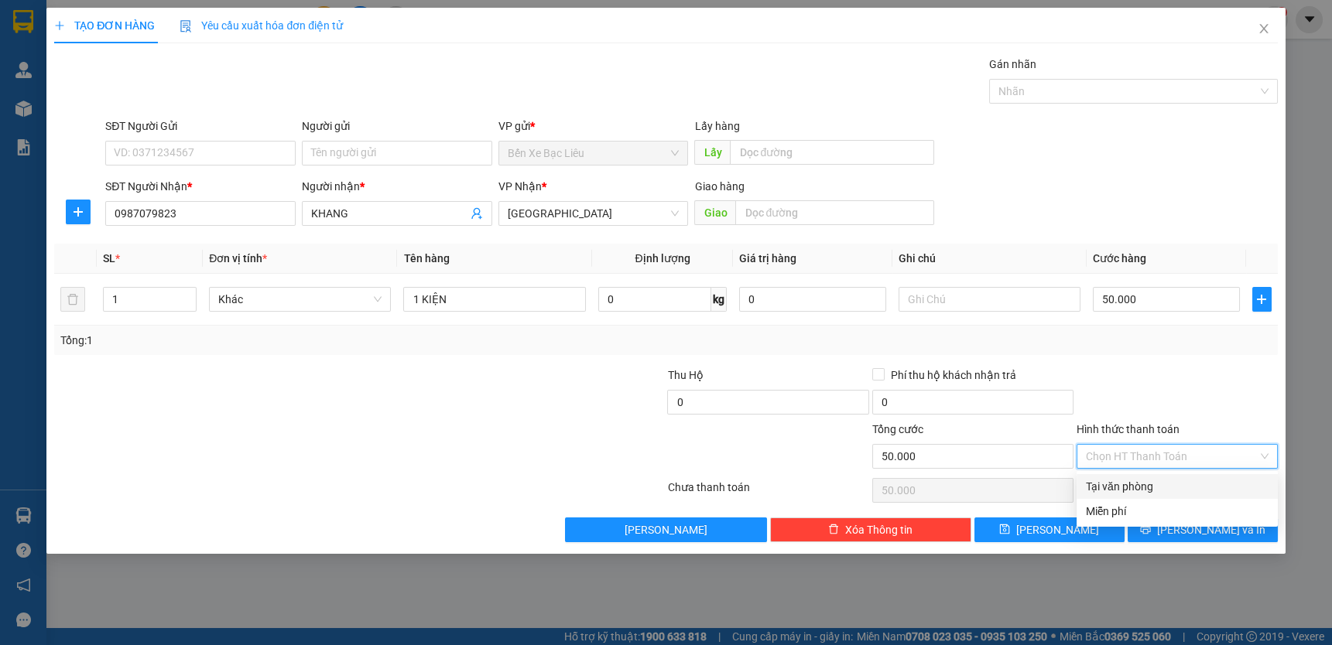
click at [1174, 481] on div "Tại văn phòng" at bounding box center [1177, 486] width 183 height 17
type input "0"
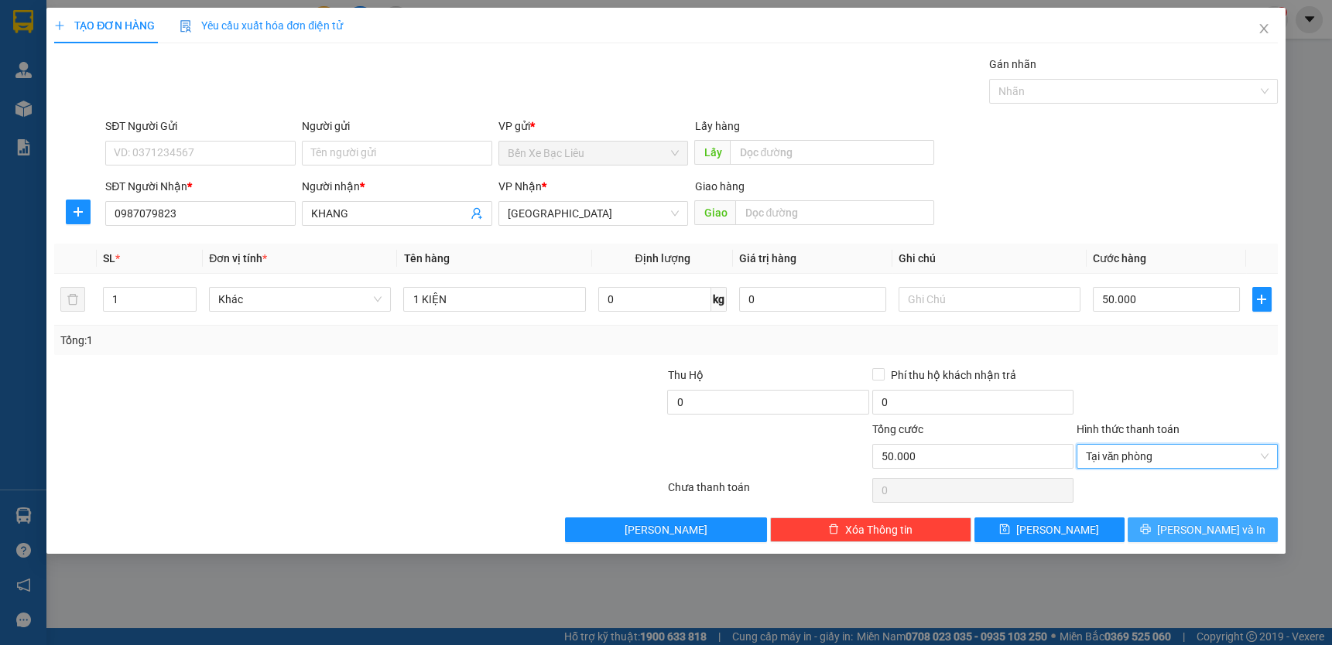
click at [1176, 522] on button "[PERSON_NAME] và In" at bounding box center [1202, 530] width 150 height 25
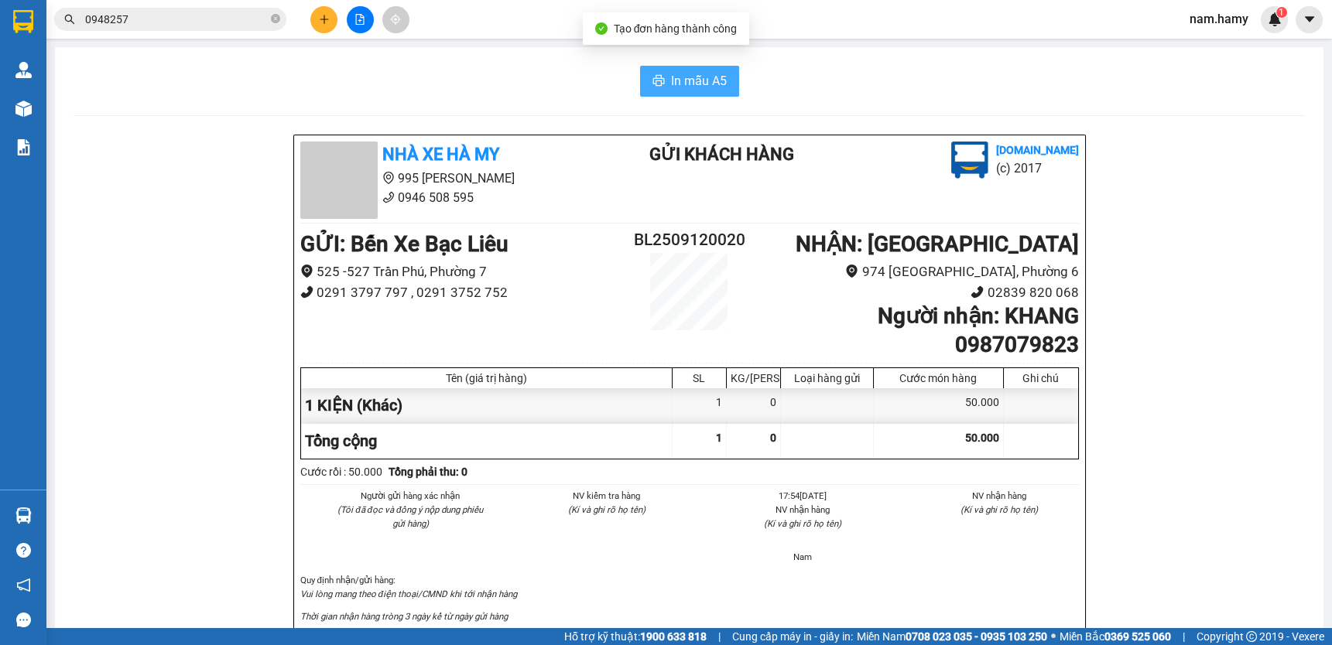
click at [678, 81] on span "In mẫu A5" at bounding box center [699, 80] width 56 height 19
click at [319, 22] on icon "plus" at bounding box center [324, 19] width 11 height 11
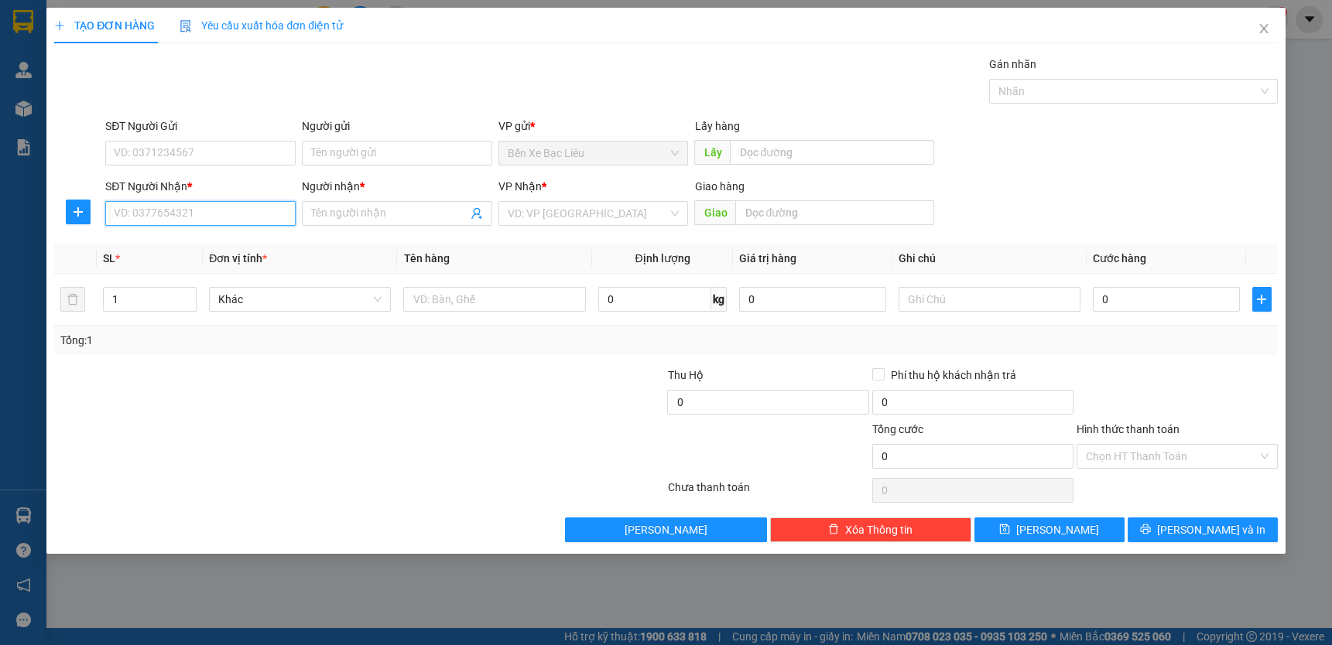
click at [233, 214] on input "SĐT Người Nhận *" at bounding box center [200, 213] width 190 height 25
type input "0913113000"
click at [201, 246] on div "0913113000 - DŨNG" at bounding box center [201, 244] width 172 height 17
type input "DŨNG"
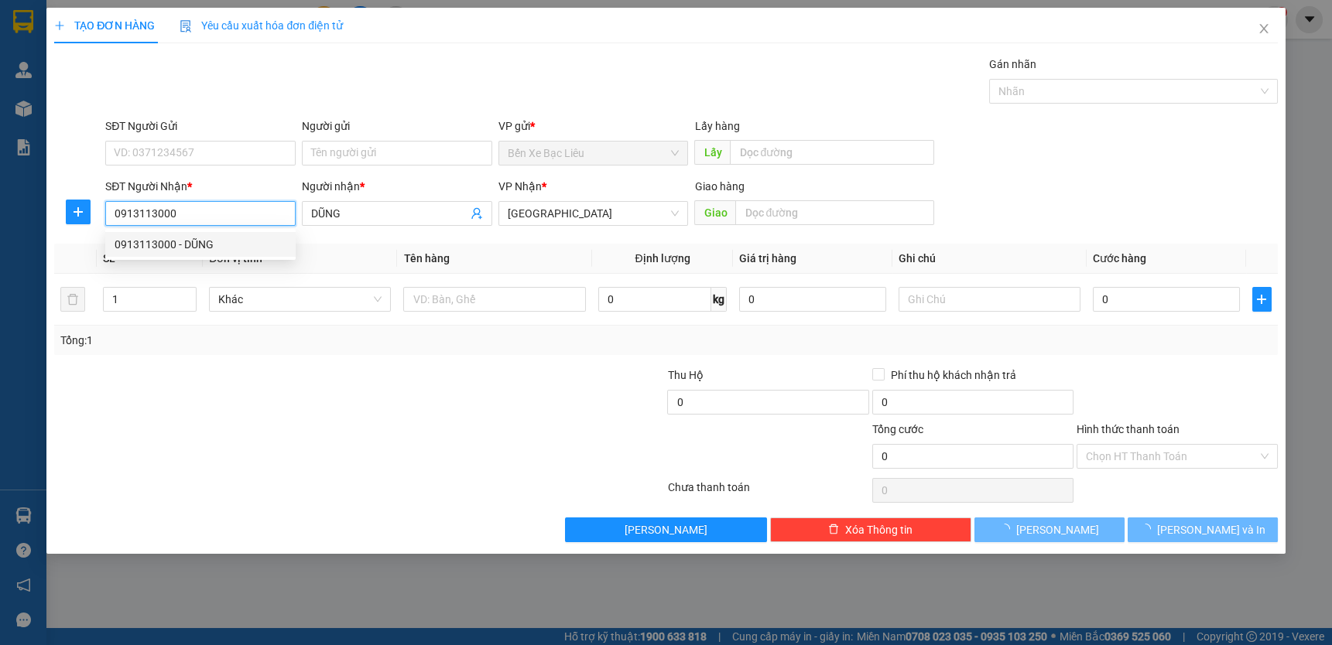
type input "40.000"
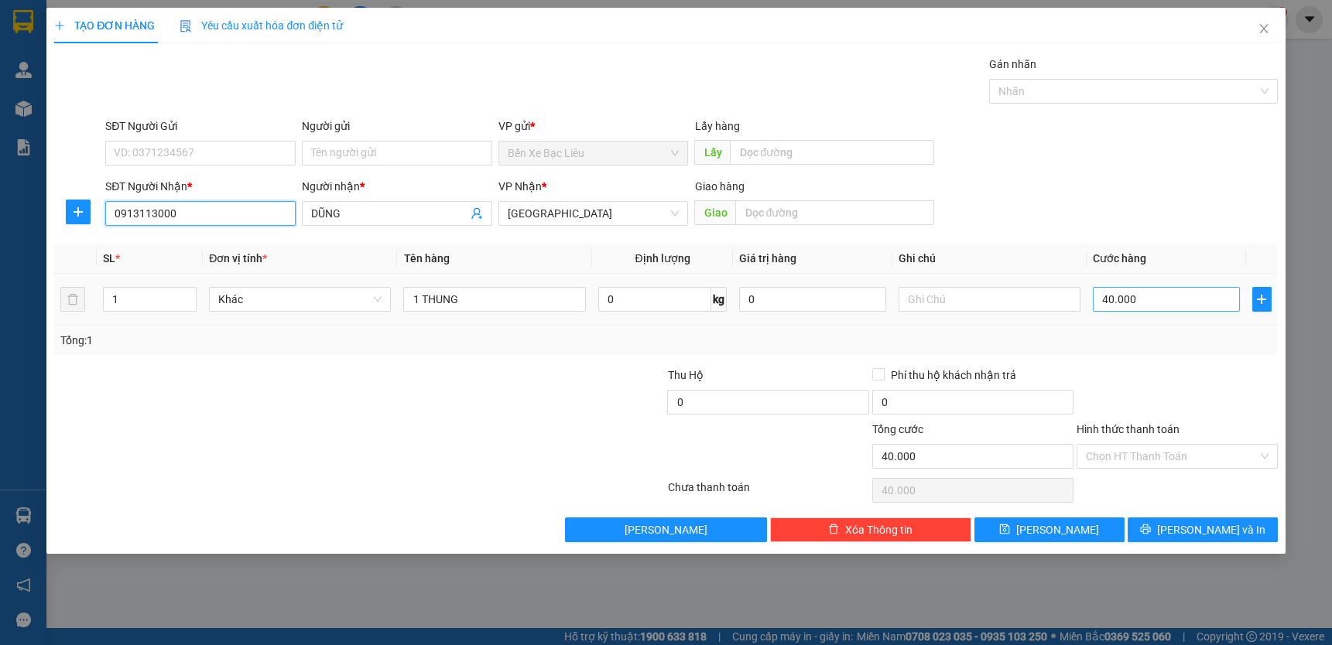
type input "0913113000"
click at [1142, 297] on input "40.000" at bounding box center [1166, 299] width 147 height 25
drag, startPoint x: 1106, startPoint y: 300, endPoint x: 1131, endPoint y: 303, distance: 24.9
click at [1106, 300] on input "40.000" at bounding box center [1166, 299] width 147 height 25
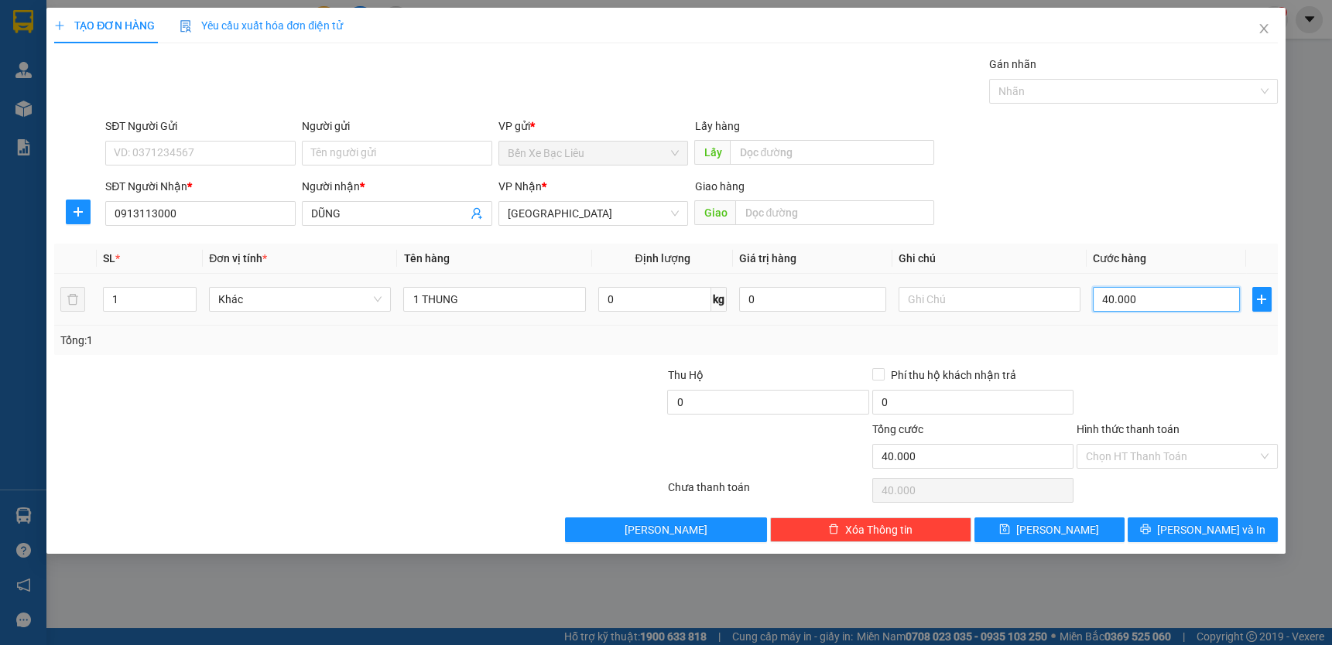
type input "0"
type input "0.000"
type input "30.000"
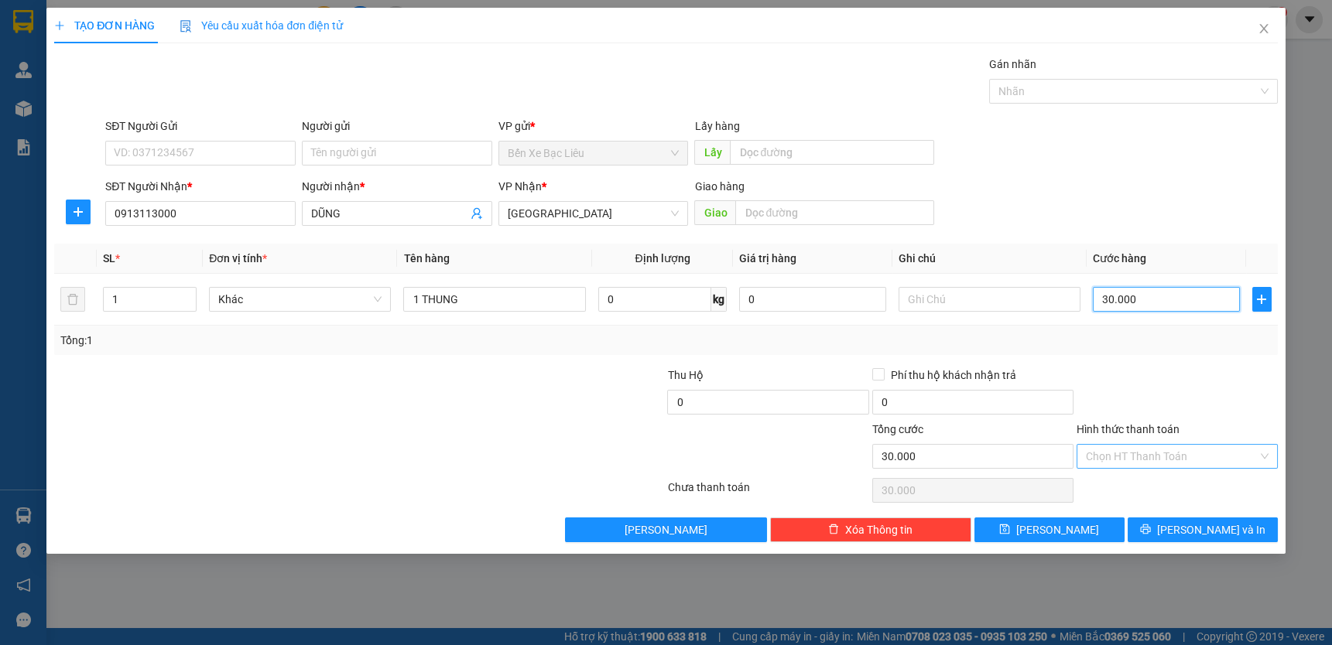
type input "30.000"
click at [1122, 457] on input "Hình thức thanh toán" at bounding box center [1172, 456] width 172 height 23
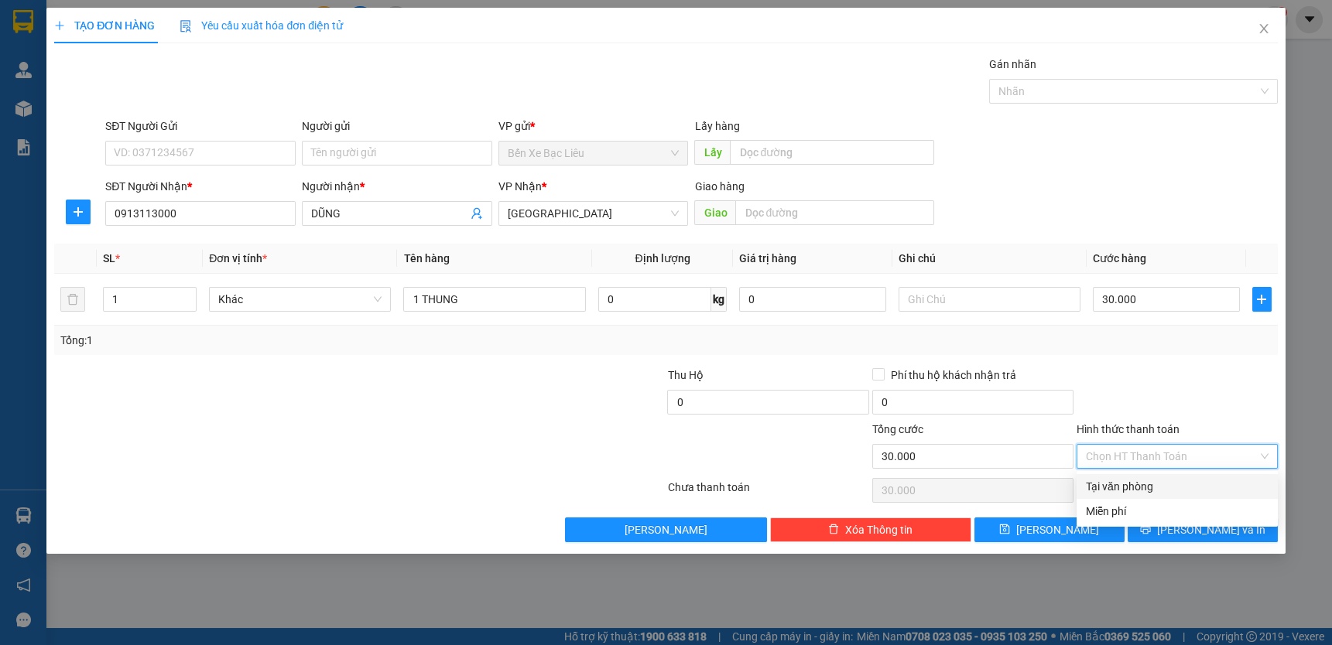
click at [1127, 481] on div "Tại văn phòng" at bounding box center [1177, 486] width 183 height 17
type input "0"
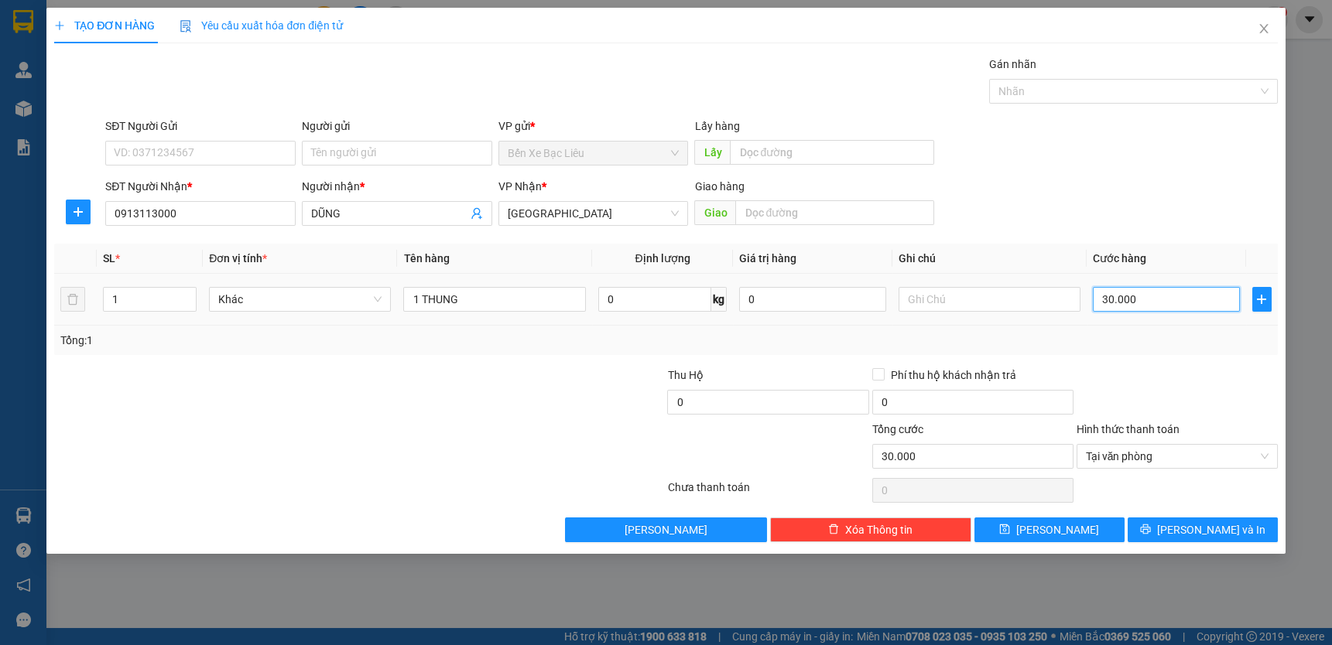
click at [1165, 296] on input "30.000" at bounding box center [1166, 299] width 147 height 25
type input "0"
type input "50"
click at [1165, 296] on input "50" at bounding box center [1166, 299] width 147 height 25
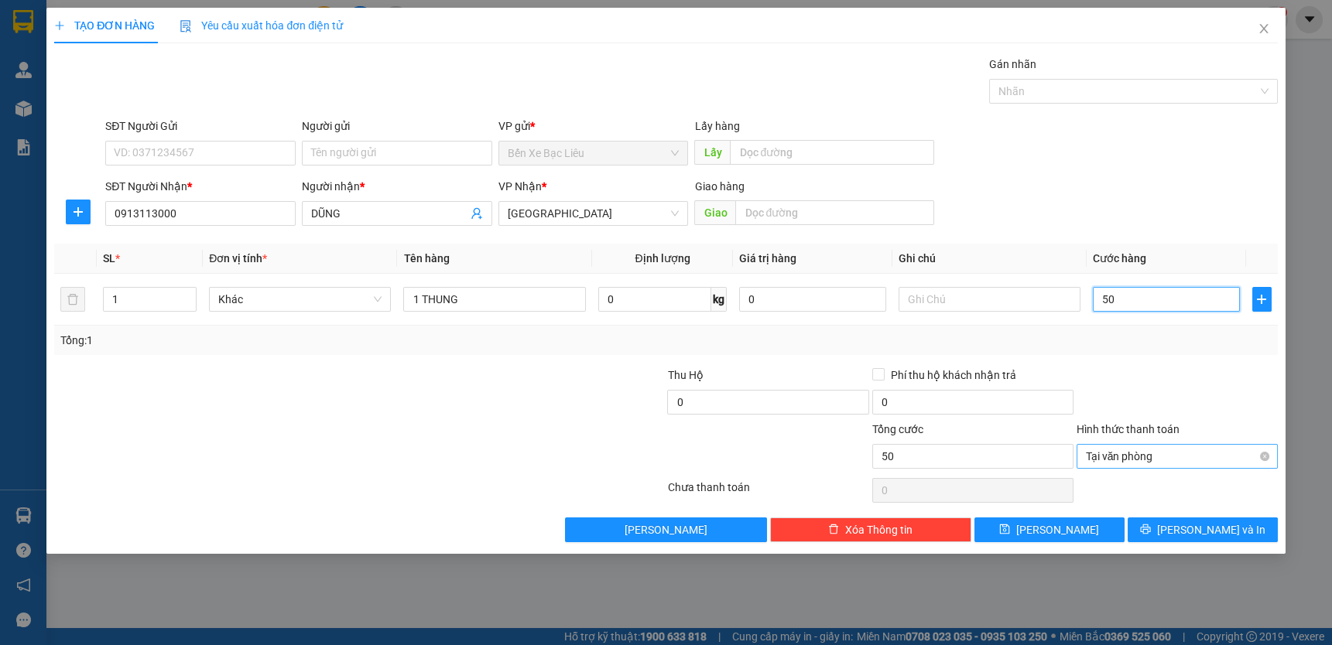
click at [1175, 449] on span "Tại văn phòng" at bounding box center [1177, 456] width 183 height 23
type input "50"
type input "50.000"
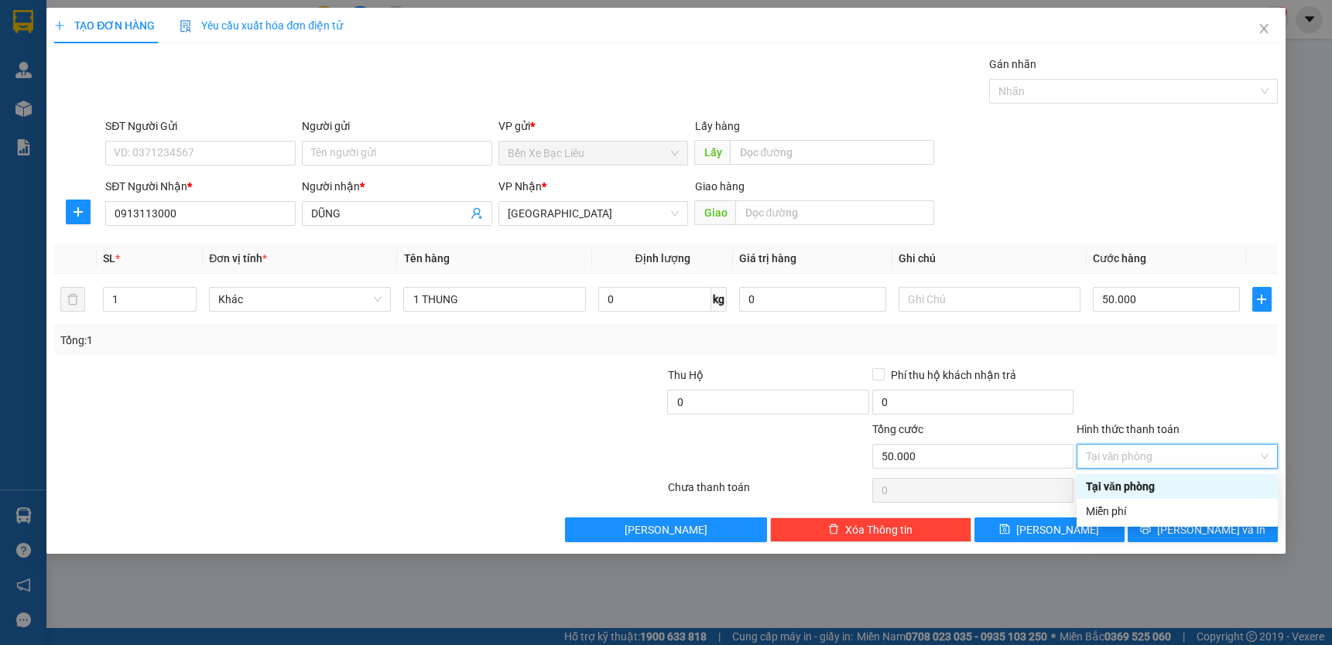
click at [1161, 478] on div "Tại văn phòng" at bounding box center [1177, 486] width 183 height 17
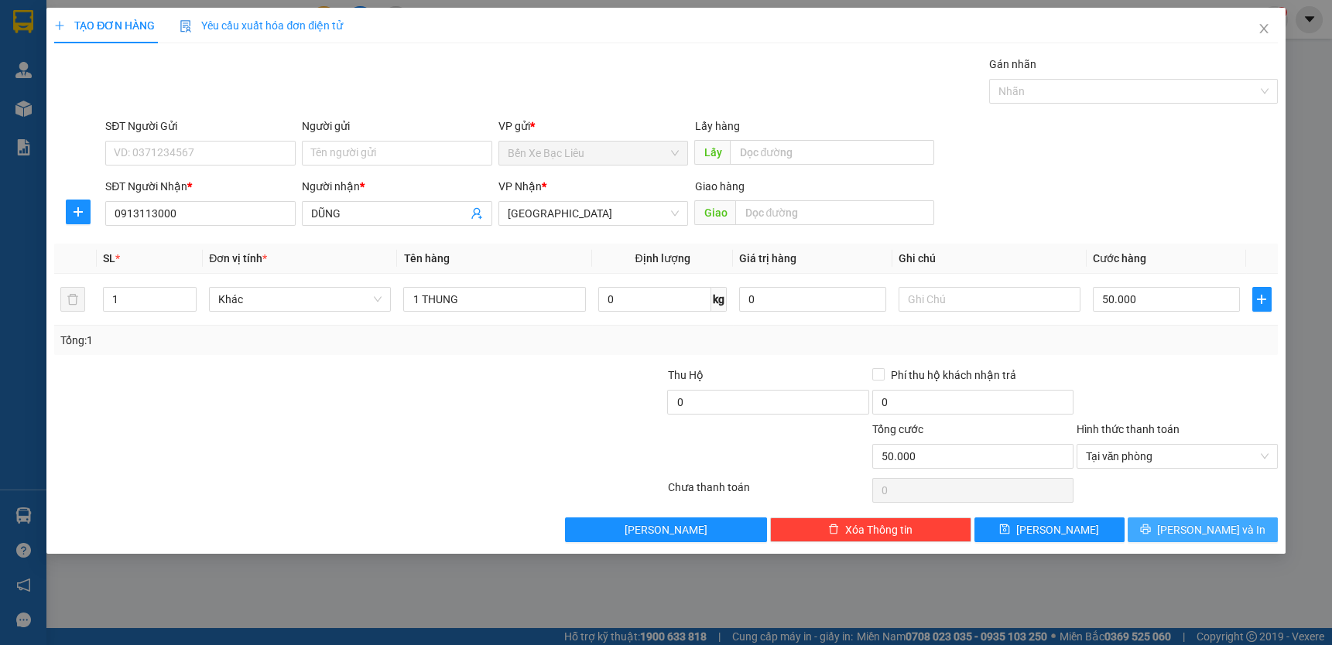
click at [1151, 525] on icon "printer" at bounding box center [1145, 529] width 11 height 11
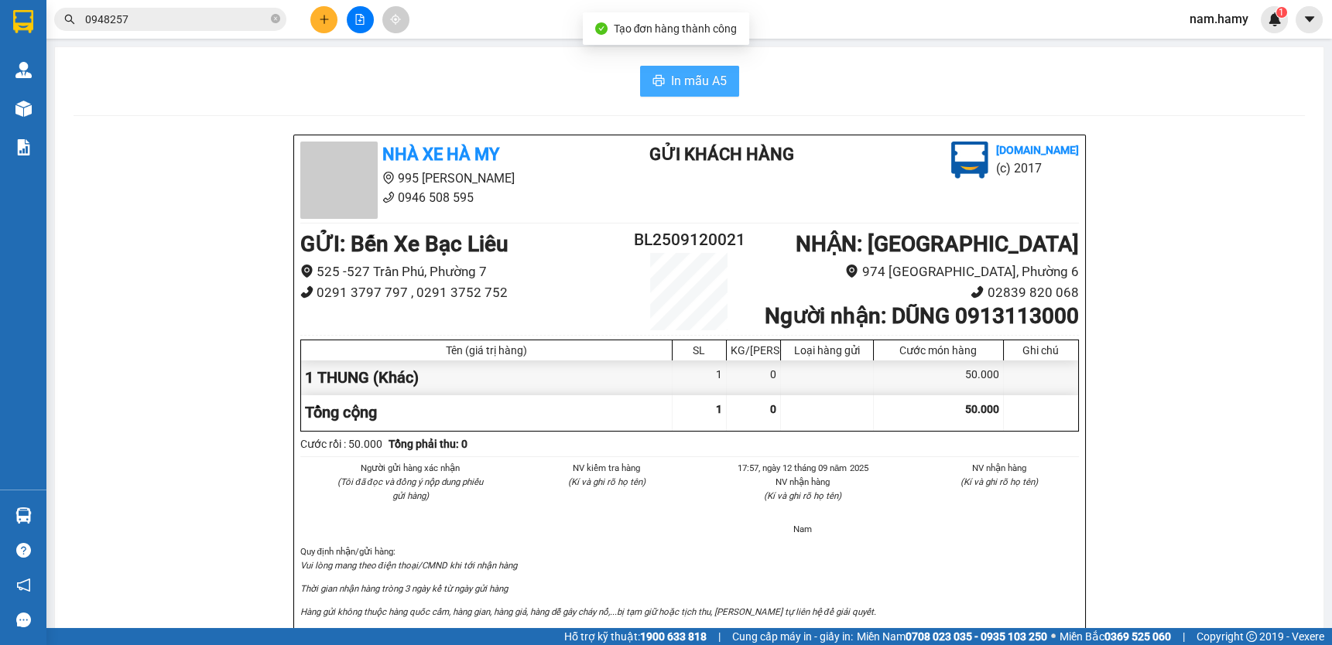
click at [679, 80] on span "In mẫu A5" at bounding box center [699, 80] width 56 height 19
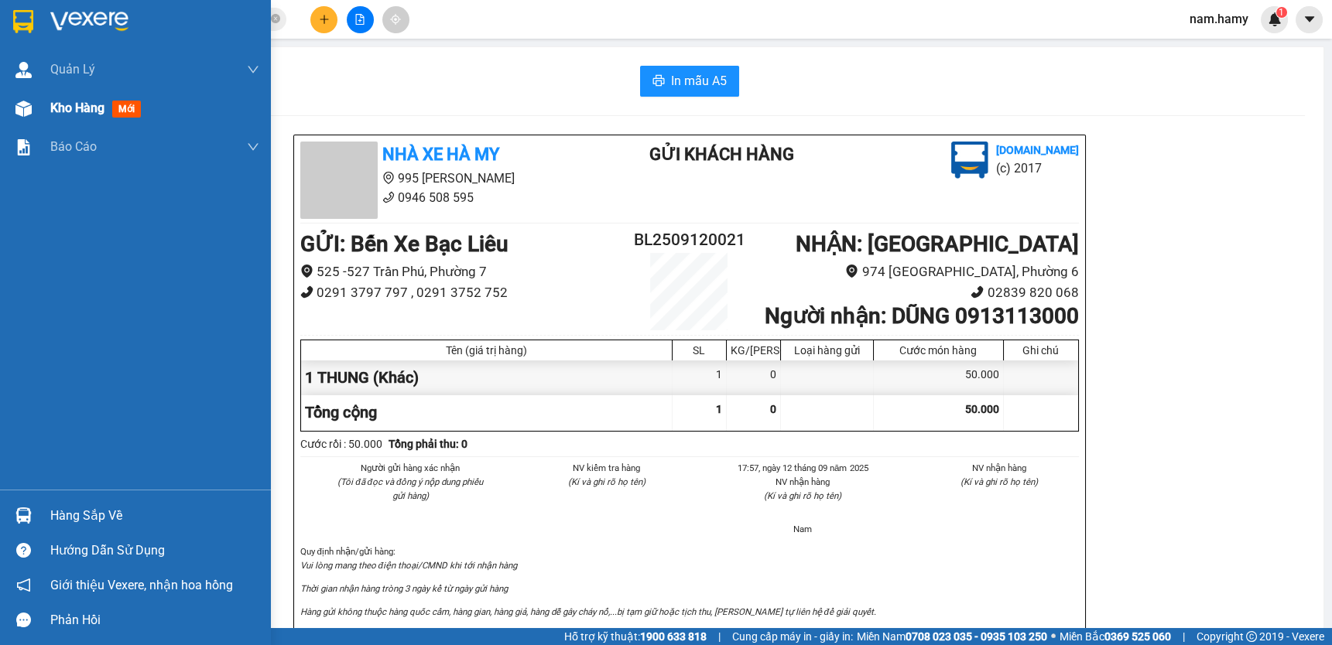
click at [45, 107] on div "Kho hàng mới" at bounding box center [135, 108] width 271 height 39
